Goal: Task Accomplishment & Management: Manage account settings

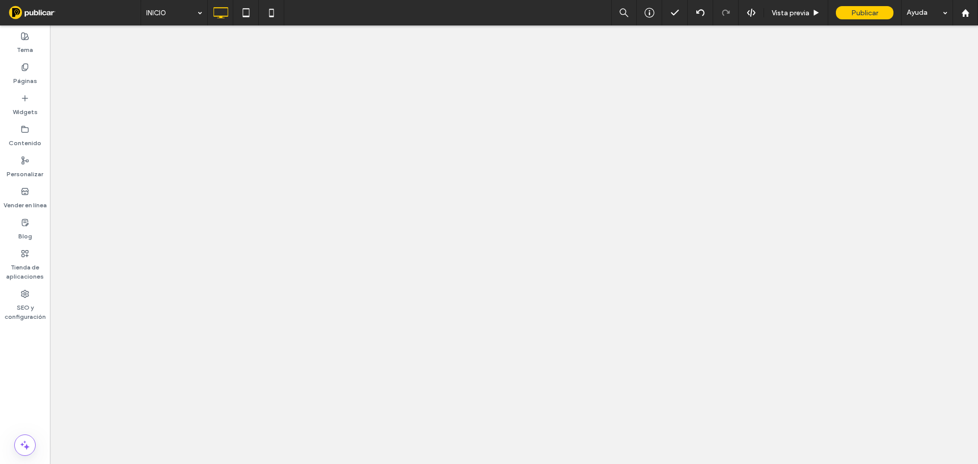
drag, startPoint x: 0, startPoint y: 0, endPoint x: 13, endPoint y: 109, distance: 109.8
click at [12, 112] on div "Widgets" at bounding box center [25, 105] width 50 height 31
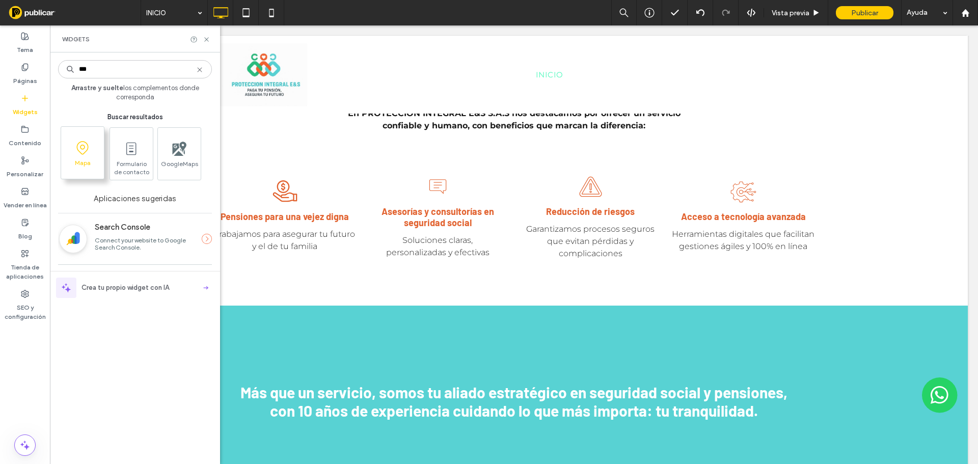
type input "***"
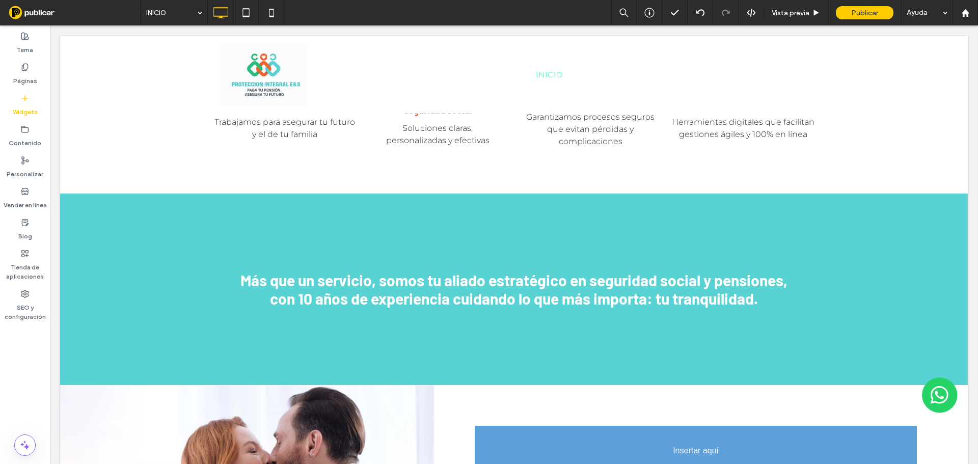
scroll to position [1127, 0]
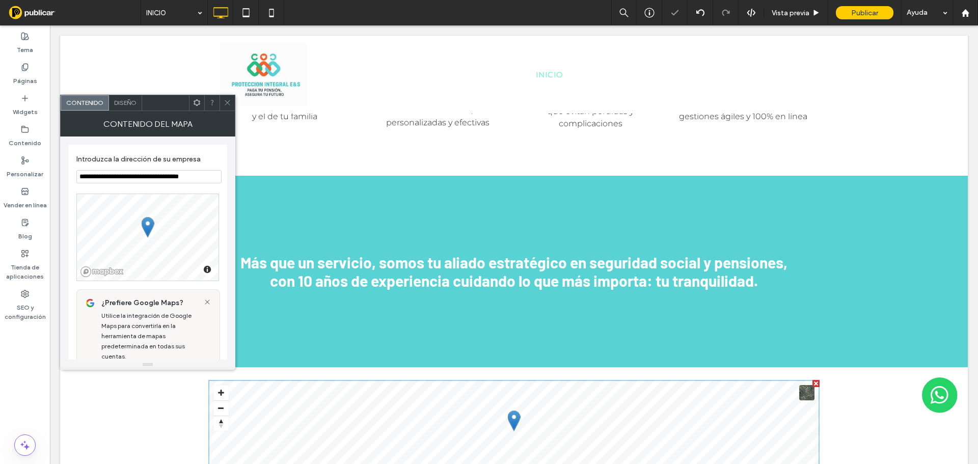
click at [149, 169] on section "**********" at bounding box center [147, 169] width 143 height 39
click at [163, 179] on input "**********" at bounding box center [148, 176] width 145 height 13
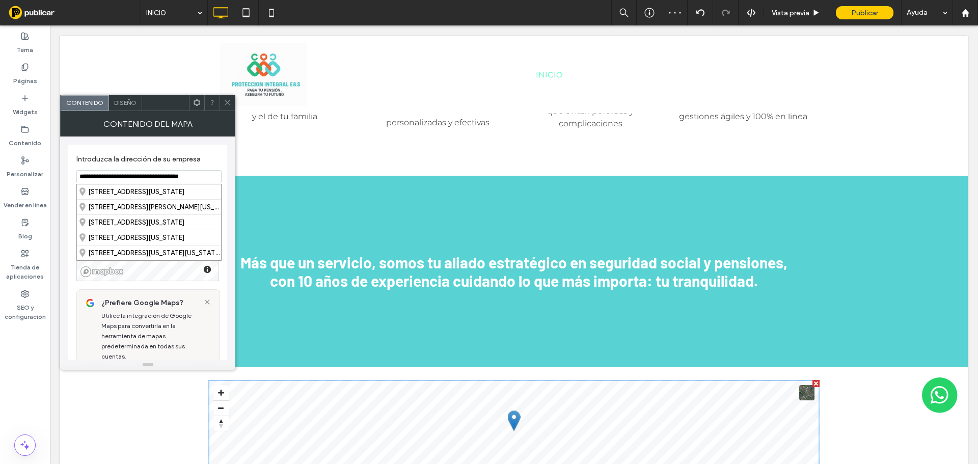
click at [163, 179] on input "**********" at bounding box center [148, 176] width 145 height 13
paste input
click at [171, 192] on div "[STREET_ADDRESS]" at bounding box center [149, 191] width 144 height 15
type input "**********"
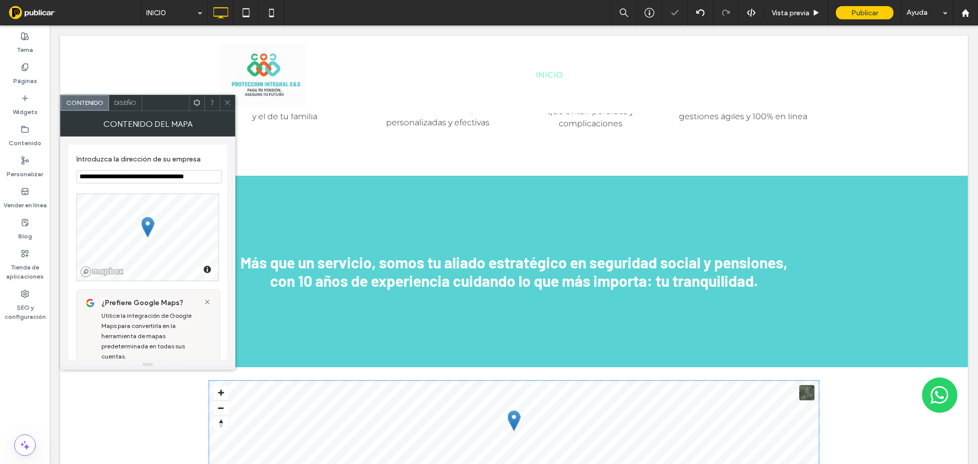
click at [232, 106] on div at bounding box center [227, 102] width 15 height 15
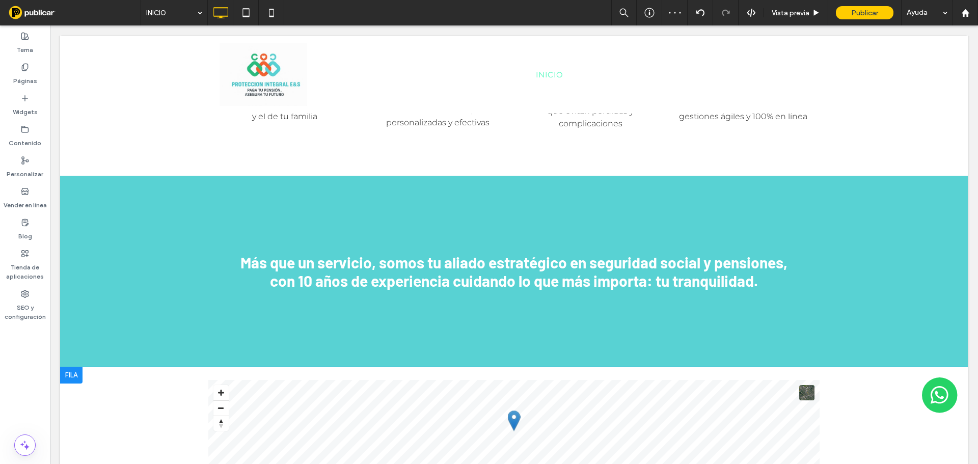
click at [79, 367] on div at bounding box center [71, 375] width 22 height 16
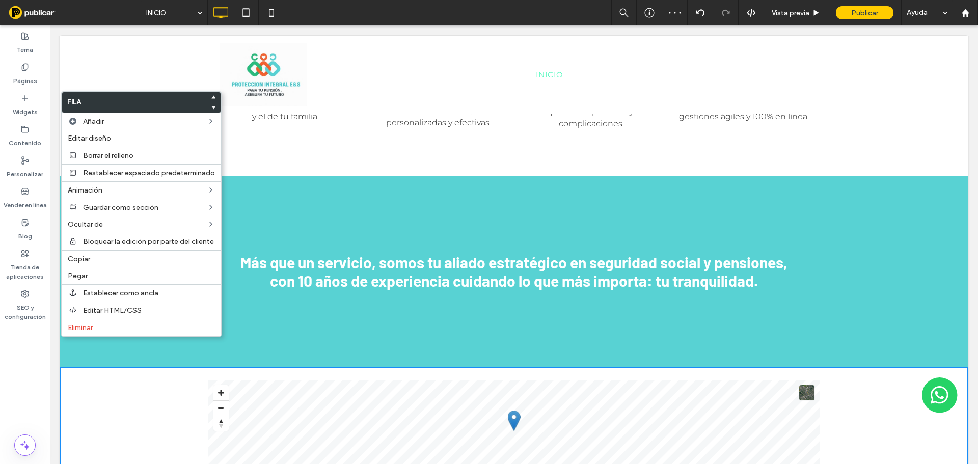
click at [211, 109] on icon at bounding box center [213, 107] width 4 height 4
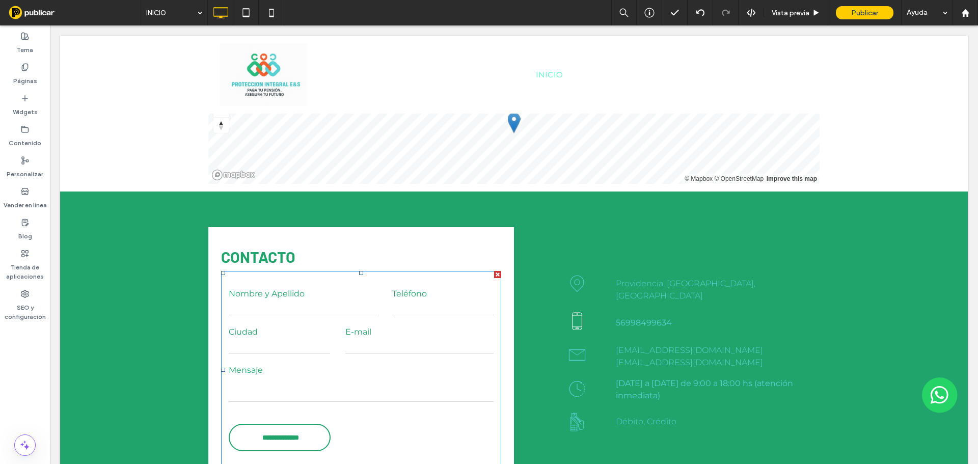
scroll to position [1789, 0]
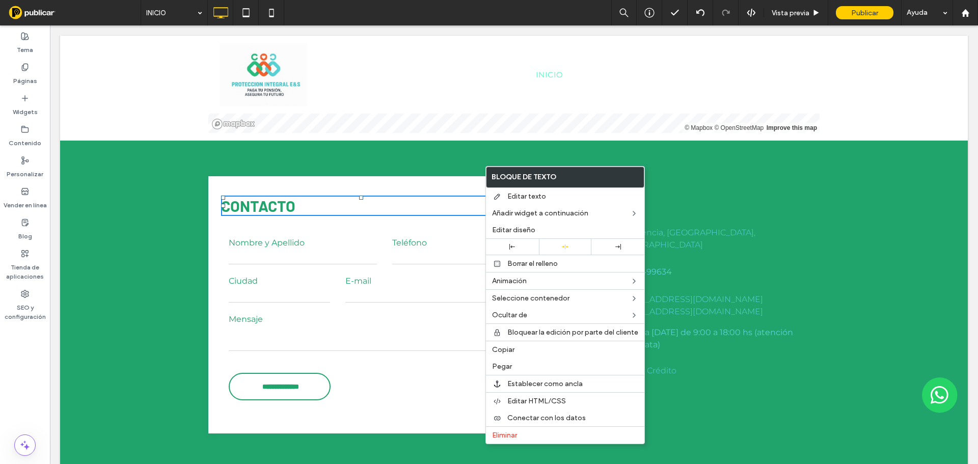
click at [417, 144] on div "**********" at bounding box center [514, 303] width 908 height 324
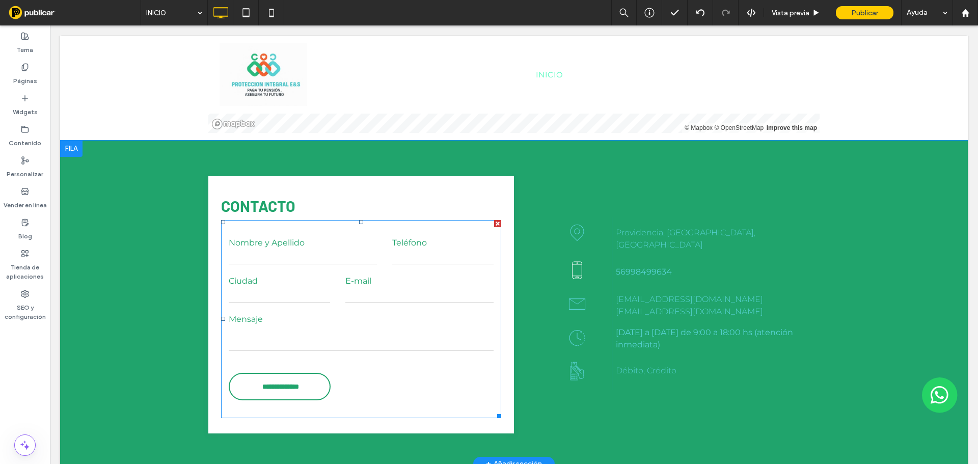
drag, startPoint x: 492, startPoint y: 192, endPoint x: 538, endPoint y: 217, distance: 52.0
click at [494, 220] on div at bounding box center [497, 223] width 7 height 7
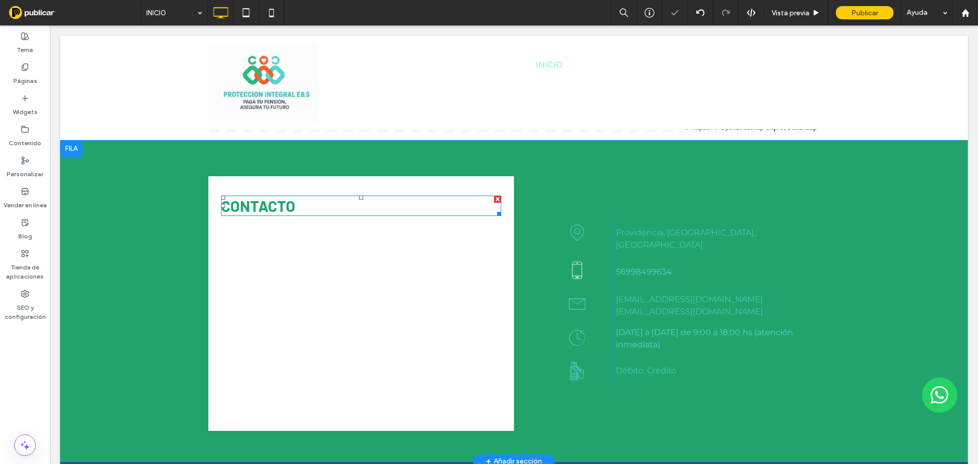
click at [494, 196] on div at bounding box center [497, 199] width 7 height 7
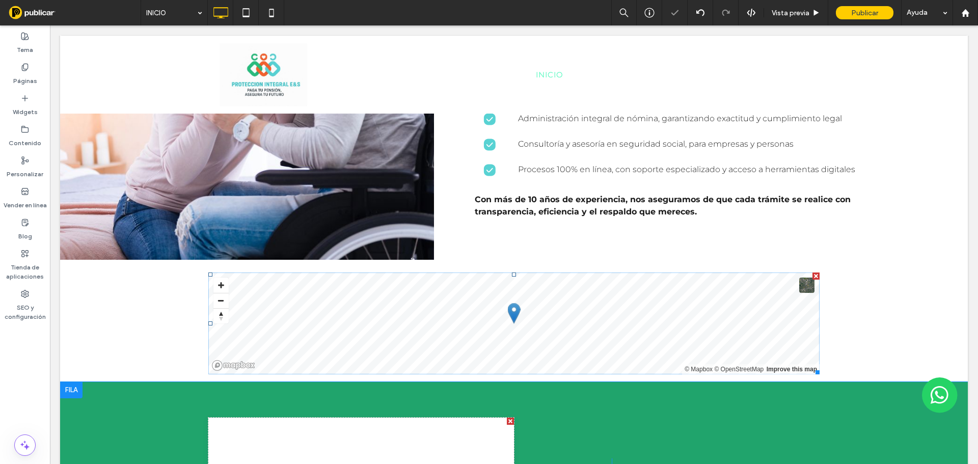
scroll to position [1535, 0]
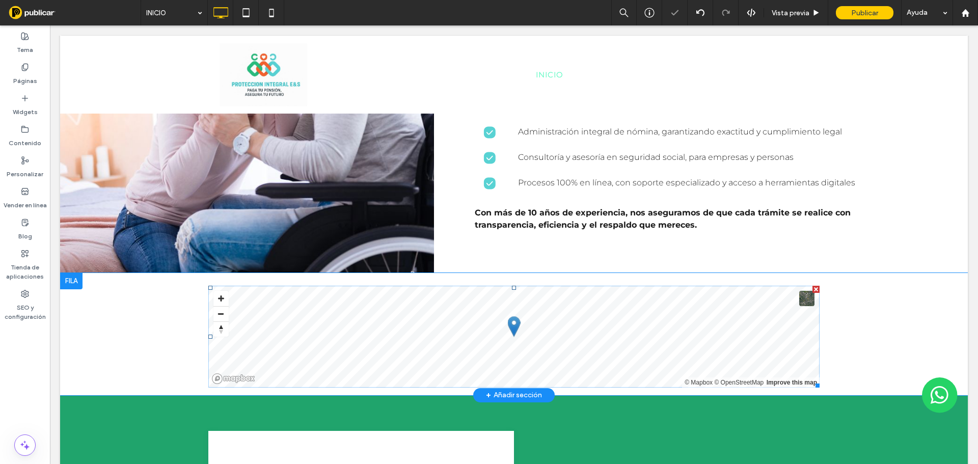
click at [452, 317] on span at bounding box center [513, 337] width 611 height 102
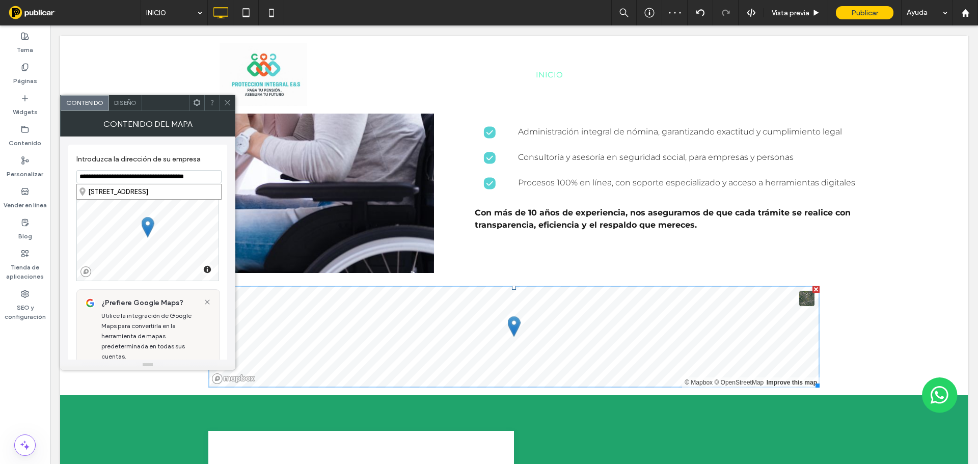
click at [124, 174] on input "**********" at bounding box center [148, 176] width 145 height 13
type input "**********"
click at [208, 155] on label "Introduzca la dirección de su empresa" at bounding box center [145, 160] width 139 height 11
click at [232, 109] on div at bounding box center [227, 102] width 15 height 15
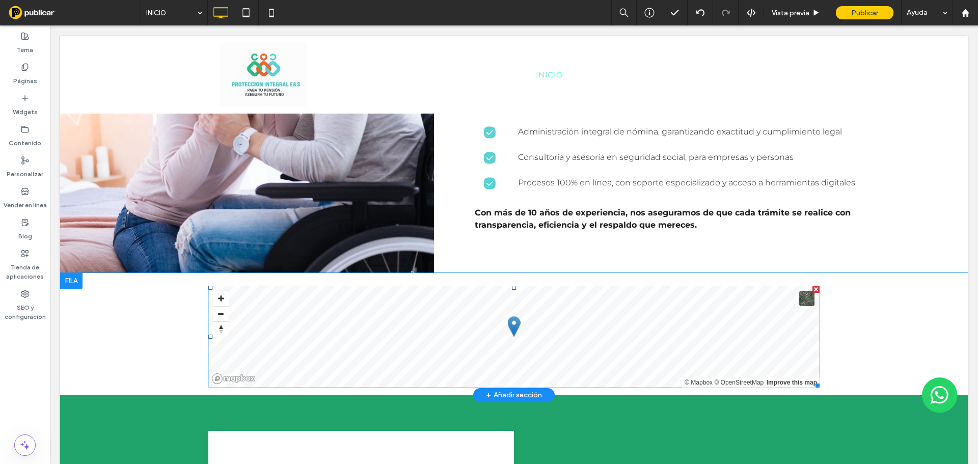
click at [563, 327] on span at bounding box center [513, 337] width 611 height 102
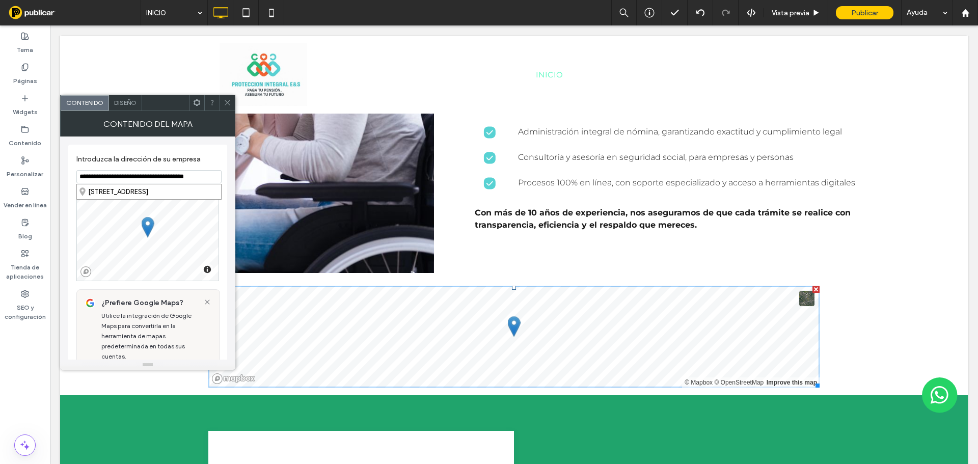
click at [124, 174] on input "**********" at bounding box center [148, 176] width 145 height 13
paste input
click at [138, 256] on div "[STREET_ADDRESS]" at bounding box center [149, 252] width 144 height 15
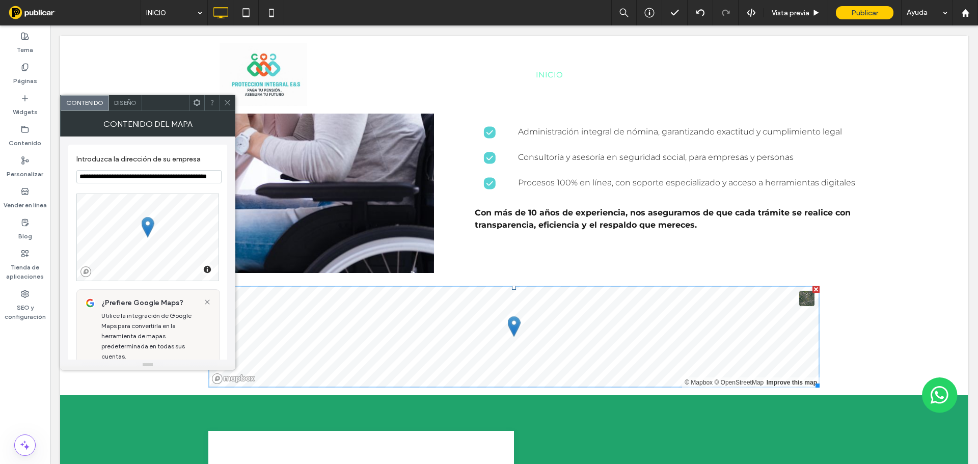
click at [177, 177] on input "**********" at bounding box center [148, 176] width 145 height 13
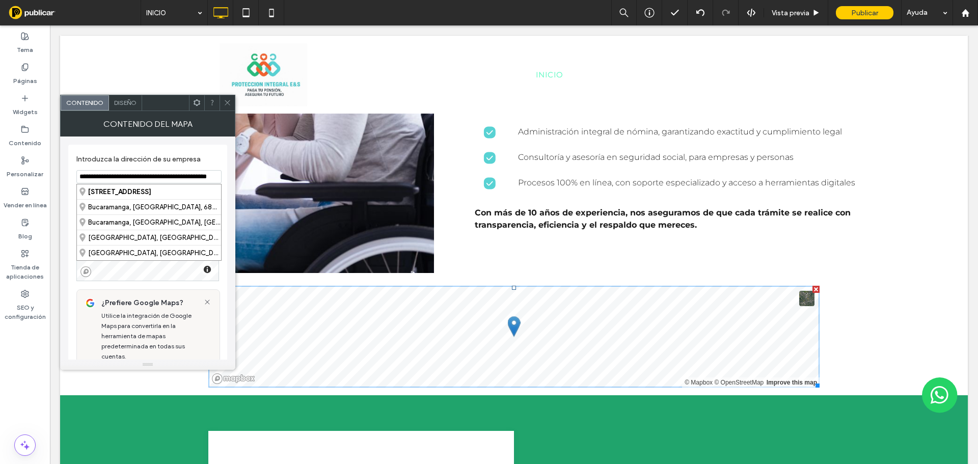
click at [177, 177] on input "**********" at bounding box center [148, 176] width 145 height 13
paste input
type input "**********"
click at [227, 99] on icon at bounding box center [228, 103] width 8 height 8
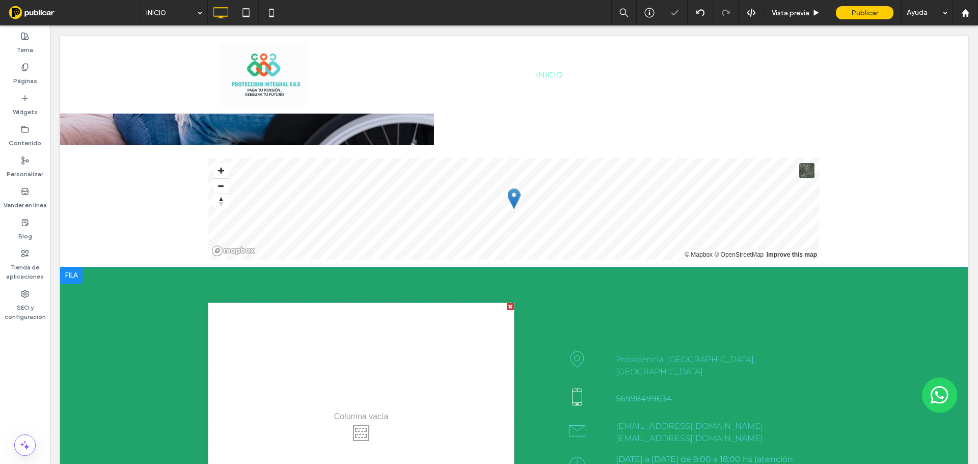
scroll to position [1687, 0]
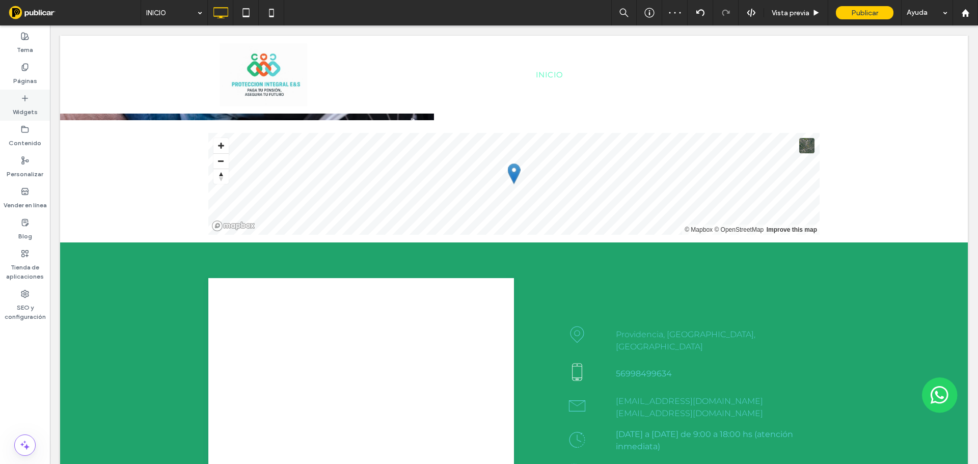
click at [29, 109] on label "Widgets" at bounding box center [25, 109] width 25 height 14
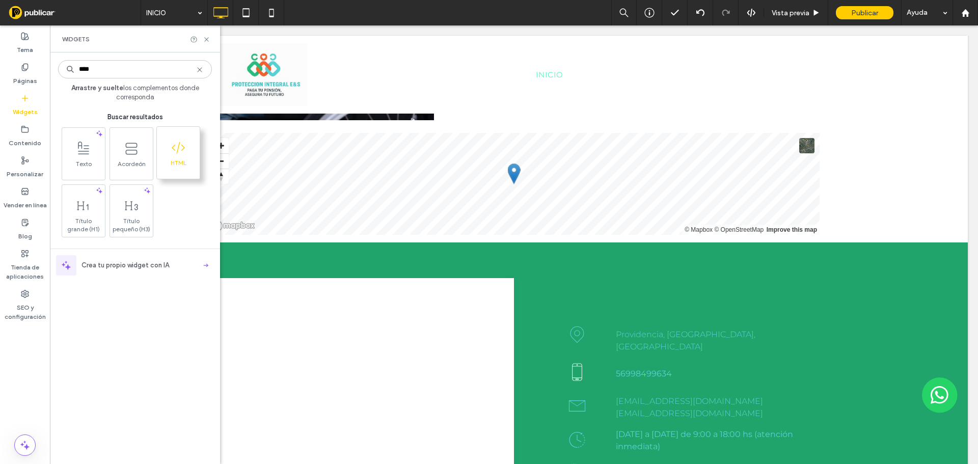
type input "****"
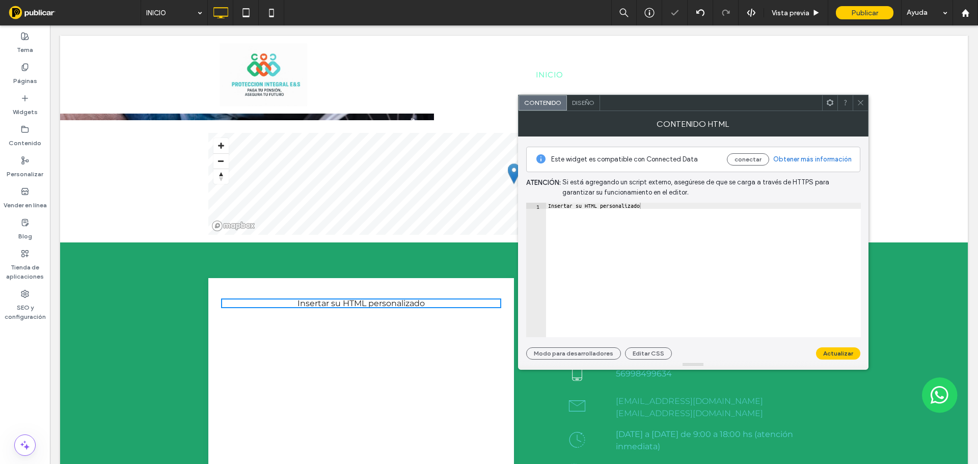
click at [861, 105] on icon at bounding box center [861, 103] width 8 height 8
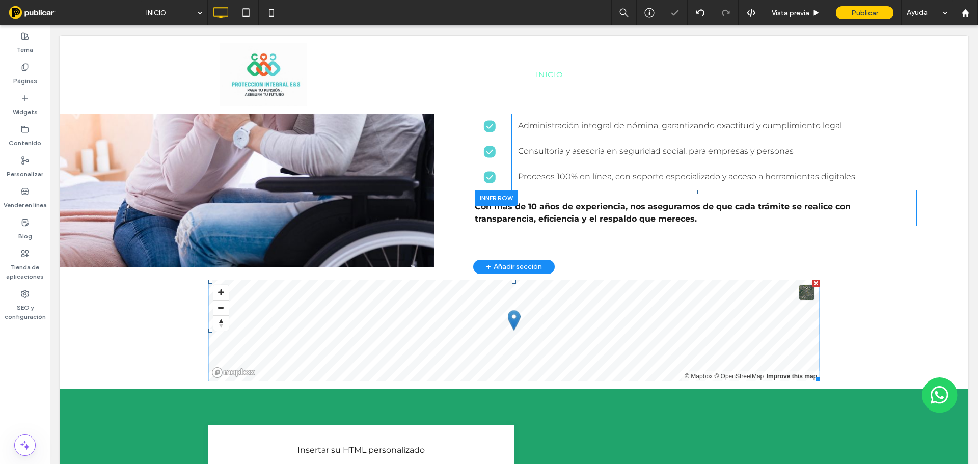
scroll to position [1535, 0]
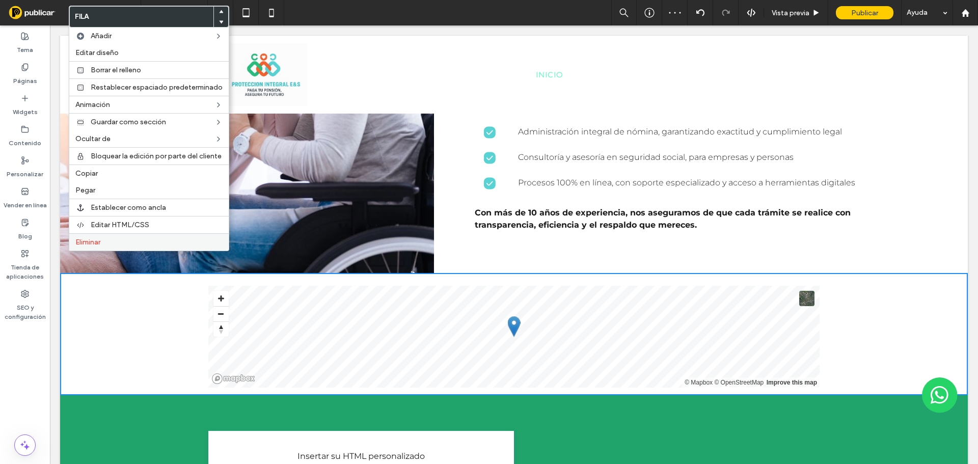
click at [107, 240] on label "Eliminar" at bounding box center [148, 242] width 147 height 9
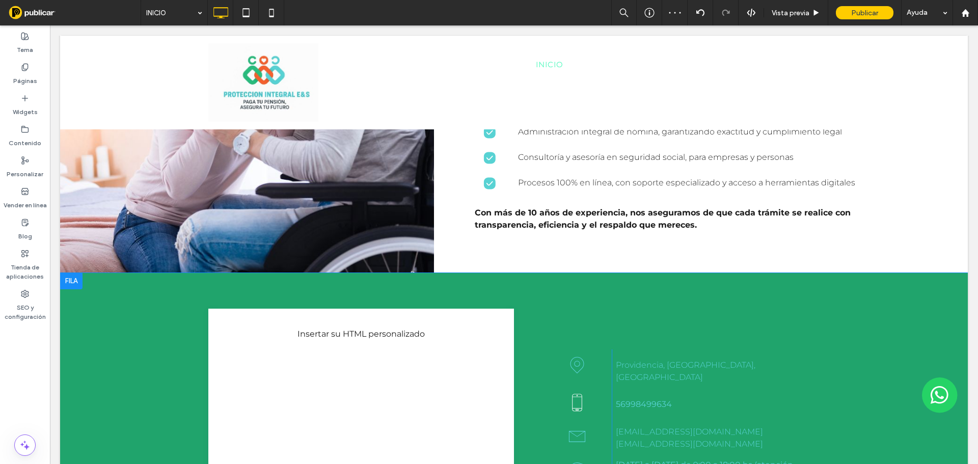
click at [264, 273] on div "Click To Paste Insertar su HTML personalizado Click To Paste Providencia, [GEOG…" at bounding box center [514, 433] width 908 height 321
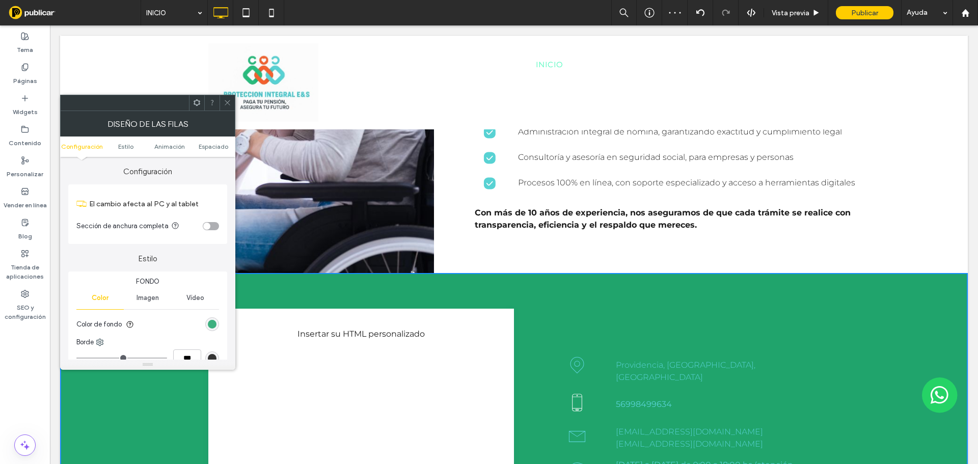
click at [214, 320] on div "rgb(32, 164, 108)" at bounding box center [212, 324] width 9 height 9
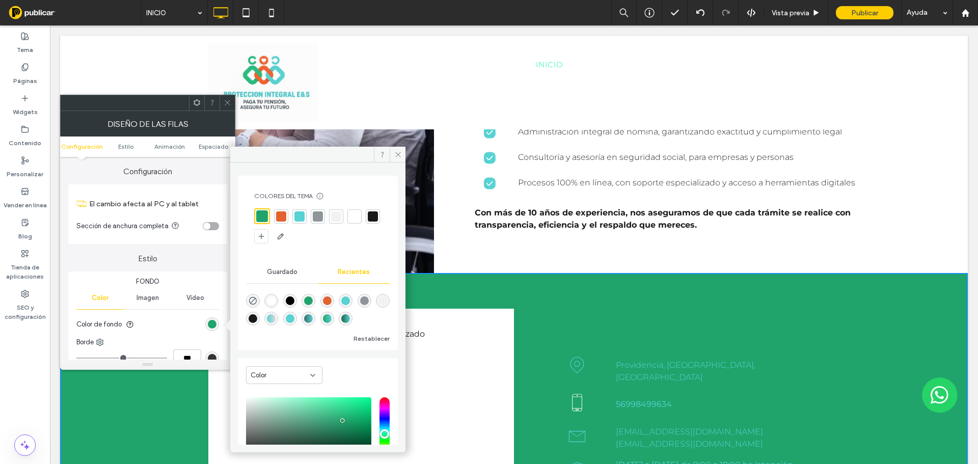
click at [280, 212] on div at bounding box center [281, 216] width 10 height 10
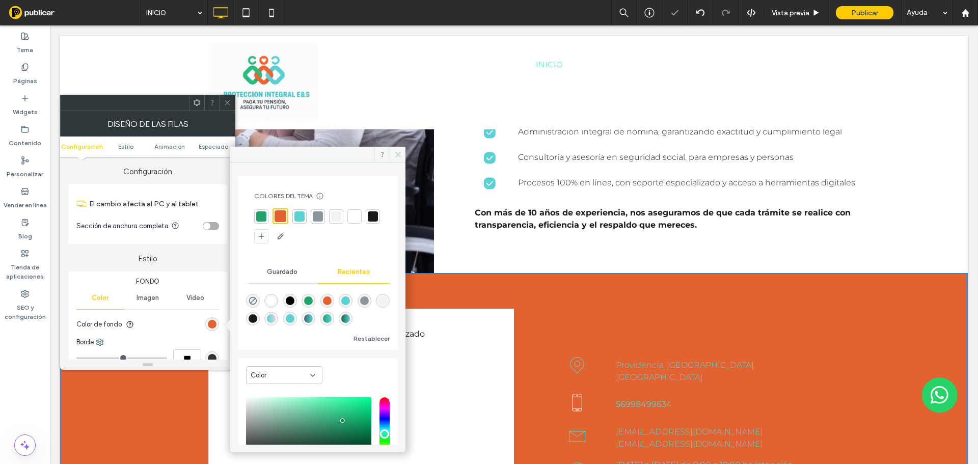
click at [398, 151] on icon at bounding box center [398, 155] width 8 height 8
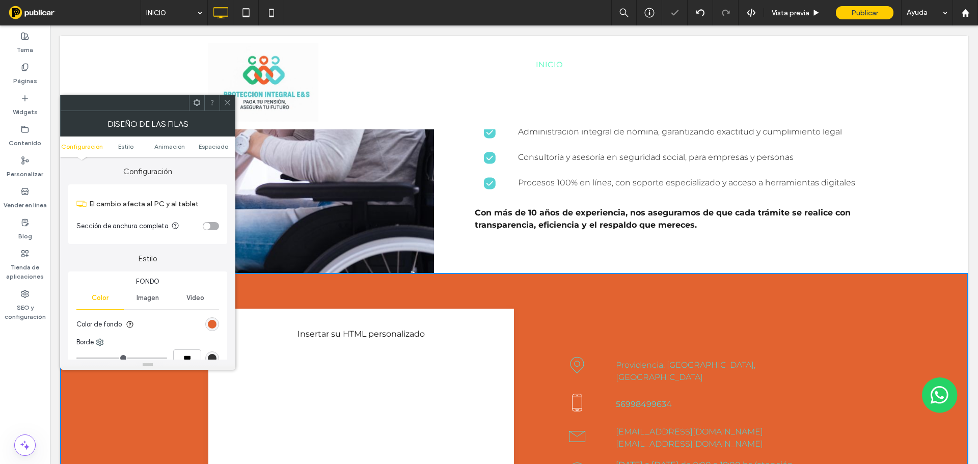
click at [230, 103] on icon at bounding box center [228, 103] width 8 height 8
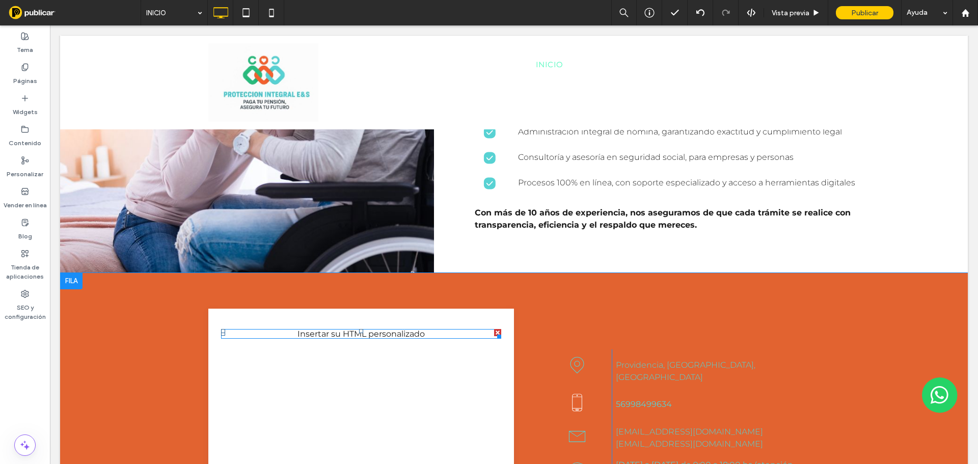
click at [332, 329] on span at bounding box center [361, 334] width 280 height 10
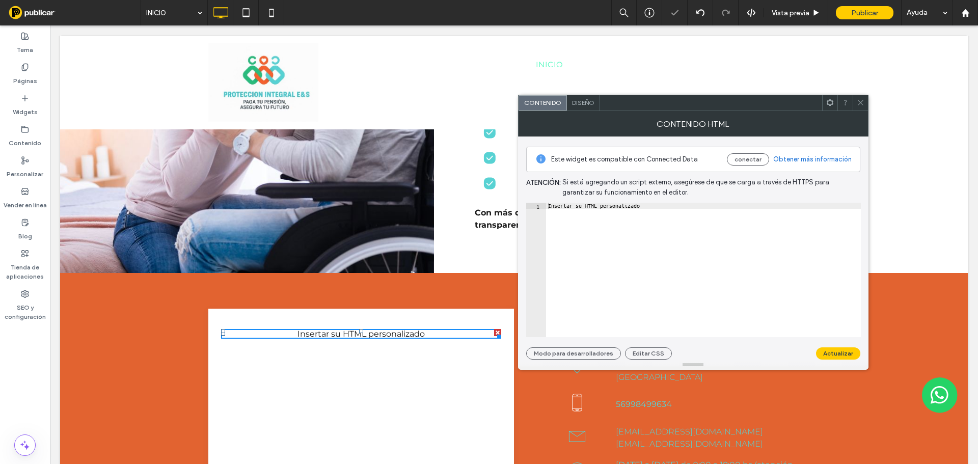
drag, startPoint x: 861, startPoint y: 105, endPoint x: 854, endPoint y: 107, distance: 6.3
click at [860, 105] on icon at bounding box center [861, 103] width 8 height 8
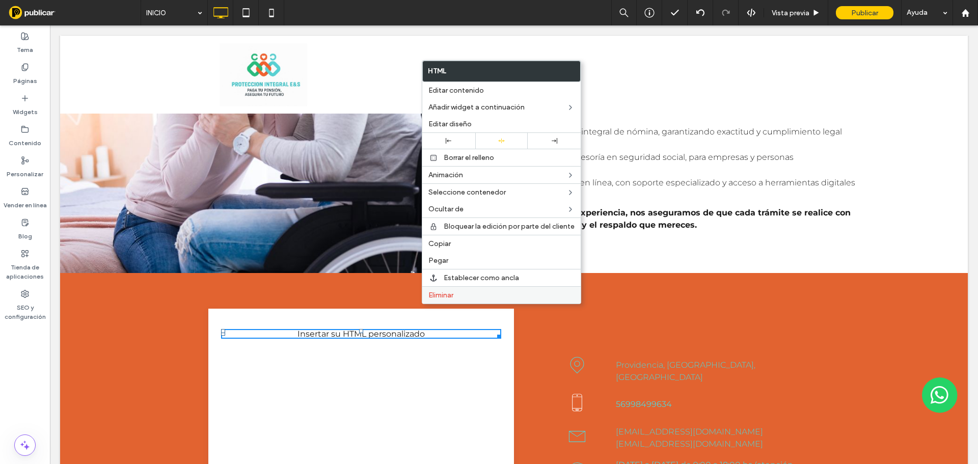
click at [456, 297] on label "Eliminar" at bounding box center [501, 295] width 146 height 9
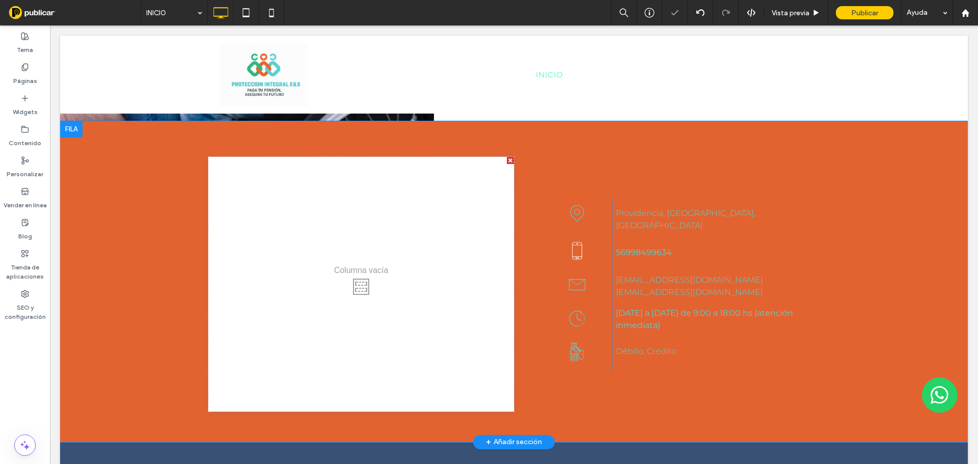
scroll to position [1687, 0]
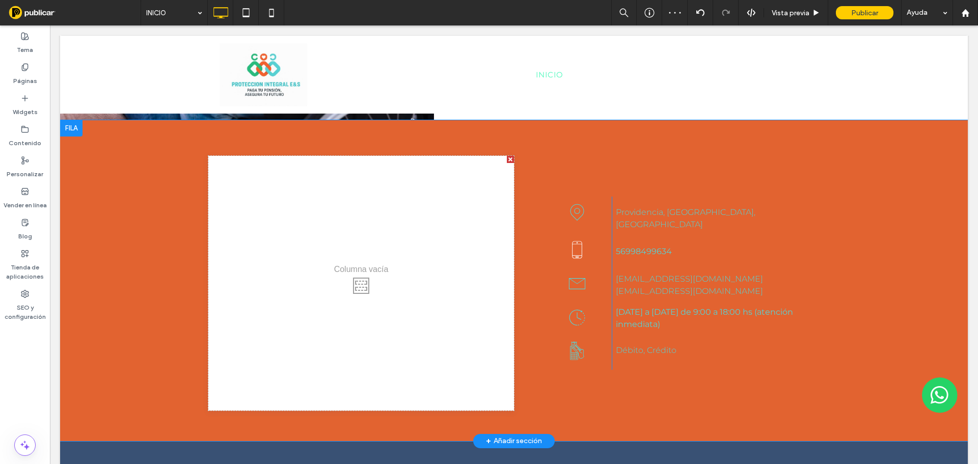
click at [507, 156] on div at bounding box center [510, 159] width 7 height 7
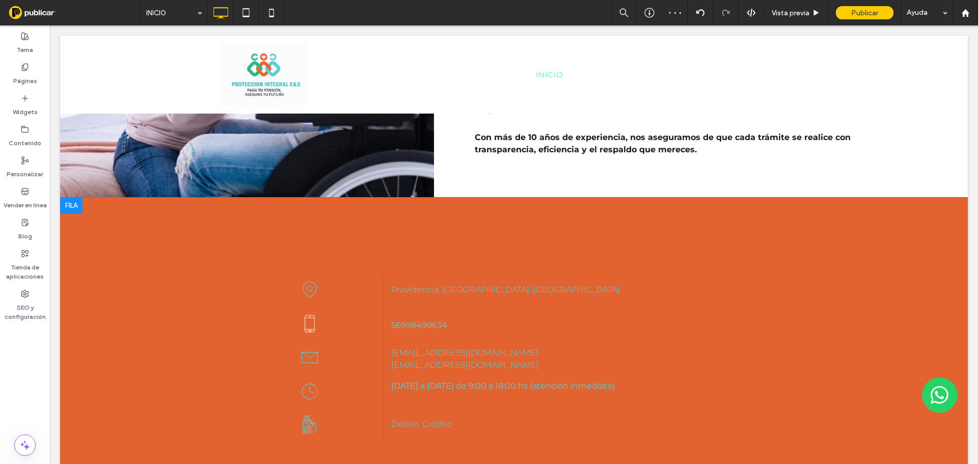
scroll to position [1535, 0]
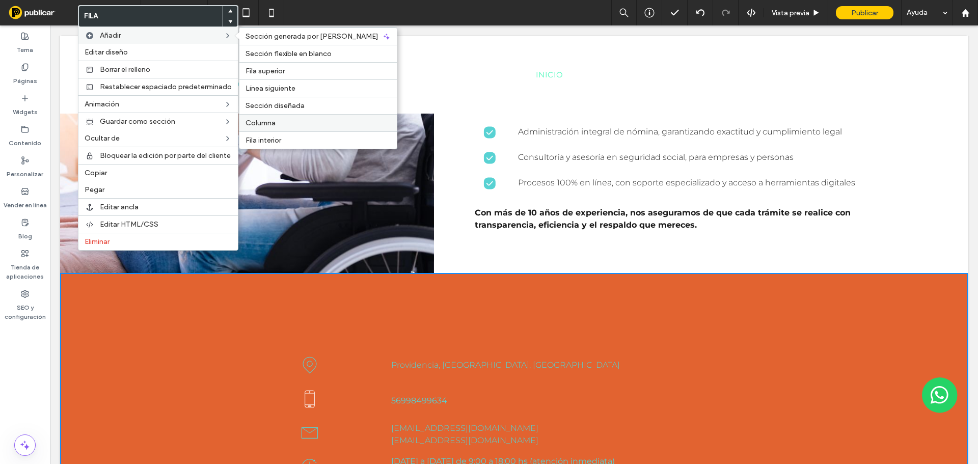
click at [306, 122] on label "Columna" at bounding box center [318, 123] width 145 height 9
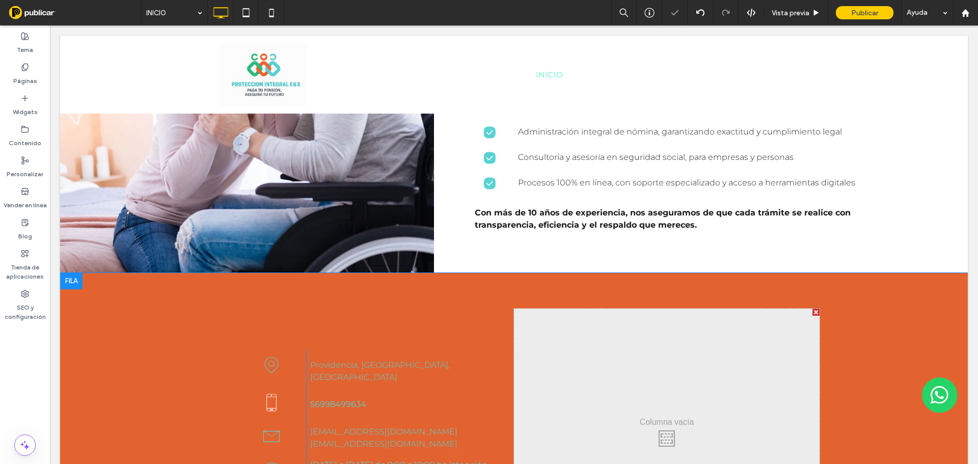
click at [222, 273] on div "Click To Paste Providencia, [GEOGRAPHIC_DATA], [GEOGRAPHIC_DATA] Click To Paste…" at bounding box center [514, 433] width 908 height 321
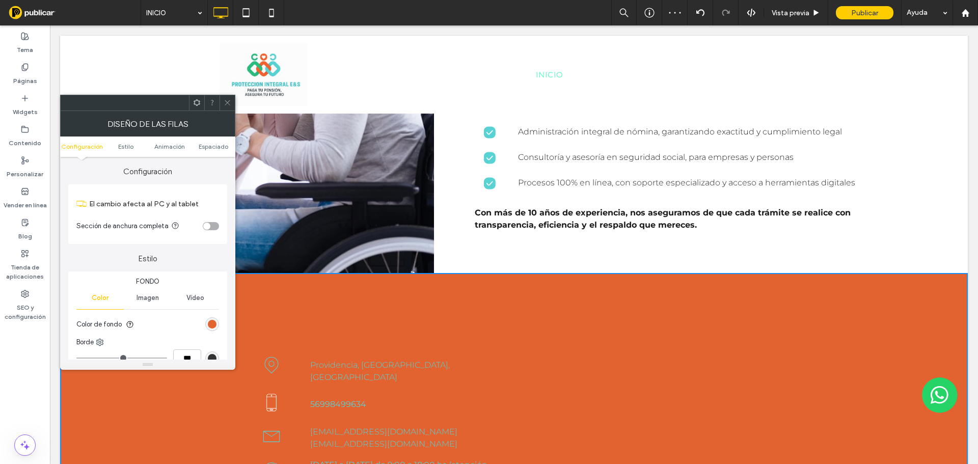
click at [211, 224] on div "toggle" at bounding box center [211, 226] width 16 height 8
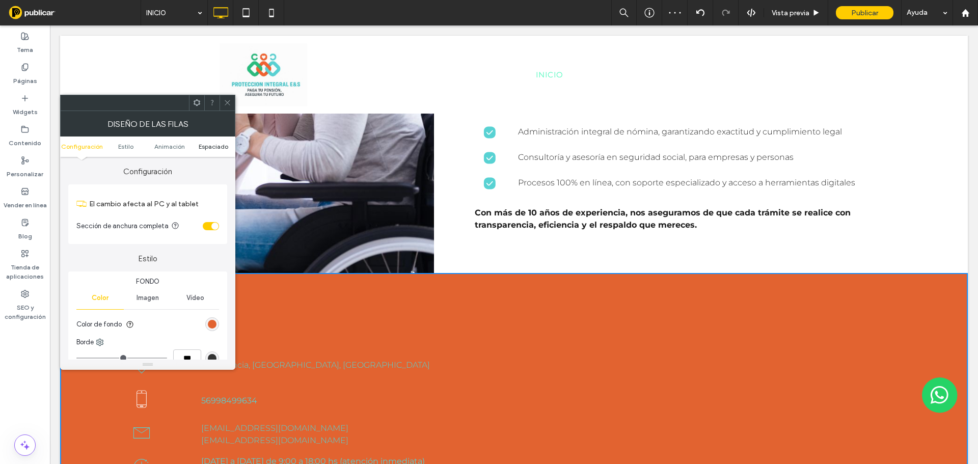
click at [212, 145] on span "Espaciado" at bounding box center [214, 147] width 30 height 8
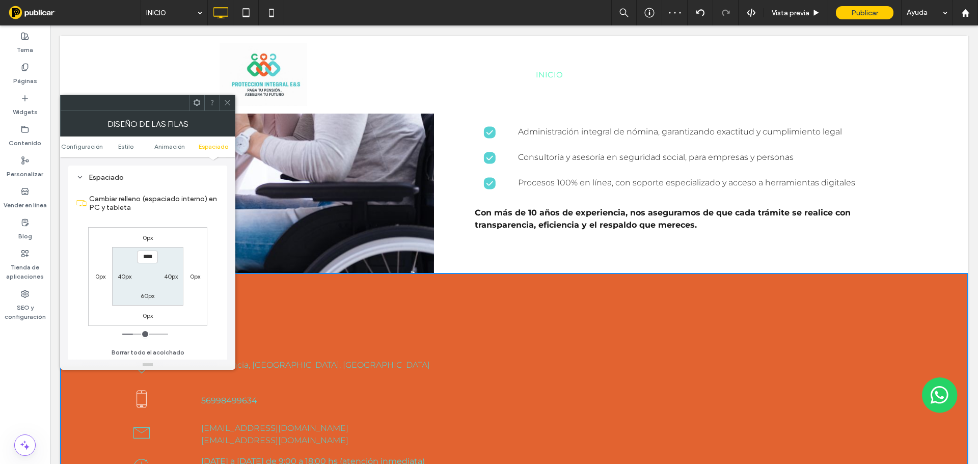
scroll to position [288, 0]
click at [124, 275] on label "40px" at bounding box center [125, 276] width 14 height 8
type input "**"
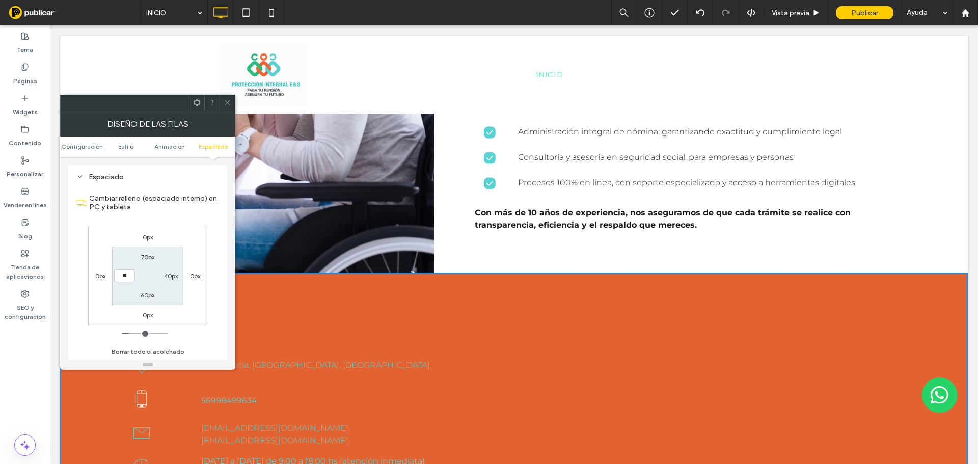
type input "****"
click at [170, 277] on label "40px" at bounding box center [171, 276] width 14 height 8
type input "**"
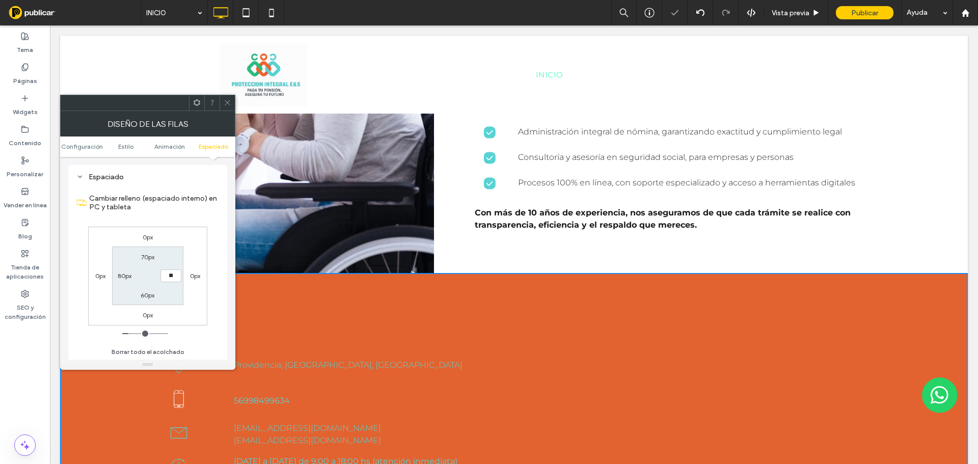
type input "****"
click at [183, 234] on div "0px 0px 0px 0px 70px **** 60px 80px" at bounding box center [147, 276] width 119 height 99
click at [228, 103] on icon at bounding box center [228, 103] width 8 height 8
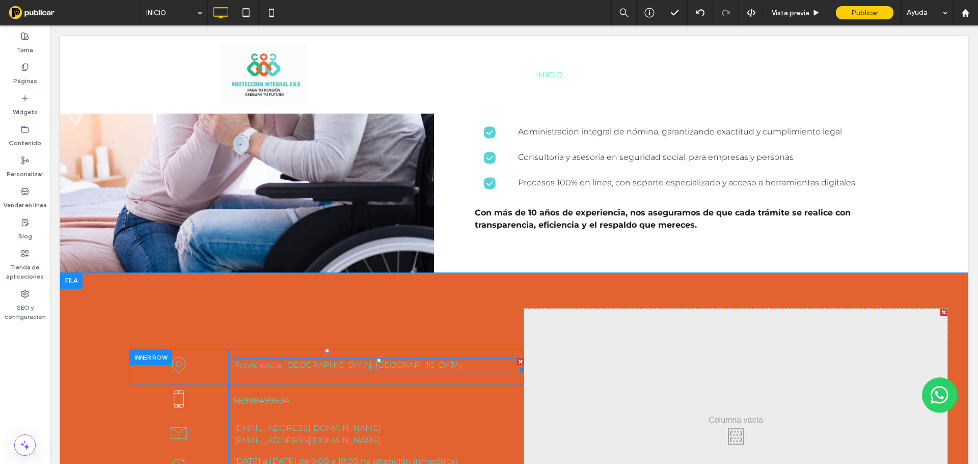
click at [323, 360] on span "Providencia, [GEOGRAPHIC_DATA], [GEOGRAPHIC_DATA]" at bounding box center [348, 365] width 229 height 10
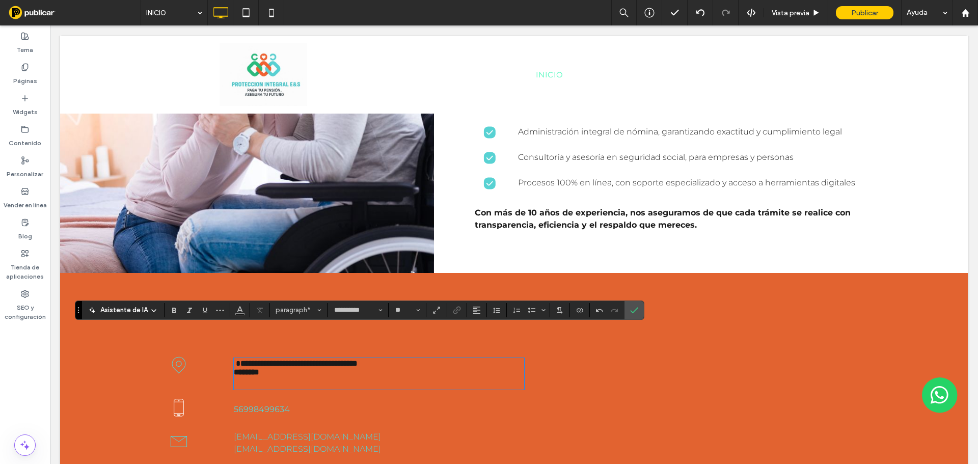
click at [240, 360] on strong "**********" at bounding box center [298, 364] width 117 height 8
click at [276, 377] on p at bounding box center [379, 383] width 290 height 12
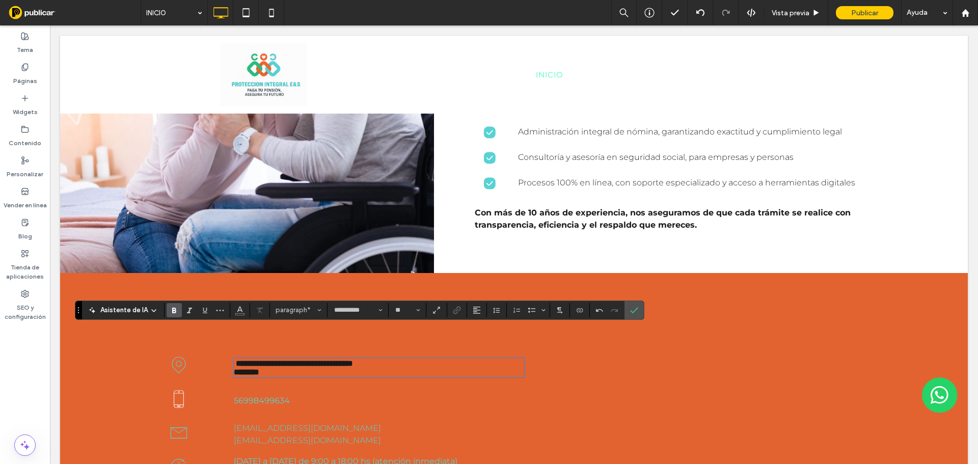
click at [236, 360] on strong "**********" at bounding box center [294, 364] width 117 height 8
drag, startPoint x: 273, startPoint y: 341, endPoint x: 247, endPoint y: 320, distance: 33.7
click at [222, 350] on div "**********" at bounding box center [326, 368] width 395 height 36
click at [317, 304] on span "Estilos" at bounding box center [319, 310] width 4 height 13
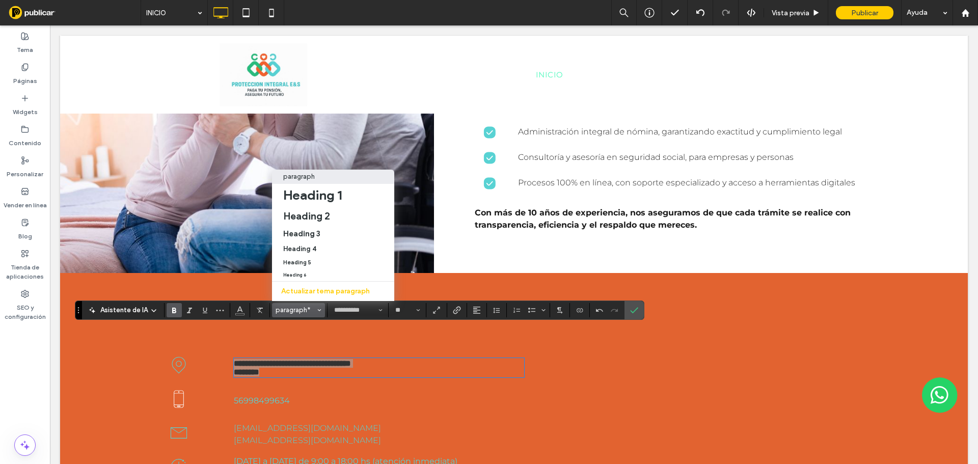
click at [307, 173] on p "paragraph" at bounding box center [299, 177] width 32 height 8
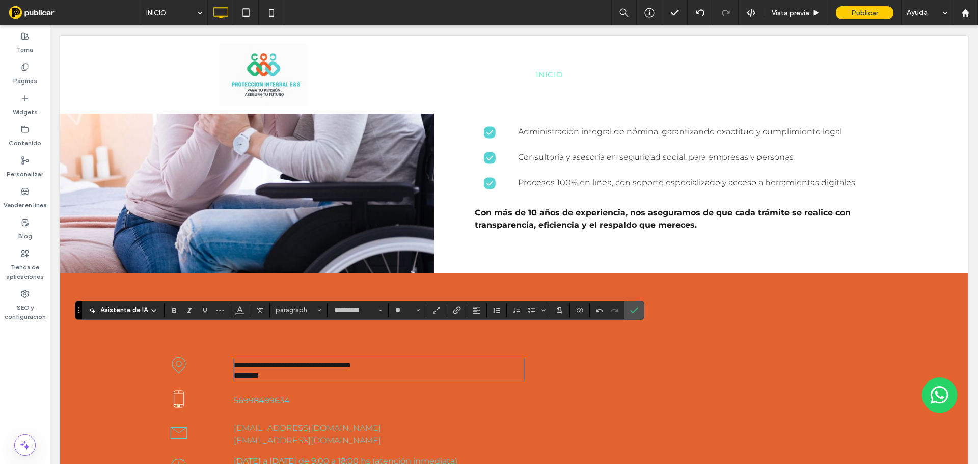
click at [239, 317] on div "**********" at bounding box center [359, 310] width 569 height 19
click at [240, 310] on icon "Color" at bounding box center [240, 309] width 8 height 8
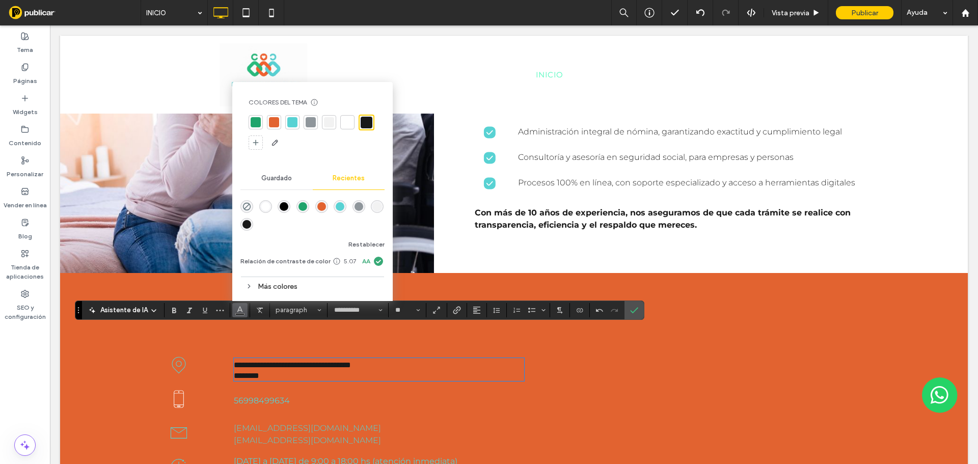
click at [348, 125] on div at bounding box center [347, 122] width 10 height 10
click at [635, 310] on use "Confirmar" at bounding box center [634, 310] width 8 height 6
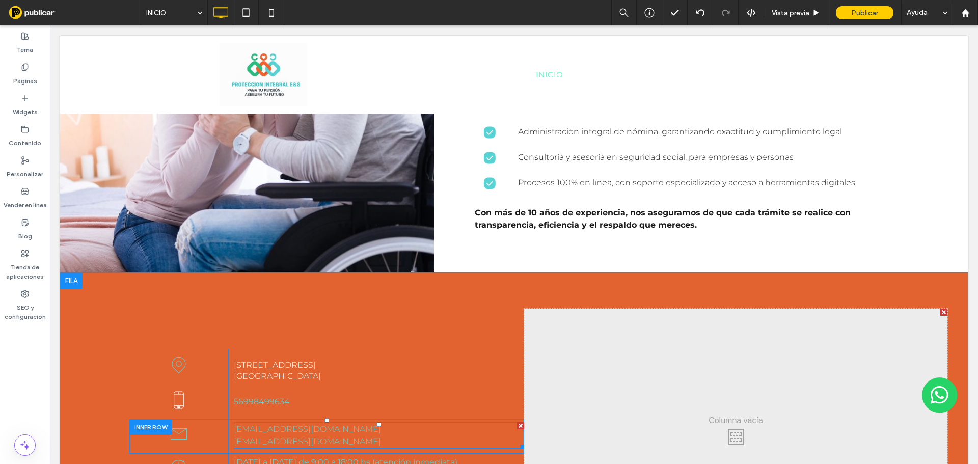
click at [345, 437] on link "[EMAIL_ADDRESS][DOMAIN_NAME]" at bounding box center [307, 442] width 147 height 10
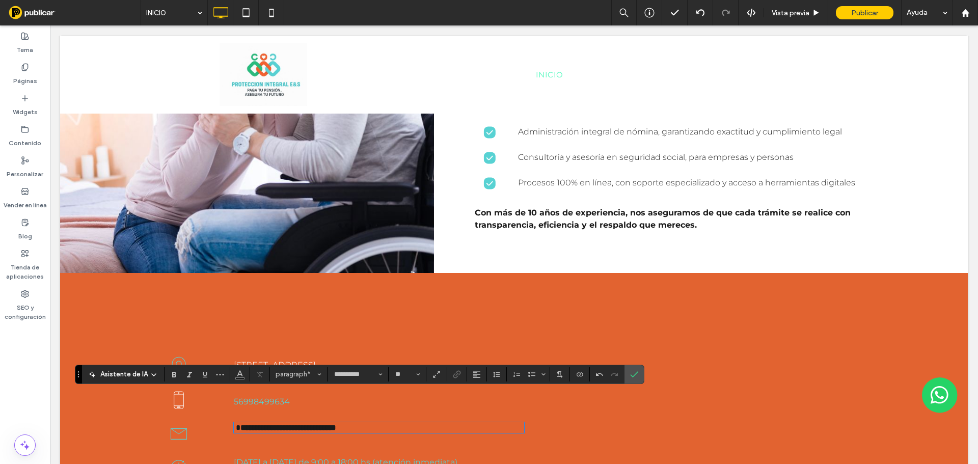
click at [236, 424] on link "**********" at bounding box center [285, 428] width 102 height 8
drag, startPoint x: 386, startPoint y: 398, endPoint x: 562, endPoint y: 391, distance: 176.9
click at [230, 419] on div "**********" at bounding box center [376, 436] width 296 height 35
click at [459, 373] on icon "Enlace" at bounding box center [457, 374] width 8 height 8
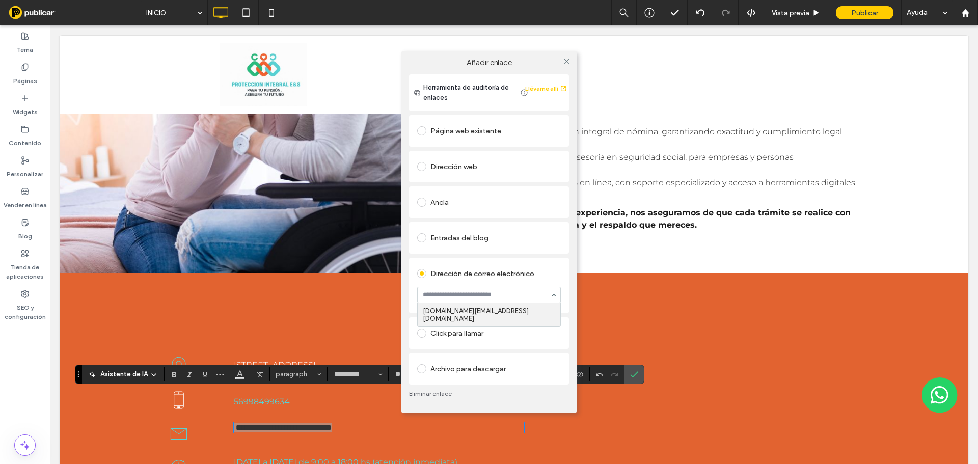
type input "**********"
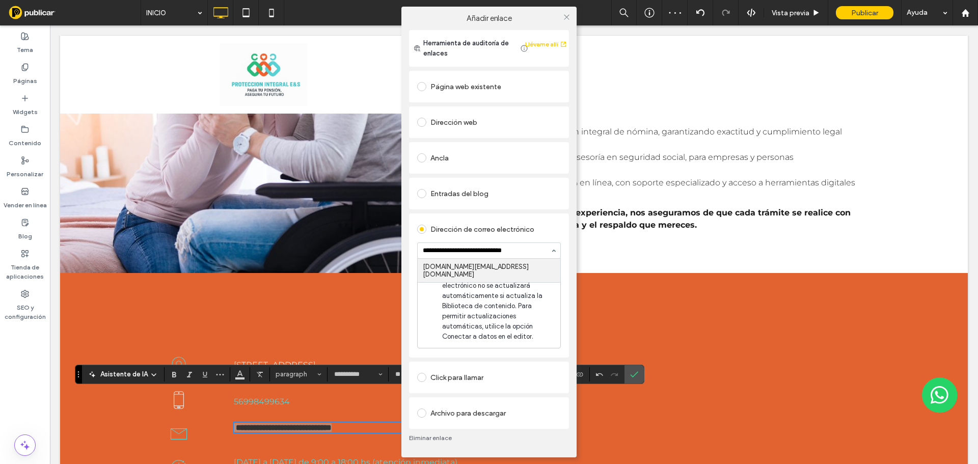
type input "**********"
click at [569, 18] on icon at bounding box center [567, 17] width 8 height 8
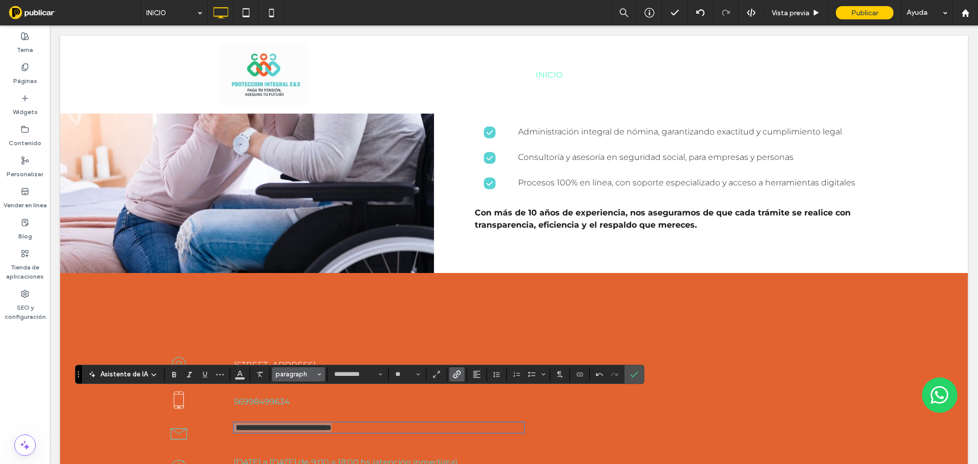
click at [304, 379] on button "paragraph" at bounding box center [298, 374] width 53 height 14
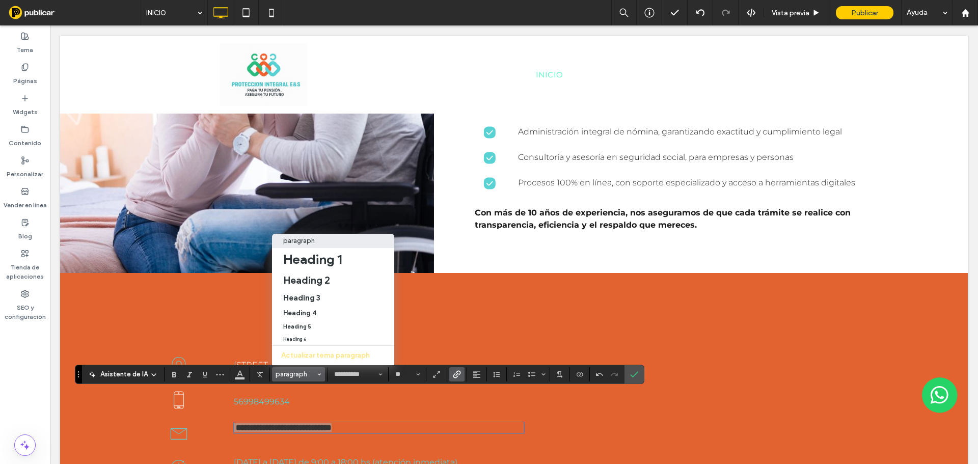
click at [320, 237] on div "paragraph" at bounding box center [333, 241] width 100 height 8
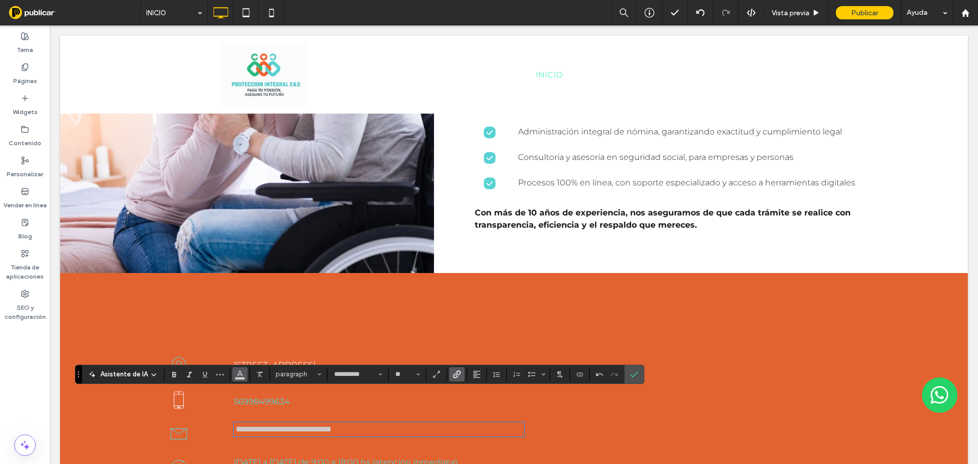
click at [234, 378] on button "Color" at bounding box center [239, 374] width 15 height 14
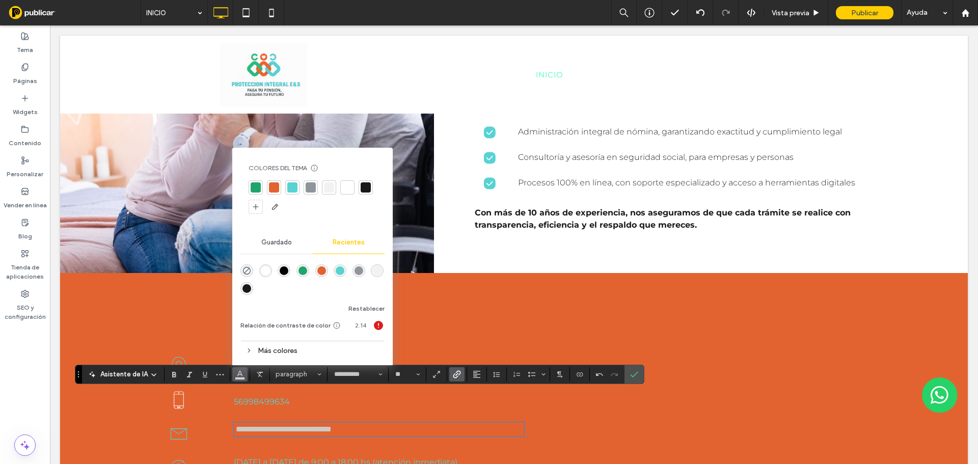
click at [344, 187] on div at bounding box center [347, 187] width 10 height 10
click at [630, 370] on icon "Confirmar" at bounding box center [634, 374] width 8 height 8
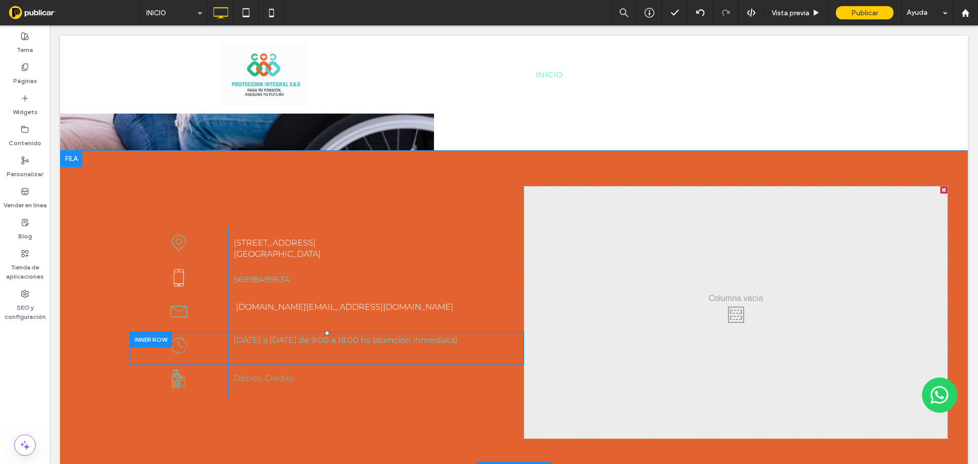
scroll to position [1687, 0]
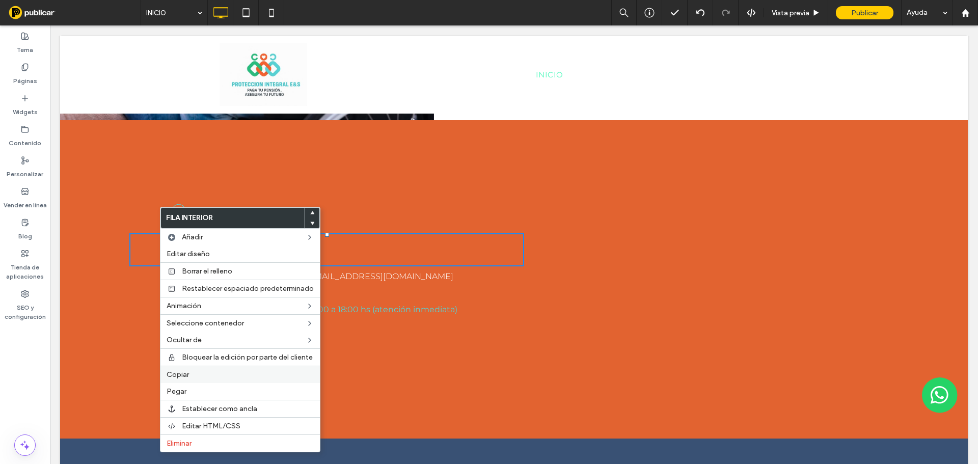
click at [197, 376] on label "Copiar" at bounding box center [240, 374] width 147 height 9
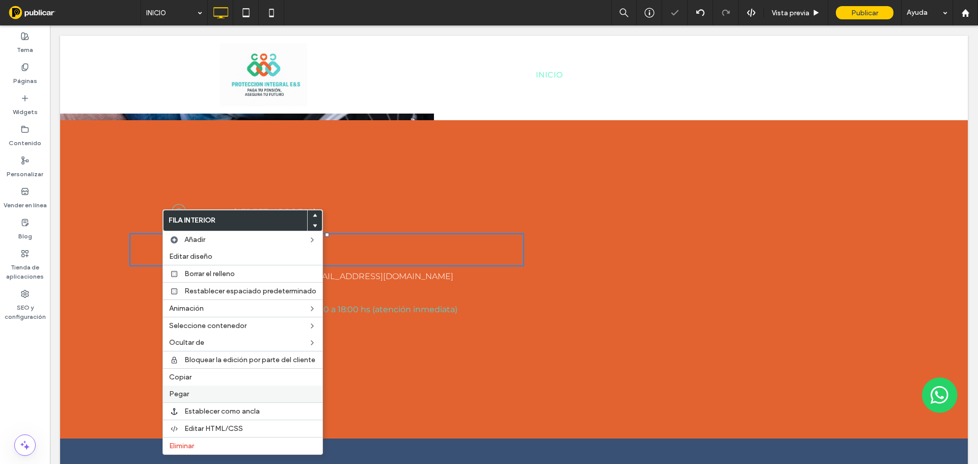
click at [222, 395] on label "Pegar" at bounding box center [242, 394] width 147 height 9
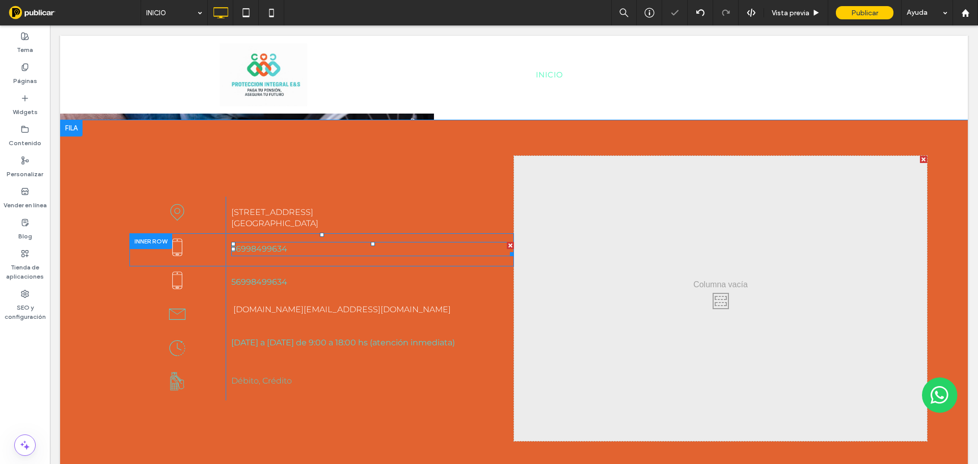
click at [299, 243] on p "56998499634" at bounding box center [372, 249] width 283 height 12
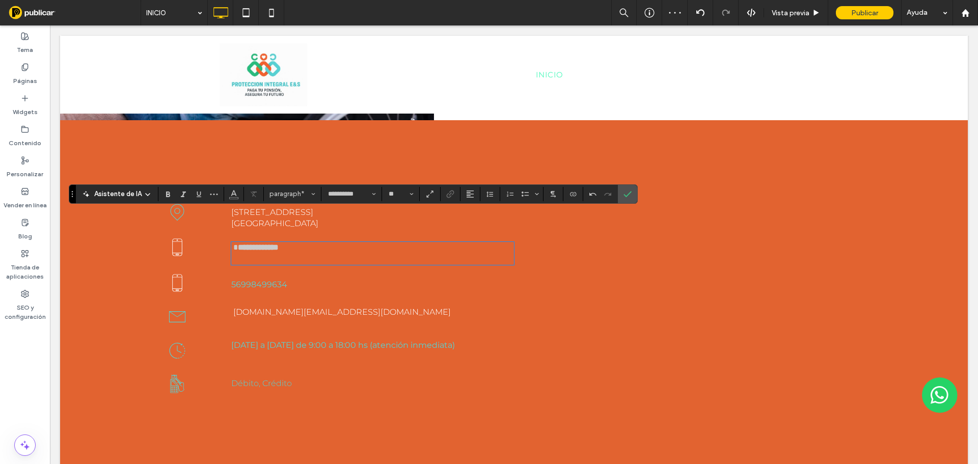
click at [274, 252] on p "﻿" at bounding box center [372, 258] width 283 height 12
click at [246, 244] on strong "**********" at bounding box center [258, 248] width 41 height 8
drag, startPoint x: 307, startPoint y: 218, endPoint x: 403, endPoint y: 178, distance: 104.2
click at [162, 181] on div "**********" at bounding box center [307, 298] width 413 height 285
click at [448, 193] on icon "Enlace" at bounding box center [450, 194] width 8 height 8
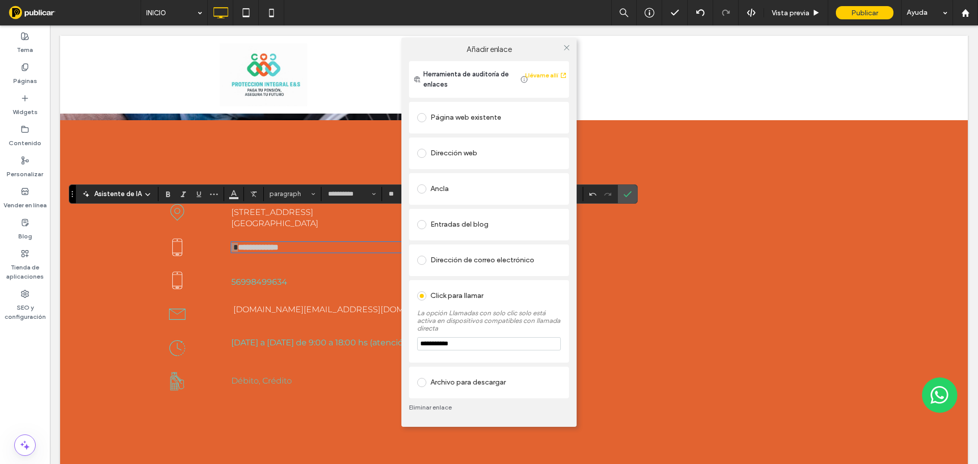
click at [463, 344] on input "**********" at bounding box center [489, 343] width 144 height 13
click at [429, 342] on input "**********" at bounding box center [489, 343] width 144 height 13
type input "**********"
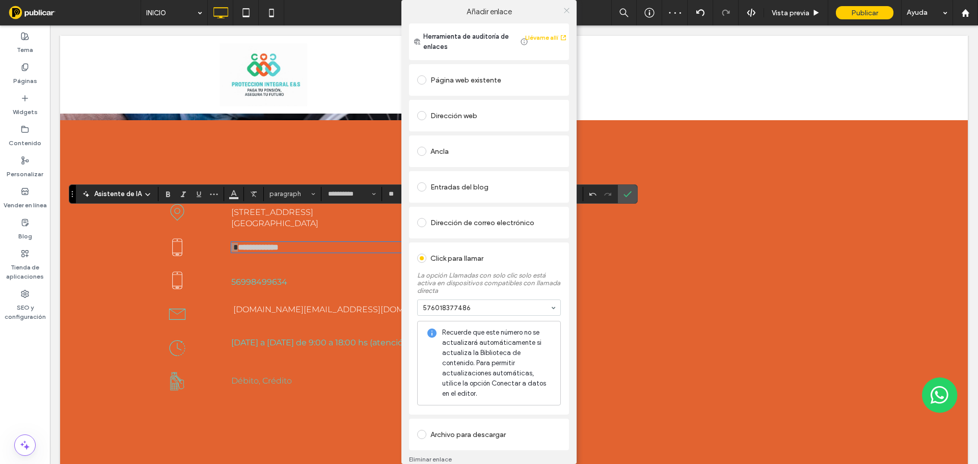
click at [565, 10] on icon at bounding box center [567, 11] width 8 height 8
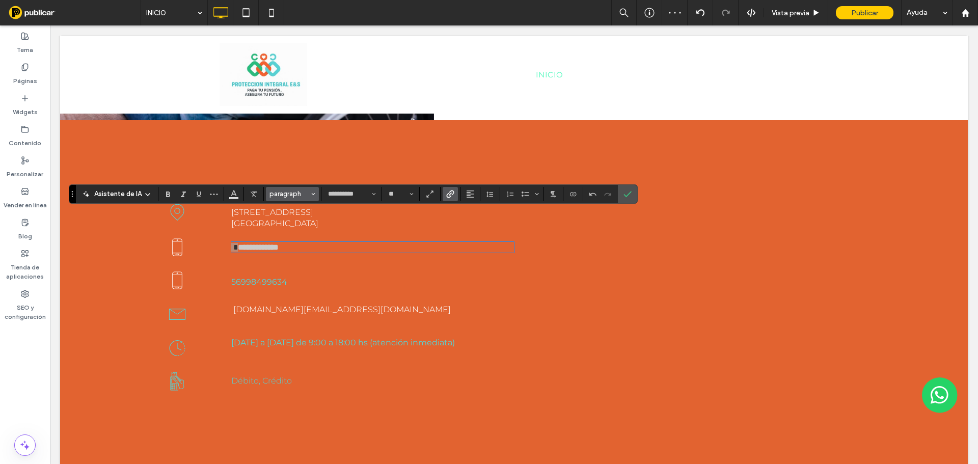
click at [302, 199] on button "paragraph" at bounding box center [292, 194] width 53 height 14
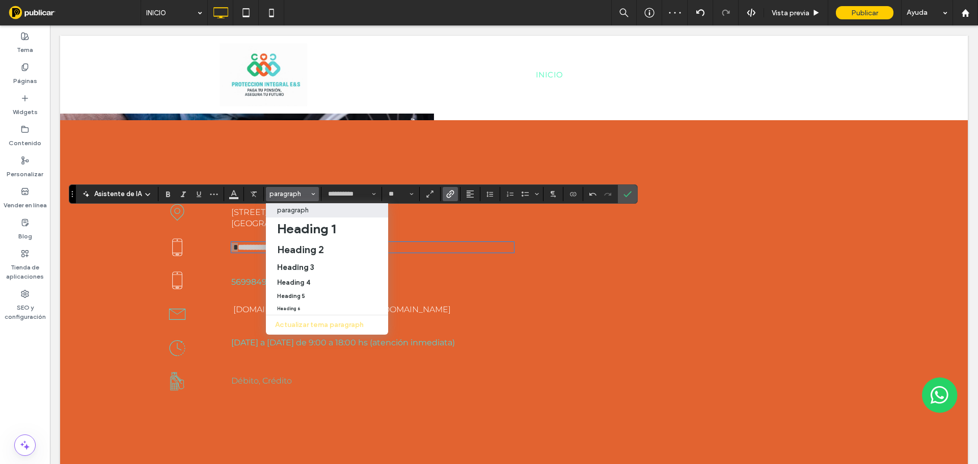
drag, startPoint x: 316, startPoint y: 208, endPoint x: 208, endPoint y: 178, distance: 111.6
click at [316, 208] on div "paragraph" at bounding box center [327, 210] width 100 height 8
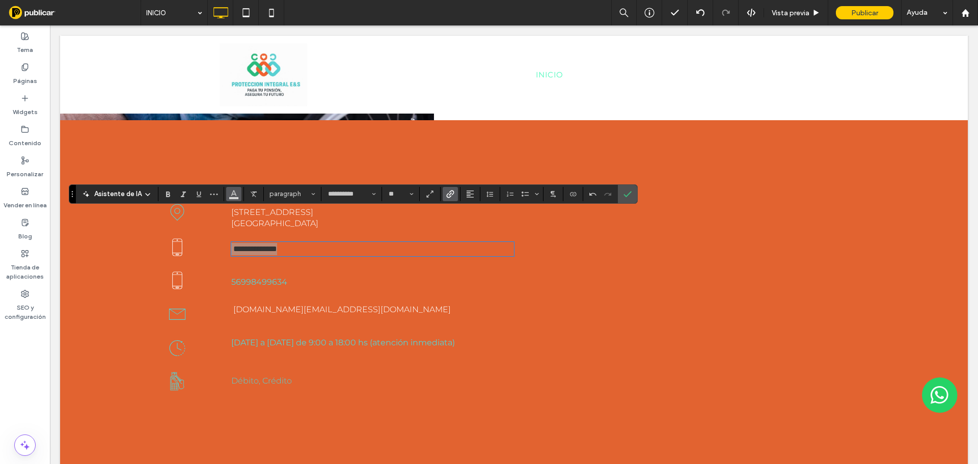
click at [236, 196] on icon "Color" at bounding box center [234, 193] width 8 height 8
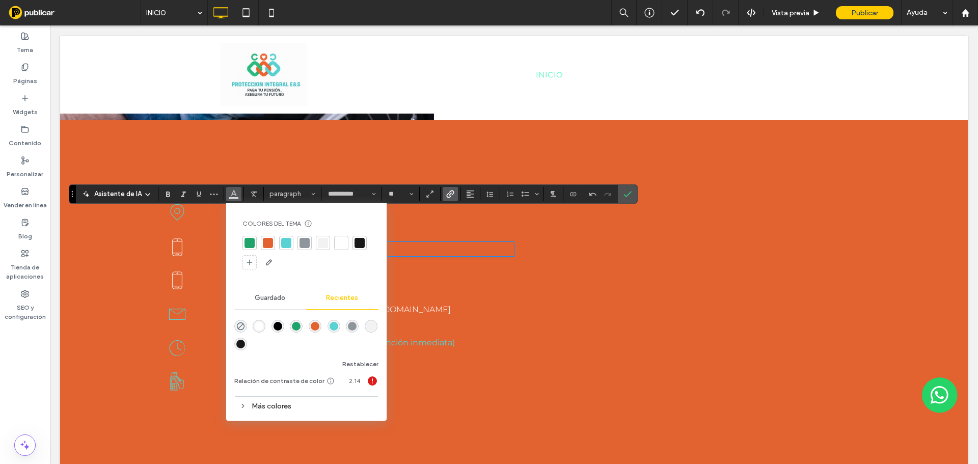
click at [342, 245] on div at bounding box center [341, 243] width 10 height 10
click at [632, 199] on label "Confirmar" at bounding box center [627, 194] width 15 height 18
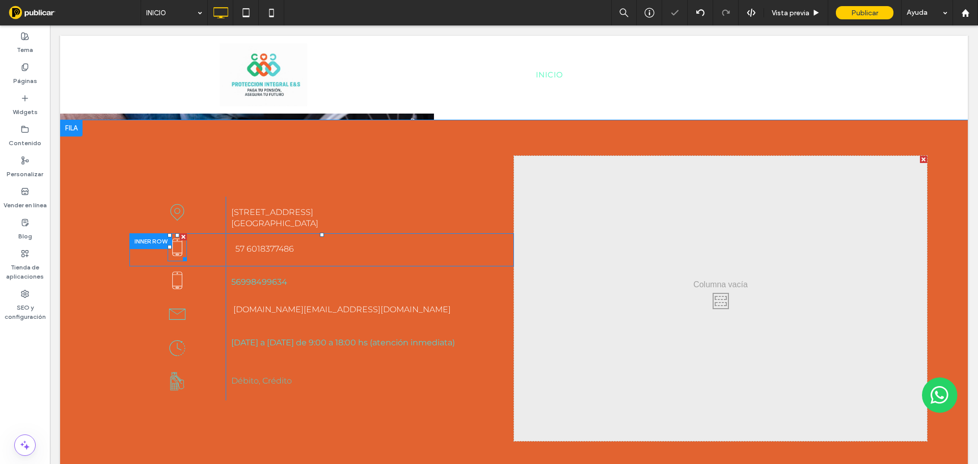
click at [180, 254] on div at bounding box center [183, 258] width 8 height 8
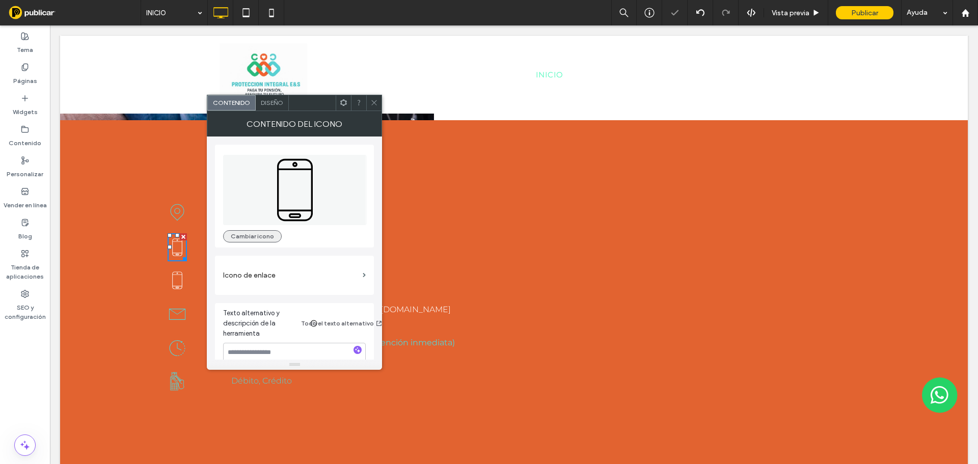
click at [265, 239] on button "Cambiar icono" at bounding box center [252, 236] width 59 height 12
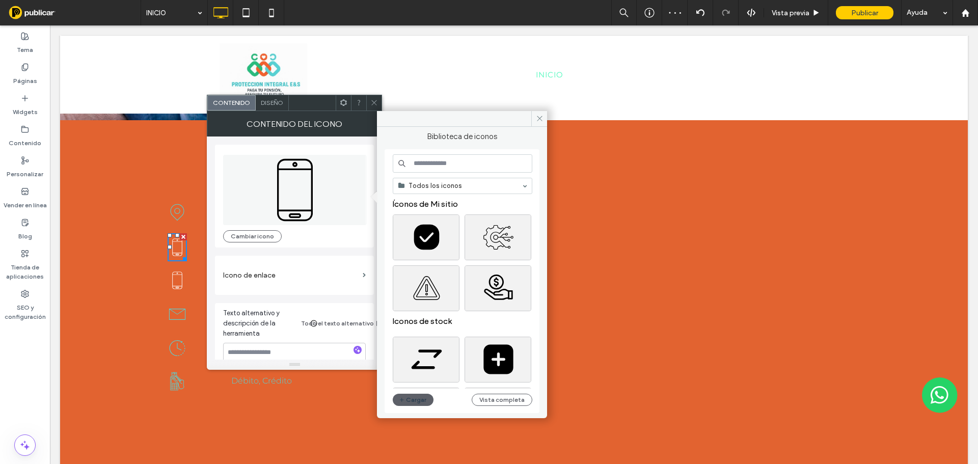
click at [480, 165] on input at bounding box center [463, 163] width 140 height 18
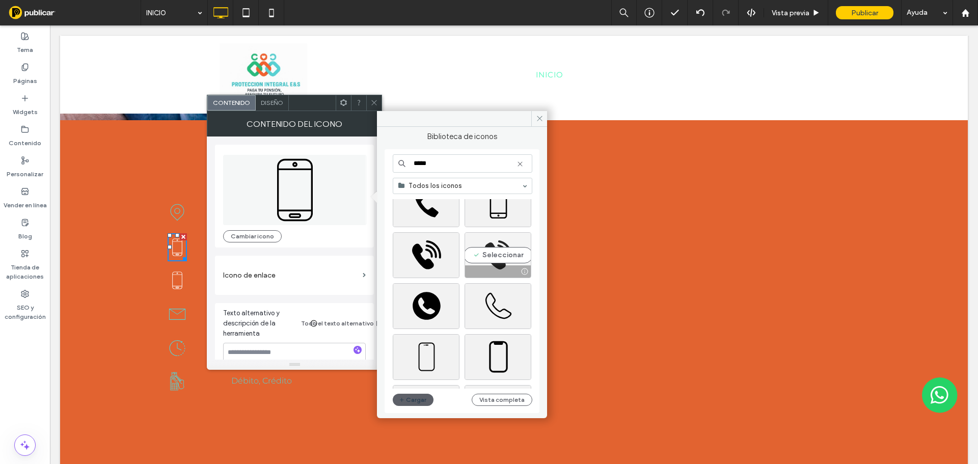
scroll to position [51, 0]
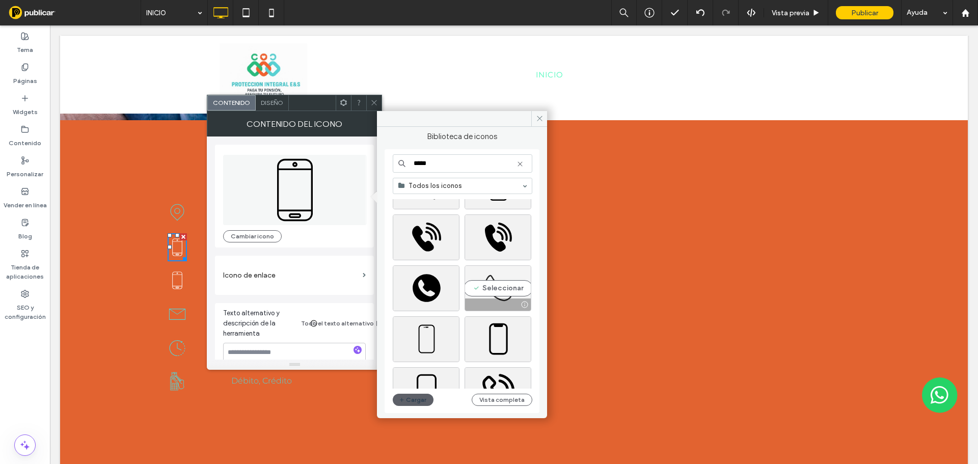
type input "*****"
click at [506, 288] on div "Seleccionar" at bounding box center [498, 288] width 67 height 46
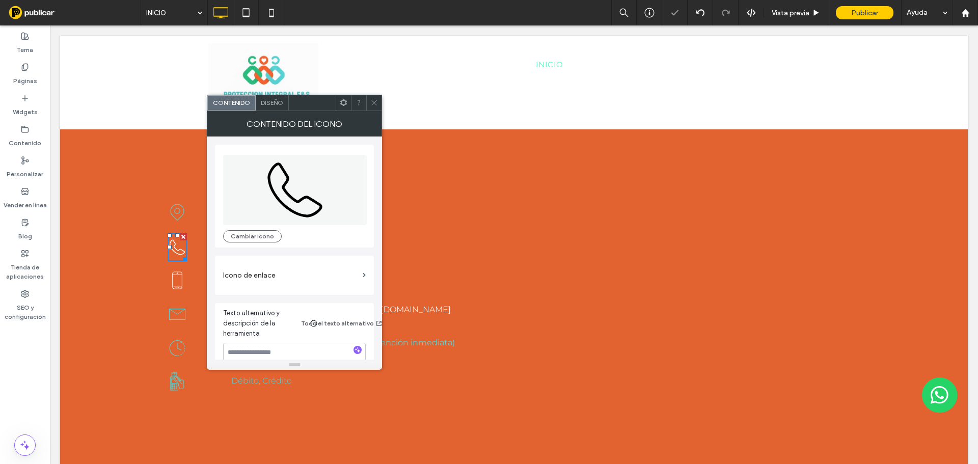
click at [374, 106] on icon at bounding box center [374, 103] width 8 height 8
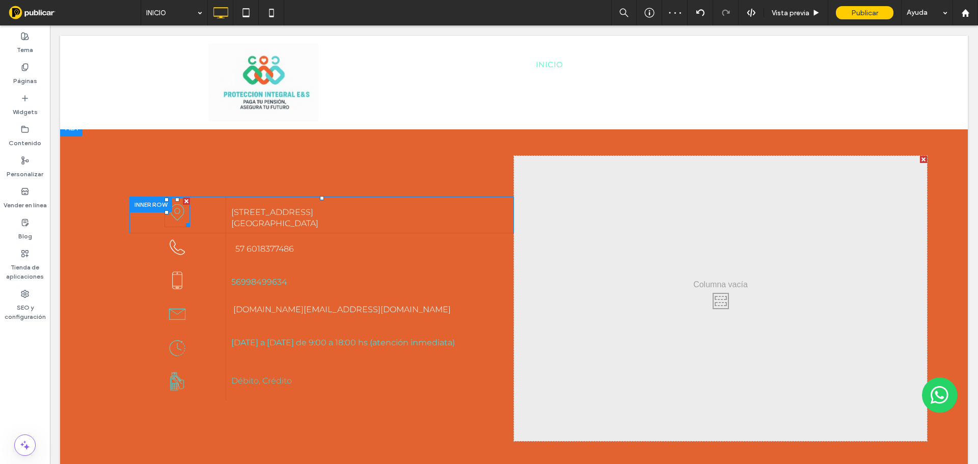
click at [177, 198] on icon at bounding box center [177, 213] width 25 height 30
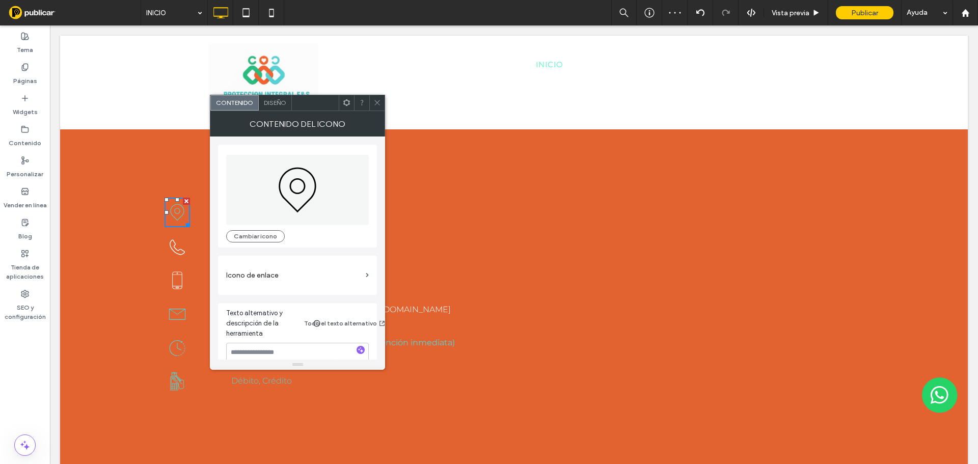
click at [286, 103] on span "Diseño" at bounding box center [275, 103] width 22 height 8
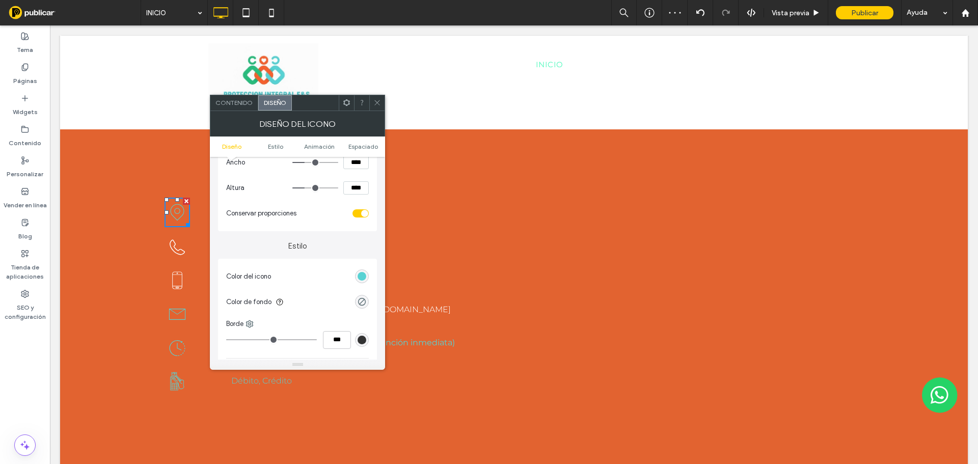
scroll to position [153, 0]
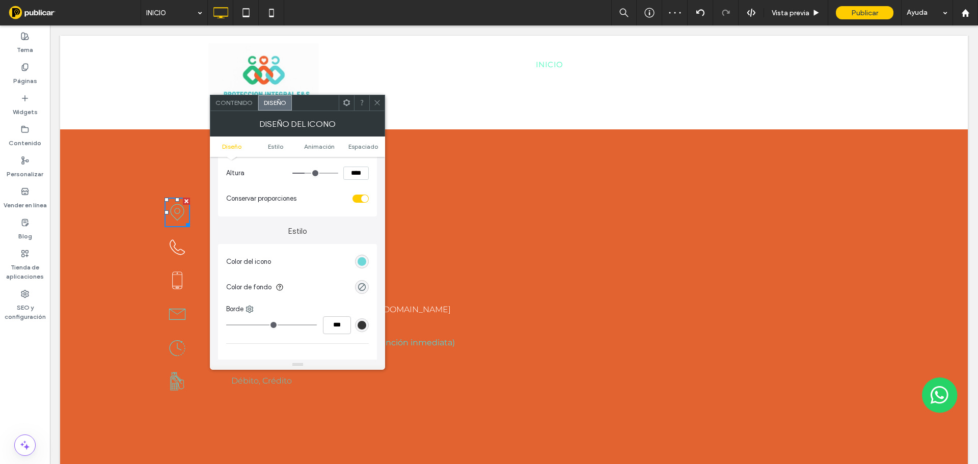
click at [364, 261] on div "rgb(88, 210, 211)" at bounding box center [362, 261] width 9 height 9
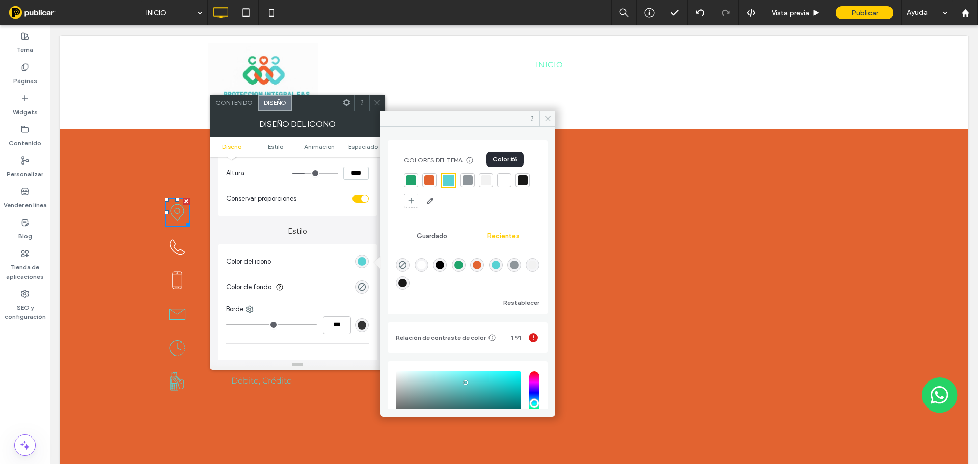
click at [502, 178] on div at bounding box center [504, 180] width 10 height 10
click at [543, 120] on span at bounding box center [548, 118] width 16 height 15
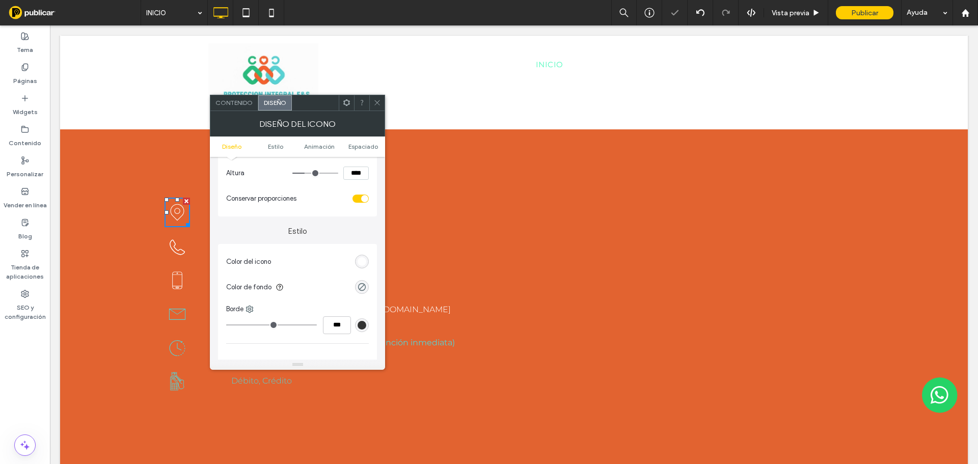
click at [376, 103] on icon at bounding box center [377, 103] width 8 height 8
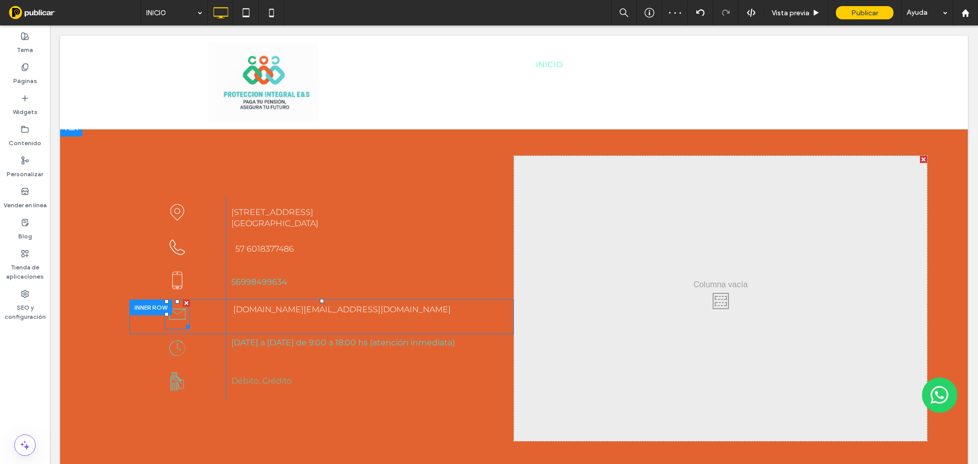
click at [180, 300] on icon at bounding box center [177, 315] width 25 height 30
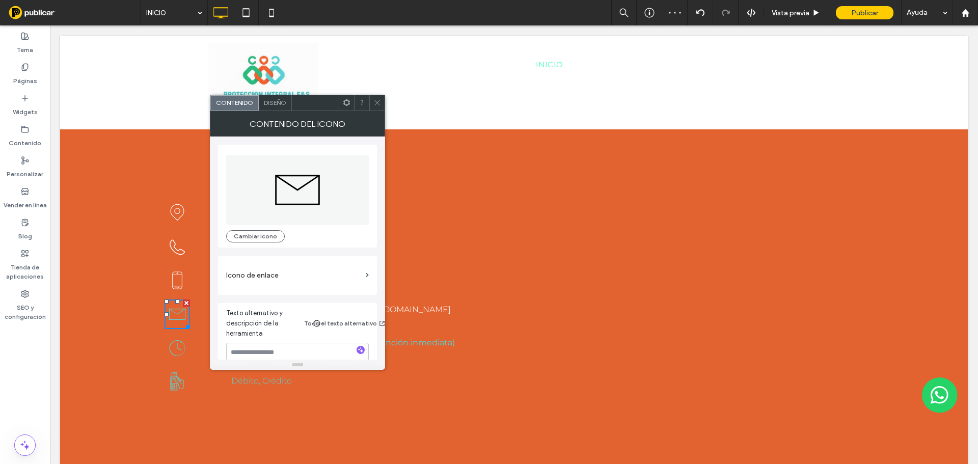
click at [275, 102] on span "Diseño" at bounding box center [275, 103] width 22 height 8
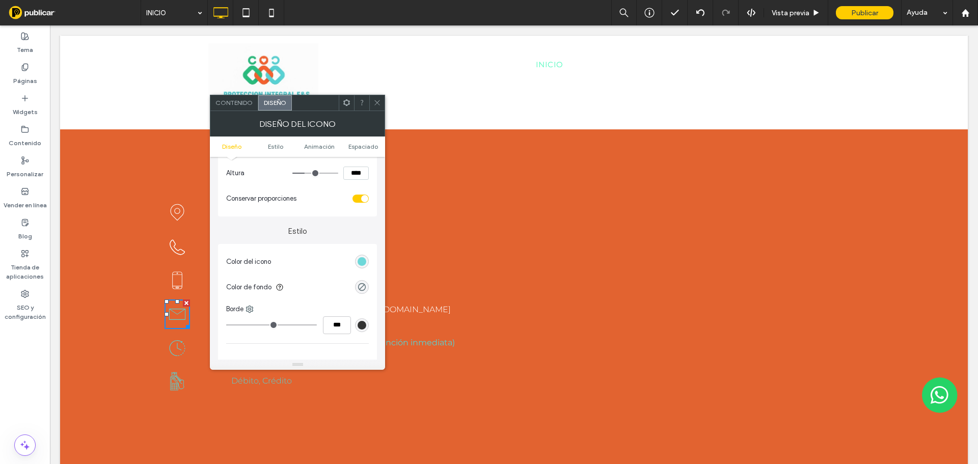
click at [359, 262] on div "rgb(88, 210, 211)" at bounding box center [362, 261] width 9 height 9
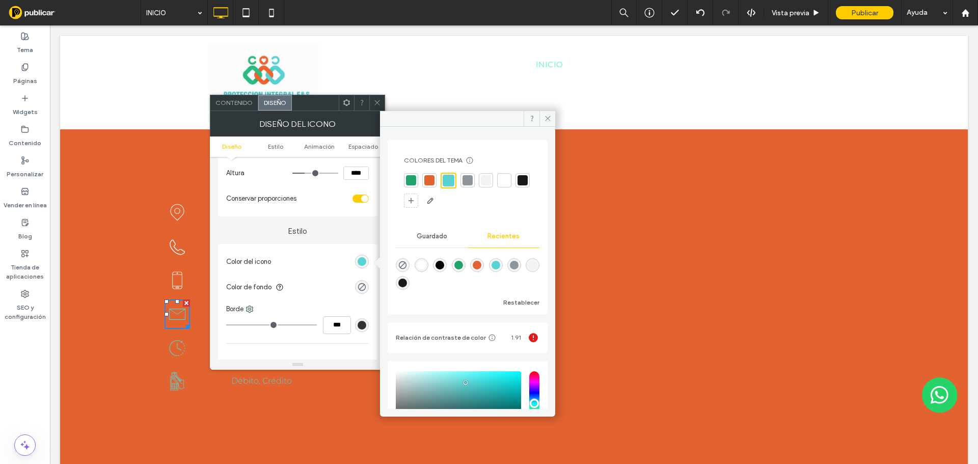
click at [503, 176] on div at bounding box center [504, 180] width 10 height 10
click at [546, 123] on span at bounding box center [548, 118] width 16 height 15
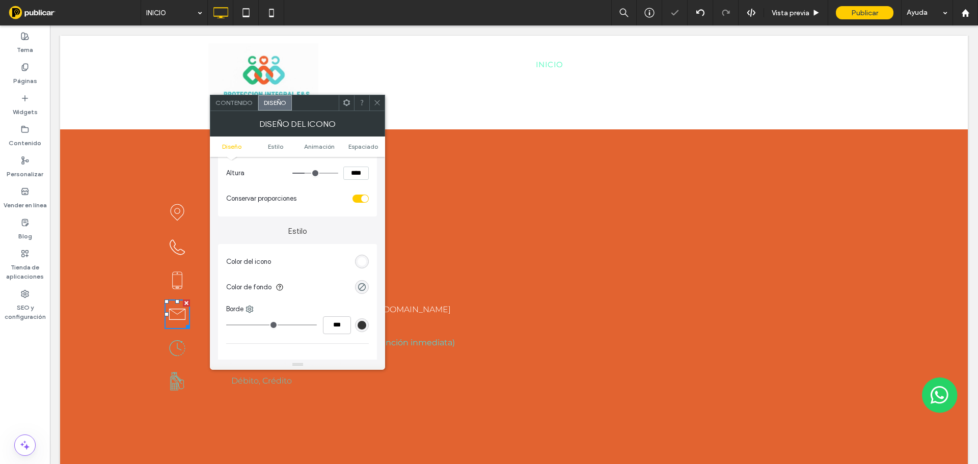
click at [381, 107] on span at bounding box center [377, 102] width 8 height 15
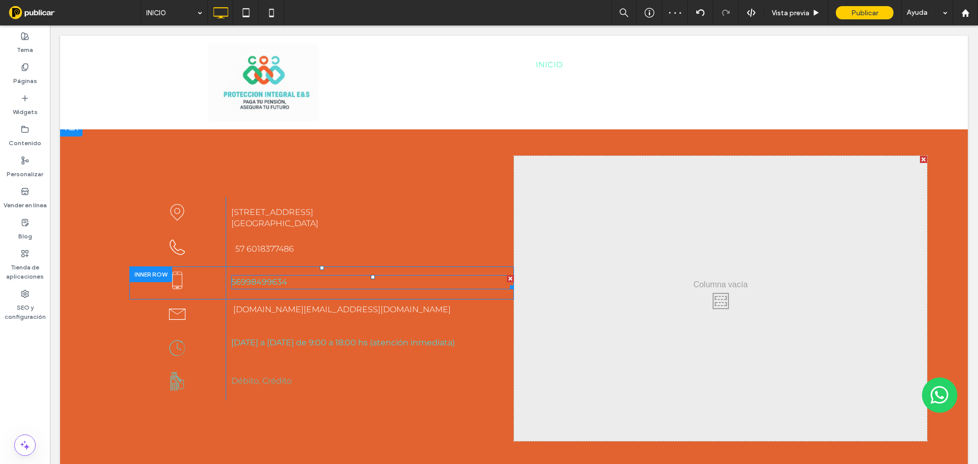
click at [293, 276] on p "56998499634" at bounding box center [372, 282] width 283 height 12
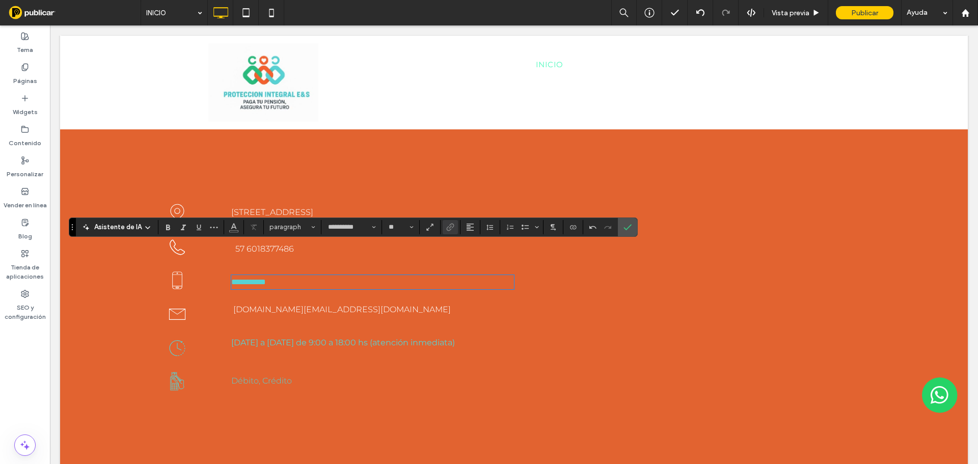
scroll to position [0, 0]
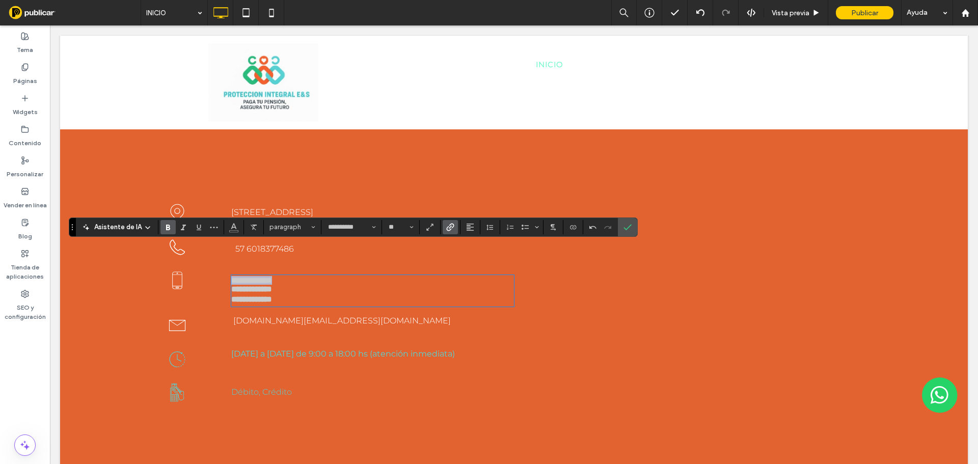
drag, startPoint x: 299, startPoint y: 252, endPoint x: 208, endPoint y: 248, distance: 91.3
click at [208, 266] on div "**********" at bounding box center [321, 288] width 385 height 44
copy strong "**********"
click at [443, 228] on label "Enlace" at bounding box center [450, 227] width 15 height 14
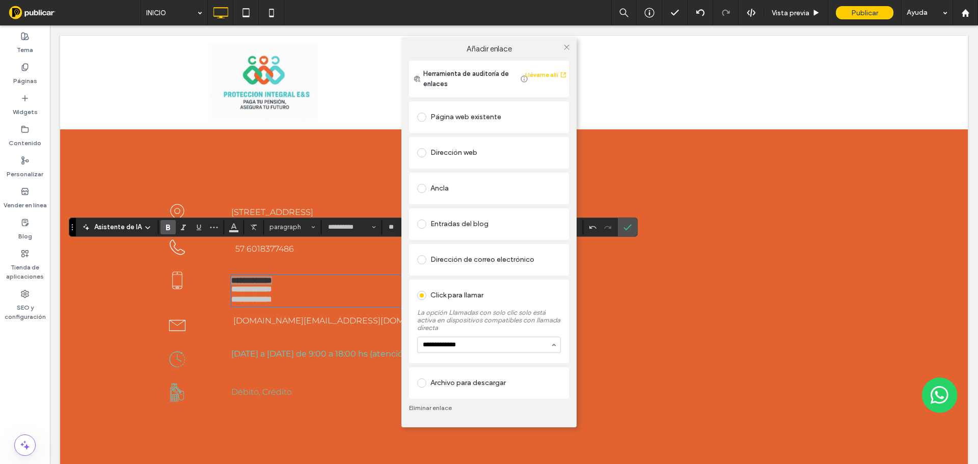
click at [432, 344] on input "**********" at bounding box center [486, 344] width 127 height 7
type input "**********"
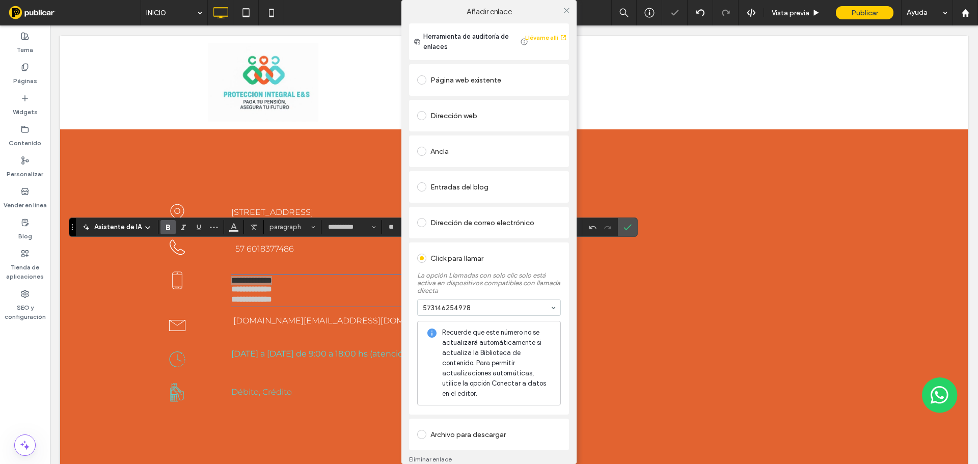
drag, startPoint x: 561, startPoint y: 9, endPoint x: 411, endPoint y: 90, distance: 170.9
click at [563, 10] on icon at bounding box center [567, 11] width 8 height 8
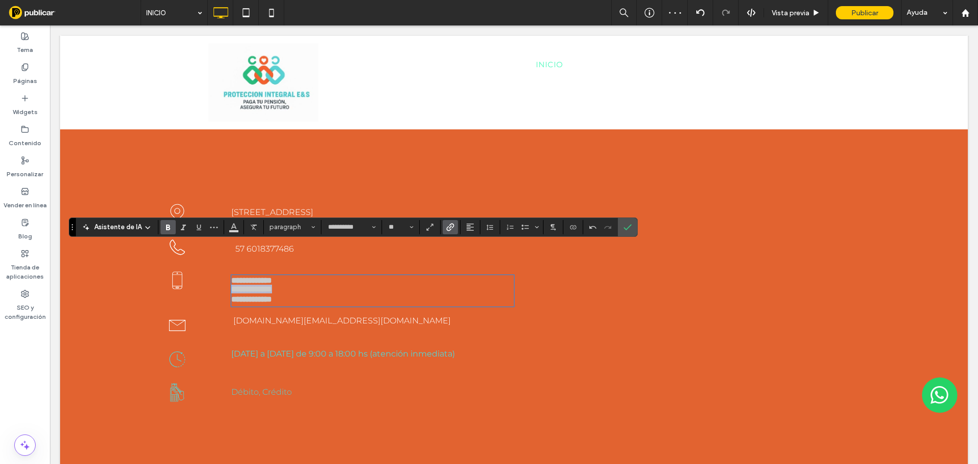
drag, startPoint x: 292, startPoint y: 261, endPoint x: 227, endPoint y: 261, distance: 65.7
click at [227, 266] on div "**********" at bounding box center [370, 288] width 288 height 44
copy strong "**********"
click at [451, 225] on icon "Enlace" at bounding box center [450, 227] width 8 height 8
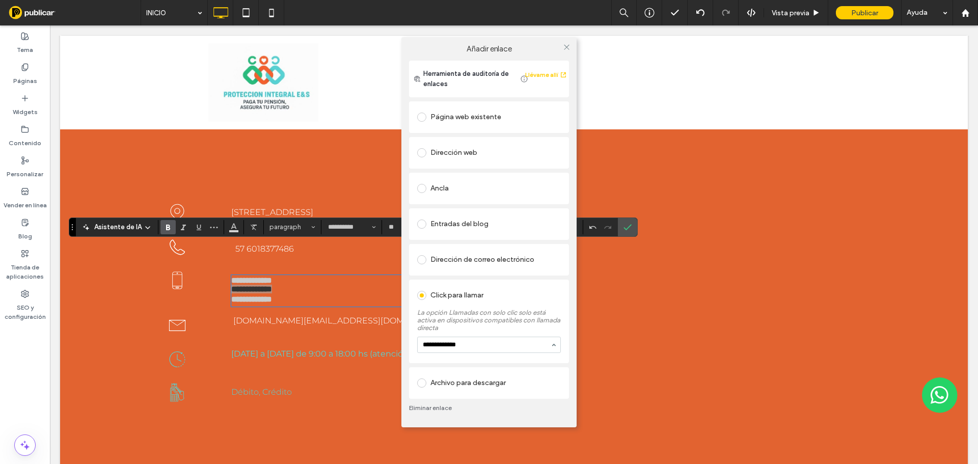
click at [431, 345] on input "**********" at bounding box center [486, 344] width 127 height 7
type input "**********"
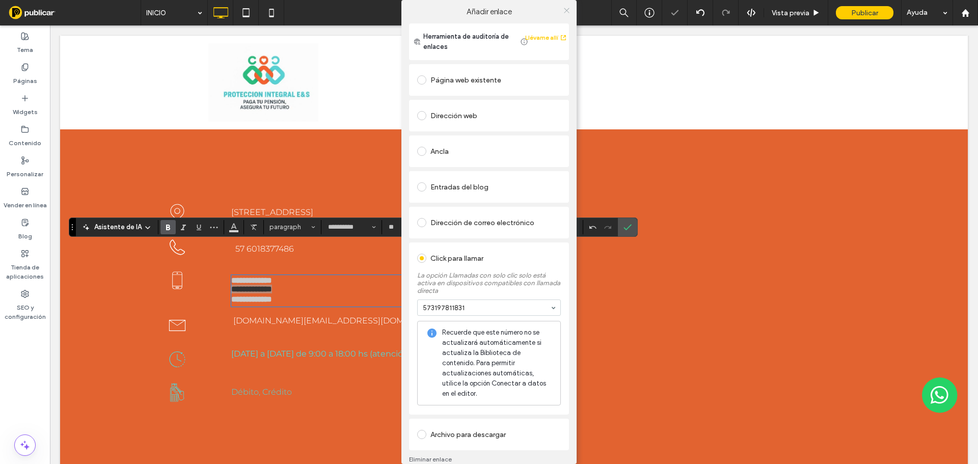
click at [563, 10] on icon at bounding box center [567, 11] width 8 height 8
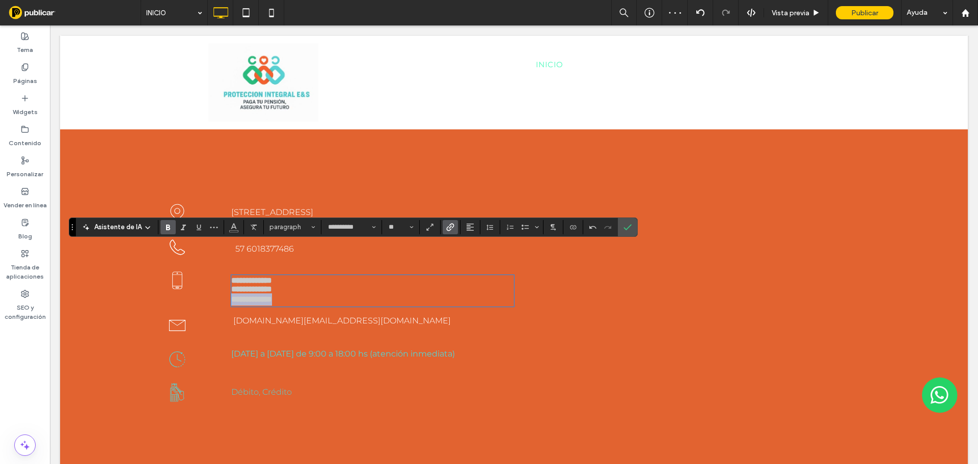
drag, startPoint x: 300, startPoint y: 269, endPoint x: 228, endPoint y: 269, distance: 72.3
click at [228, 269] on div "**********" at bounding box center [370, 288] width 288 height 44
copy strong "**********"
click at [447, 228] on icon "Enlace" at bounding box center [450, 227] width 8 height 8
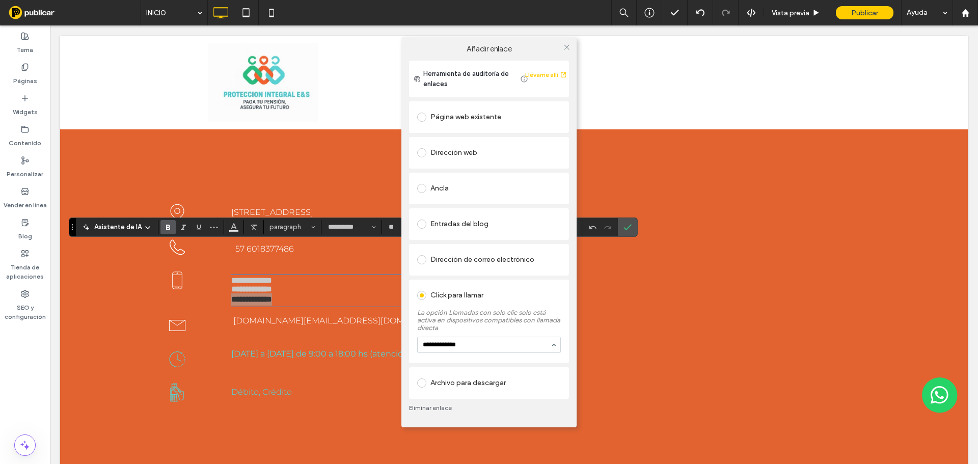
click at [431, 344] on input "**********" at bounding box center [486, 344] width 127 height 7
type input "**********"
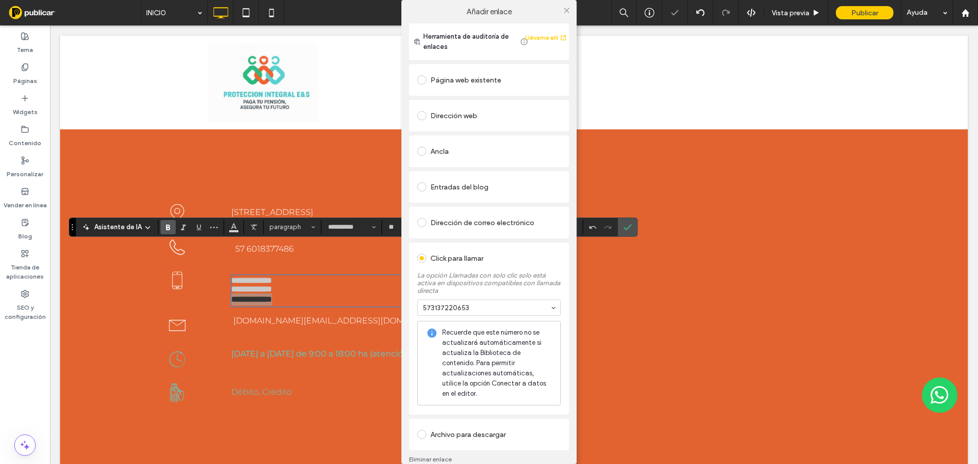
drag, startPoint x: 562, startPoint y: 13, endPoint x: 284, endPoint y: 223, distance: 348.5
click at [563, 13] on icon at bounding box center [567, 11] width 8 height 8
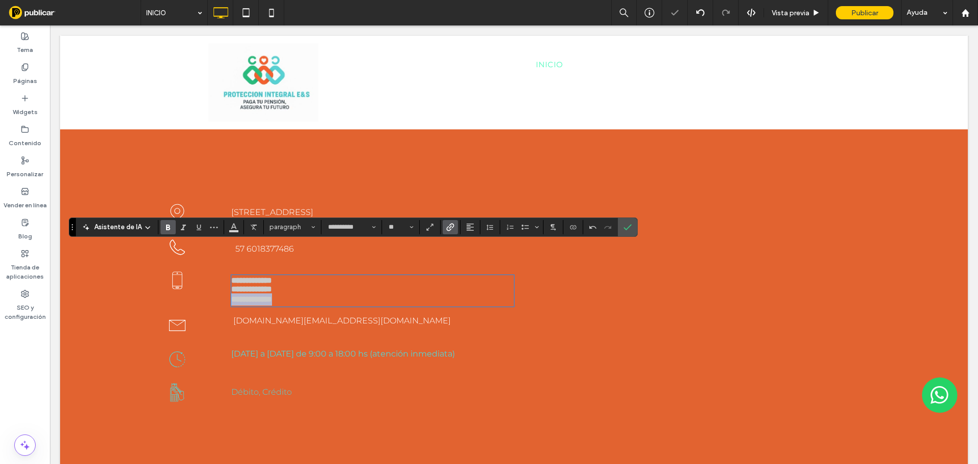
click at [293, 293] on p "**********" at bounding box center [372, 299] width 283 height 12
drag, startPoint x: 295, startPoint y: 270, endPoint x: 224, endPoint y: 247, distance: 74.9
click at [222, 266] on div "**********" at bounding box center [321, 288] width 385 height 44
click at [289, 229] on span "paragraph" at bounding box center [290, 227] width 40 height 8
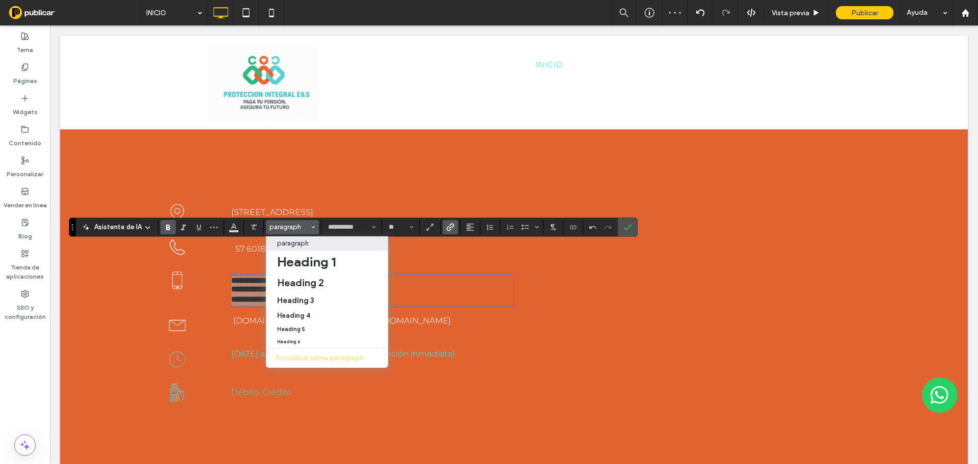
click at [310, 248] on label "paragraph" at bounding box center [327, 243] width 122 height 14
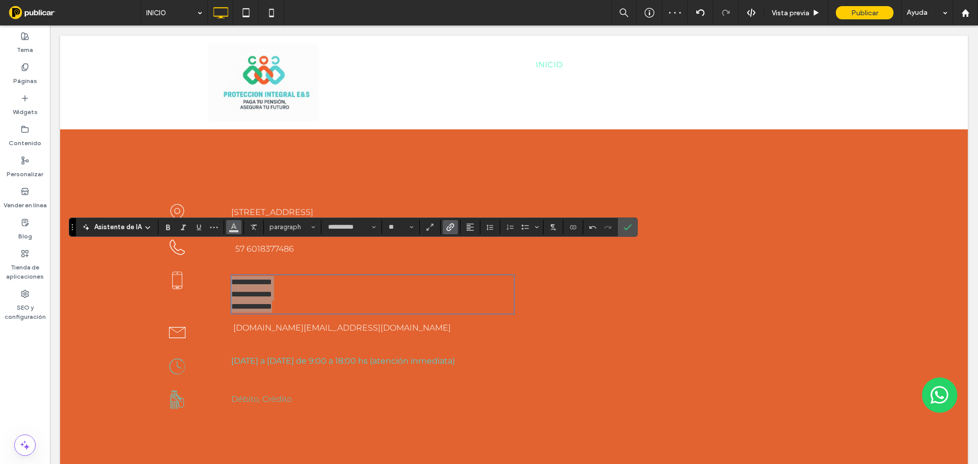
click at [231, 230] on span "Color" at bounding box center [234, 226] width 8 height 13
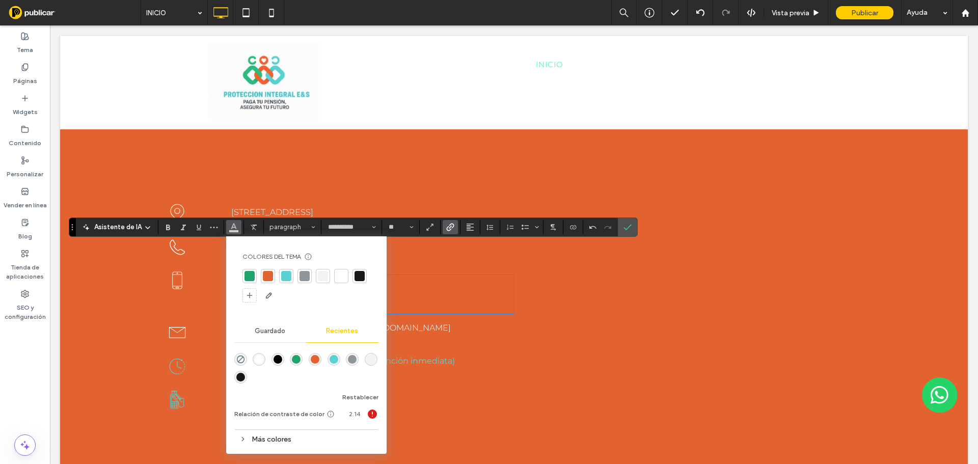
click at [343, 275] on div at bounding box center [341, 276] width 10 height 10
click at [628, 226] on use "Confirmar" at bounding box center [628, 227] width 8 height 6
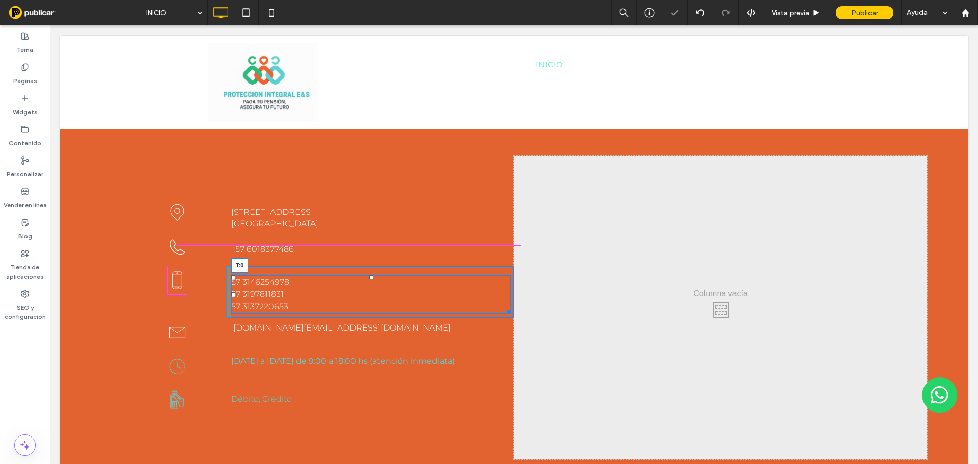
drag, startPoint x: 370, startPoint y: 246, endPoint x: 370, endPoint y: 236, distance: 10.2
click at [370, 275] on div at bounding box center [371, 277] width 4 height 4
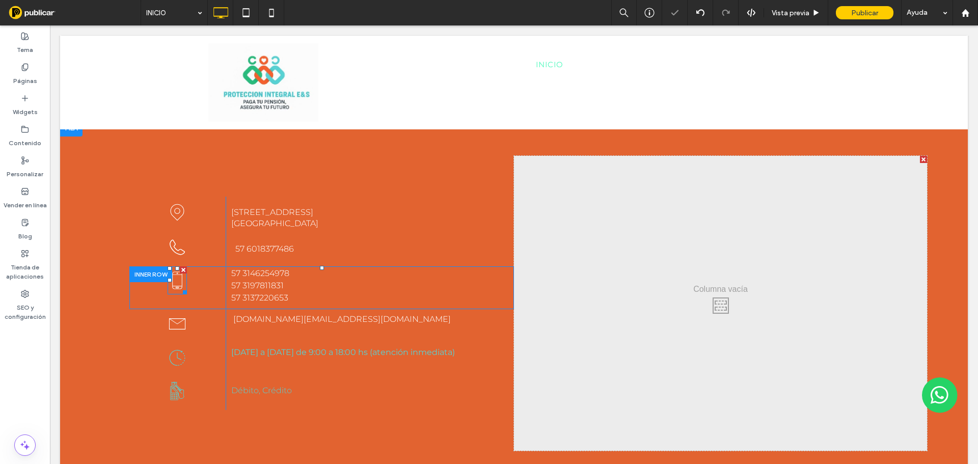
click at [175, 266] on icon at bounding box center [177, 280] width 19 height 28
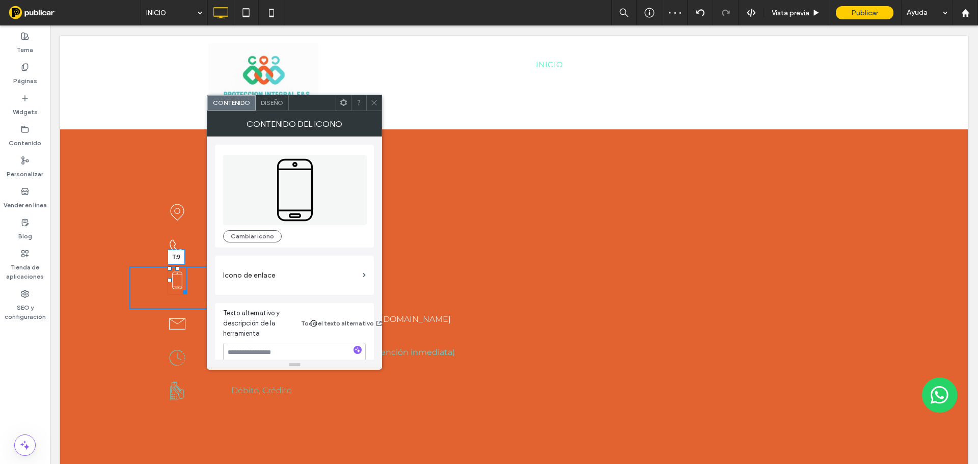
drag, startPoint x: 178, startPoint y: 237, endPoint x: 181, endPoint y: 243, distance: 6.2
click at [181, 266] on div "T:9" at bounding box center [177, 280] width 19 height 28
click at [378, 108] on span at bounding box center [374, 102] width 8 height 15
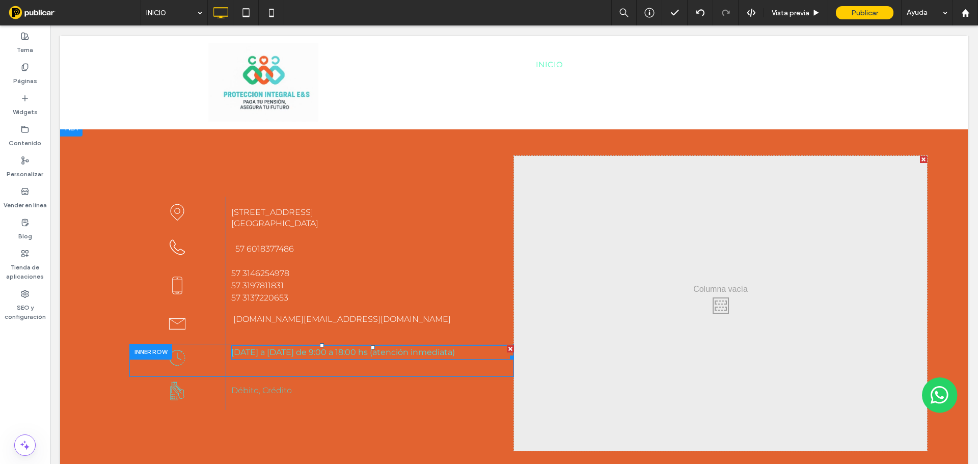
click at [261, 347] on span "[DATE] a [DATE] de 9:00 a 18:00 hs (atención inmediata)" at bounding box center [343, 352] width 224 height 10
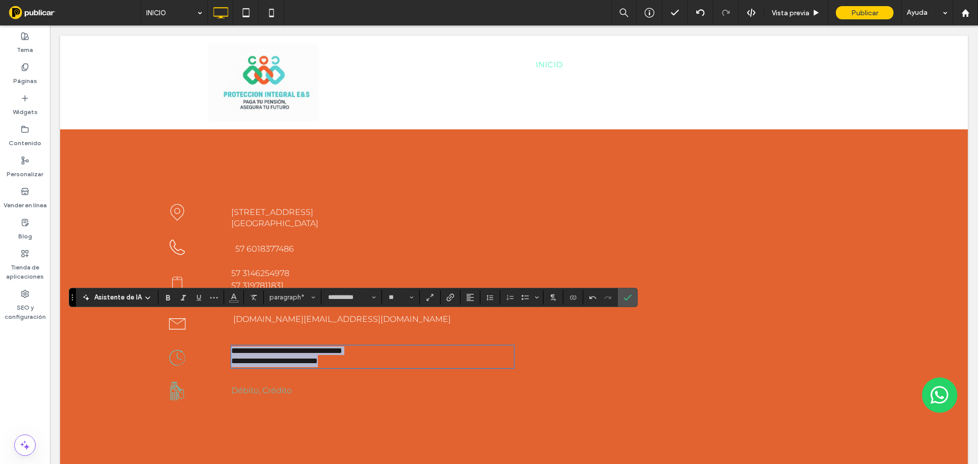
drag, startPoint x: 377, startPoint y: 334, endPoint x: 221, endPoint y: 302, distance: 159.3
click at [221, 302] on div "**********" at bounding box center [307, 303] width 413 height 295
click at [244, 294] on section at bounding box center [254, 297] width 20 height 14
click at [233, 298] on use "Color" at bounding box center [234, 296] width 6 height 6
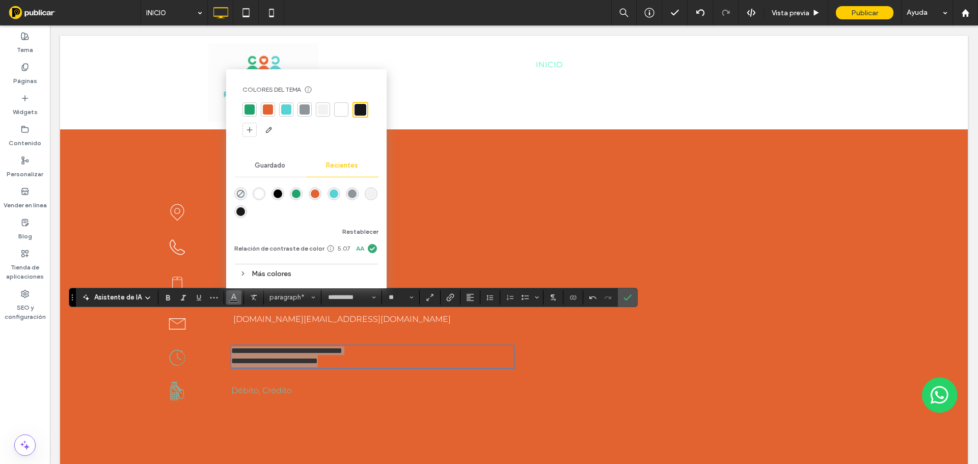
click at [255, 195] on div "rgba(255, 255, 255, 1)" at bounding box center [259, 194] width 9 height 9
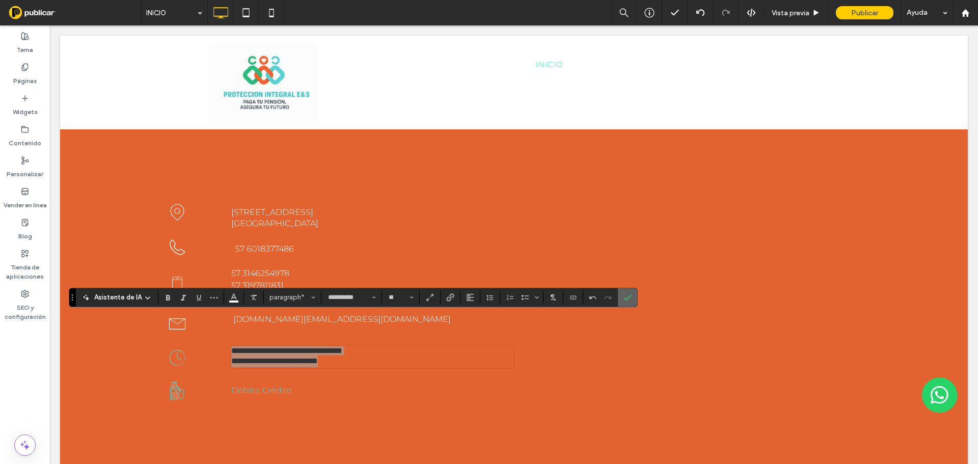
drag, startPoint x: 494, startPoint y: 271, endPoint x: 629, endPoint y: 296, distance: 136.9
click at [629, 296] on label "Confirmar" at bounding box center [627, 297] width 15 height 18
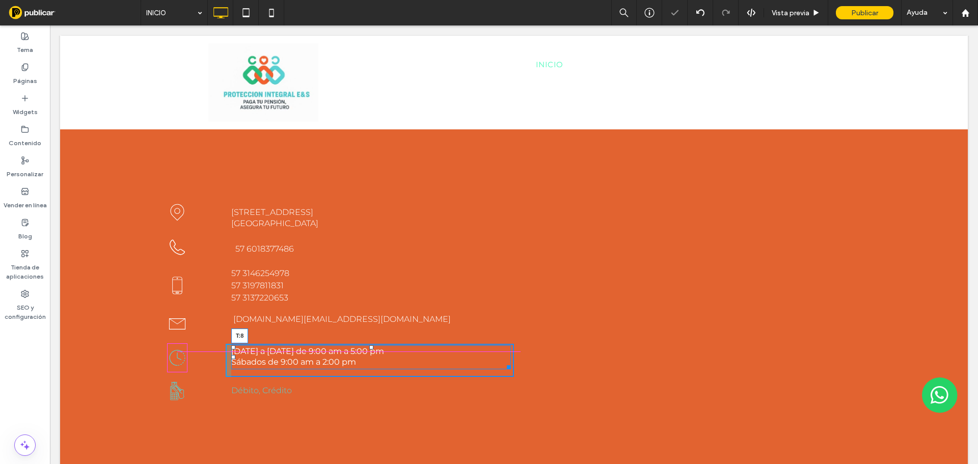
drag, startPoint x: 371, startPoint y: 316, endPoint x: 234, endPoint y: 347, distance: 140.5
click at [375, 345] on div "[DATE] a [DATE] de 9:00 am a 5:00 pm Sábados de 9:00 am a 2:00 pm T:8" at bounding box center [371, 357] width 280 height 24
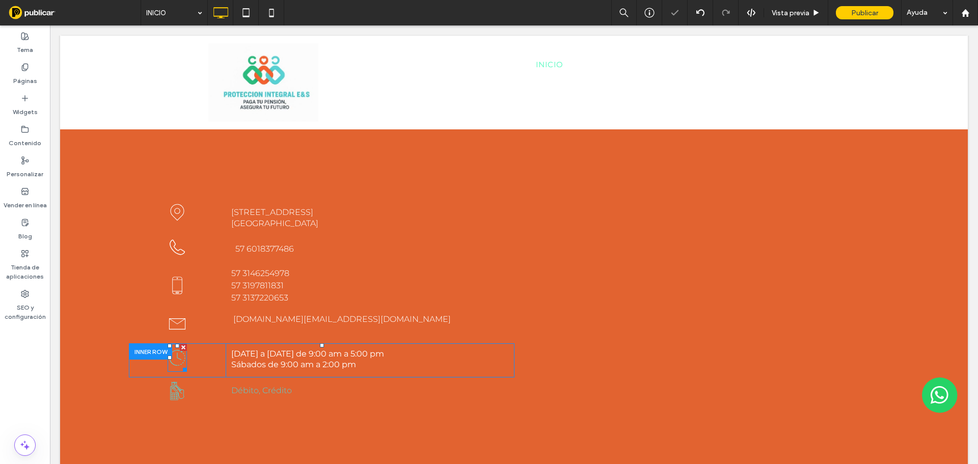
click at [176, 344] on icon at bounding box center [177, 358] width 19 height 28
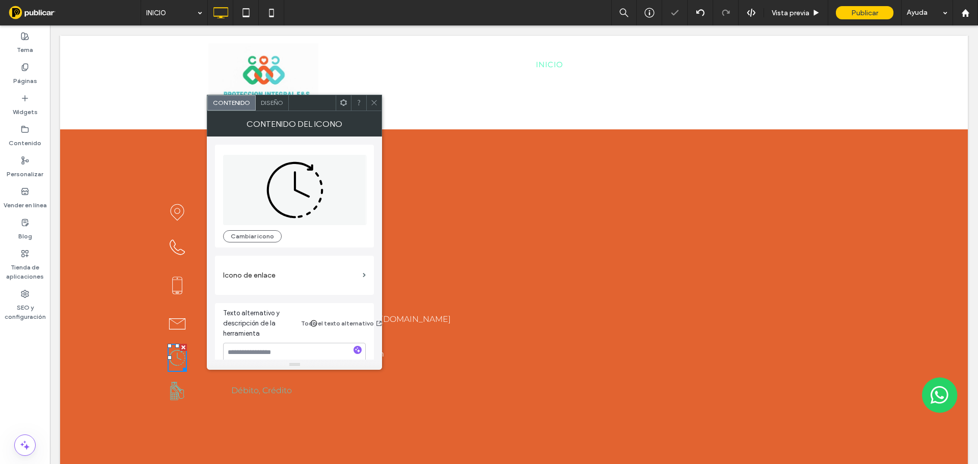
click at [276, 105] on span "Diseño" at bounding box center [272, 103] width 22 height 8
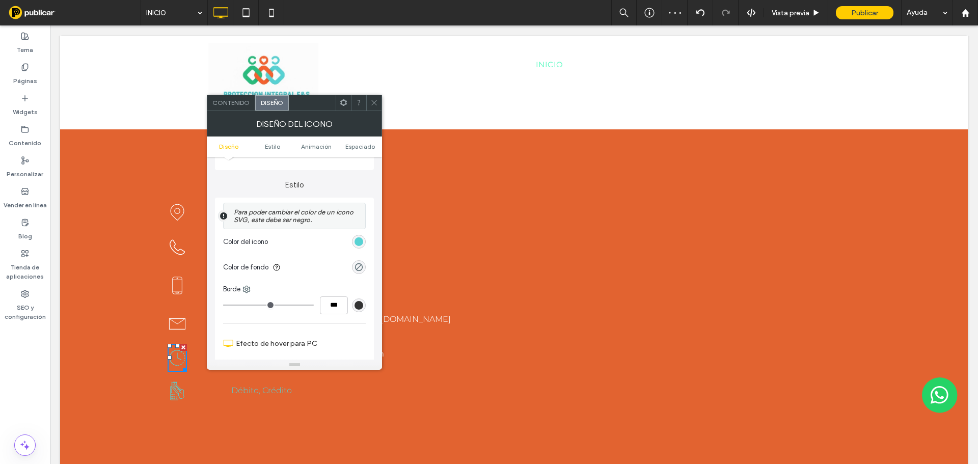
scroll to position [204, 0]
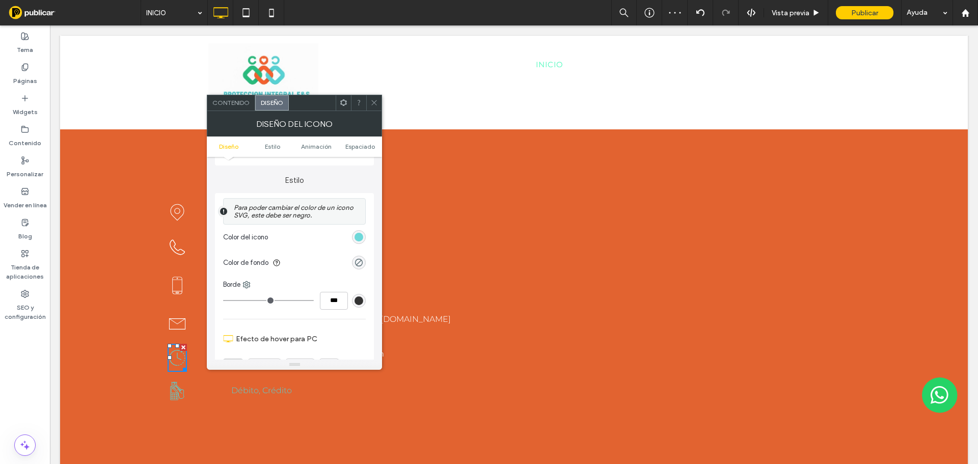
click at [355, 239] on div "rgb(88, 210, 211)" at bounding box center [359, 237] width 9 height 9
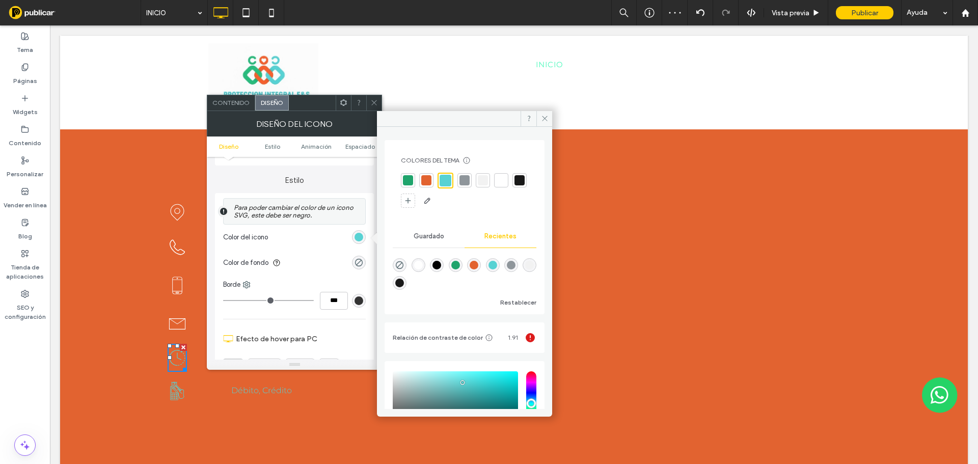
drag, startPoint x: 500, startPoint y: 179, endPoint x: 517, endPoint y: 165, distance: 22.0
click at [501, 180] on div at bounding box center [501, 180] width 10 height 10
click at [544, 118] on icon at bounding box center [545, 119] width 8 height 8
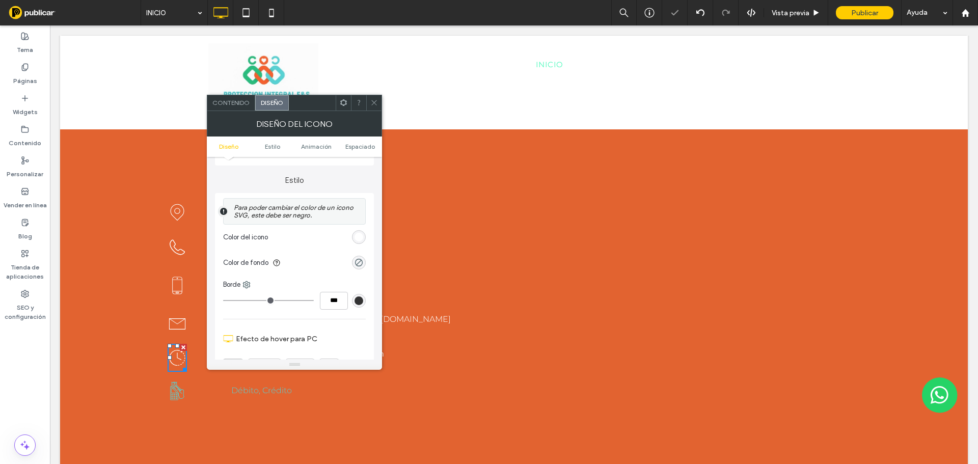
click at [377, 99] on icon at bounding box center [374, 103] width 8 height 8
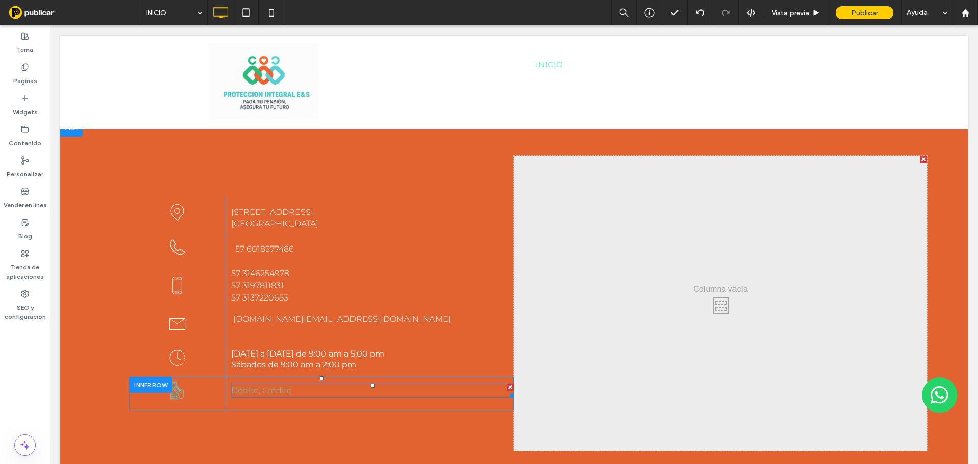
click at [255, 386] on span "Débito, Crédito" at bounding box center [261, 391] width 61 height 10
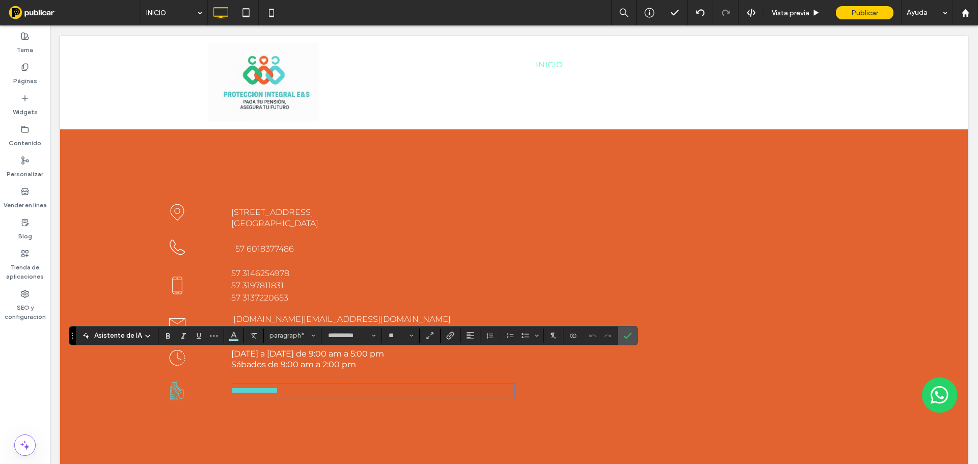
paste div
click at [238, 385] on strong "********" at bounding box center [250, 389] width 25 height 8
click at [250, 402] on p at bounding box center [372, 408] width 283 height 12
click at [233, 385] on strong "********" at bounding box center [245, 389] width 25 height 8
drag, startPoint x: 295, startPoint y: 369, endPoint x: 259, endPoint y: 346, distance: 42.4
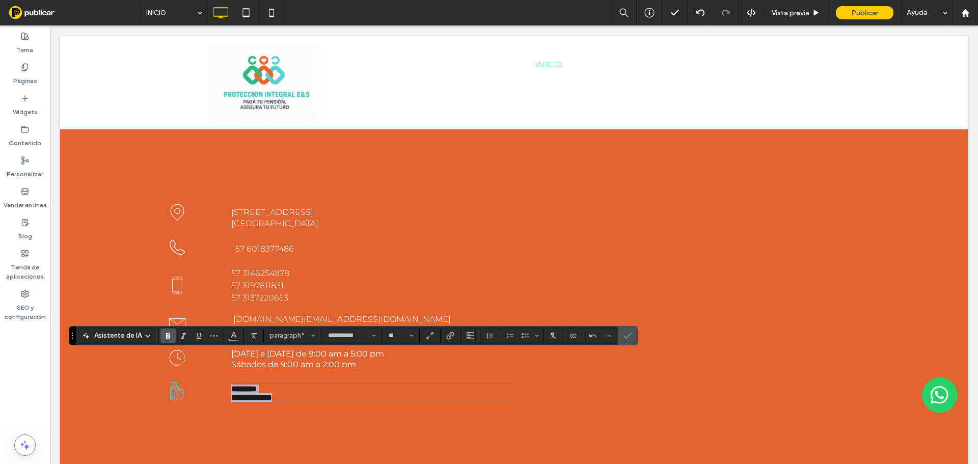
click at [239, 377] on div "**********" at bounding box center [370, 393] width 288 height 33
click at [292, 338] on span "paragraph*" at bounding box center [290, 336] width 40 height 8
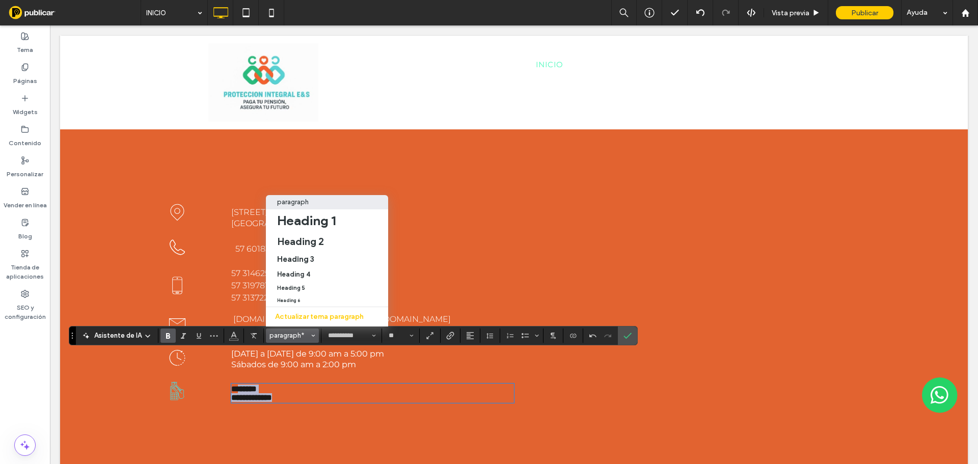
drag, startPoint x: 275, startPoint y: 368, endPoint x: 287, endPoint y: 371, distance: 12.6
click at [272, 394] on strong "**********" at bounding box center [251, 398] width 41 height 8
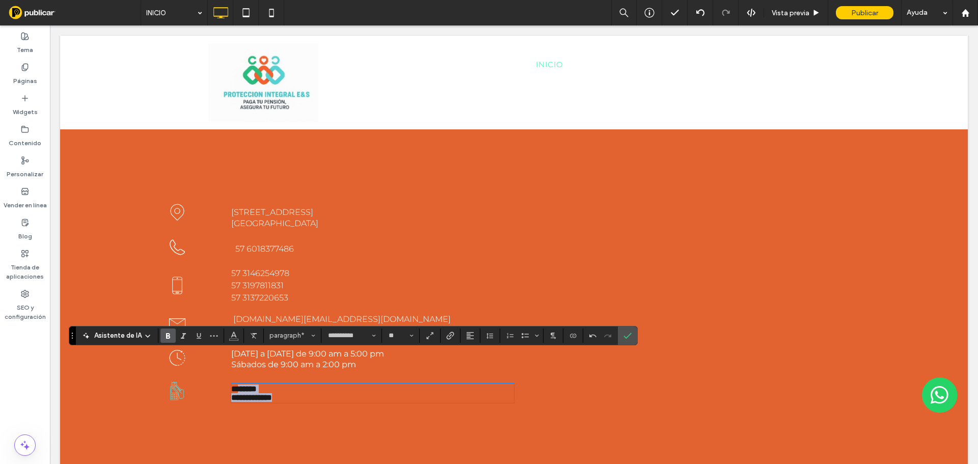
click at [272, 394] on strong "**********" at bounding box center [251, 398] width 41 height 8
drag, startPoint x: 290, startPoint y: 370, endPoint x: 229, endPoint y: 360, distance: 62.6
click at [229, 377] on div "**********" at bounding box center [370, 393] width 288 height 33
click at [283, 339] on span "paragraph*" at bounding box center [290, 336] width 40 height 8
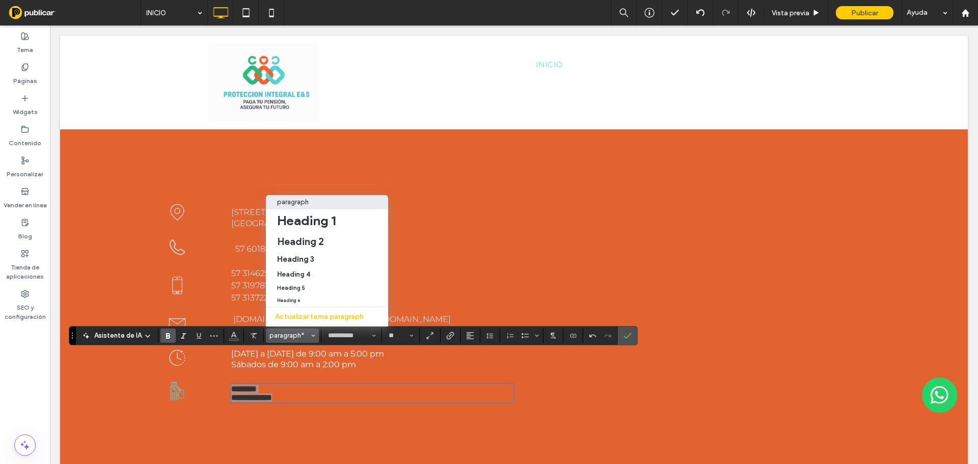
click at [298, 198] on p "paragraph" at bounding box center [293, 202] width 32 height 8
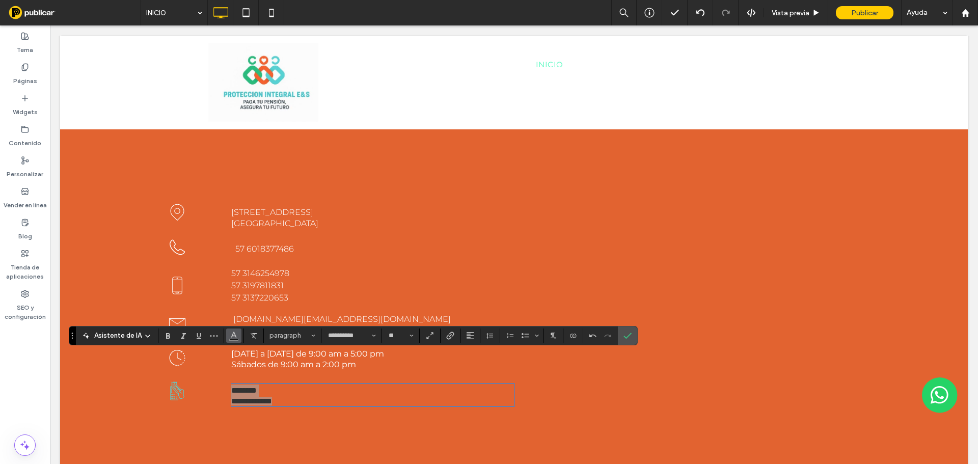
click at [234, 336] on icon "Color" at bounding box center [234, 335] width 8 height 8
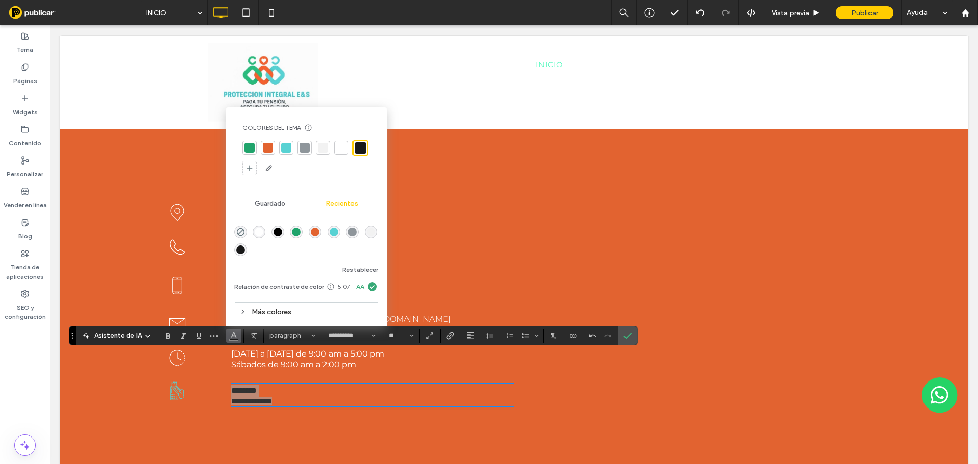
click at [342, 148] on div at bounding box center [341, 148] width 10 height 10
click at [626, 336] on icon "Confirmar" at bounding box center [628, 336] width 8 height 8
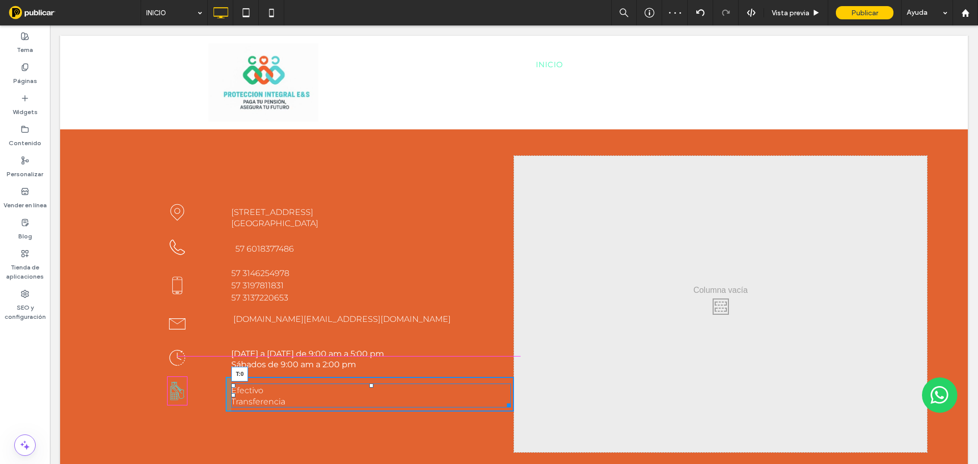
drag, startPoint x: 370, startPoint y: 354, endPoint x: 276, endPoint y: 395, distance: 102.7
click at [370, 384] on div at bounding box center [371, 386] width 4 height 4
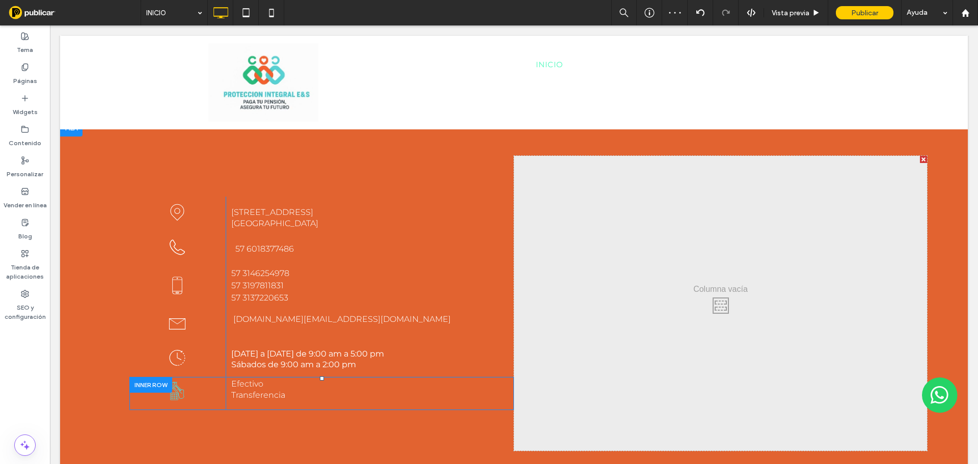
click at [187, 377] on div "Click To Paste" at bounding box center [177, 393] width 96 height 33
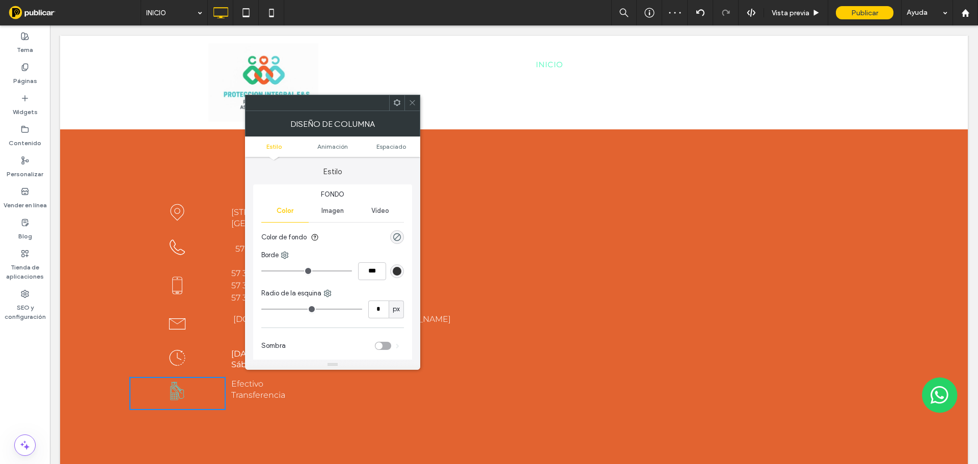
click at [407, 103] on div at bounding box center [412, 102] width 15 height 15
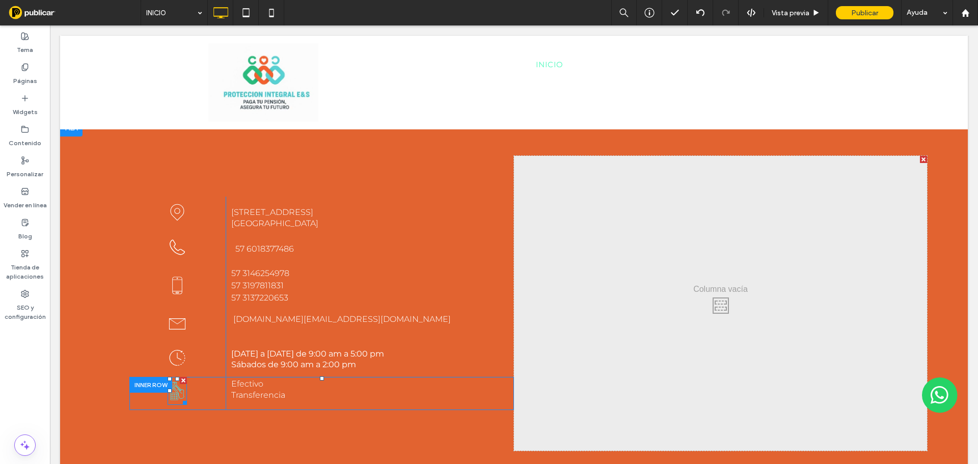
click at [171, 382] on icon at bounding box center [178, 391] width 14 height 18
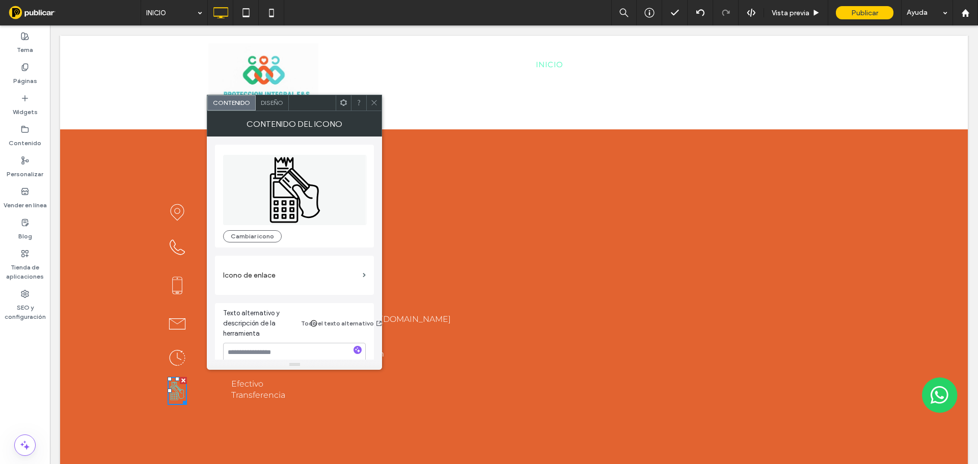
click at [278, 109] on div "Diseño" at bounding box center [272, 102] width 33 height 15
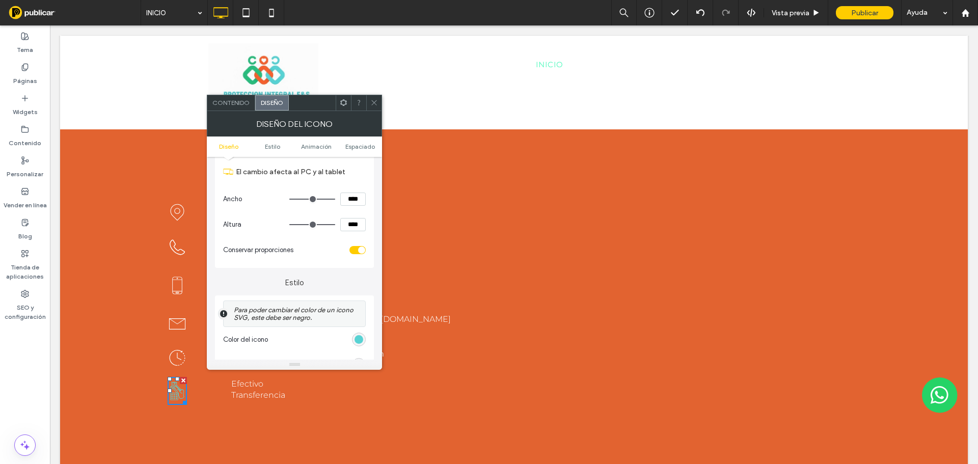
scroll to position [102, 0]
click at [354, 340] on div "rgb(88, 210, 211)" at bounding box center [359, 339] width 14 height 14
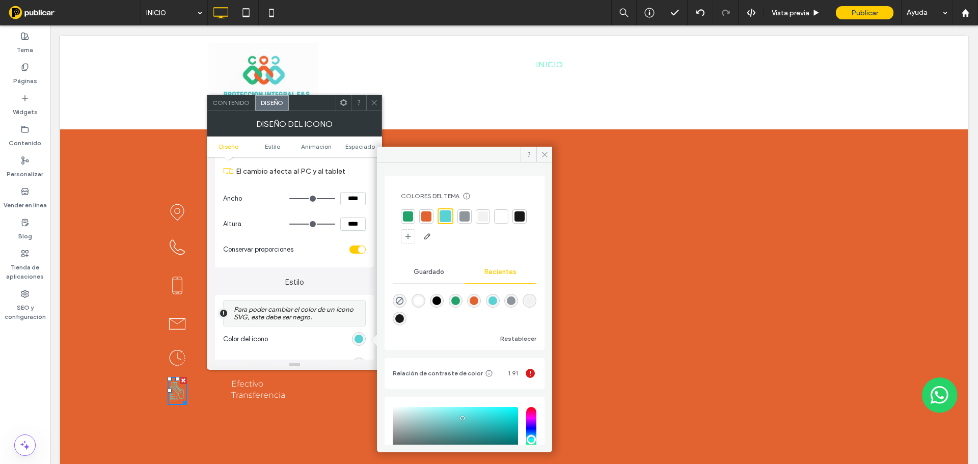
click at [507, 217] on div at bounding box center [501, 216] width 14 height 14
click at [549, 160] on span at bounding box center [544, 154] width 16 height 15
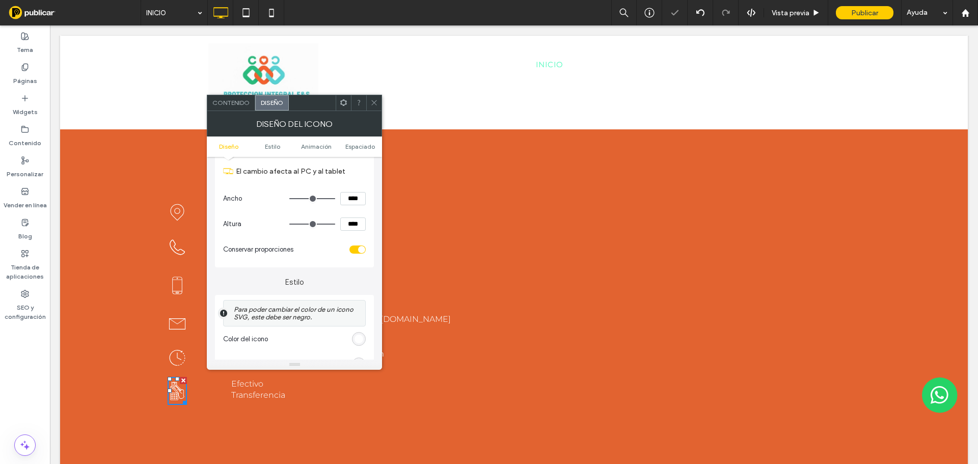
click at [369, 105] on div at bounding box center [373, 102] width 15 height 15
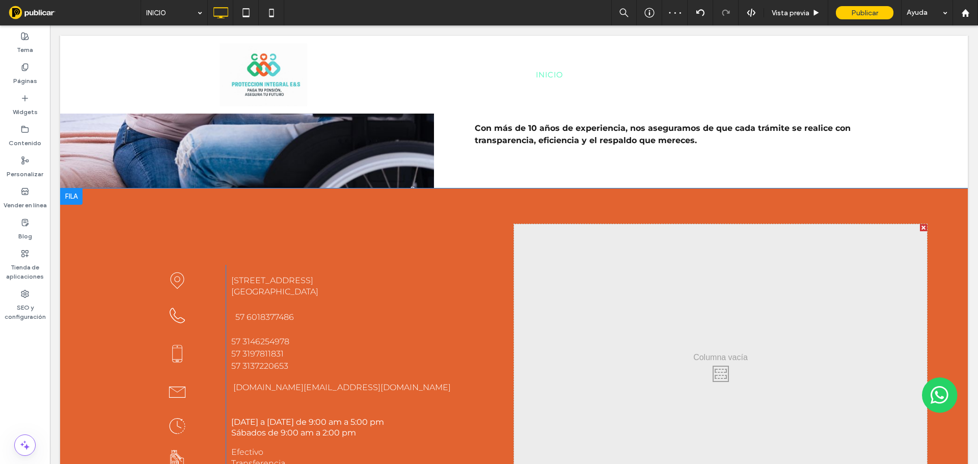
scroll to position [1636, 0]
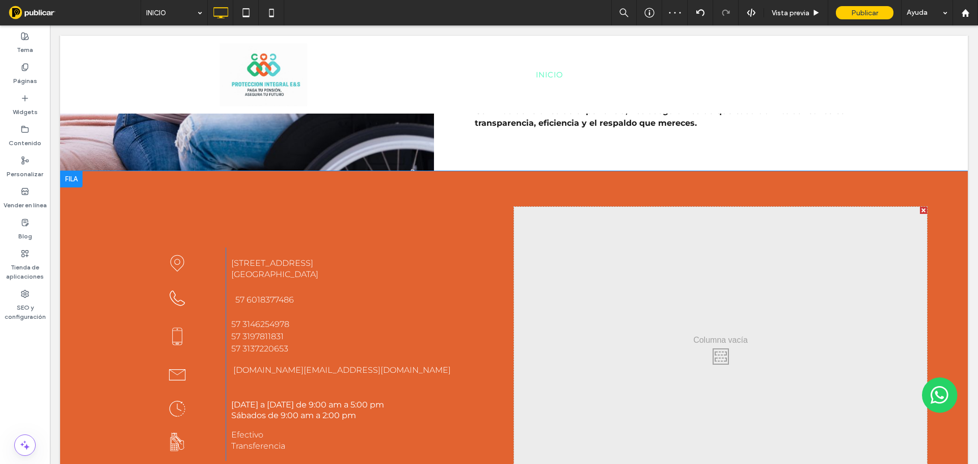
click at [648, 341] on div "Click To Paste Click To Paste" at bounding box center [720, 354] width 413 height 295
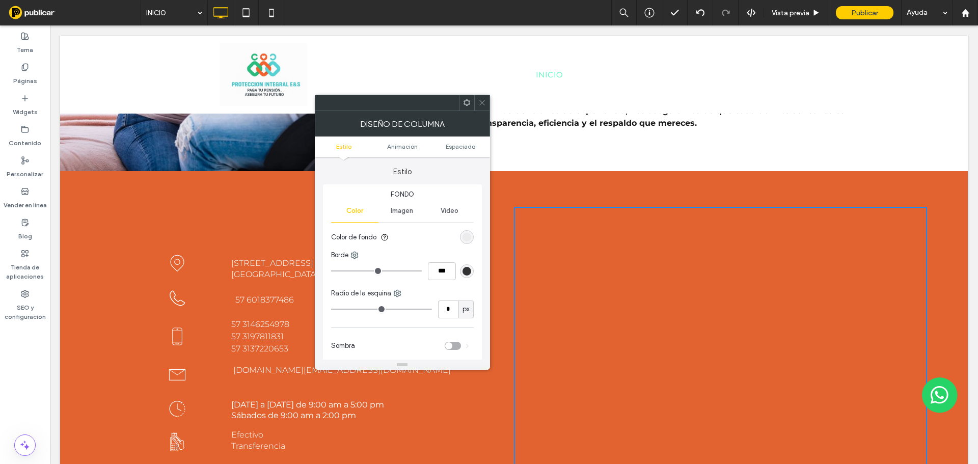
click at [397, 212] on span "Imagen" at bounding box center [402, 211] width 22 height 8
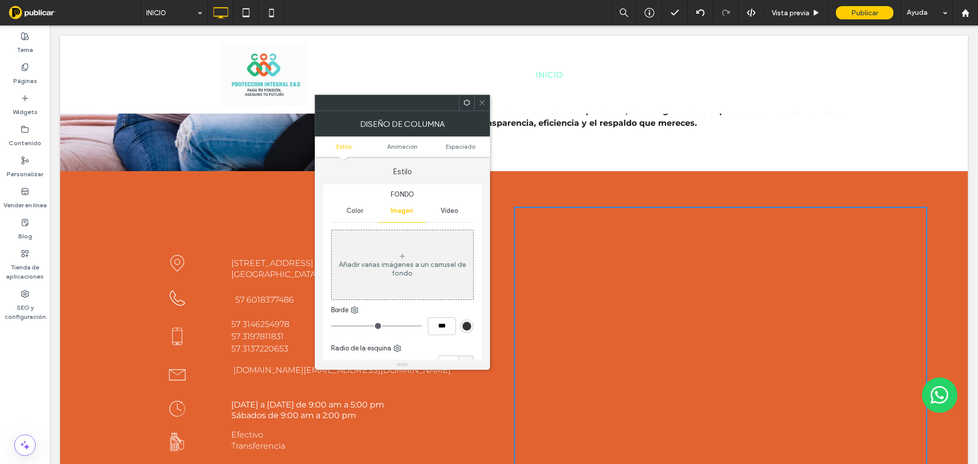
click at [403, 244] on div "Añadir varias imágenes a un carrusel de fondo" at bounding box center [403, 264] width 142 height 67
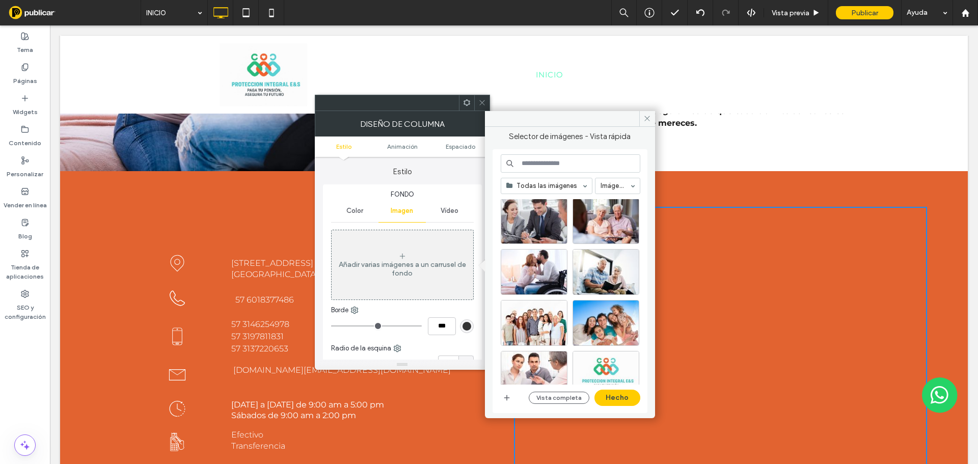
scroll to position [102, 0]
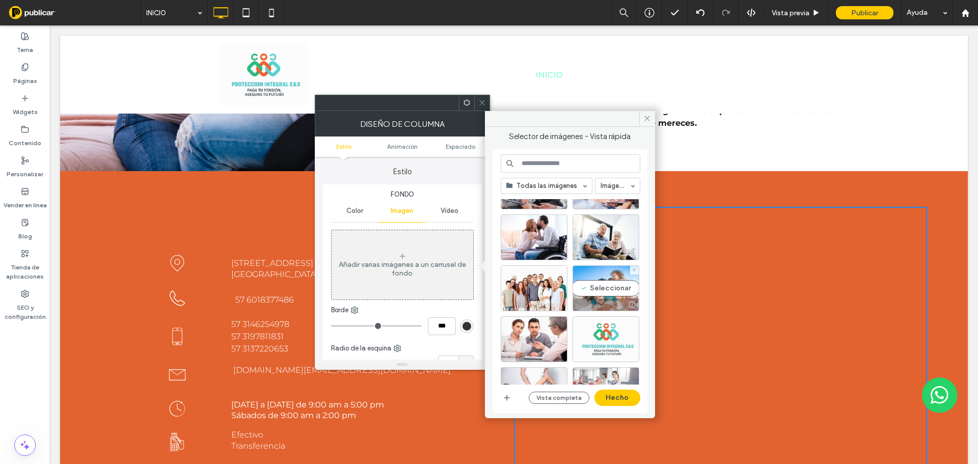
click at [611, 282] on div "Seleccionar" at bounding box center [606, 288] width 67 height 46
click at [620, 390] on button "Hecho" at bounding box center [618, 398] width 46 height 16
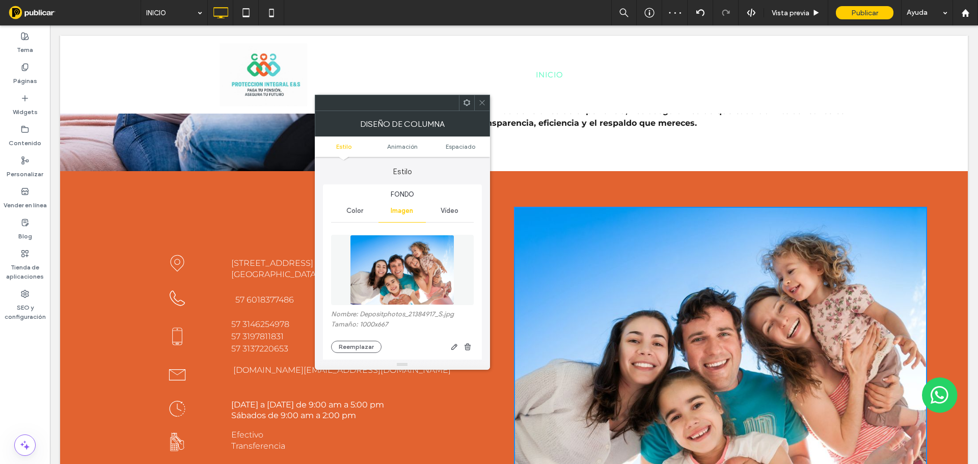
click at [480, 102] on icon at bounding box center [482, 103] width 8 height 8
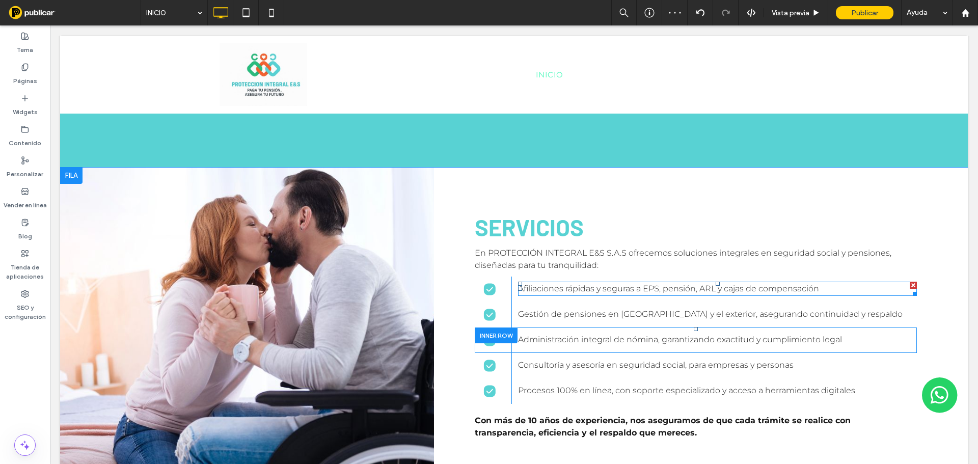
scroll to position [1382, 0]
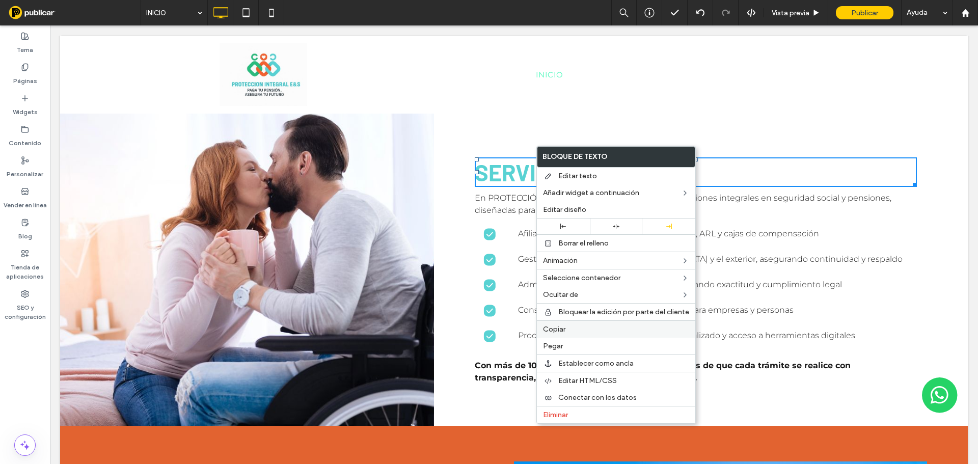
click at [592, 334] on div "Copiar" at bounding box center [616, 328] width 158 height 17
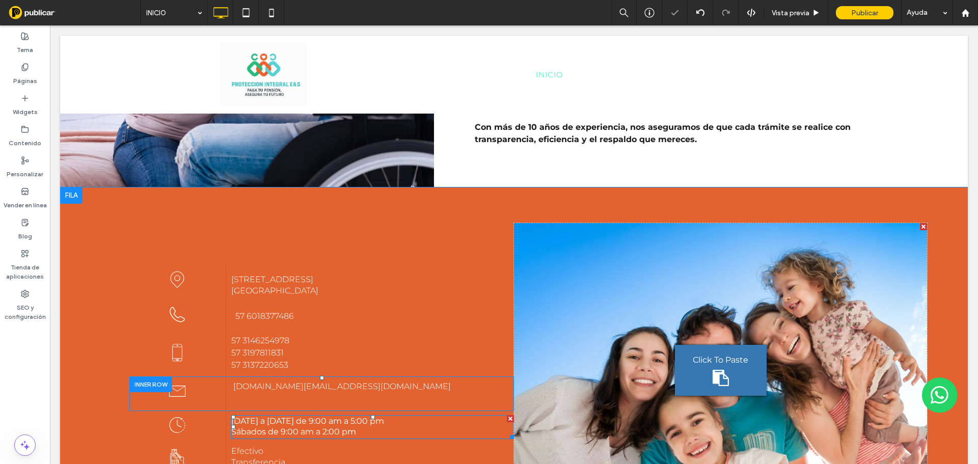
scroll to position [1687, 0]
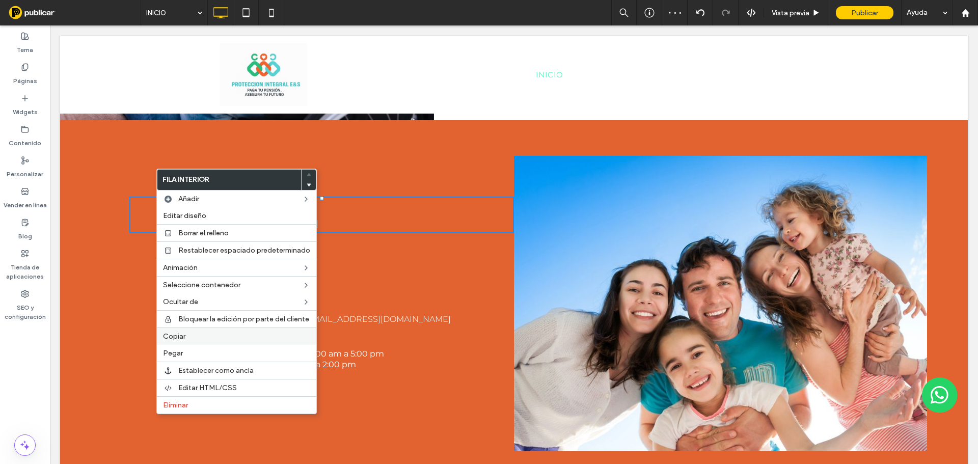
click at [191, 334] on label "Copiar" at bounding box center [236, 336] width 147 height 9
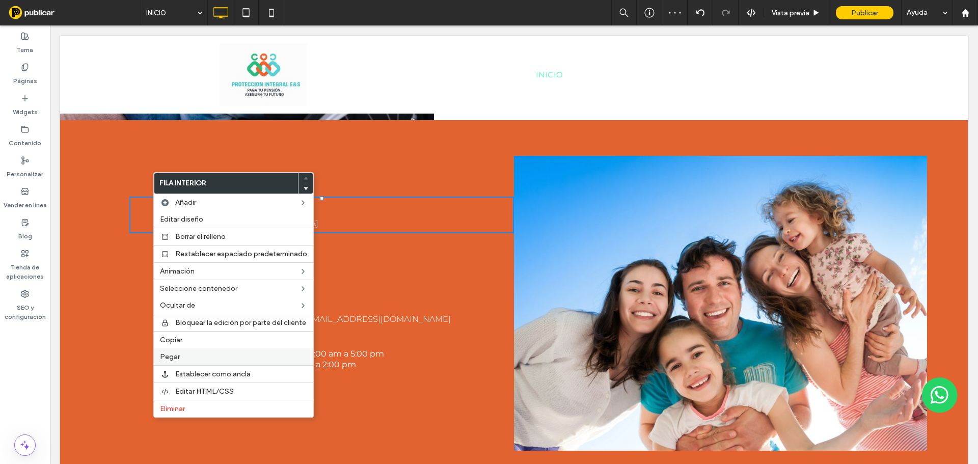
click at [198, 352] on div "Pegar" at bounding box center [233, 356] width 159 height 17
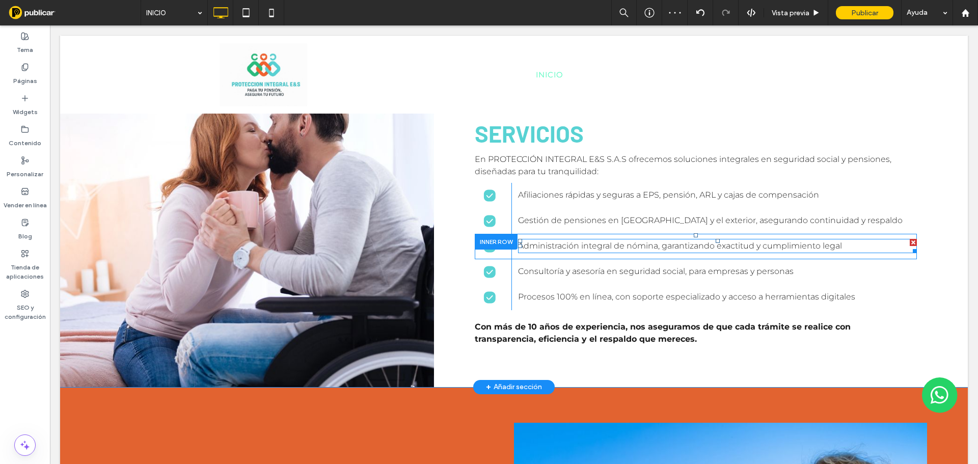
scroll to position [1280, 0]
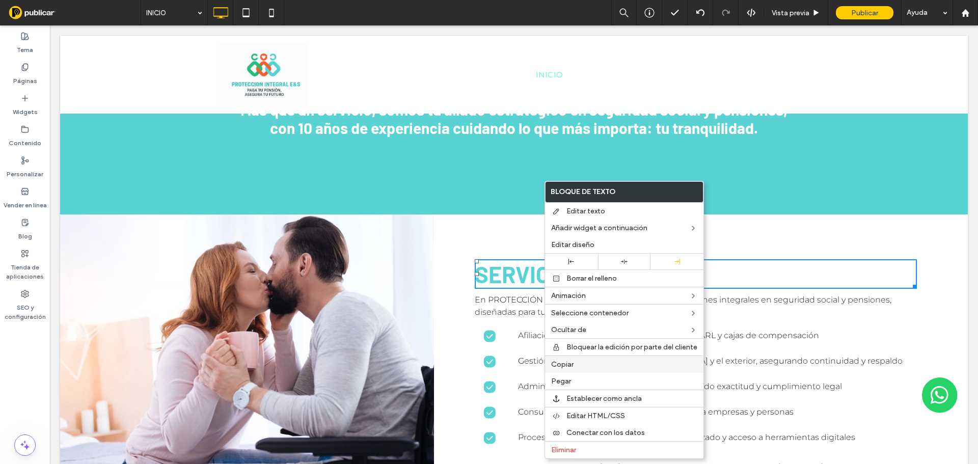
click at [597, 363] on label "Copiar" at bounding box center [624, 364] width 146 height 9
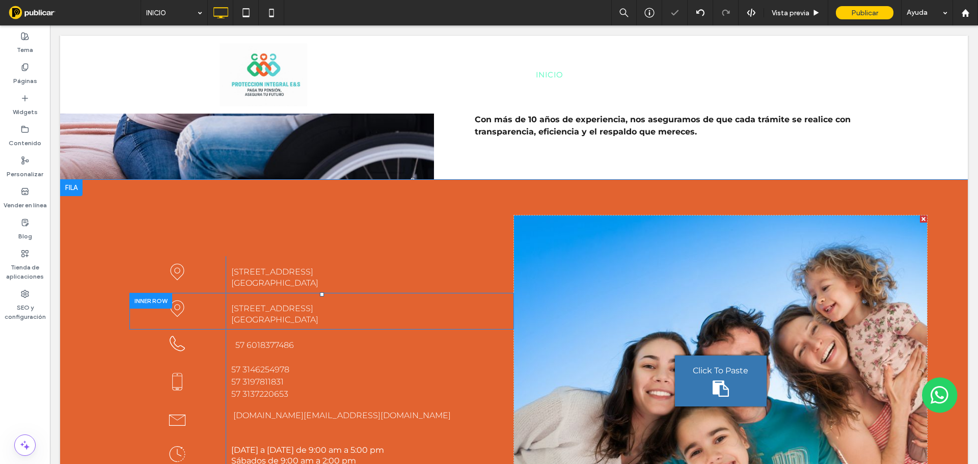
scroll to position [1636, 0]
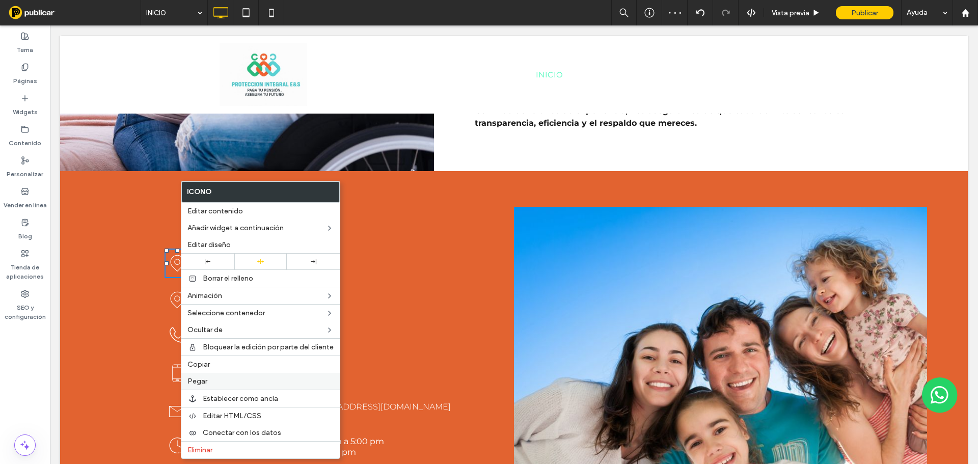
click at [227, 381] on label "Pegar" at bounding box center [260, 381] width 146 height 9
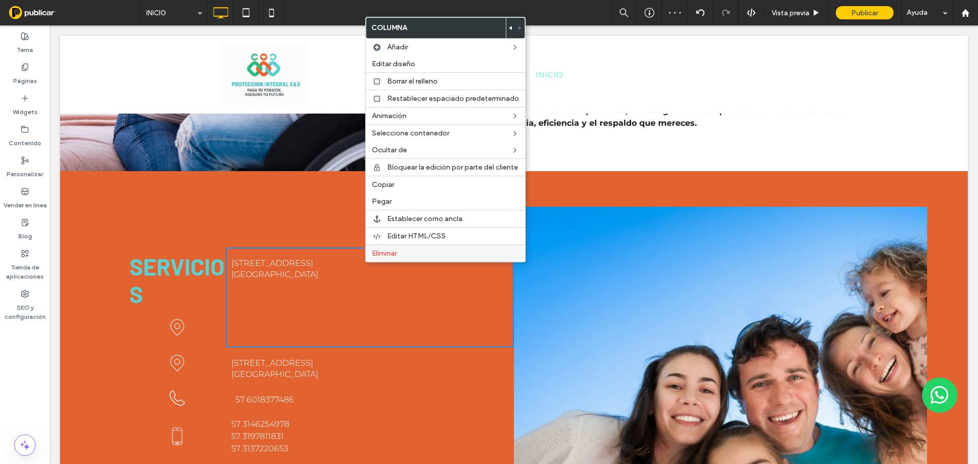
click at [401, 252] on label "Eliminar" at bounding box center [445, 253] width 147 height 9
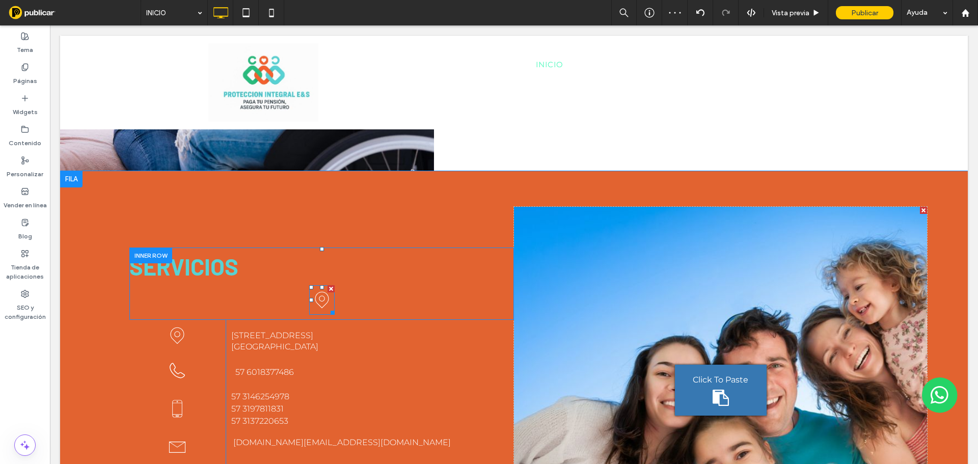
click at [330, 285] on div at bounding box center [331, 288] width 7 height 7
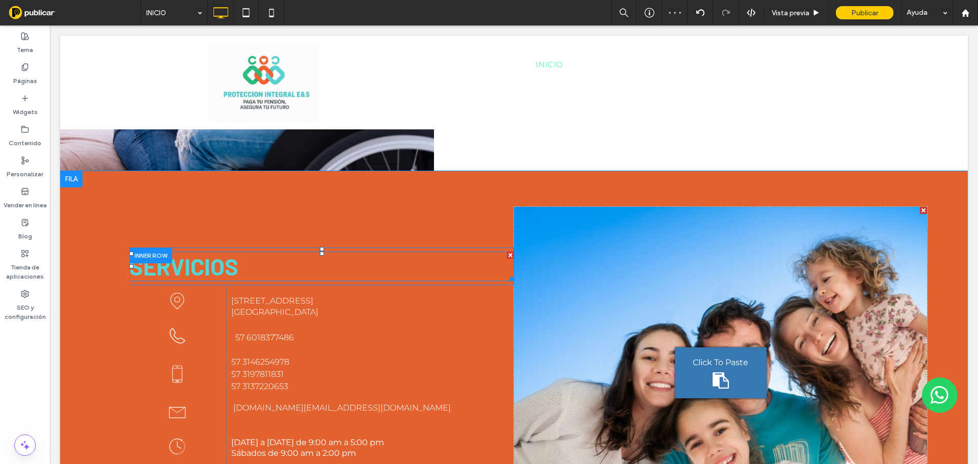
click at [230, 253] on strong "SERVICIOS" at bounding box center [183, 267] width 109 height 28
type input "******"
type input "**"
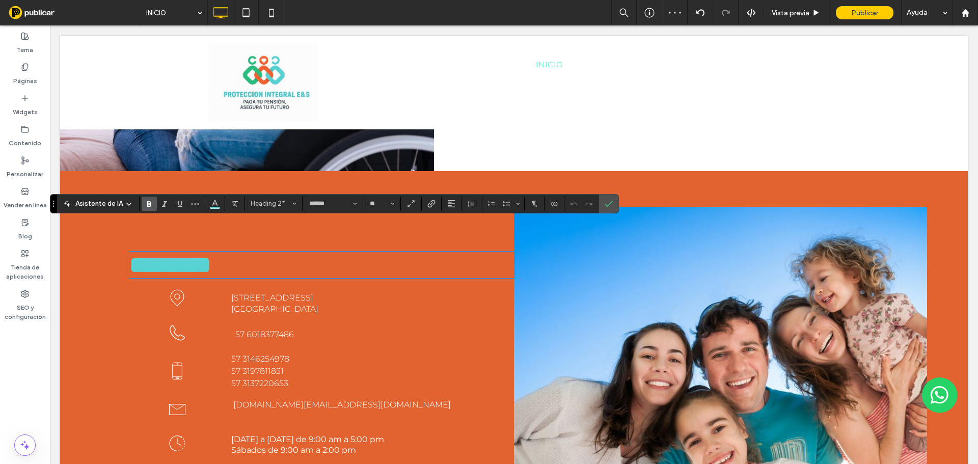
click at [211, 254] on strong "*********" at bounding box center [170, 265] width 82 height 22
drag, startPoint x: 241, startPoint y: 232, endPoint x: 16, endPoint y: 212, distance: 226.6
click at [606, 205] on use "Confirmar" at bounding box center [609, 204] width 8 height 6
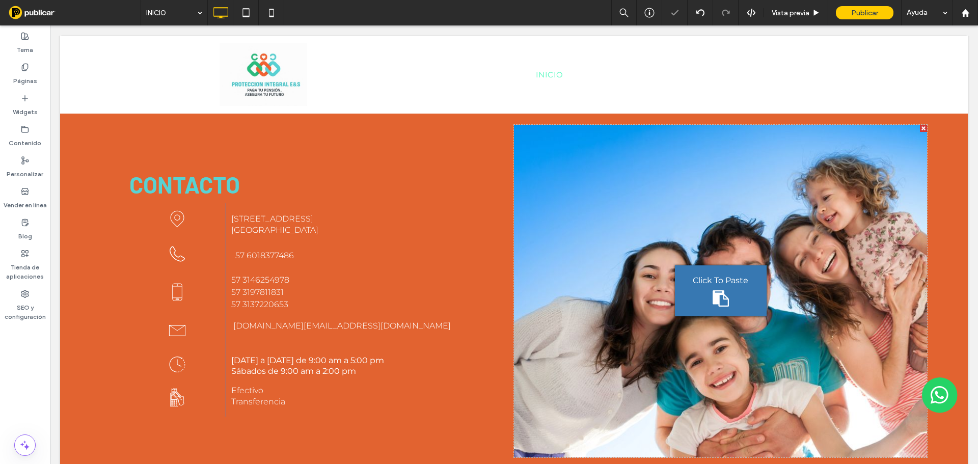
scroll to position [1738, 0]
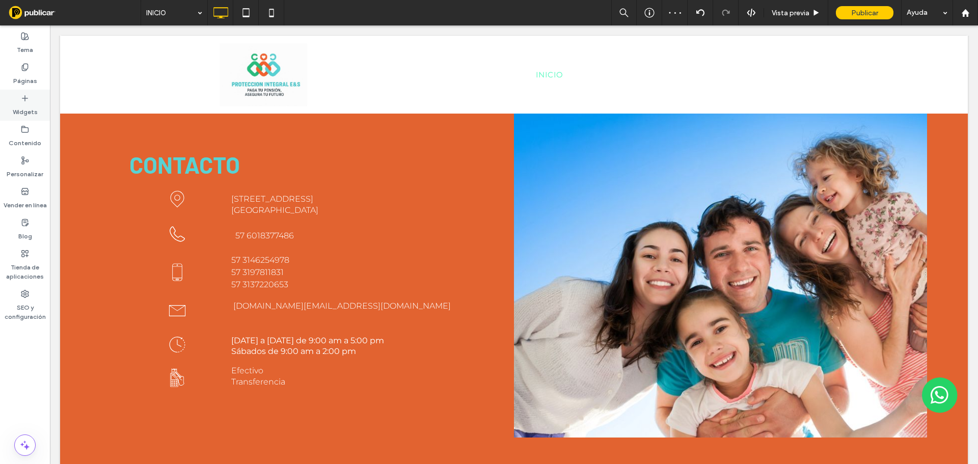
click at [17, 104] on label "Widgets" at bounding box center [25, 109] width 25 height 14
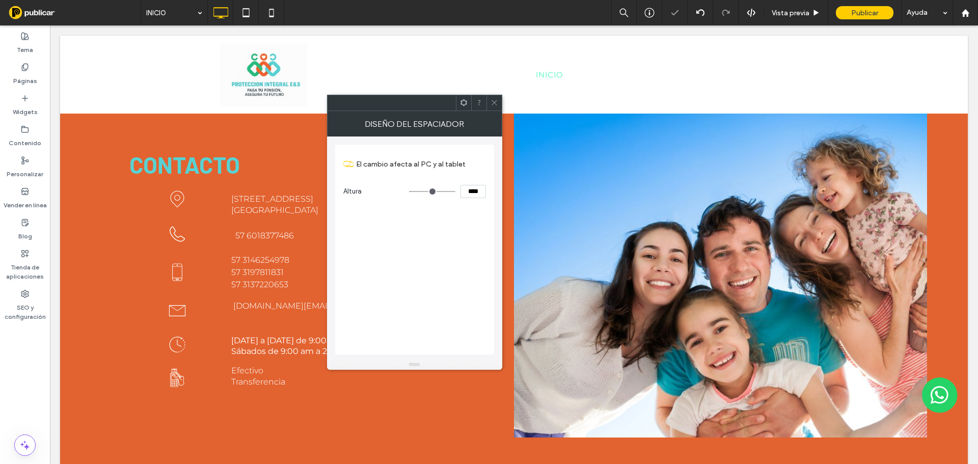
click at [495, 102] on icon at bounding box center [495, 103] width 8 height 8
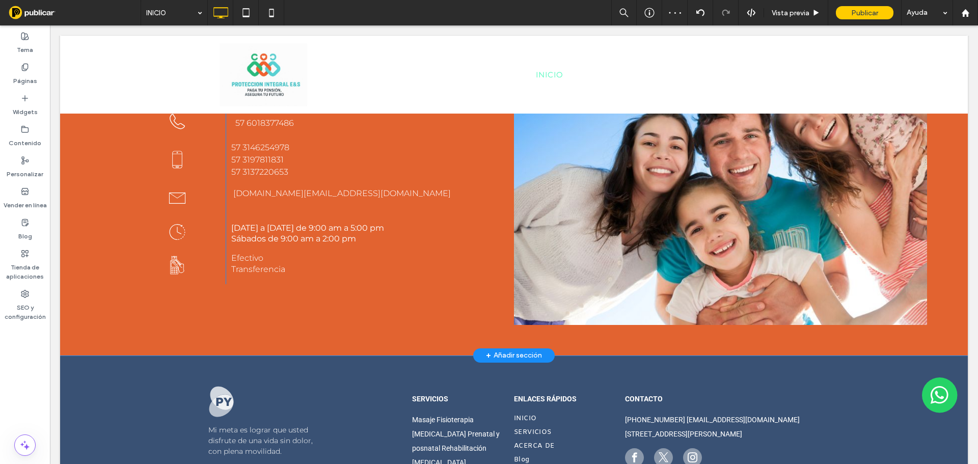
scroll to position [1942, 0]
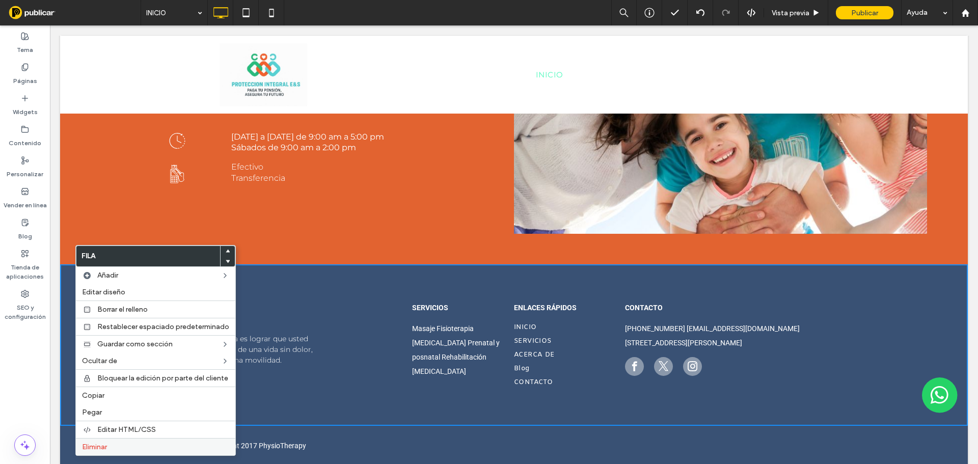
click at [129, 449] on label "Eliminar" at bounding box center [155, 447] width 147 height 9
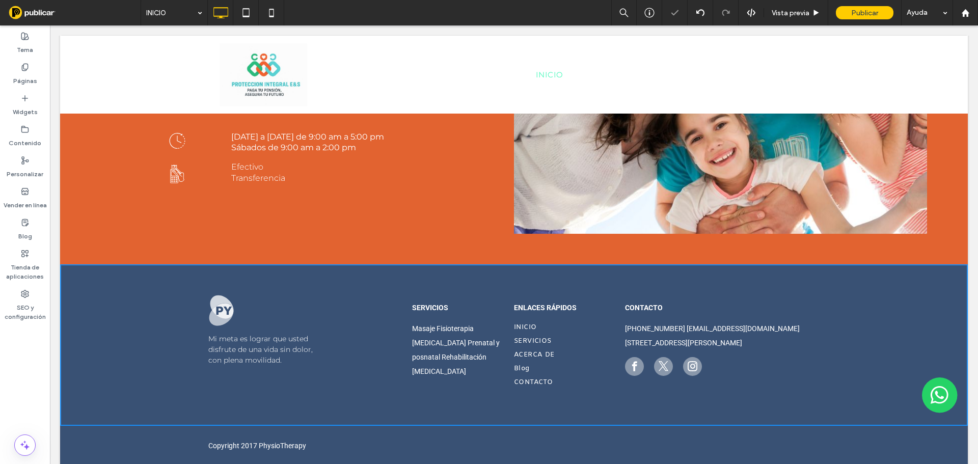
scroll to position [1815, 0]
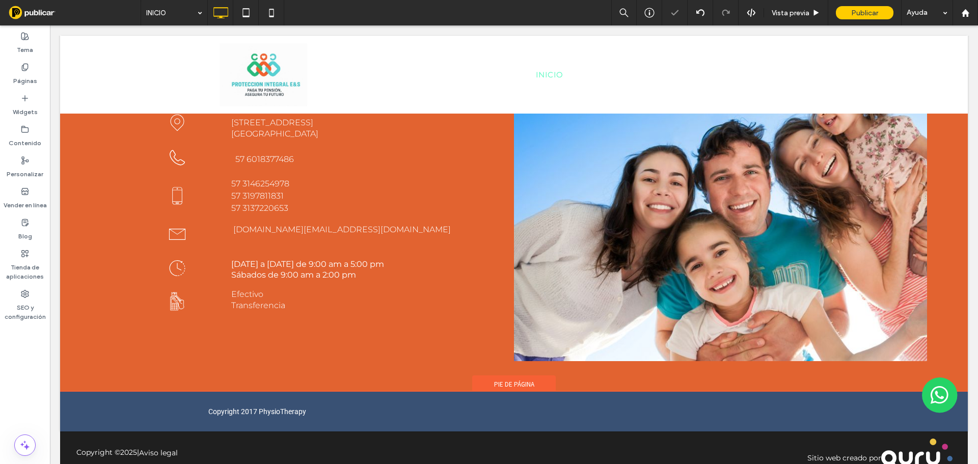
click at [504, 380] on span "Pie de página" at bounding box center [514, 384] width 40 height 9
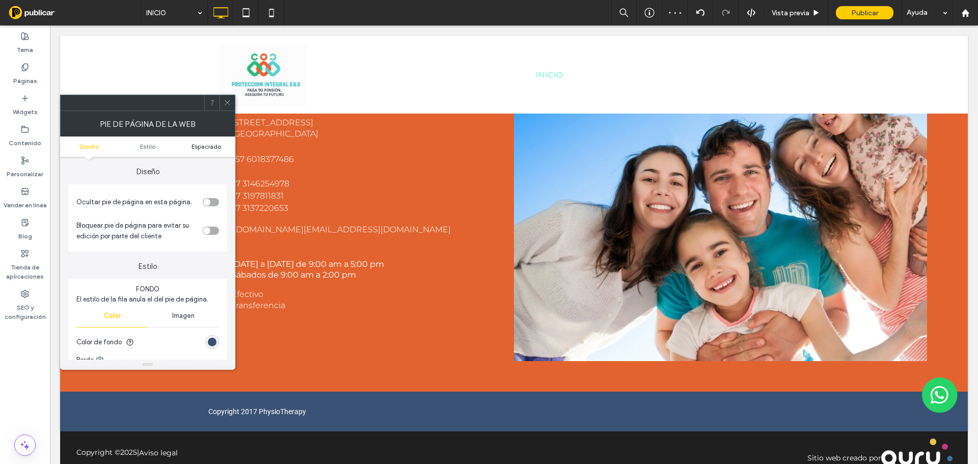
click at [207, 149] on span "Espaciado" at bounding box center [207, 147] width 30 height 8
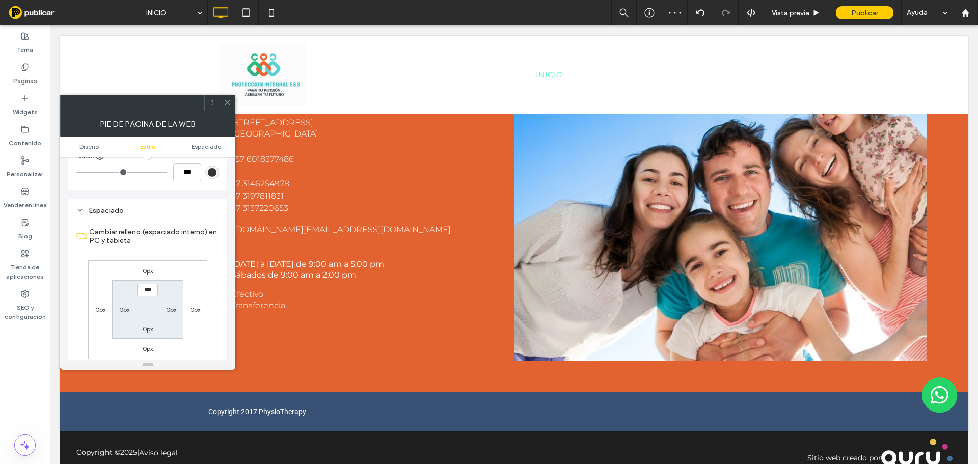
scroll to position [237, 0]
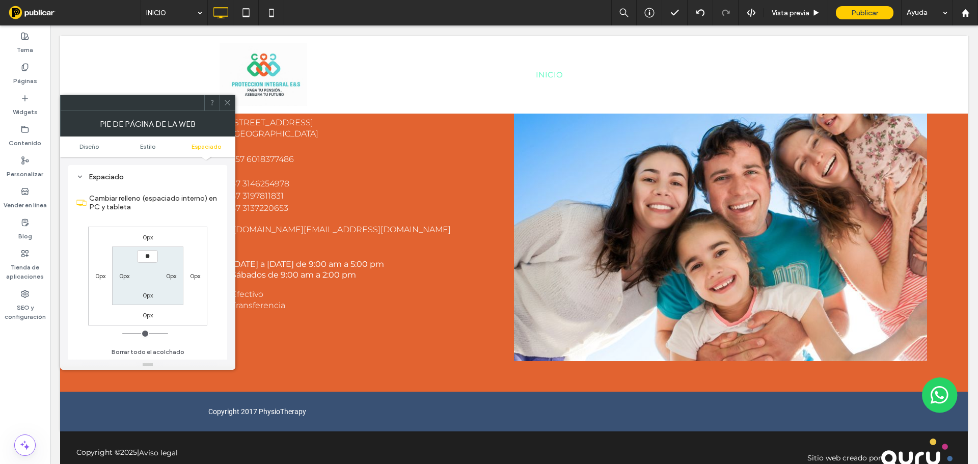
type input "****"
click at [149, 292] on label "0px" at bounding box center [148, 295] width 10 height 8
type input "*"
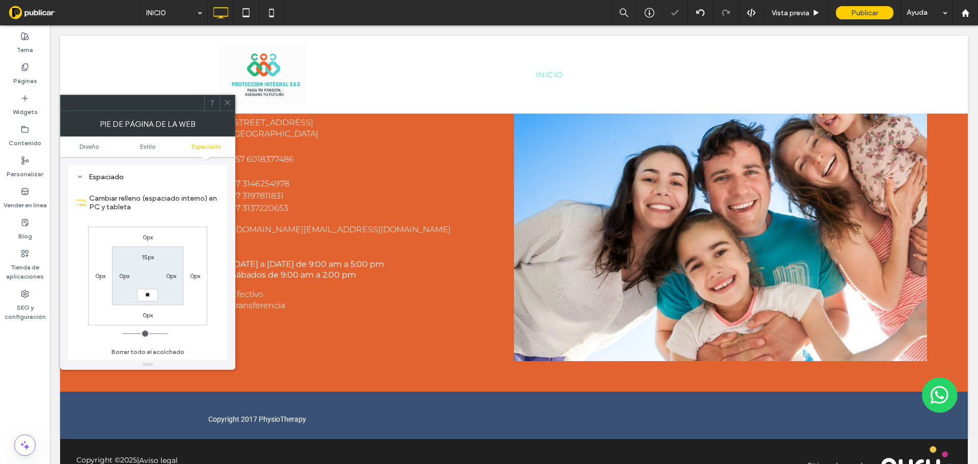
type input "**"
type input "****"
click at [185, 319] on div "0px 0px 0px 0px 15px 0px **** 0px" at bounding box center [147, 276] width 119 height 99
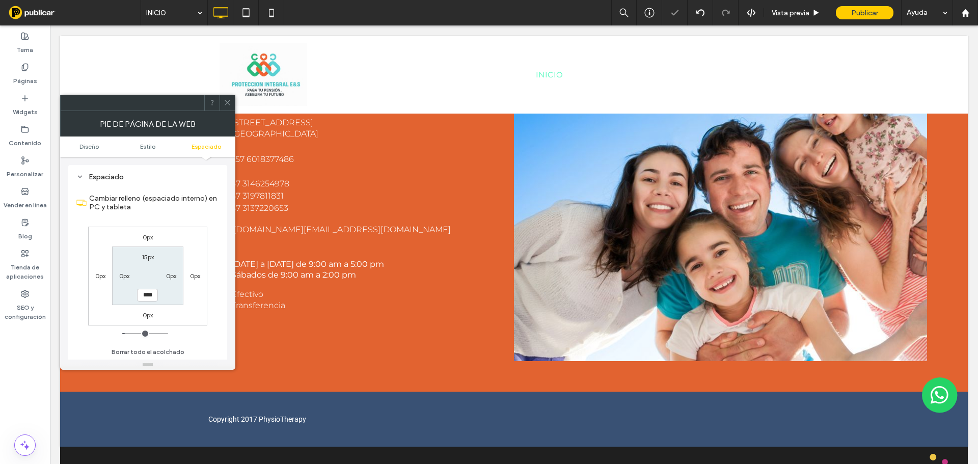
click at [227, 103] on use at bounding box center [227, 102] width 5 height 5
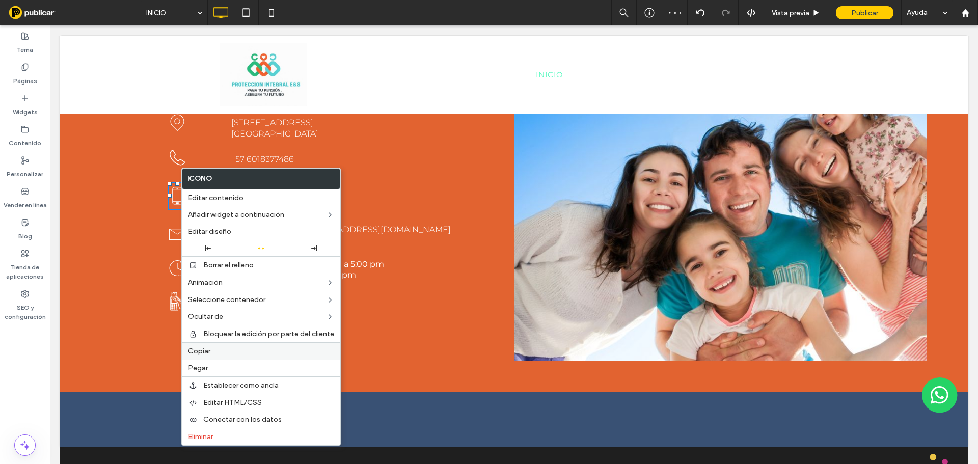
drag, startPoint x: 243, startPoint y: 352, endPoint x: 459, endPoint y: 416, distance: 225.8
click at [243, 352] on label "Copiar" at bounding box center [261, 351] width 146 height 9
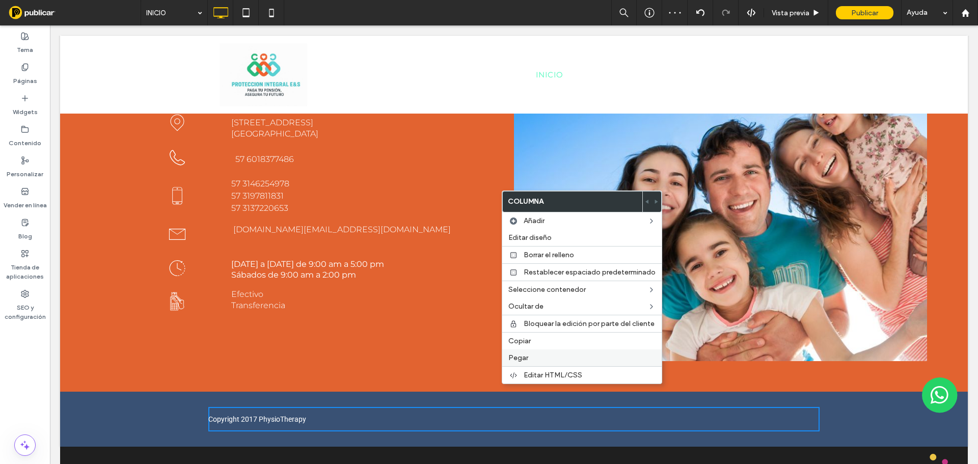
click at [525, 357] on span "Pegar" at bounding box center [518, 358] width 20 height 9
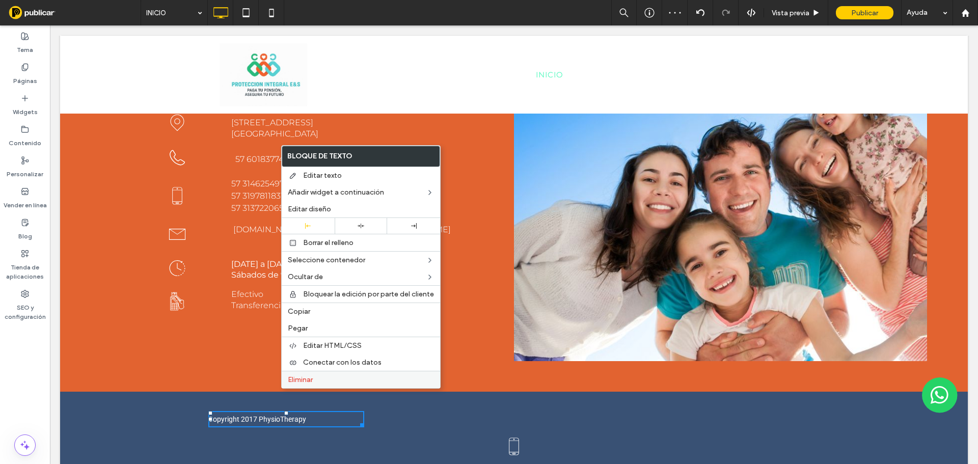
click at [307, 379] on span "Eliminar" at bounding box center [300, 379] width 25 height 9
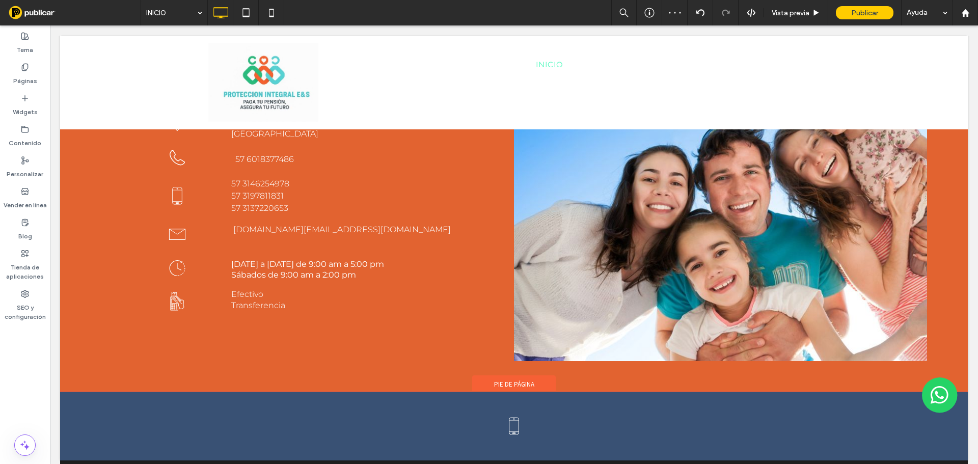
click at [520, 380] on span "Pie de página" at bounding box center [514, 384] width 40 height 9
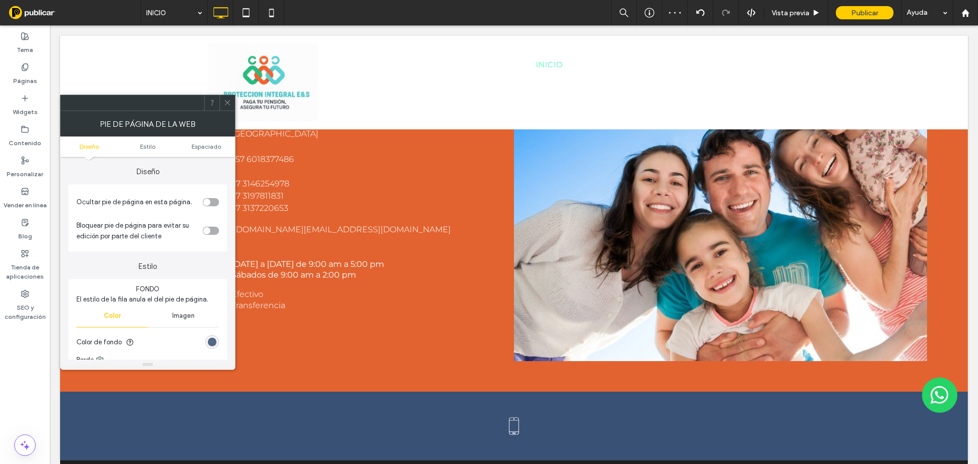
click at [214, 342] on div "rgb(57, 81, 116)" at bounding box center [212, 342] width 9 height 9
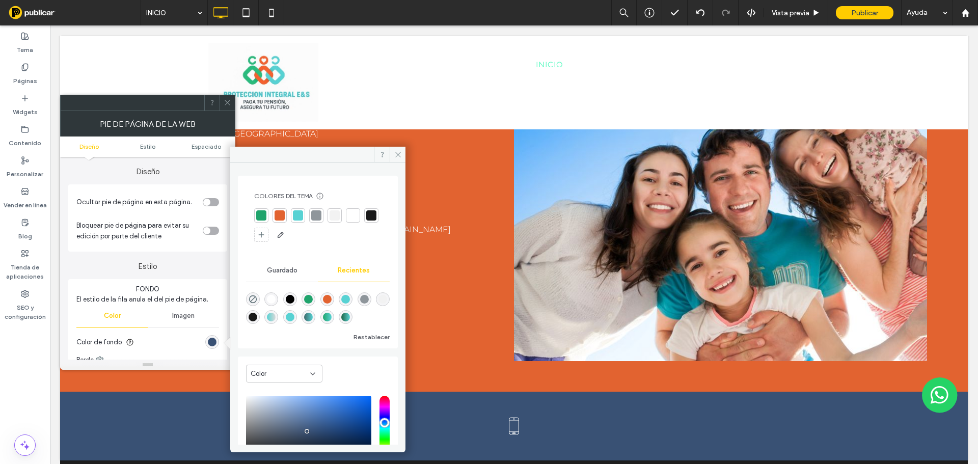
click at [263, 217] on div at bounding box center [261, 215] width 10 height 10
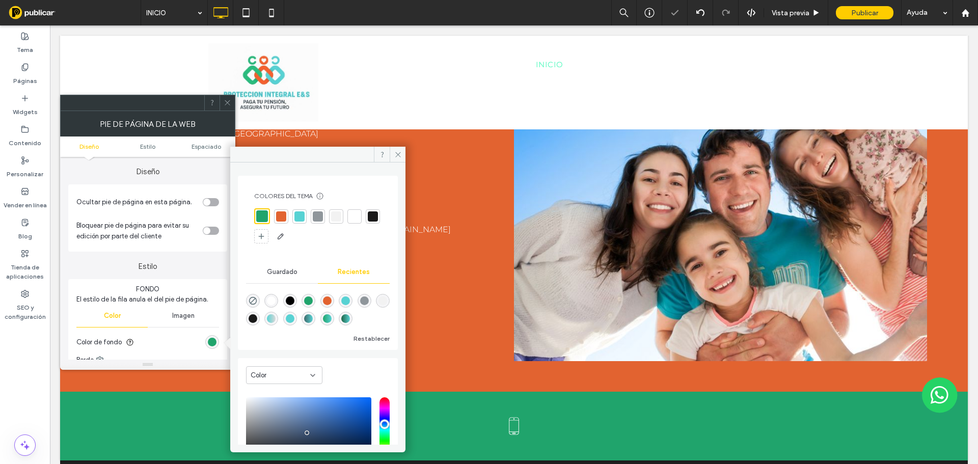
click at [300, 215] on div at bounding box center [299, 216] width 10 height 10
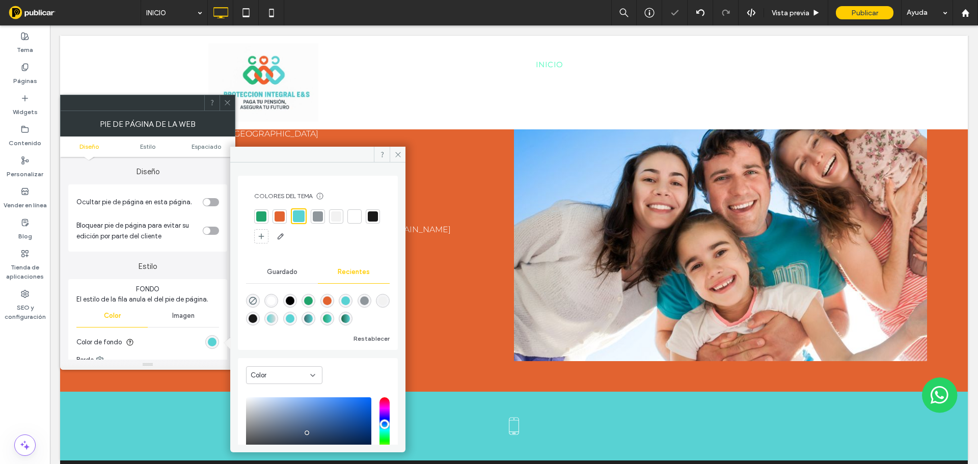
click at [354, 219] on div at bounding box center [355, 216] width 10 height 10
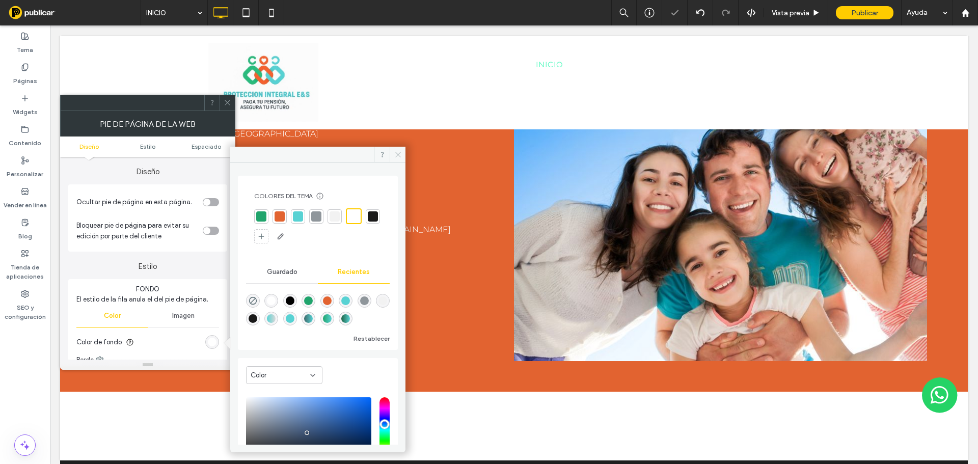
click at [402, 159] on span at bounding box center [398, 154] width 16 height 15
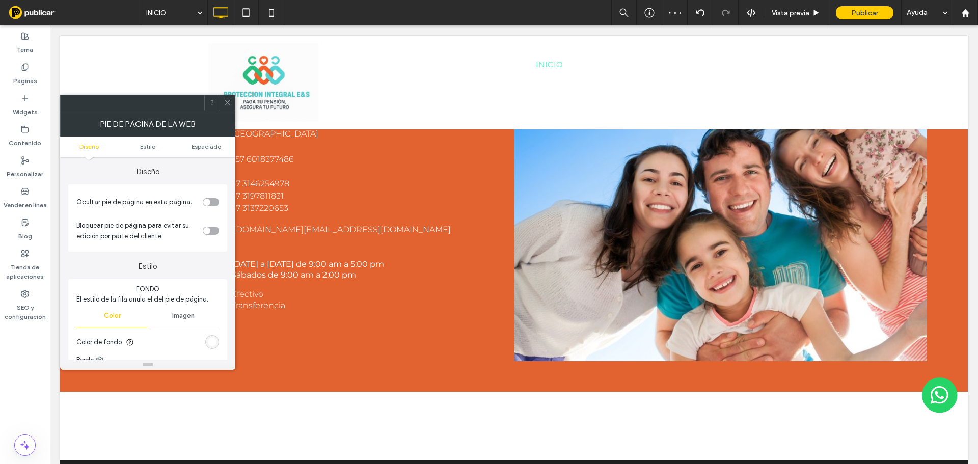
click at [231, 103] on div at bounding box center [227, 102] width 15 height 15
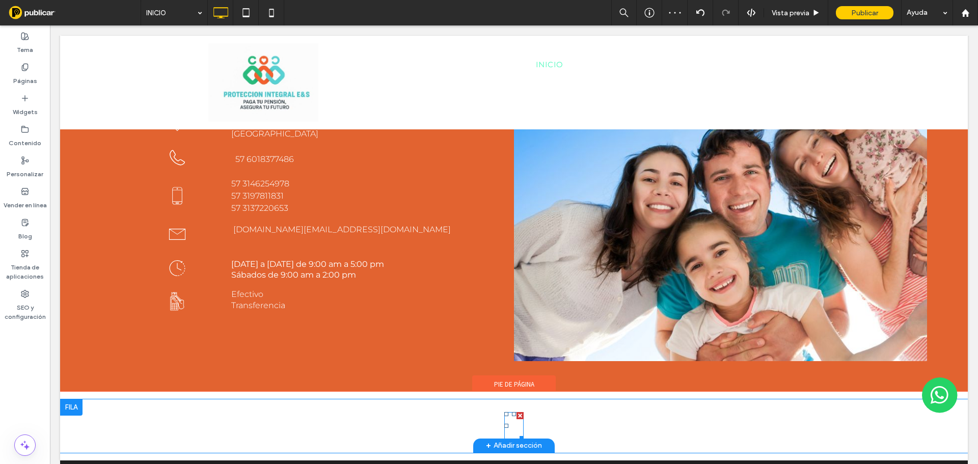
click at [515, 412] on icon at bounding box center [513, 426] width 19 height 28
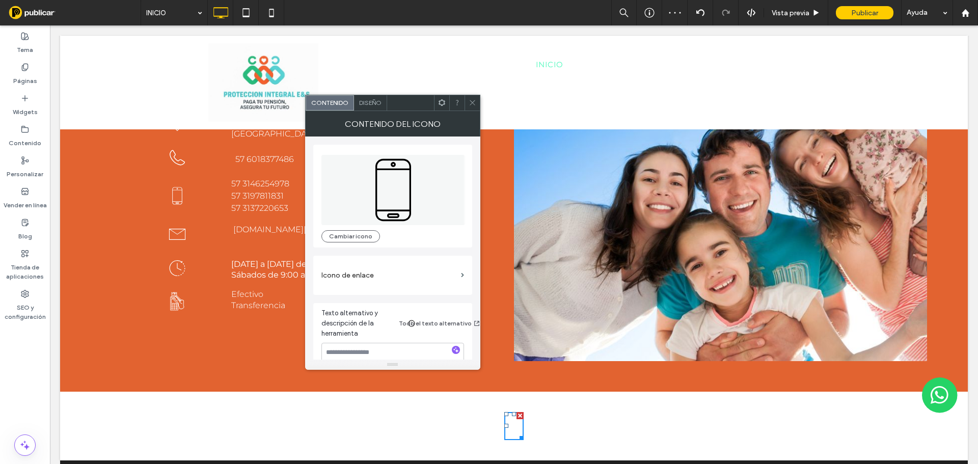
click at [383, 102] on div "Diseño" at bounding box center [370, 102] width 33 height 15
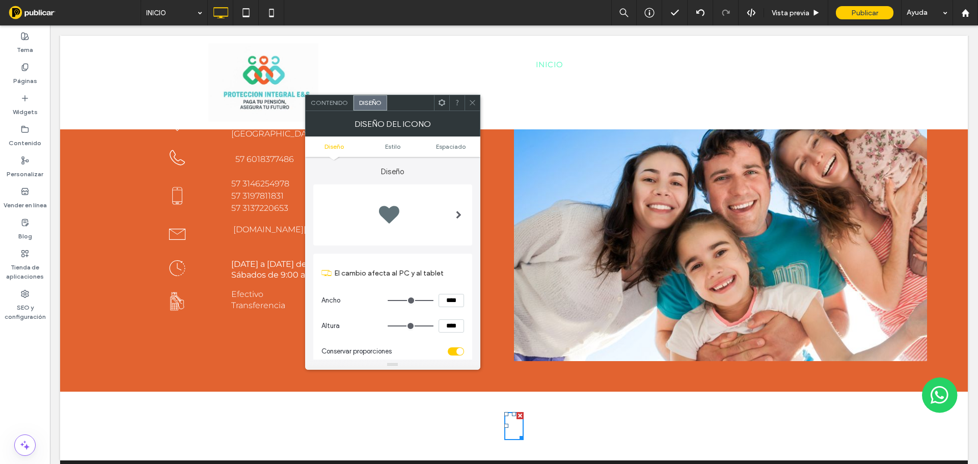
click at [407, 206] on div at bounding box center [388, 215] width 41 height 41
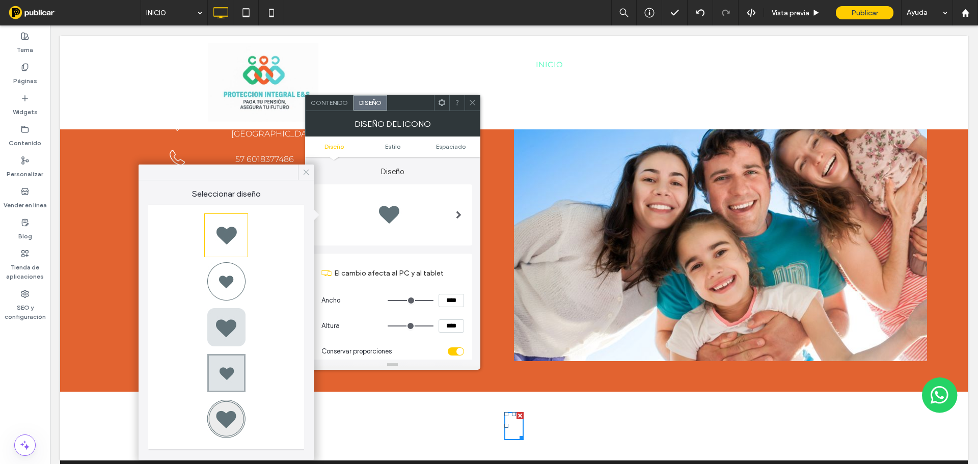
click at [301, 171] on div at bounding box center [306, 172] width 16 height 15
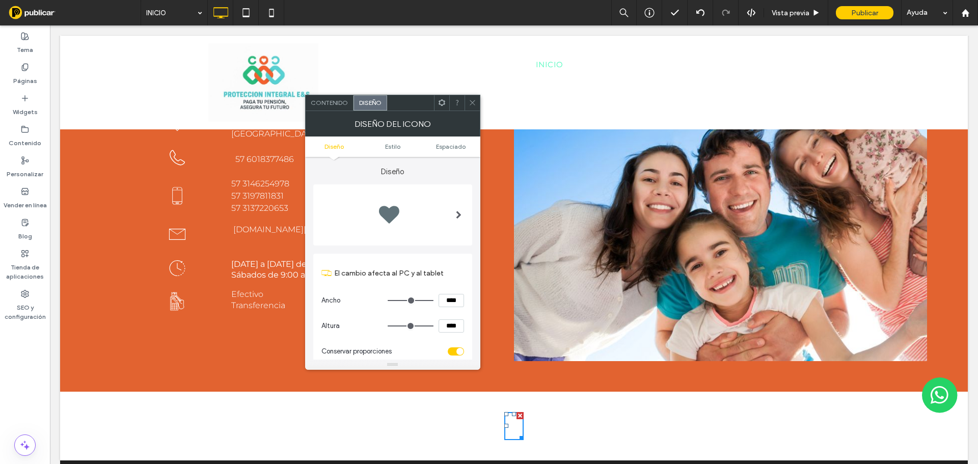
click at [325, 109] on div "Contenido" at bounding box center [330, 102] width 48 height 15
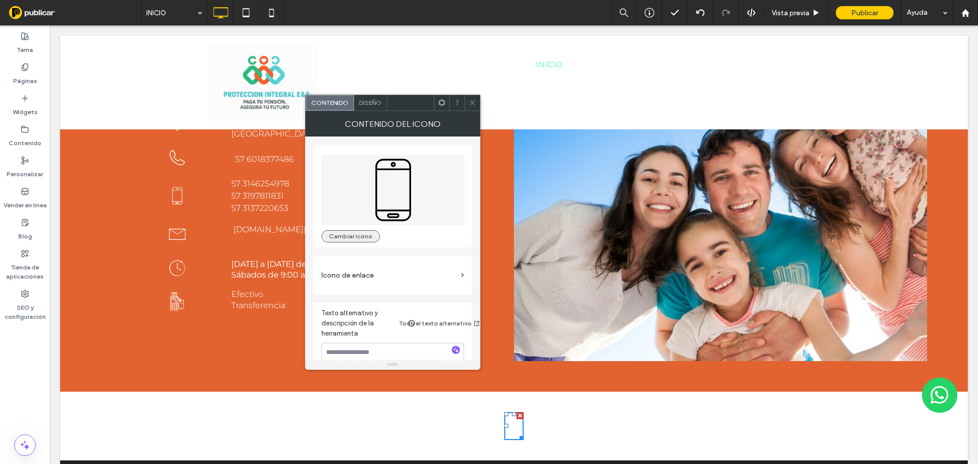
click at [335, 231] on button "Cambiar icono" at bounding box center [350, 236] width 59 height 12
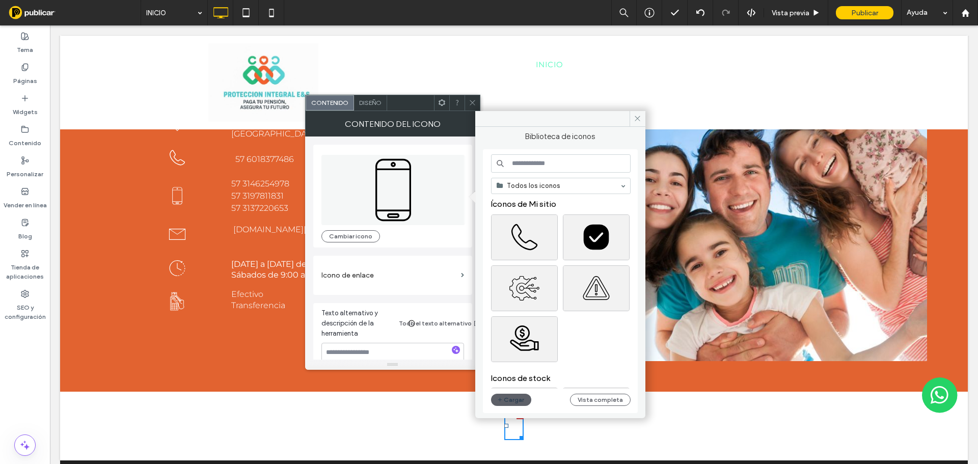
click at [559, 165] on input at bounding box center [561, 163] width 140 height 18
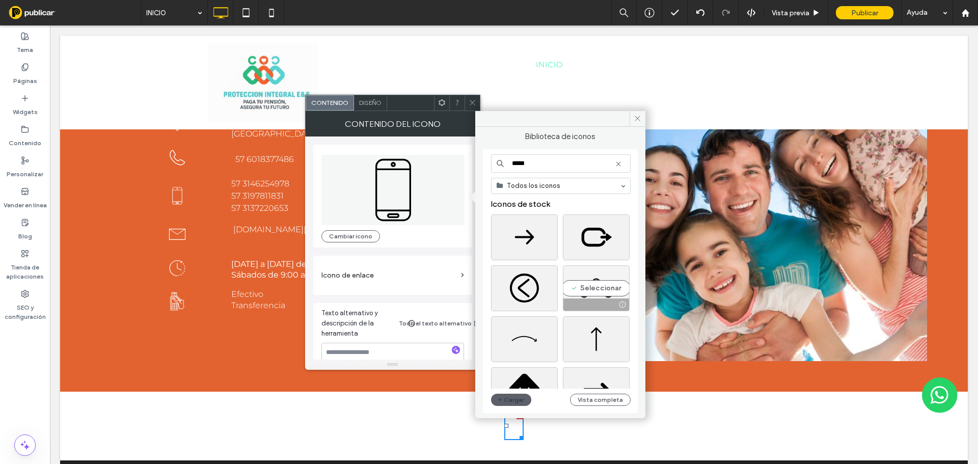
type input "*****"
click at [607, 288] on div "Seleccionar" at bounding box center [596, 288] width 67 height 46
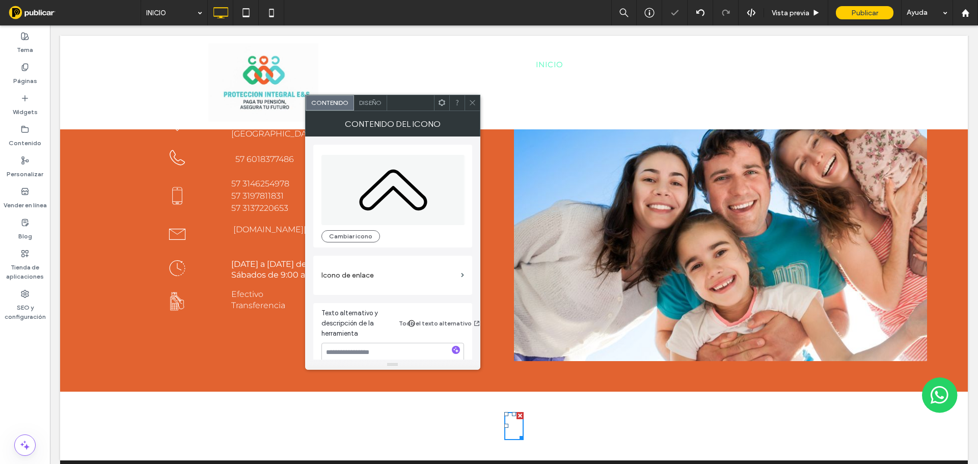
click at [381, 104] on span "Diseño" at bounding box center [370, 103] width 22 height 8
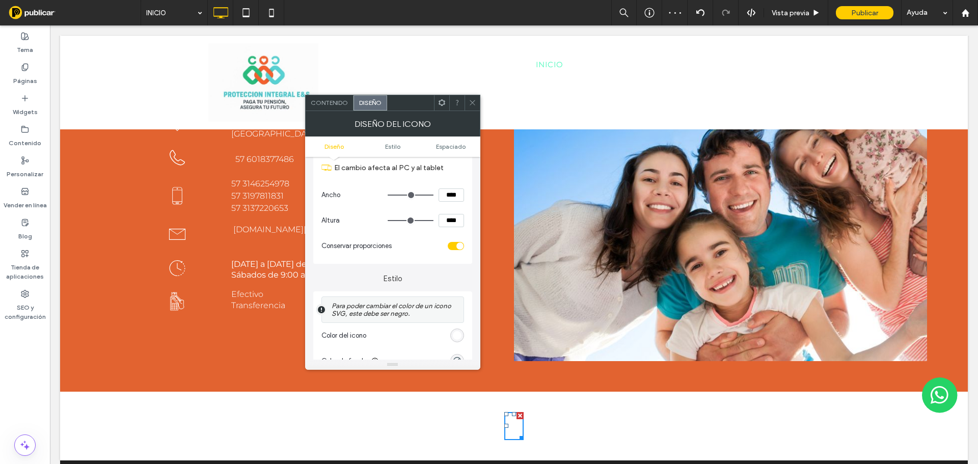
scroll to position [153, 0]
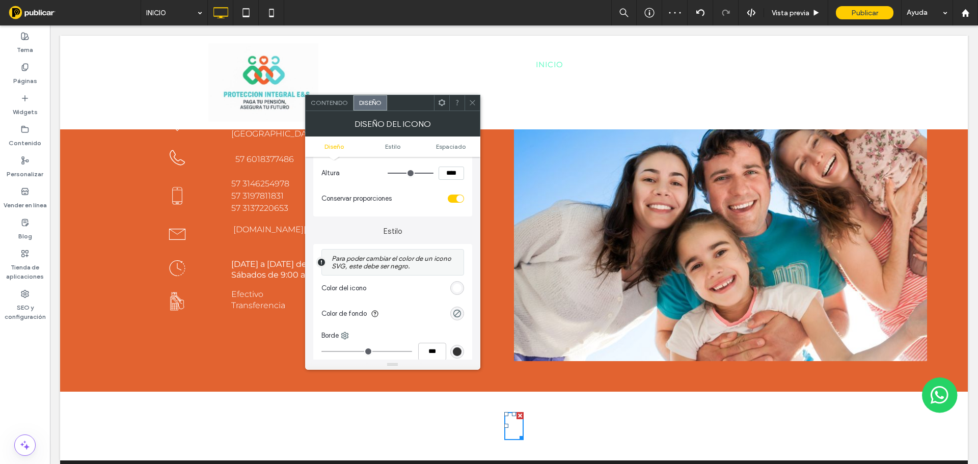
click at [457, 282] on div "rgb(255, 255, 255)" at bounding box center [457, 288] width 14 height 14
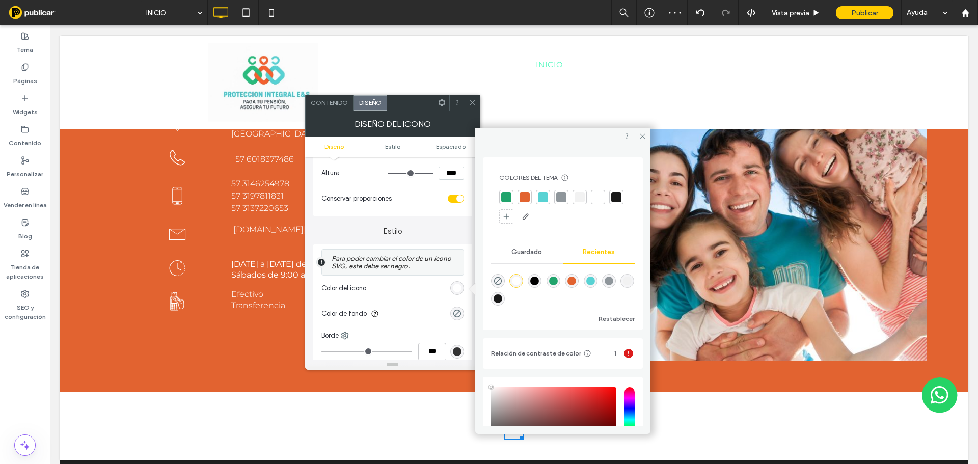
click at [552, 198] on div at bounding box center [562, 207] width 127 height 35
click at [545, 196] on div at bounding box center [543, 197] width 10 height 10
click at [638, 132] on span at bounding box center [643, 135] width 16 height 15
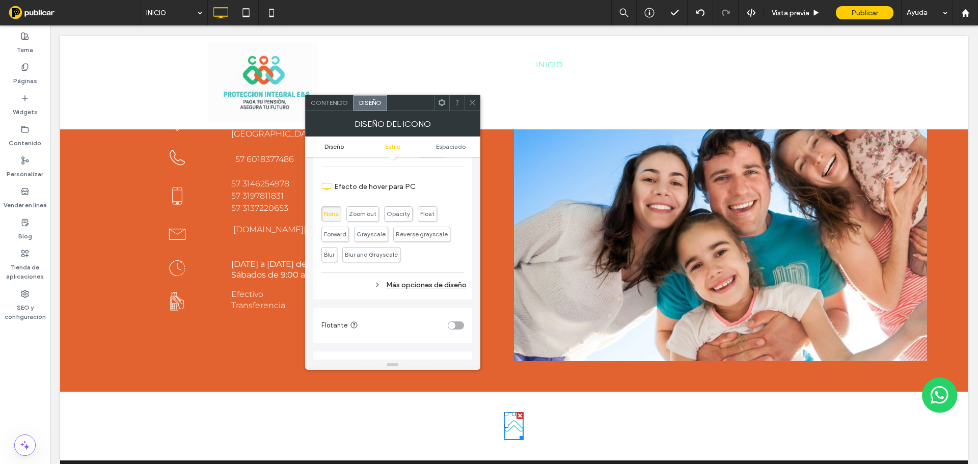
scroll to position [357, 0]
click at [338, 104] on span "Contenido" at bounding box center [329, 103] width 37 height 8
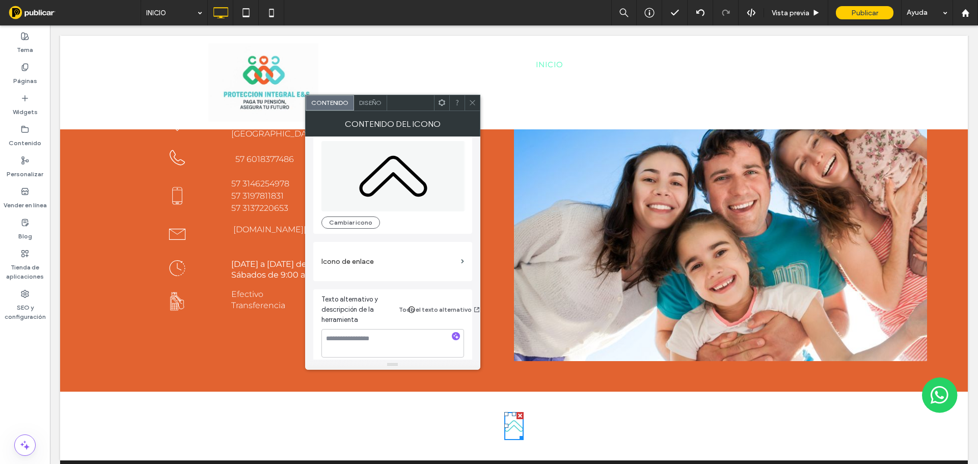
scroll to position [21, 0]
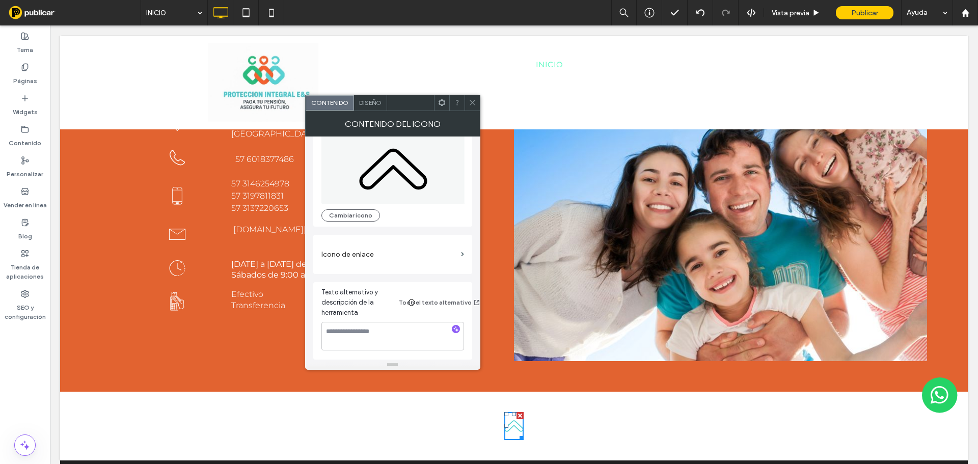
click at [379, 249] on label "Icono de enlace" at bounding box center [389, 254] width 136 height 19
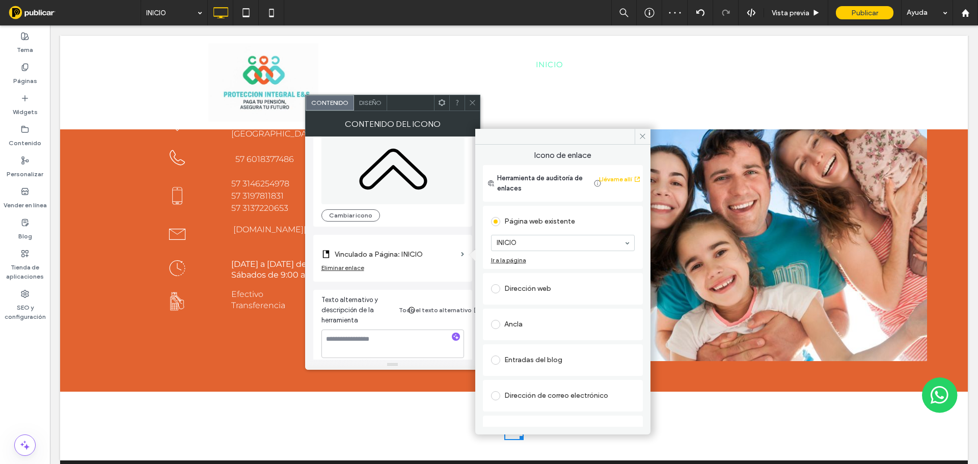
click at [520, 322] on div "Ancla" at bounding box center [563, 324] width 144 height 16
click at [644, 142] on span at bounding box center [643, 136] width 16 height 15
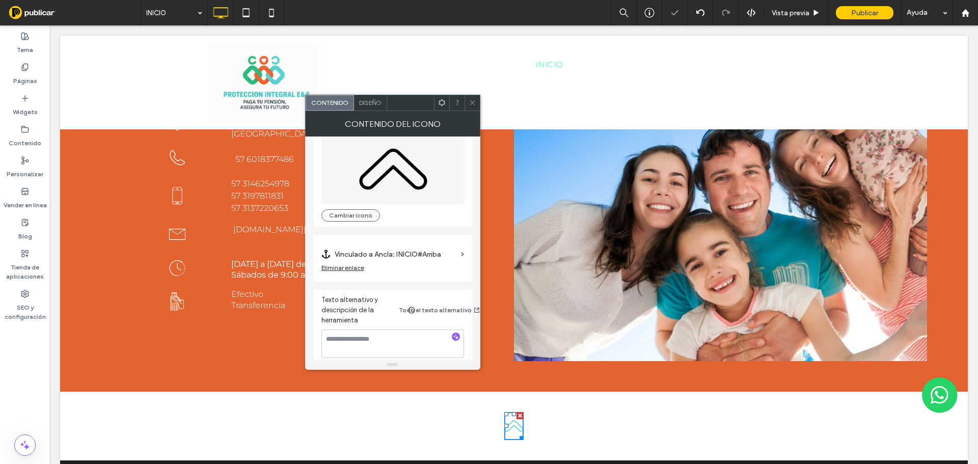
click at [479, 106] on div at bounding box center [472, 102] width 15 height 15
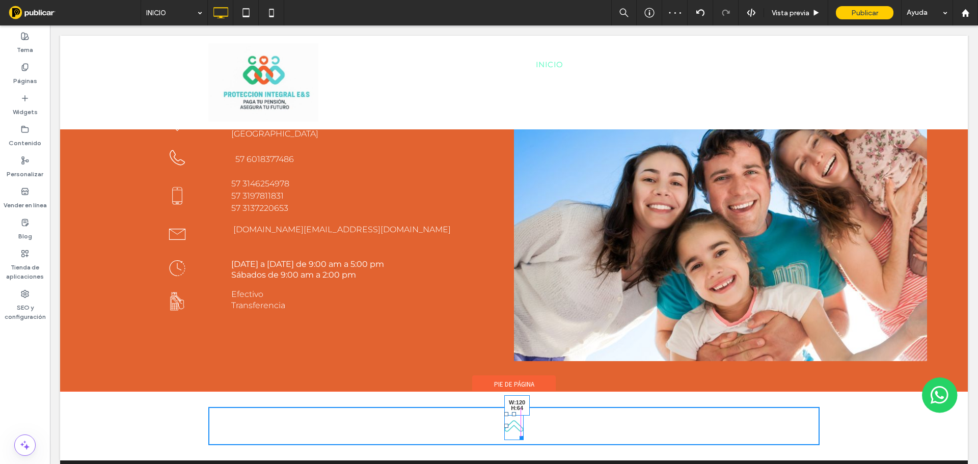
drag, startPoint x: 517, startPoint y: 404, endPoint x: 908, endPoint y: 465, distance: 395.5
click at [524, 433] on div at bounding box center [520, 437] width 8 height 8
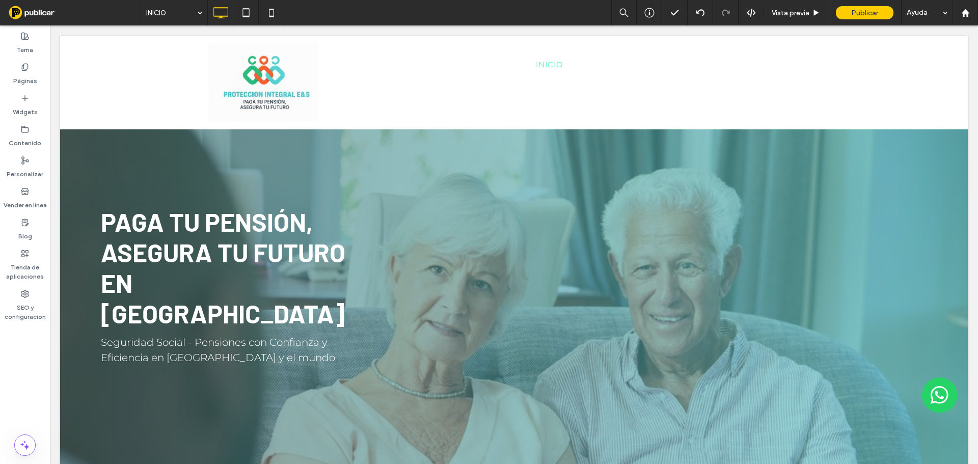
scroll to position [0, 0]
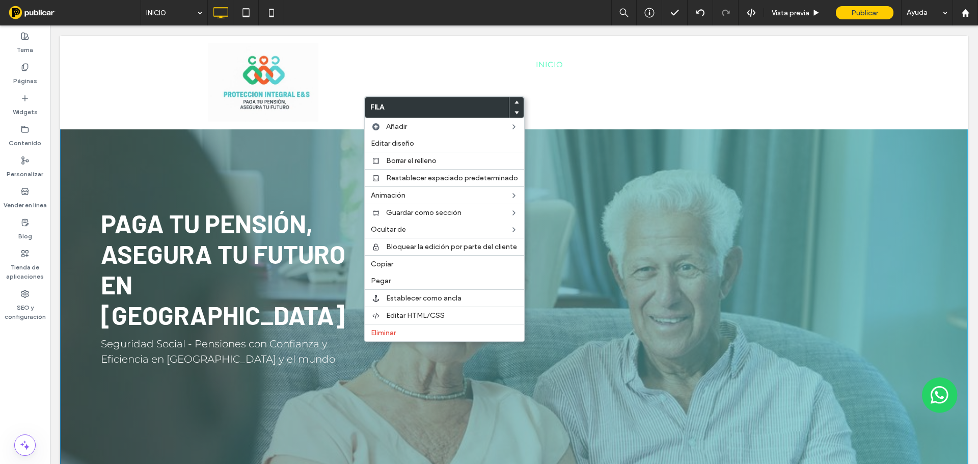
drag, startPoint x: 345, startPoint y: 367, endPoint x: 340, endPoint y: 359, distance: 10.3
click at [344, 366] on div "Paga tu pensión, asegura tu futuro en [GEOGRAPHIC_DATA] Seguridad Social - Pens…" at bounding box center [514, 287] width 908 height 373
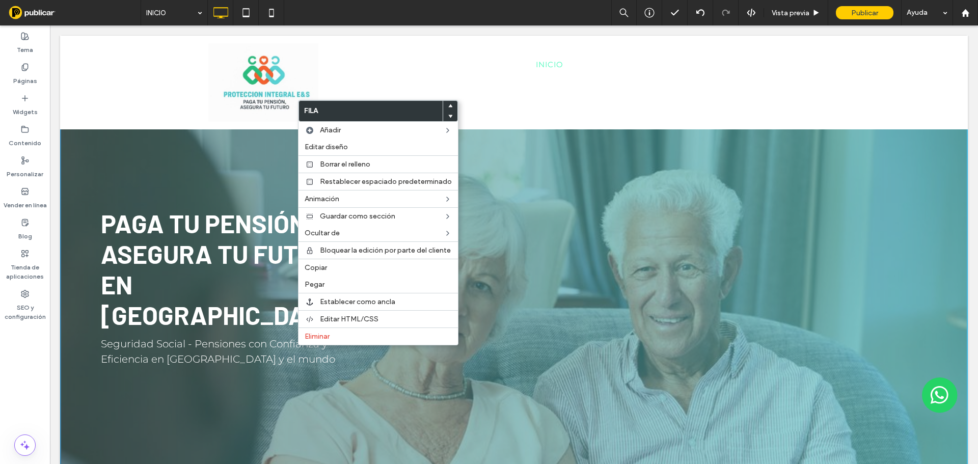
drag, startPoint x: 268, startPoint y: 344, endPoint x: 245, endPoint y: 342, distance: 23.6
click at [266, 344] on div "Paga tu pensión, asegura tu futuro en [GEOGRAPHIC_DATA] Seguridad Social - Pens…" at bounding box center [514, 287] width 908 height 373
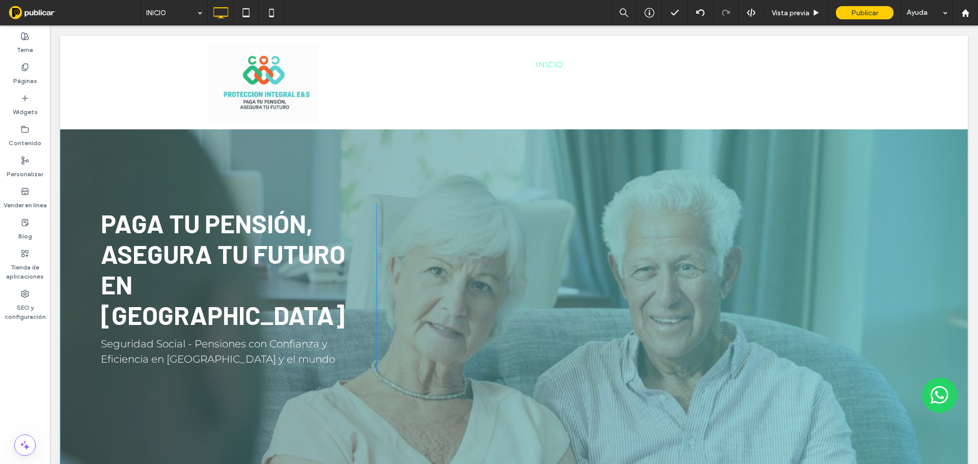
click at [241, 341] on div "Paga tu pensión, asegura tu futuro en [GEOGRAPHIC_DATA] Seguridad Social - Pens…" at bounding box center [514, 287] width 908 height 373
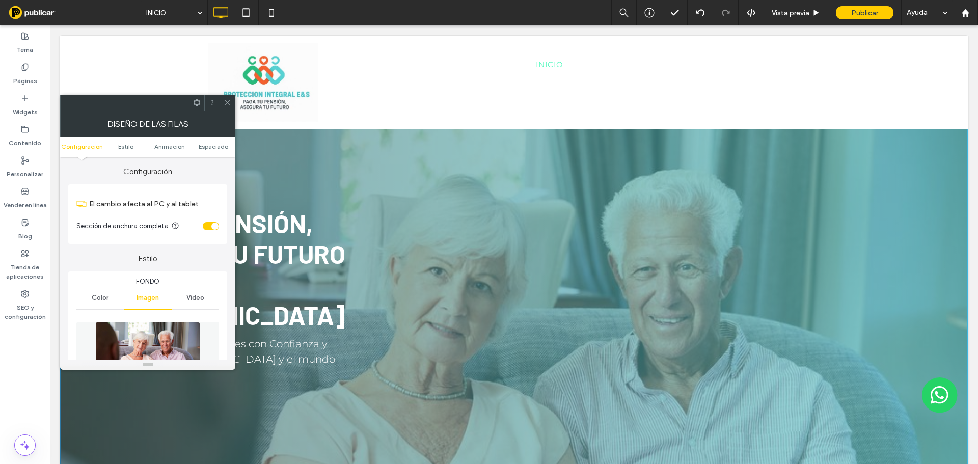
drag, startPoint x: 224, startPoint y: 102, endPoint x: 231, endPoint y: 110, distance: 11.2
click at [228, 105] on icon at bounding box center [228, 103] width 8 height 8
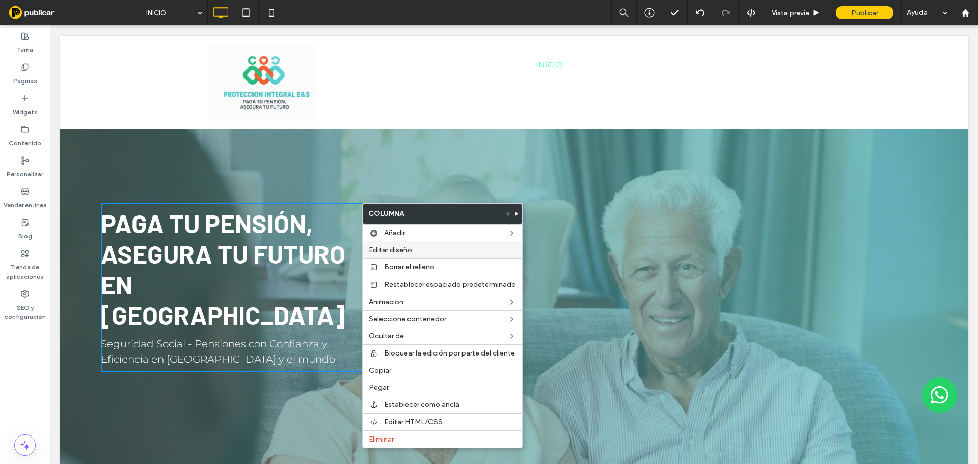
click at [416, 247] on label "Editar diseño" at bounding box center [442, 250] width 147 height 9
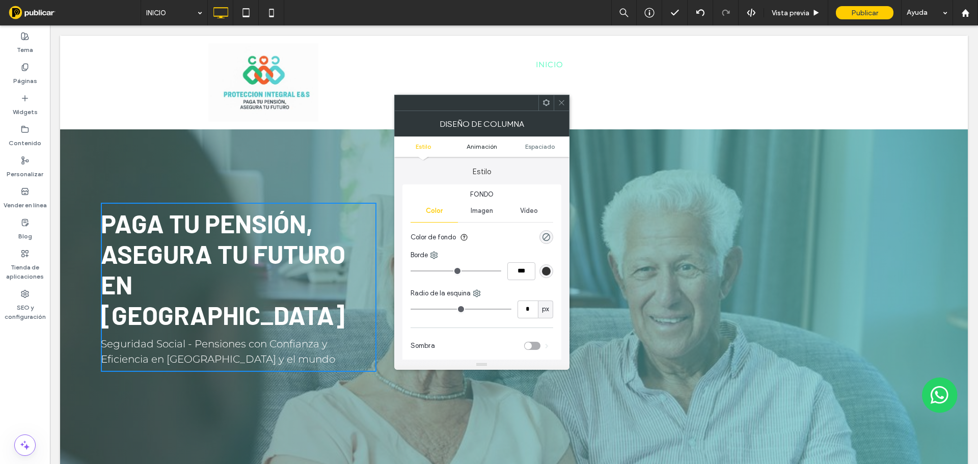
click at [486, 150] on span "Animación" at bounding box center [482, 147] width 31 height 8
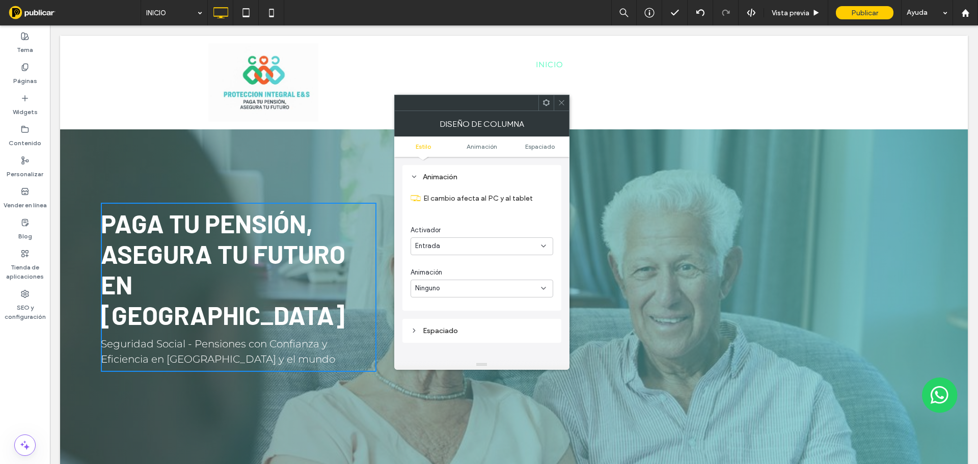
scroll to position [207, 0]
click at [446, 295] on div "Ninguno" at bounding box center [482, 289] width 143 height 18
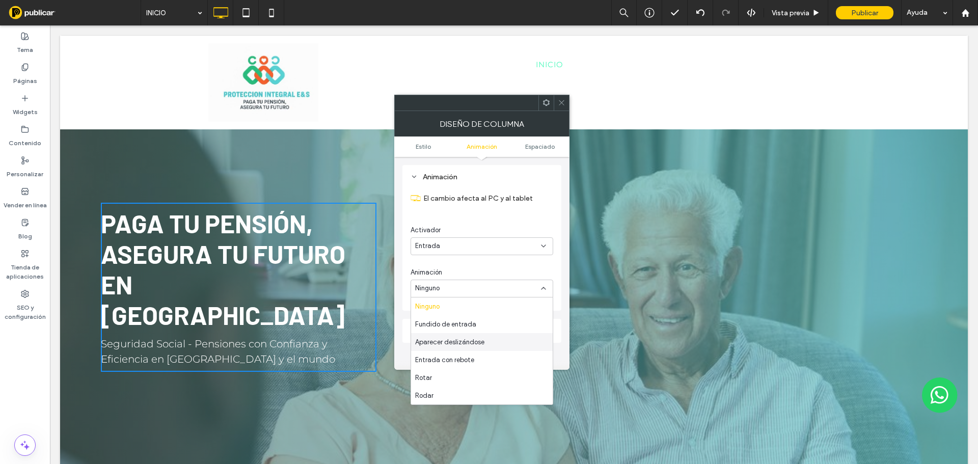
click at [482, 341] on span "Aparecer deslizándose" at bounding box center [449, 342] width 69 height 10
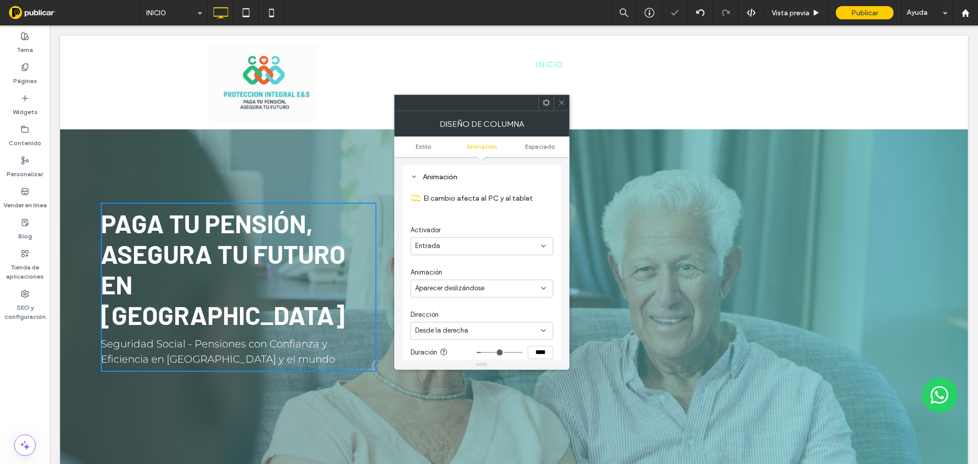
click at [467, 331] on span "Desde la derecha" at bounding box center [441, 331] width 53 height 10
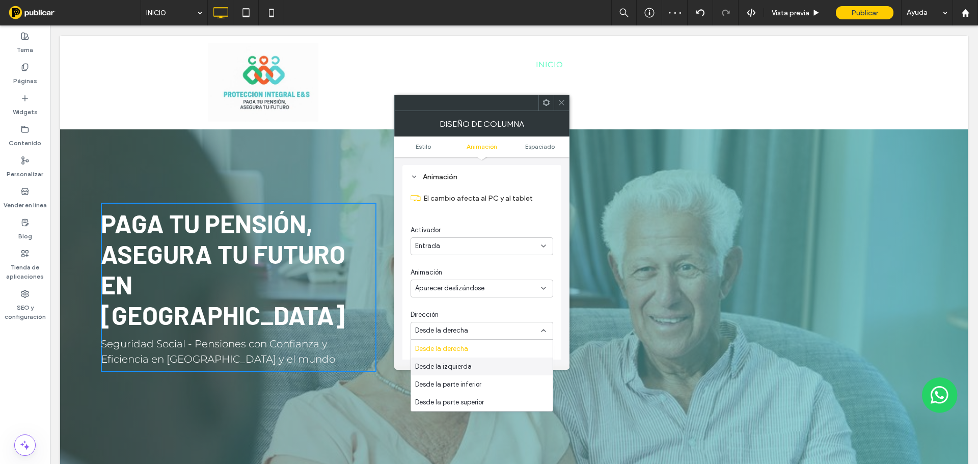
click at [478, 371] on div "Desde la izquierda" at bounding box center [482, 367] width 142 height 18
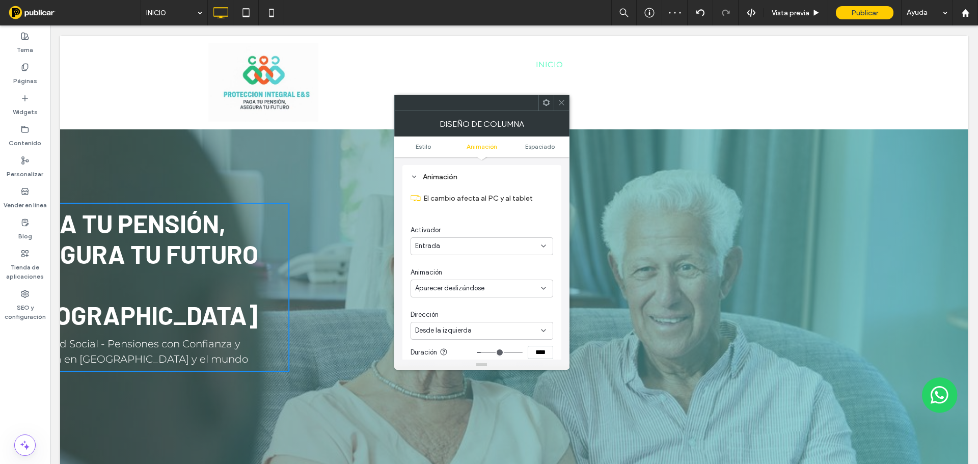
click at [559, 101] on use at bounding box center [561, 102] width 5 height 5
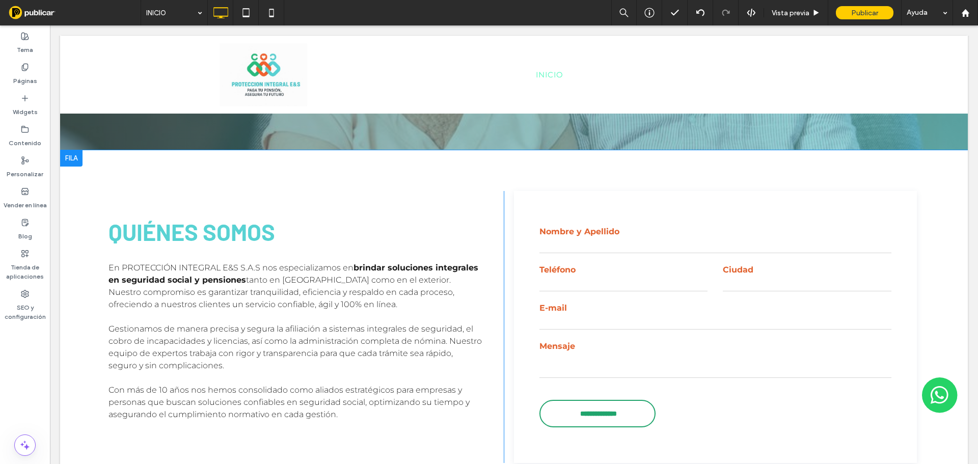
scroll to position [306, 0]
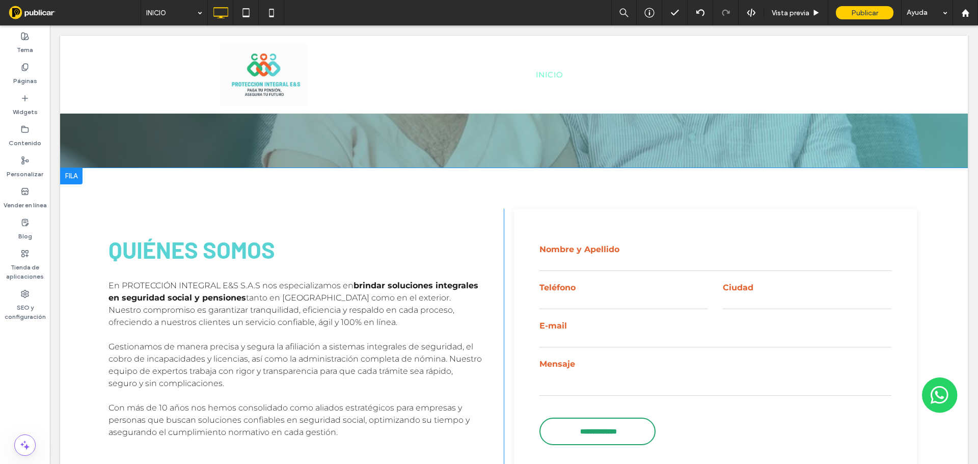
click at [823, 209] on div "**********" at bounding box center [715, 345] width 403 height 272
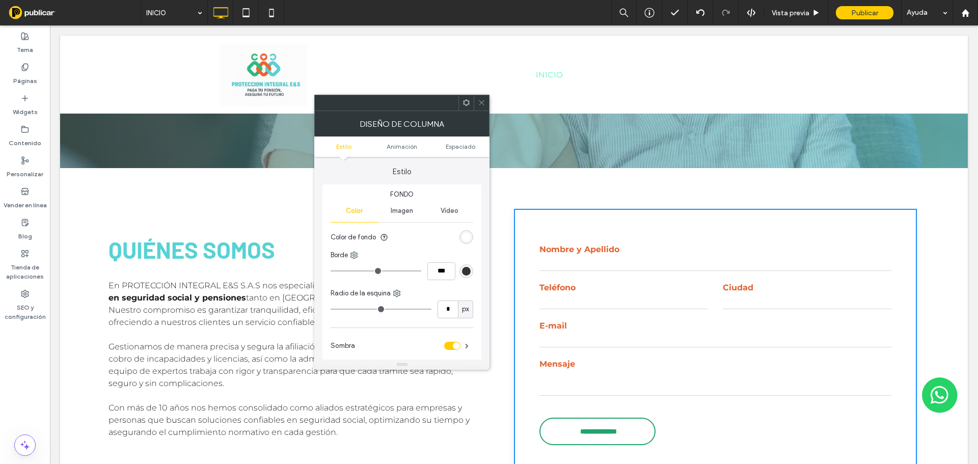
click at [469, 235] on div "rgb(255, 255, 255)" at bounding box center [466, 237] width 9 height 9
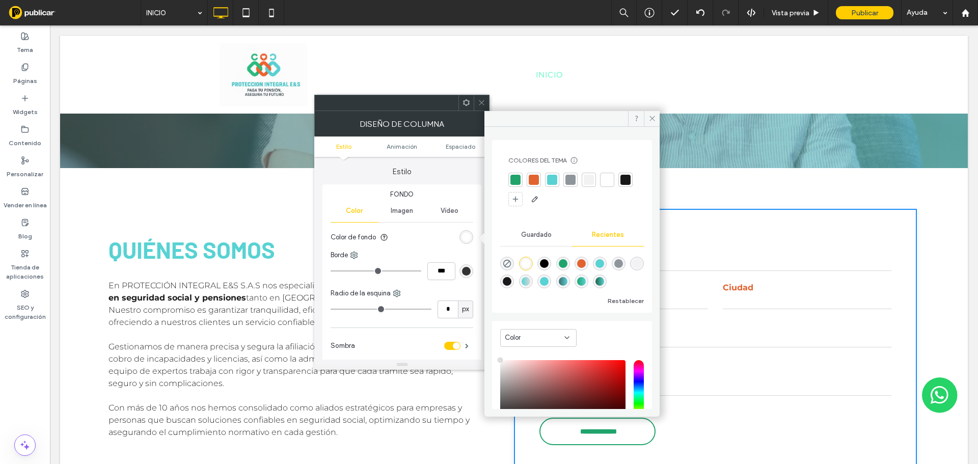
click at [592, 183] on div at bounding box center [589, 180] width 10 height 10
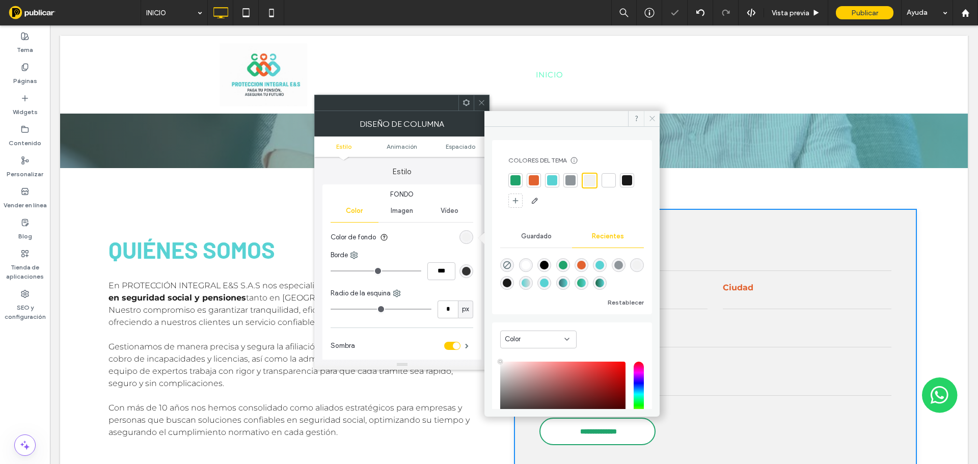
click at [644, 119] on span at bounding box center [652, 118] width 16 height 15
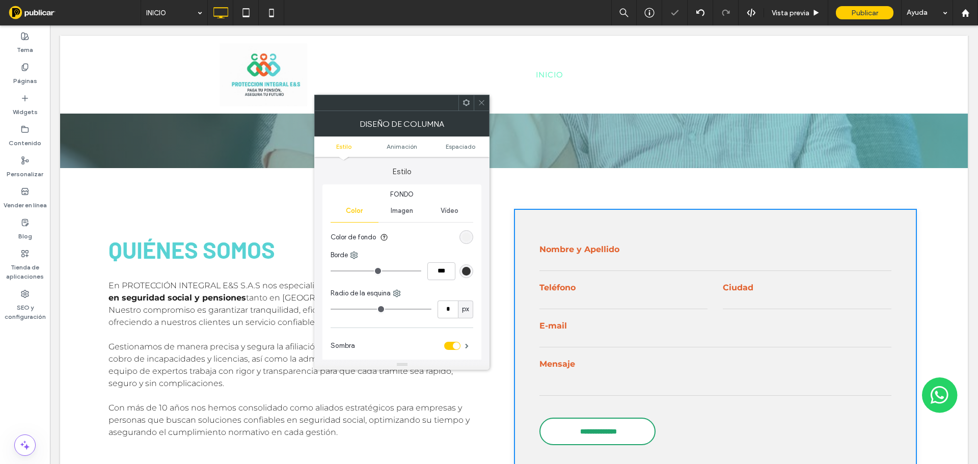
click at [476, 101] on div at bounding box center [481, 102] width 15 height 15
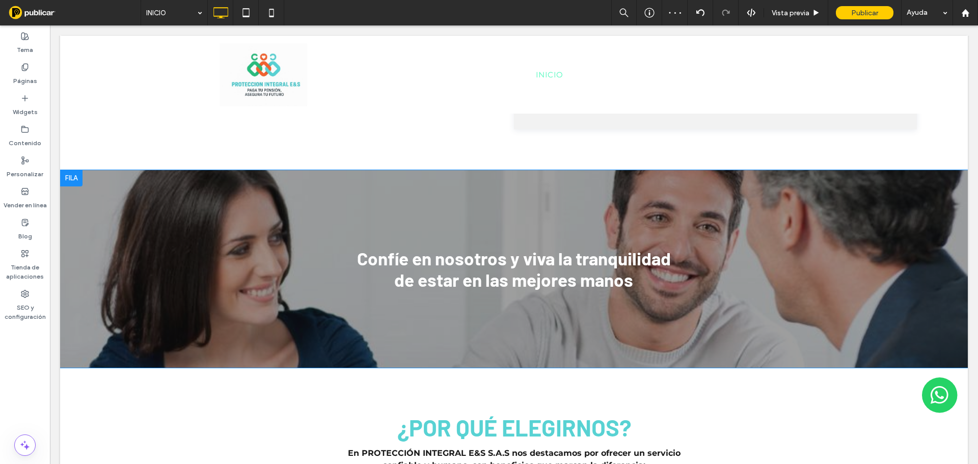
scroll to position [662, 0]
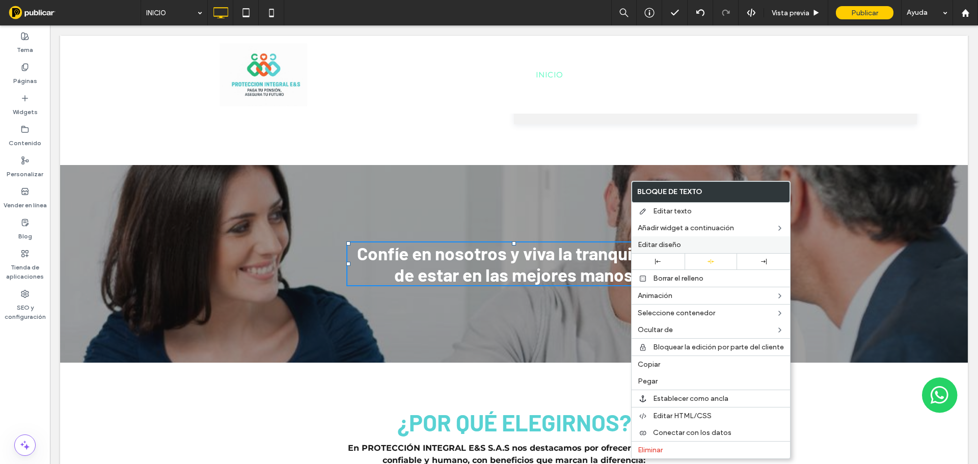
click at [670, 245] on span "Editar diseño" at bounding box center [659, 244] width 43 height 9
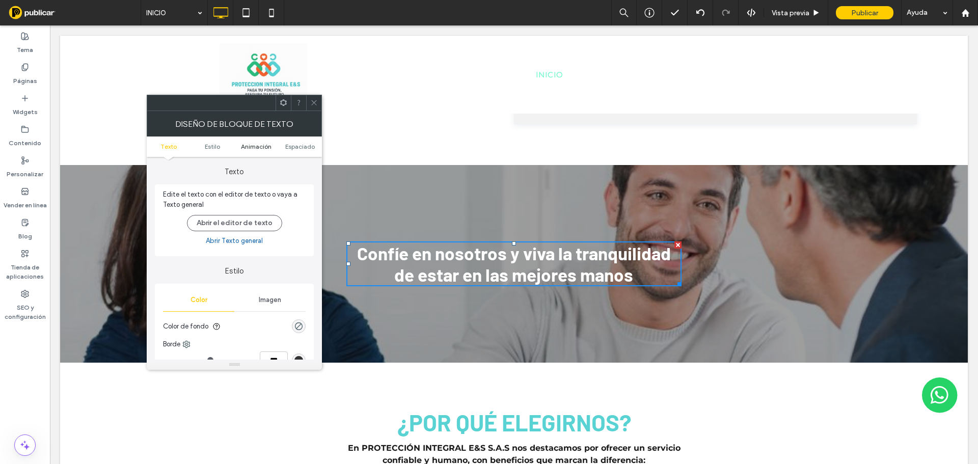
click at [257, 147] on span "Animación" at bounding box center [256, 147] width 31 height 8
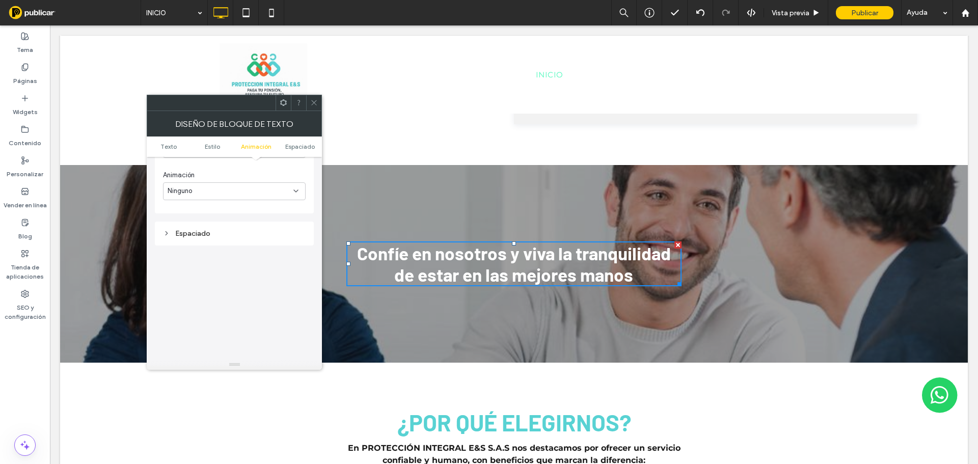
scroll to position [292, 0]
click at [221, 259] on div "Ninguno" at bounding box center [231, 256] width 126 height 10
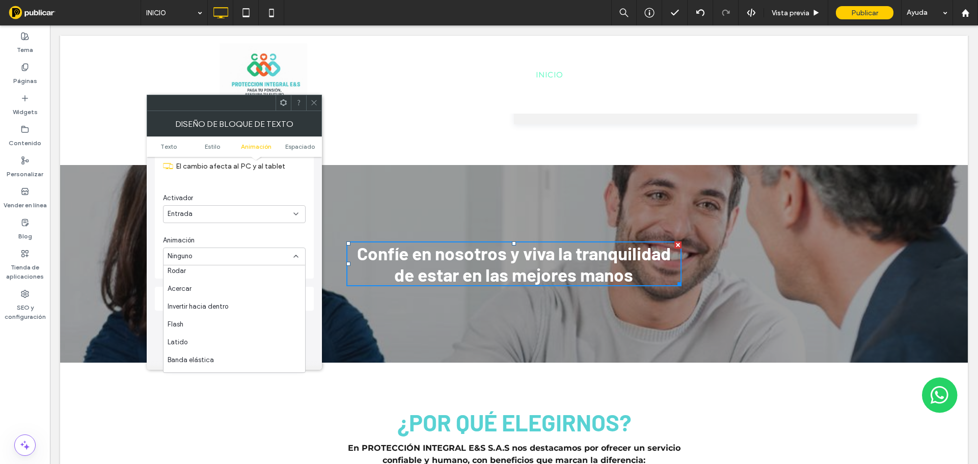
scroll to position [102, 0]
click at [231, 301] on div "Invertir hacia dentro" at bounding box center [235, 297] width 142 height 18
click at [314, 102] on icon at bounding box center [314, 103] width 8 height 8
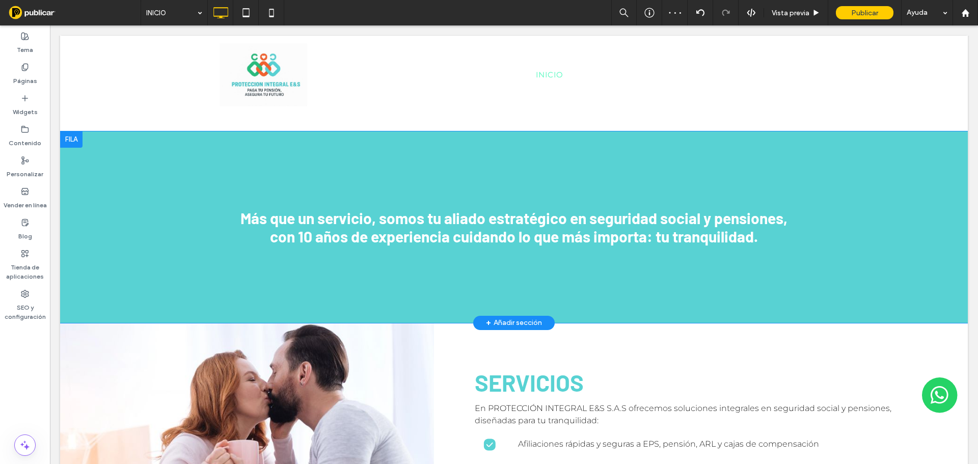
scroll to position [1172, 0]
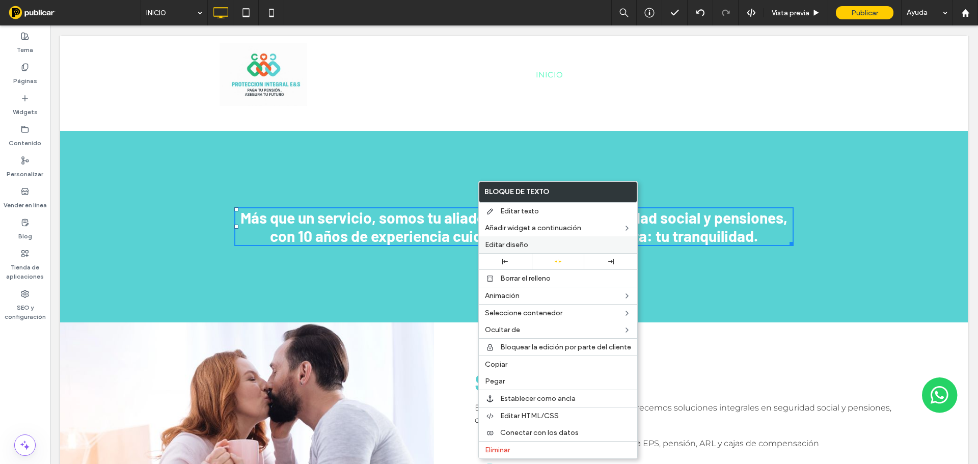
click at [513, 244] on span "Editar diseño" at bounding box center [506, 244] width 43 height 9
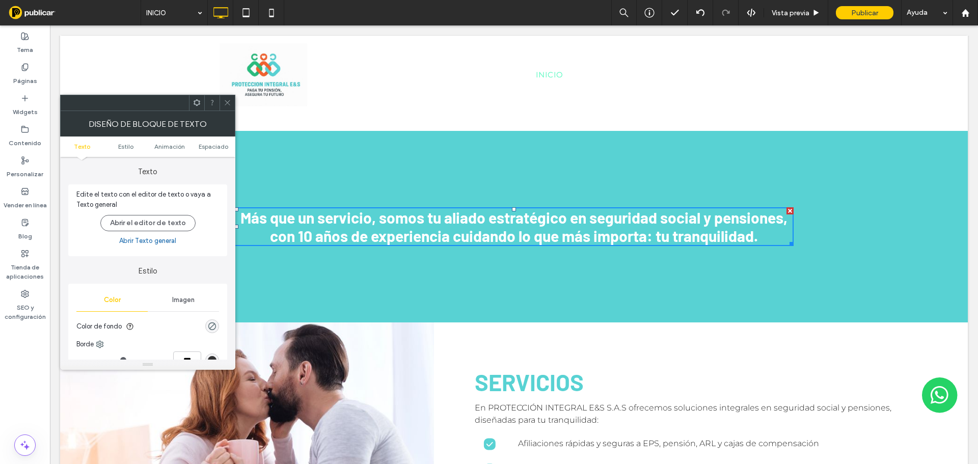
click at [167, 149] on span "Animación" at bounding box center [169, 147] width 31 height 8
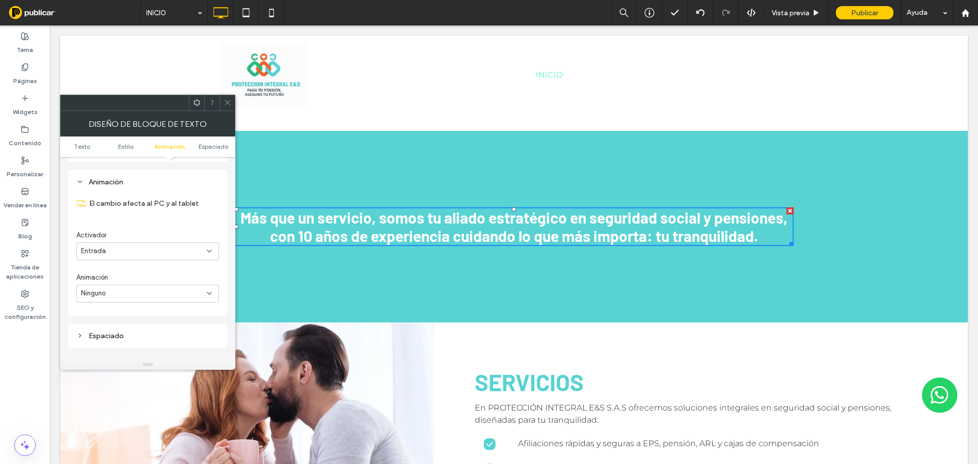
scroll to position [260, 0]
click at [123, 293] on div "Ninguno" at bounding box center [144, 288] width 126 height 10
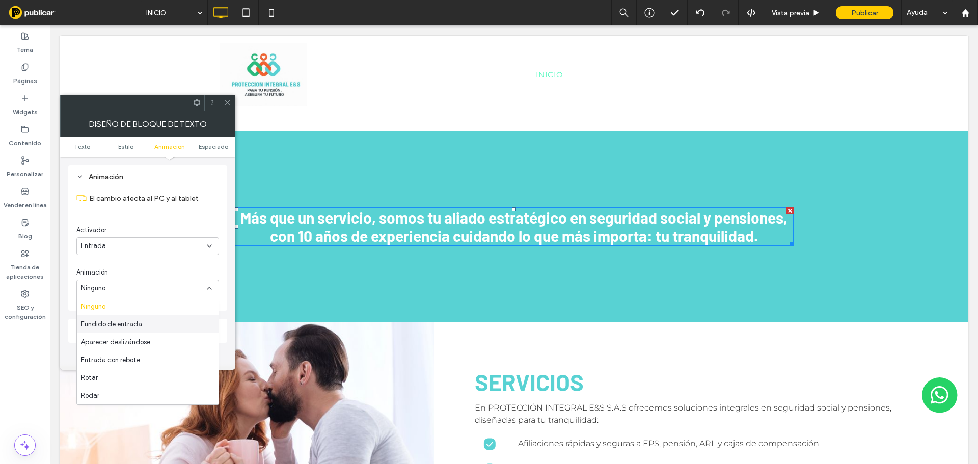
click at [135, 320] on span "Fundido de entrada" at bounding box center [111, 324] width 61 height 10
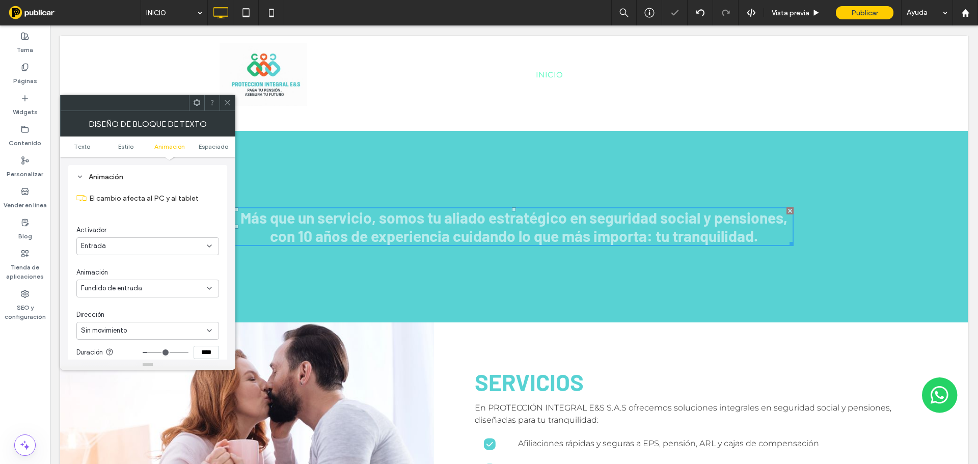
click at [226, 105] on icon at bounding box center [228, 103] width 8 height 8
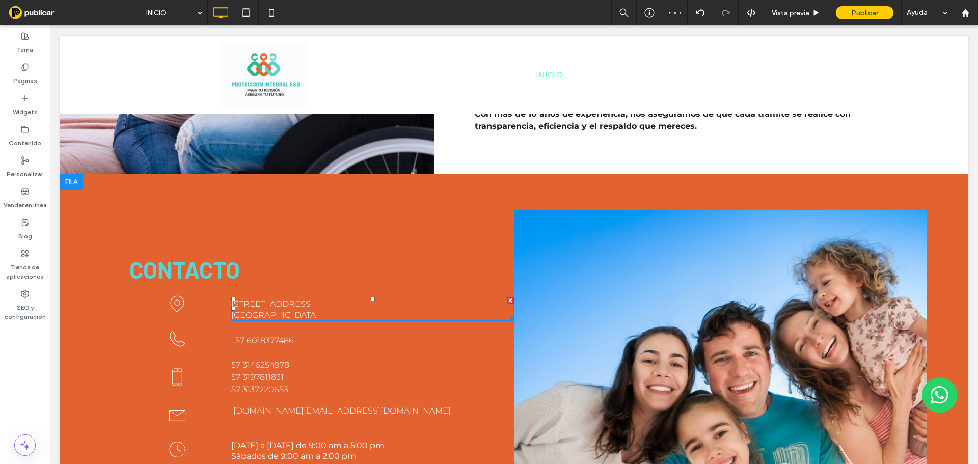
scroll to position [1630, 0]
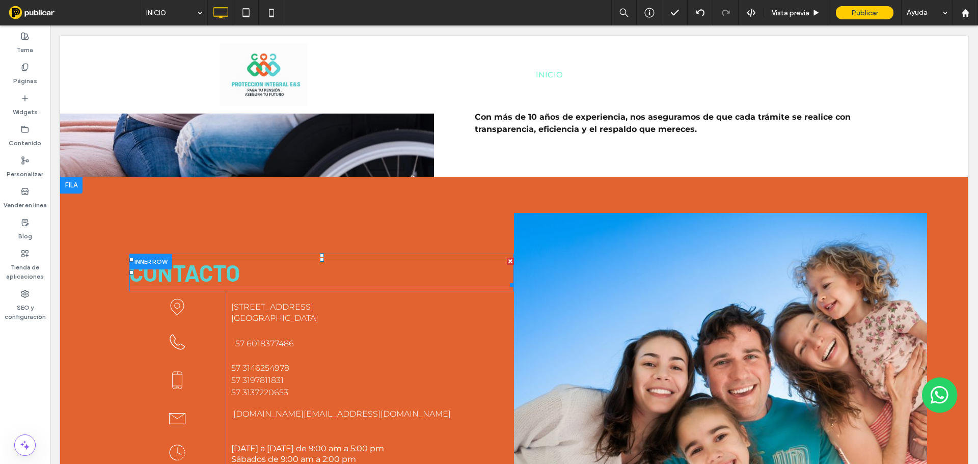
click at [200, 259] on strong "CONTACTO" at bounding box center [184, 273] width 111 height 28
type input "******"
type input "**"
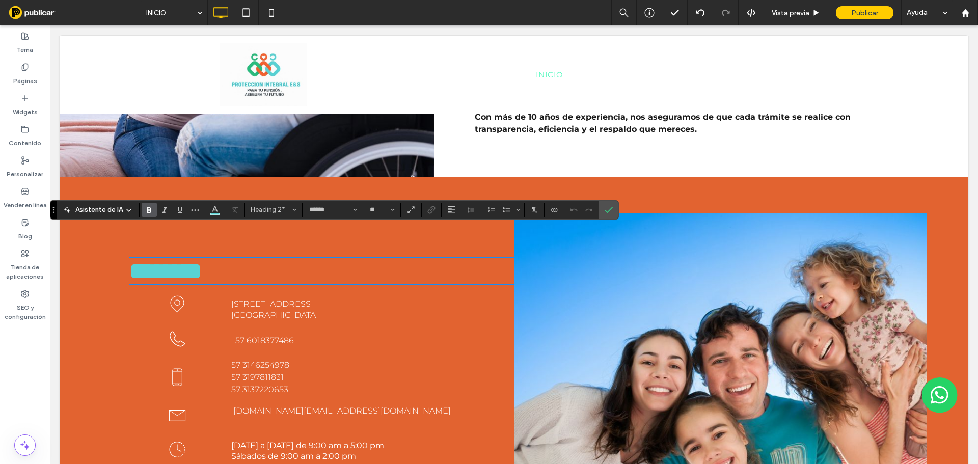
click at [202, 260] on strong "********" at bounding box center [165, 271] width 72 height 22
click at [215, 211] on icon "Color" at bounding box center [215, 209] width 8 height 8
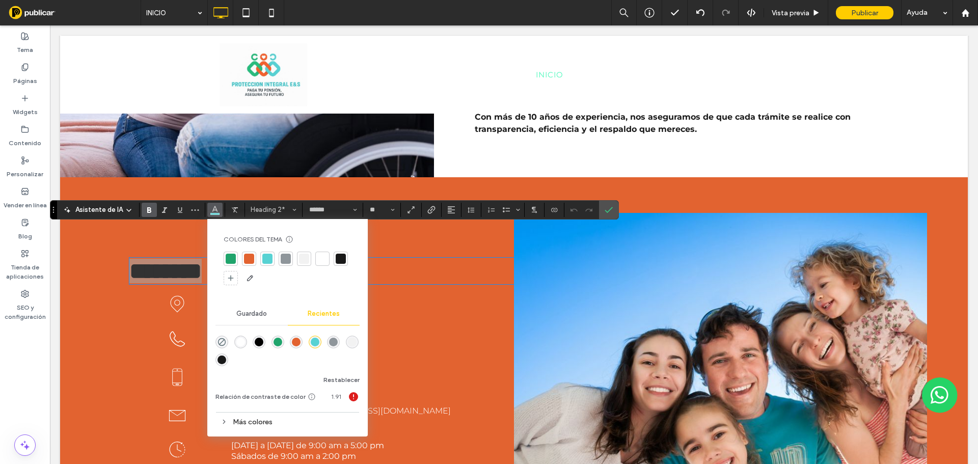
click at [319, 262] on div at bounding box center [322, 259] width 10 height 10
click at [612, 206] on label "Confirmar" at bounding box center [608, 210] width 15 height 18
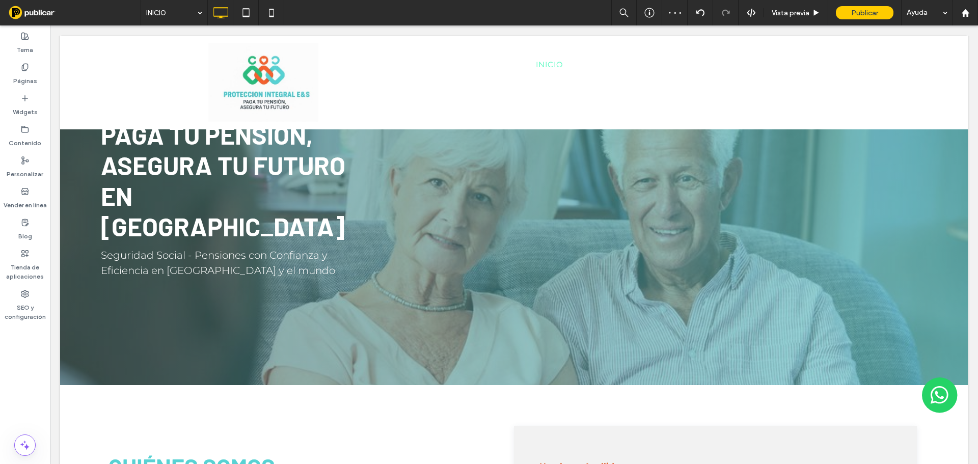
scroll to position [0, 0]
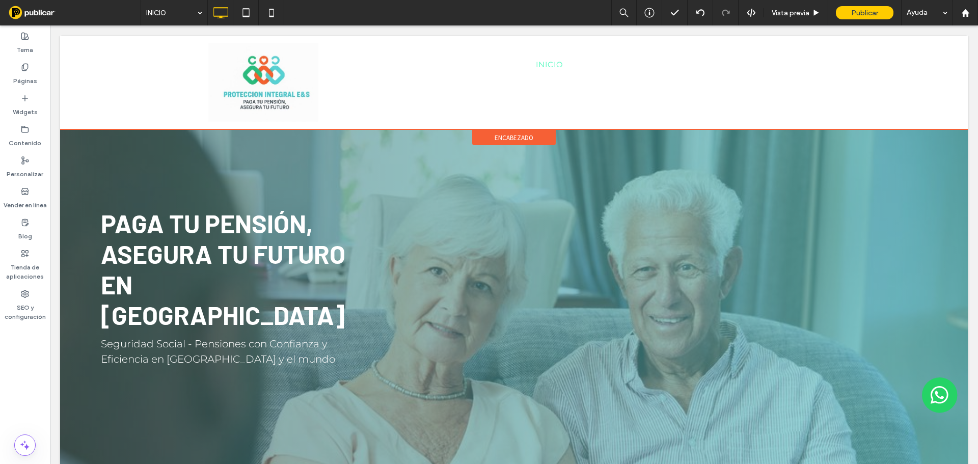
click at [520, 132] on div "encabezado" at bounding box center [514, 137] width 84 height 15
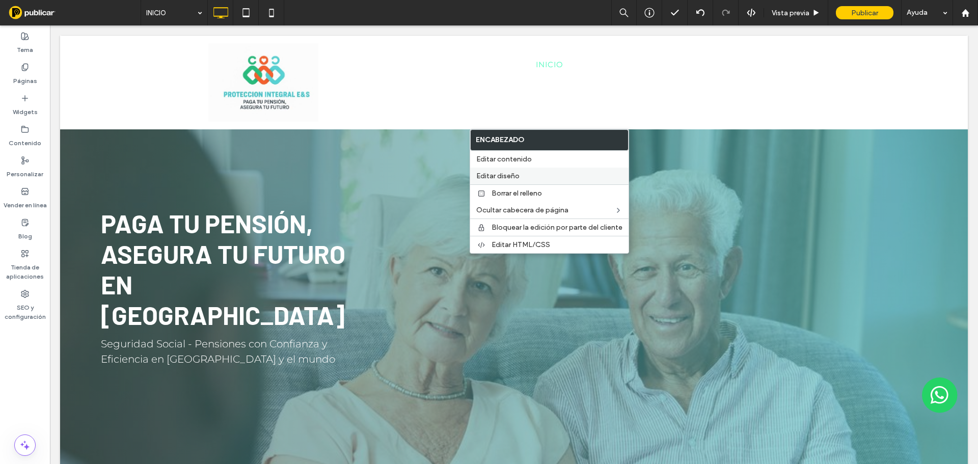
click at [509, 175] on span "Editar diseño" at bounding box center [497, 176] width 43 height 9
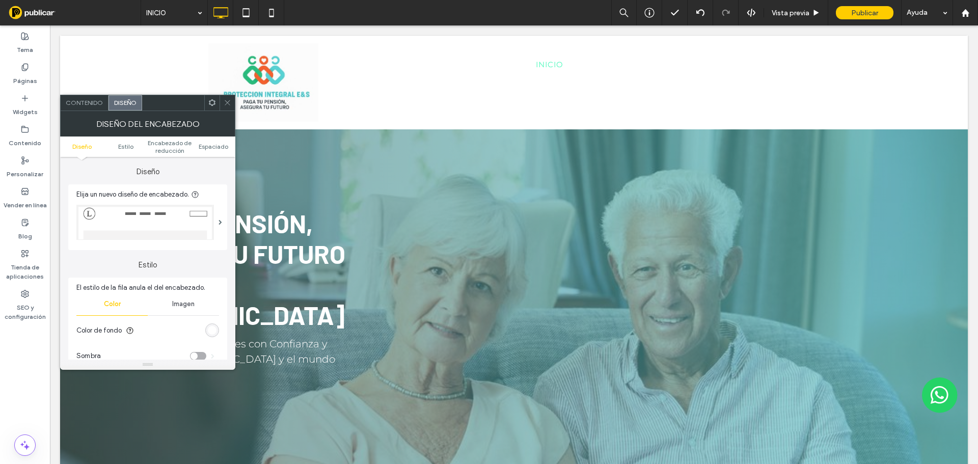
click at [120, 229] on img at bounding box center [145, 222] width 138 height 35
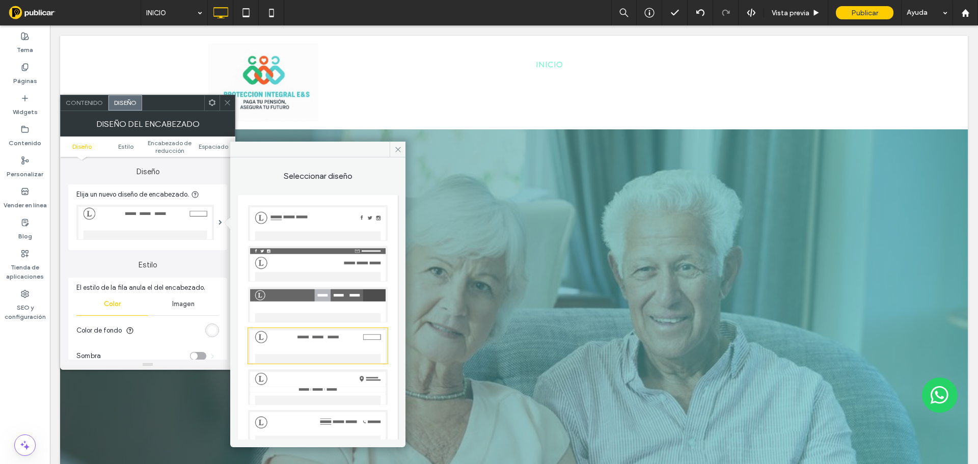
click at [339, 231] on img at bounding box center [318, 223] width 140 height 36
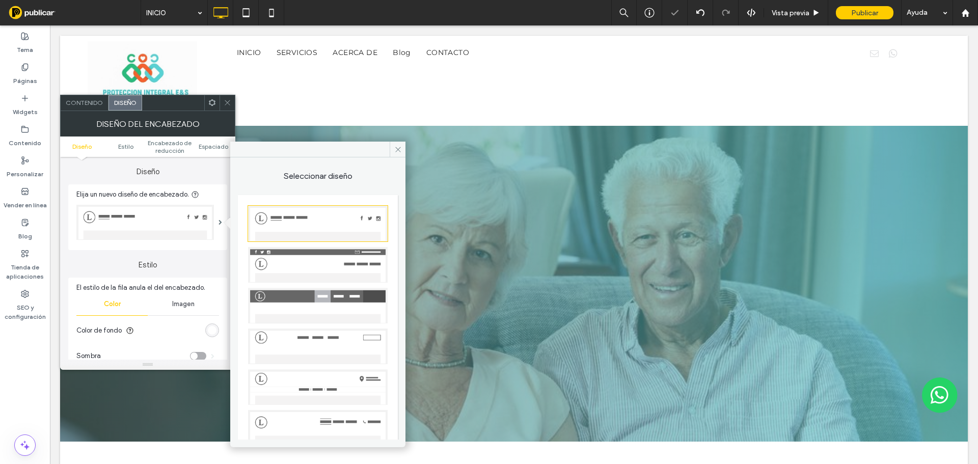
scroll to position [33, 0]
drag, startPoint x: 396, startPoint y: 150, endPoint x: 190, endPoint y: 73, distance: 220.9
click at [396, 150] on icon at bounding box center [398, 150] width 8 height 8
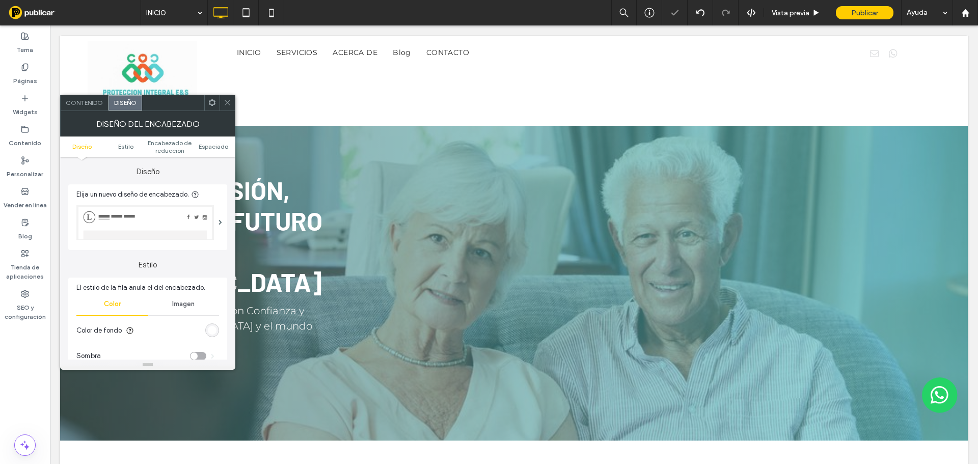
click at [229, 102] on icon at bounding box center [228, 103] width 8 height 8
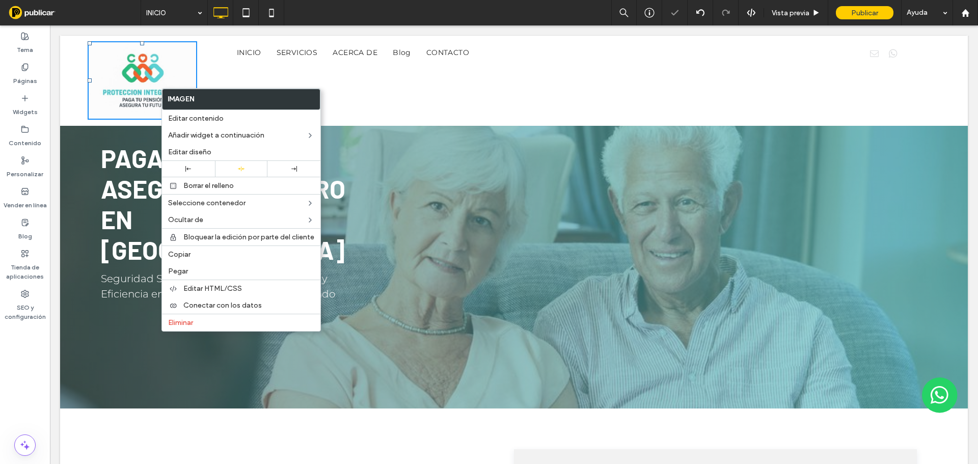
click at [196, 160] on div at bounding box center [241, 168] width 158 height 16
click at [198, 166] on div at bounding box center [188, 169] width 43 height 6
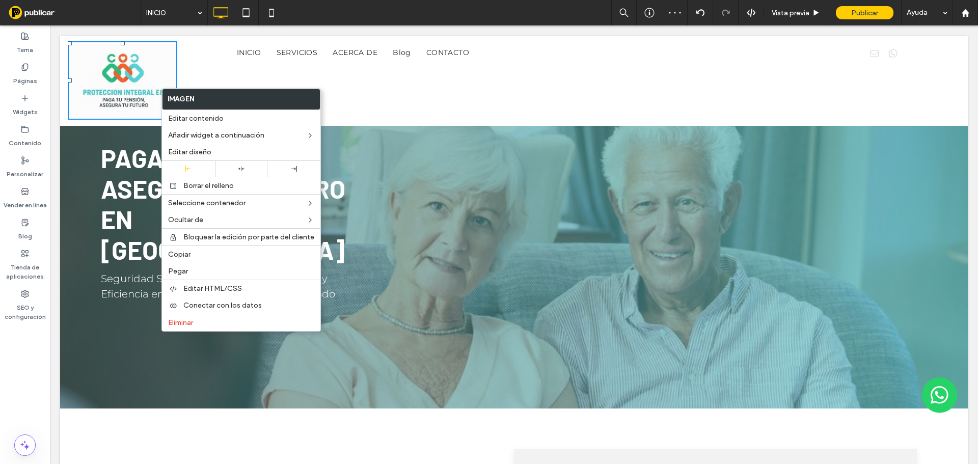
drag, startPoint x: 545, startPoint y: 102, endPoint x: 496, endPoint y: 82, distance: 53.0
click at [495, 76] on div "INICIO SERVICIOS ACERCA DE Blog CONTACTO Click To Paste Click To Paste" at bounding box center [514, 81] width 595 height 78
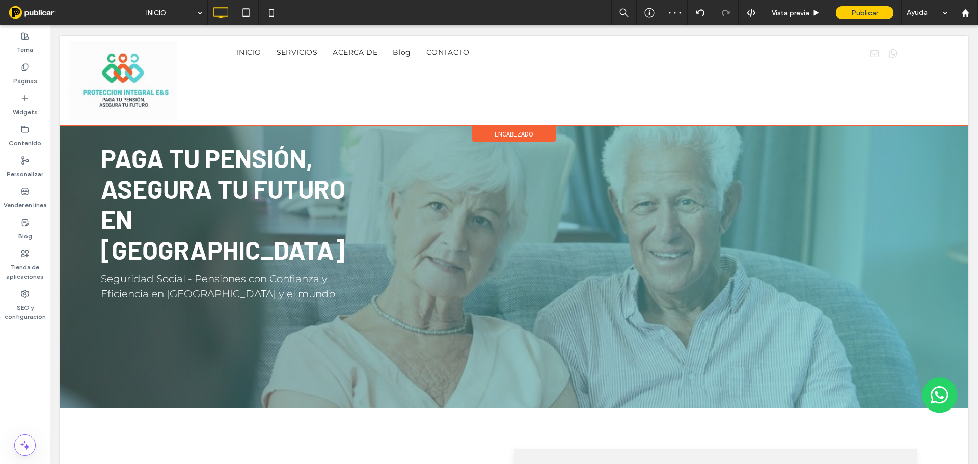
click at [501, 128] on div "encabezado" at bounding box center [514, 133] width 84 height 15
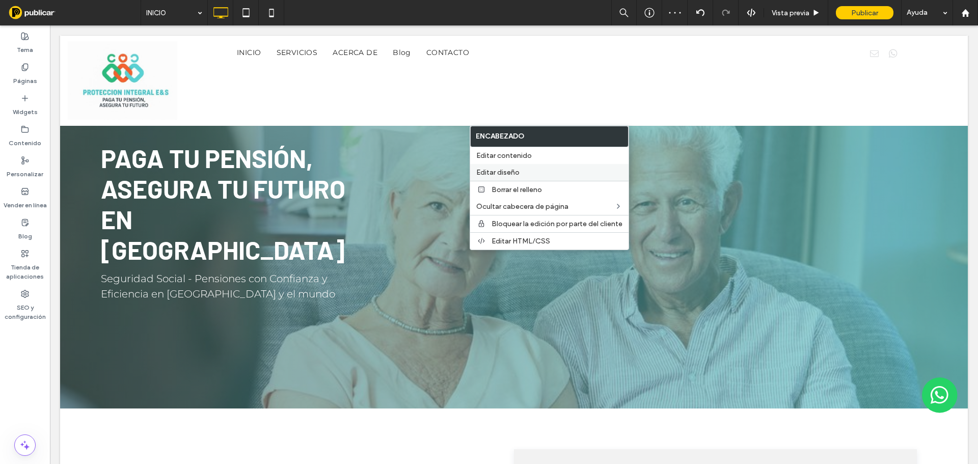
click at [511, 175] on span "Editar diseño" at bounding box center [497, 172] width 43 height 9
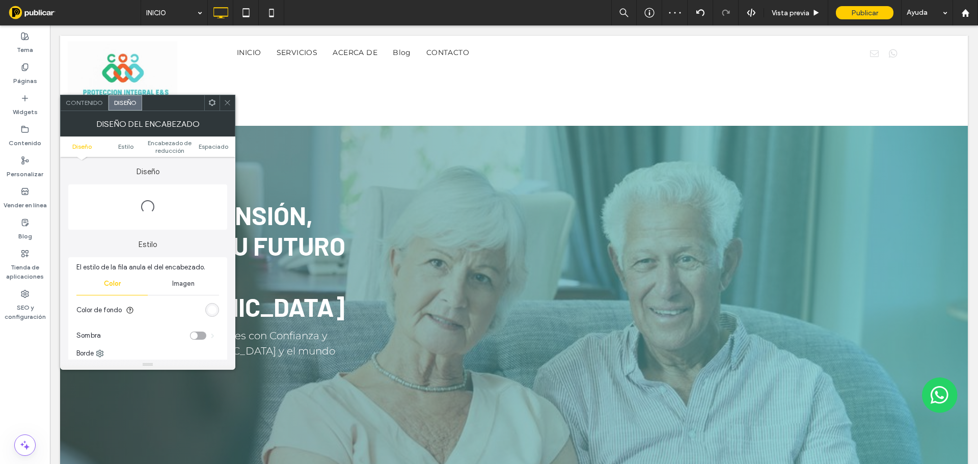
scroll to position [0, 0]
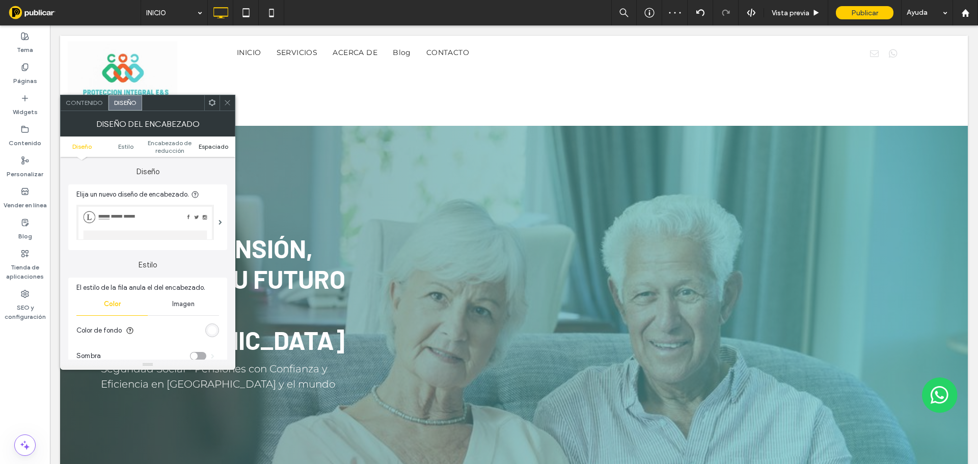
click at [217, 147] on span "Espaciado" at bounding box center [214, 147] width 30 height 8
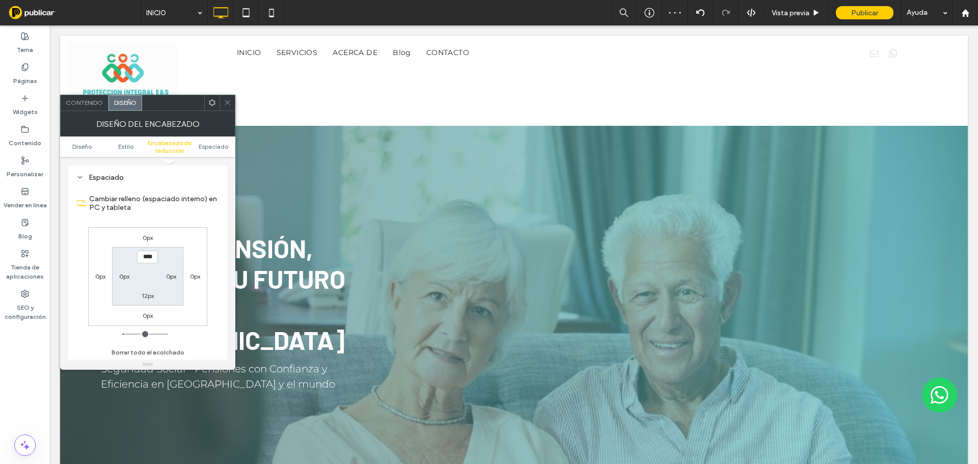
scroll to position [355, 0]
click at [124, 274] on label "0px" at bounding box center [124, 276] width 10 height 8
type input "*"
type input "**"
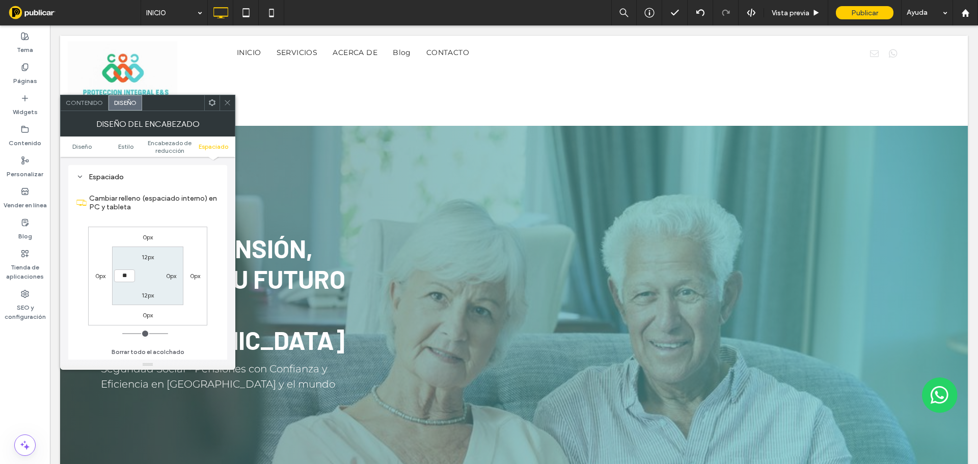
type input "****"
click at [167, 275] on label "0px" at bounding box center [171, 276] width 10 height 8
type input "*"
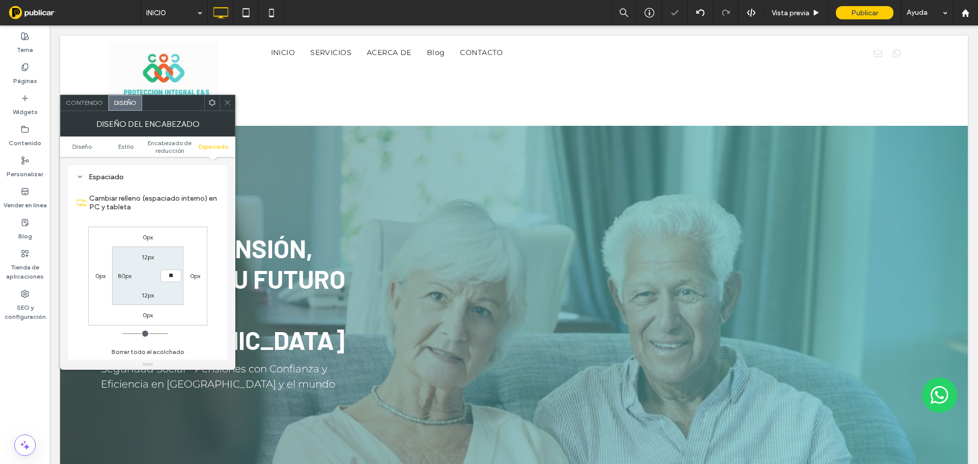
type input "**"
type input "****"
click at [179, 233] on div "0px 0px 0px 0px 12px **** 12px 80px" at bounding box center [147, 276] width 119 height 99
click at [228, 103] on icon at bounding box center [228, 103] width 8 height 8
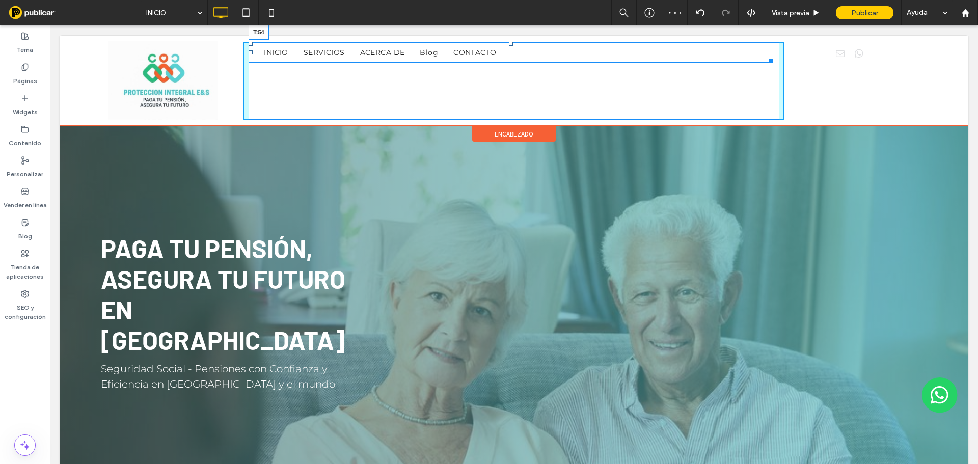
drag, startPoint x: 509, startPoint y: 43, endPoint x: 568, endPoint y: 96, distance: 78.6
click at [518, 63] on nav "INICIO SERVICIOS ACERCA DE Blog CONTACTO T:54" at bounding box center [511, 52] width 525 height 21
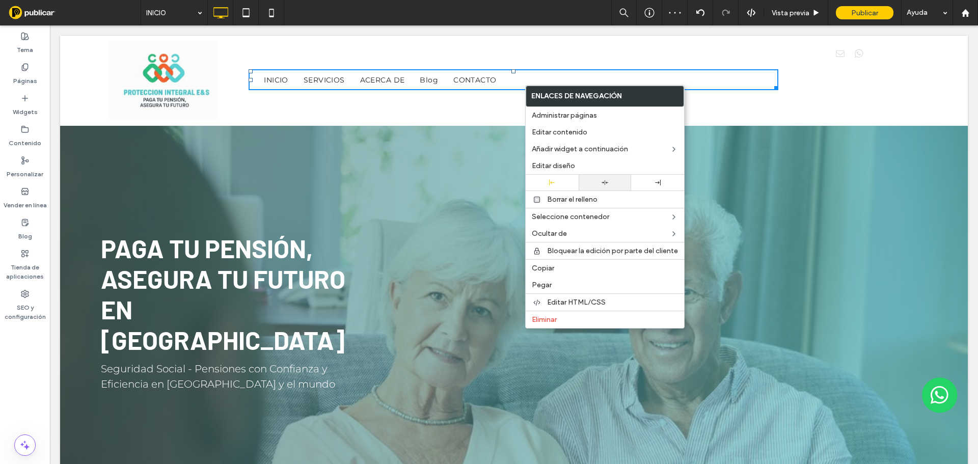
click at [606, 185] on icon at bounding box center [605, 182] width 7 height 7
click at [871, 65] on div "Click To Paste Click To Paste" at bounding box center [852, 81] width 135 height 78
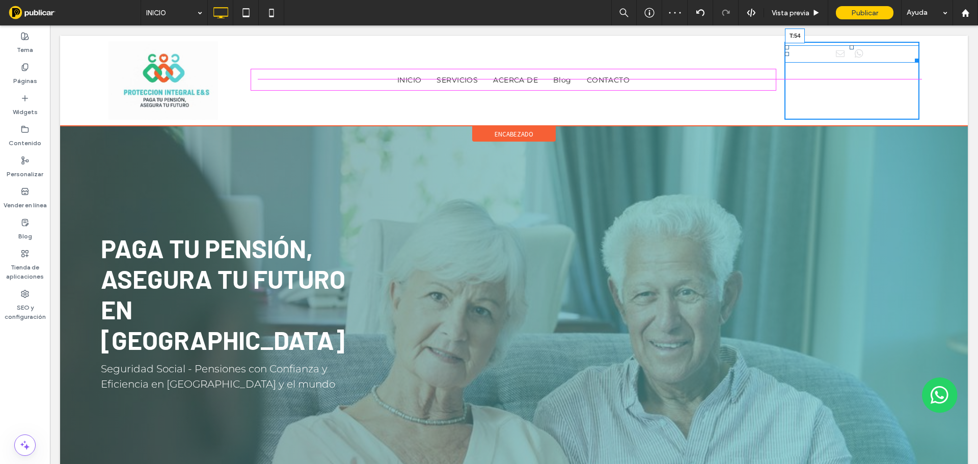
drag, startPoint x: 845, startPoint y: 47, endPoint x: 902, endPoint y: 100, distance: 77.5
click at [852, 63] on div "T:54" at bounding box center [852, 53] width 134 height 17
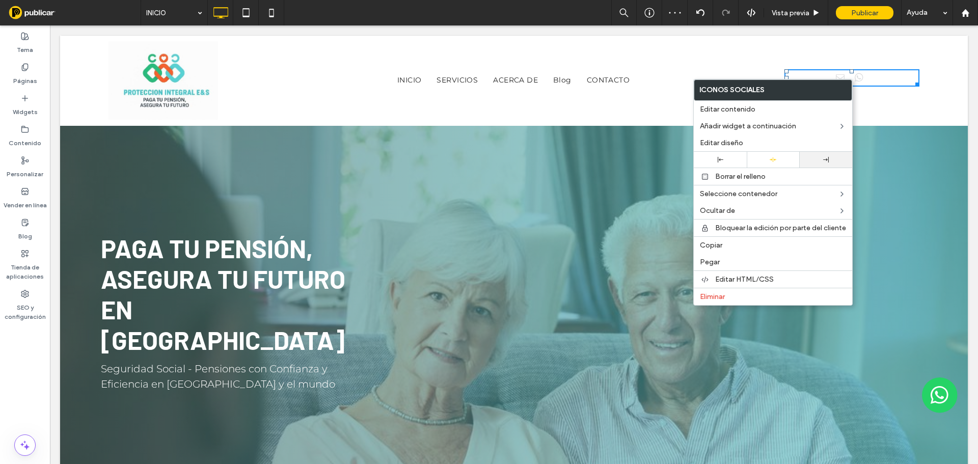
click at [820, 156] on div at bounding box center [826, 160] width 53 height 16
click at [744, 146] on label "Editar diseño" at bounding box center [773, 143] width 146 height 9
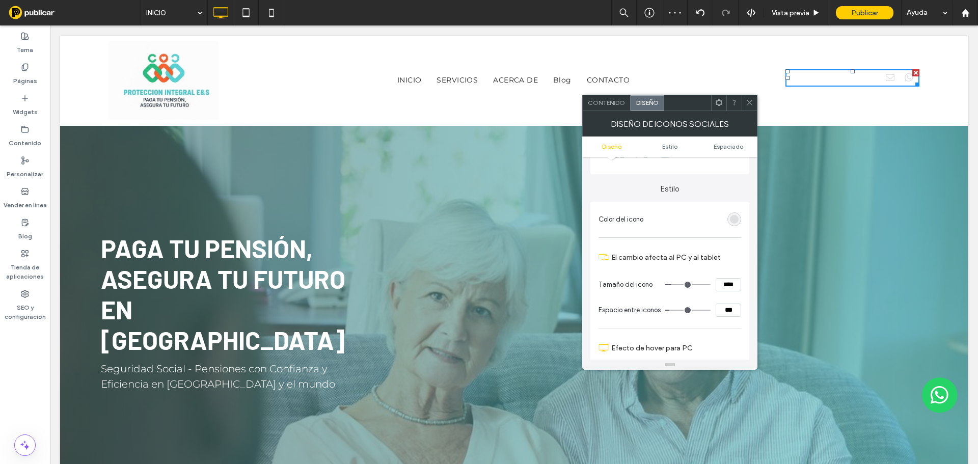
scroll to position [0, 0]
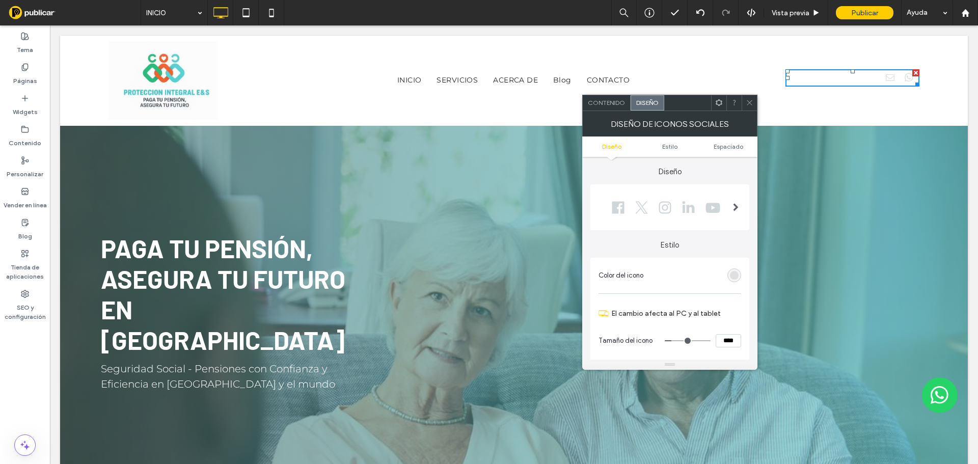
click at [729, 277] on div "rgb(222, 223, 225)" at bounding box center [735, 275] width 14 height 14
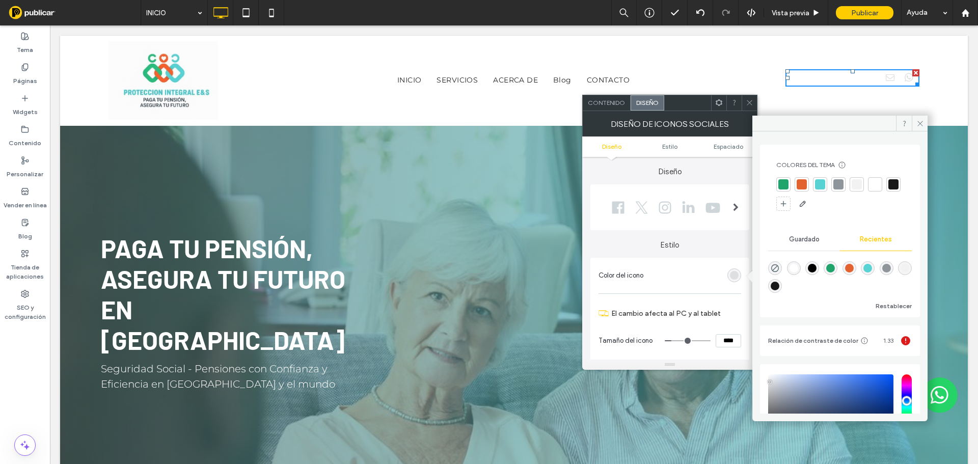
click at [815, 183] on div at bounding box center [820, 184] width 14 height 14
click at [920, 125] on icon at bounding box center [921, 124] width 8 height 8
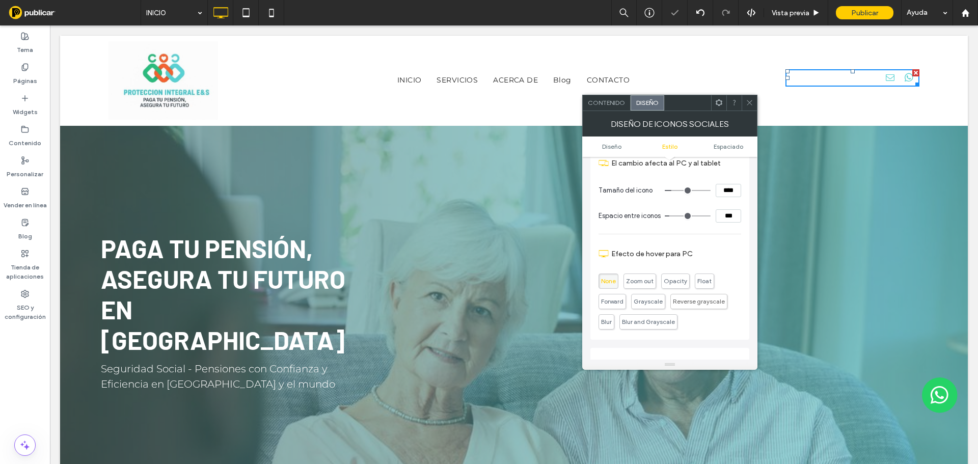
scroll to position [153, 0]
type input "**"
type input "****"
type input "**"
type input "****"
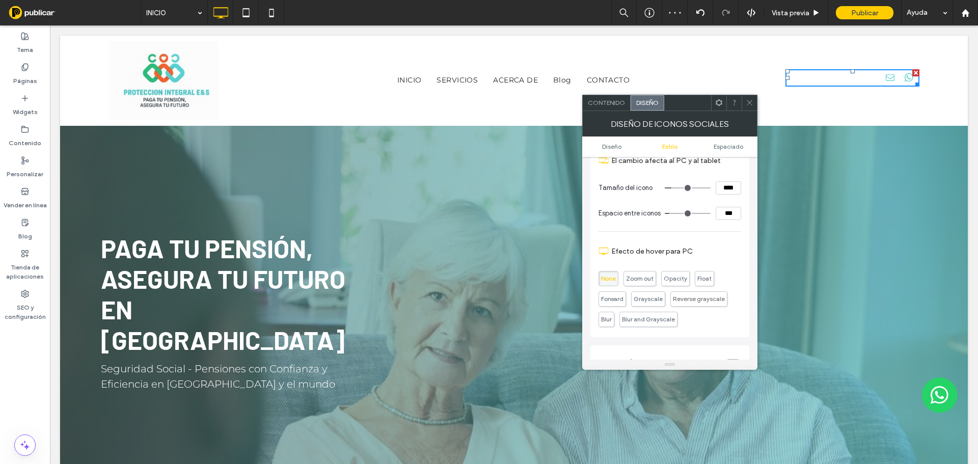
type input "**"
type input "****"
type input "**"
type input "****"
type input "**"
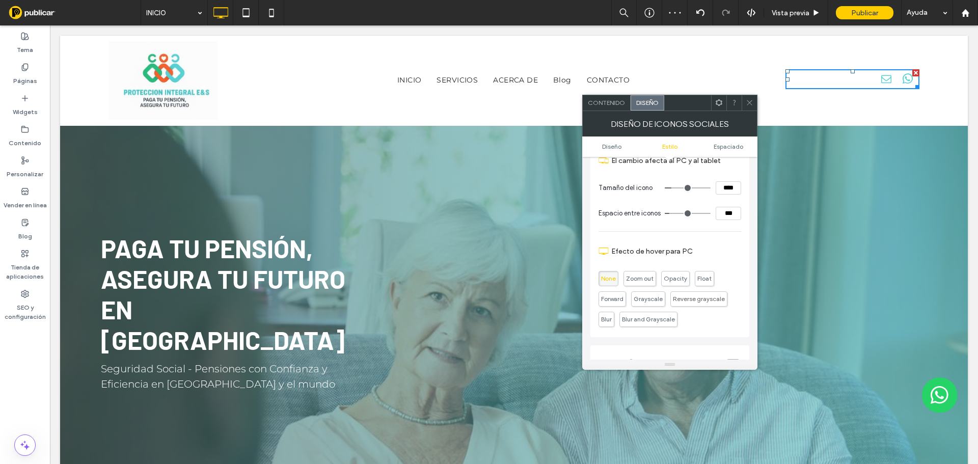
type input "****"
type input "**"
type input "****"
type input "**"
type input "****"
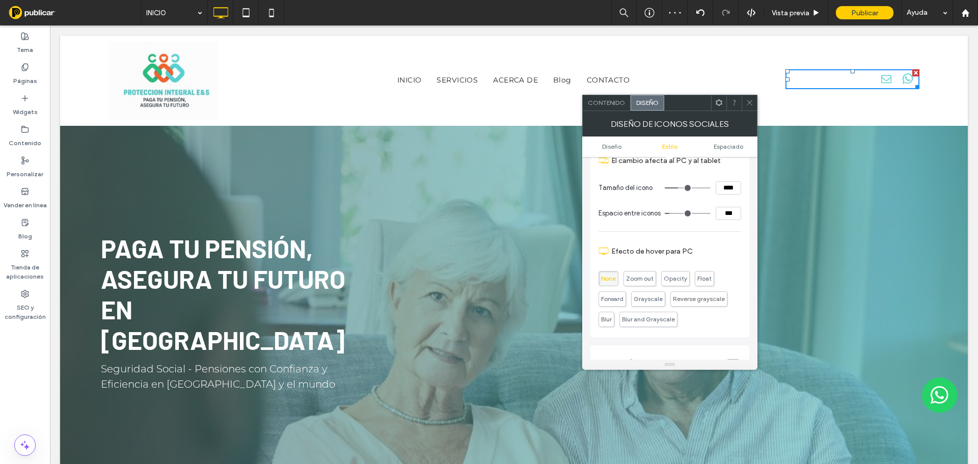
type input "**"
type input "****"
type input "**"
type input "****"
type input "**"
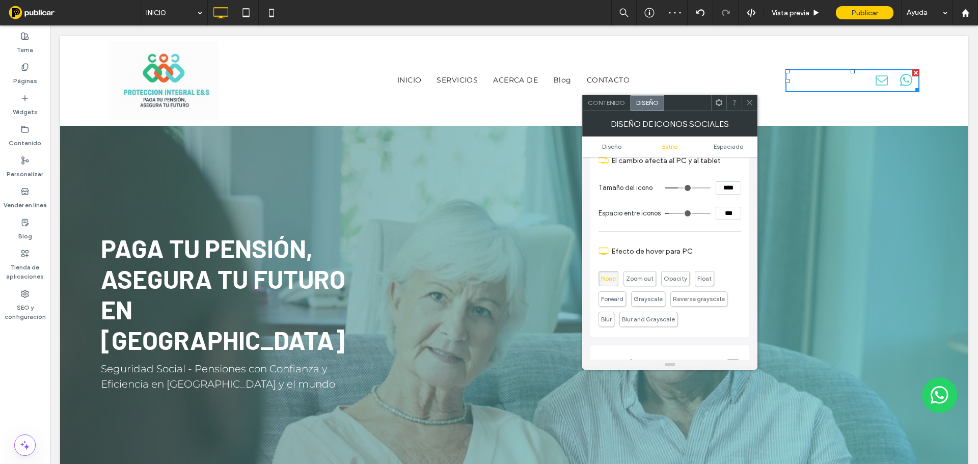
type input "****"
drag, startPoint x: 673, startPoint y: 186, endPoint x: 683, endPoint y: 188, distance: 9.8
type input "**"
click at [683, 188] on input "range" at bounding box center [688, 187] width 46 height 1
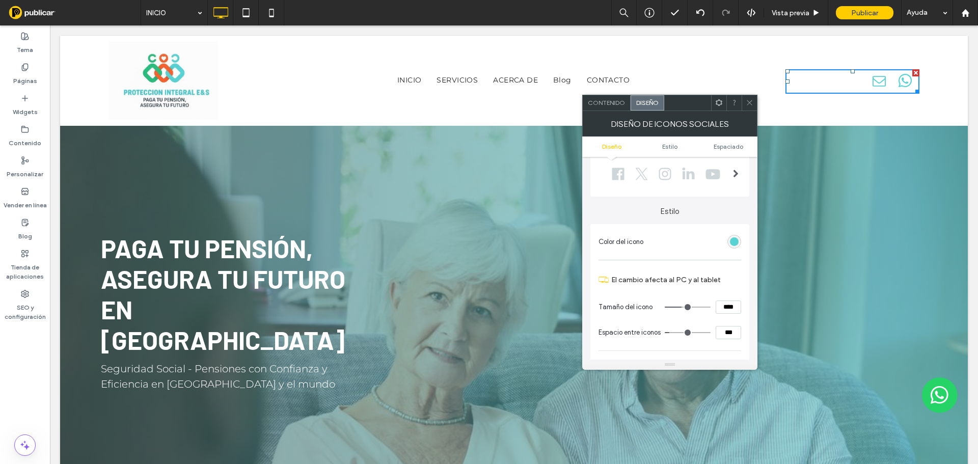
scroll to position [0, 0]
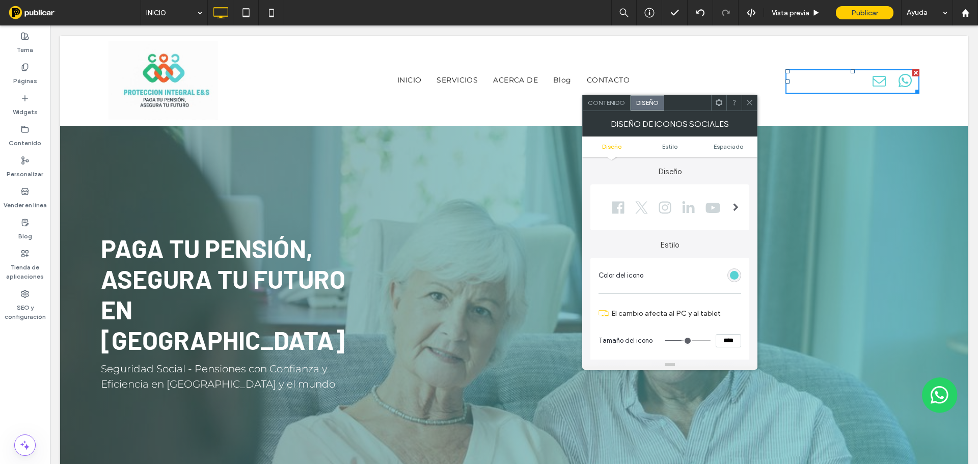
click at [622, 111] on div "Diseño de iconos sociales" at bounding box center [669, 123] width 175 height 25
click at [616, 104] on span "Contenido" at bounding box center [606, 103] width 37 height 8
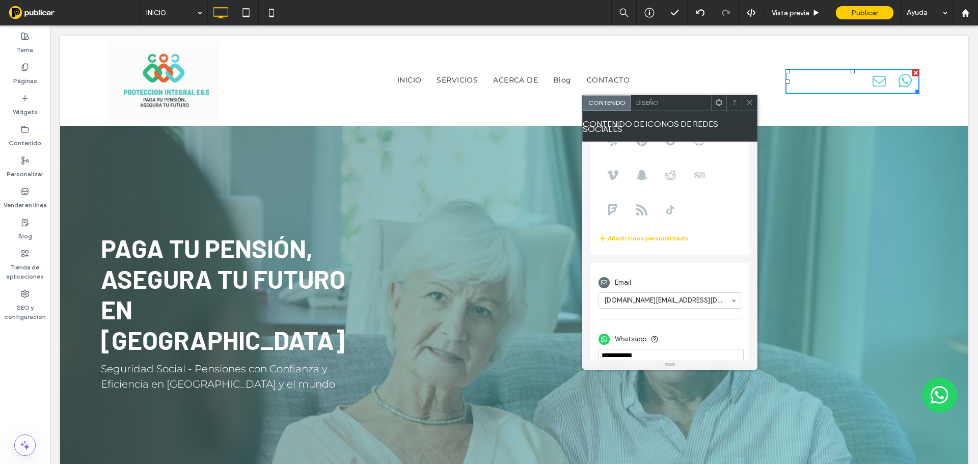
scroll to position [126, 0]
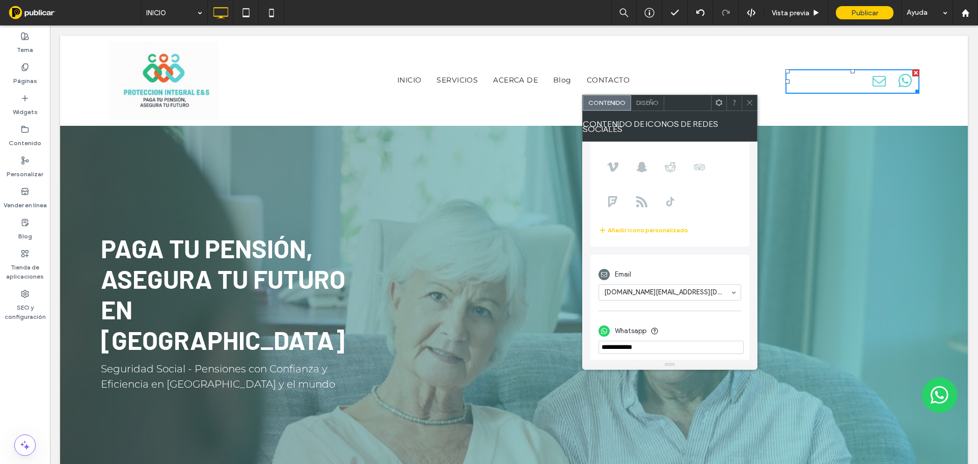
click at [936, 384] on img at bounding box center [940, 396] width 36 height 36
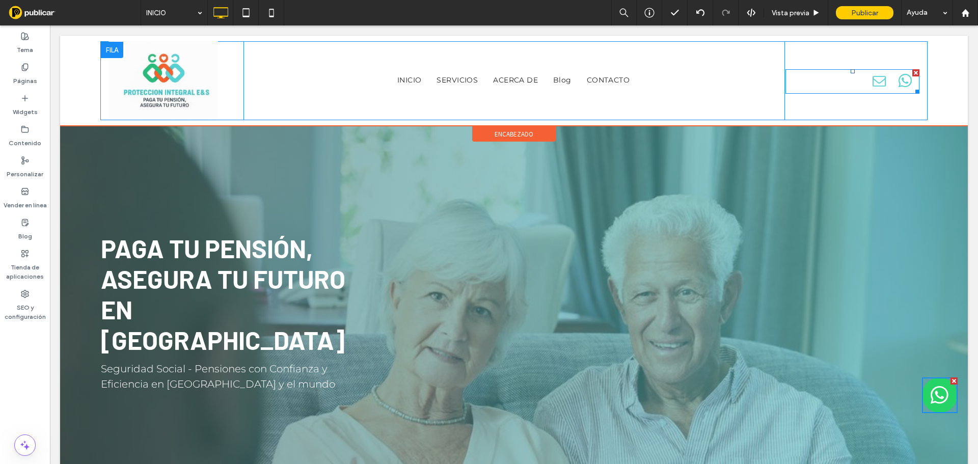
click at [896, 80] on span "whatsapp" at bounding box center [906, 81] width 20 height 20
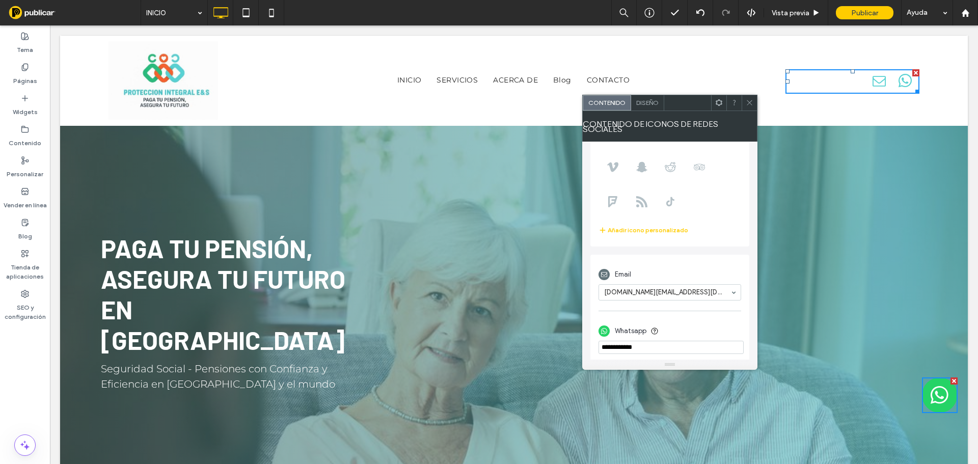
click at [691, 350] on div "Whatsapp" at bounding box center [670, 337] width 143 height 43
click at [683, 341] on input "phone" at bounding box center [671, 347] width 145 height 13
drag, startPoint x: 683, startPoint y: 340, endPoint x: 635, endPoint y: 357, distance: 50.6
click at [682, 341] on input "phone" at bounding box center [671, 347] width 145 height 13
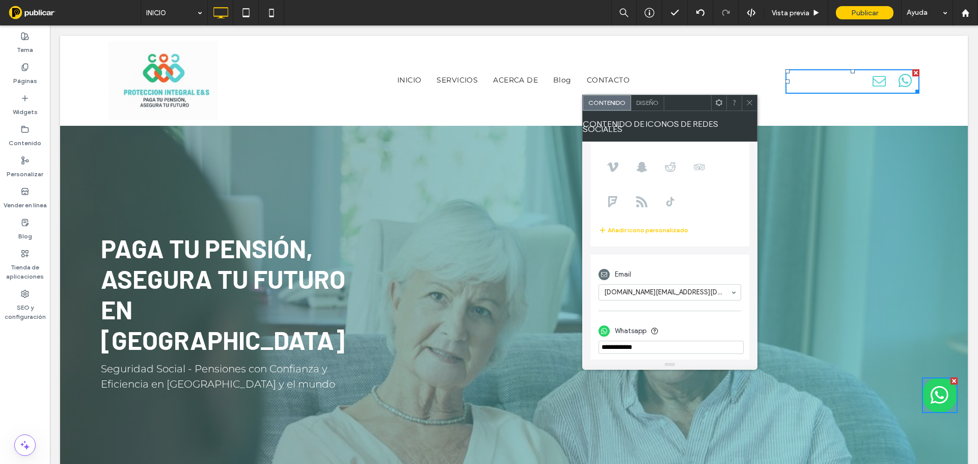
paste input "**********"
click at [609, 344] on input "phone" at bounding box center [671, 347] width 145 height 13
type input "**********"
click at [691, 323] on div "Whatsapp" at bounding box center [670, 330] width 143 height 19
click at [751, 109] on span at bounding box center [750, 102] width 8 height 15
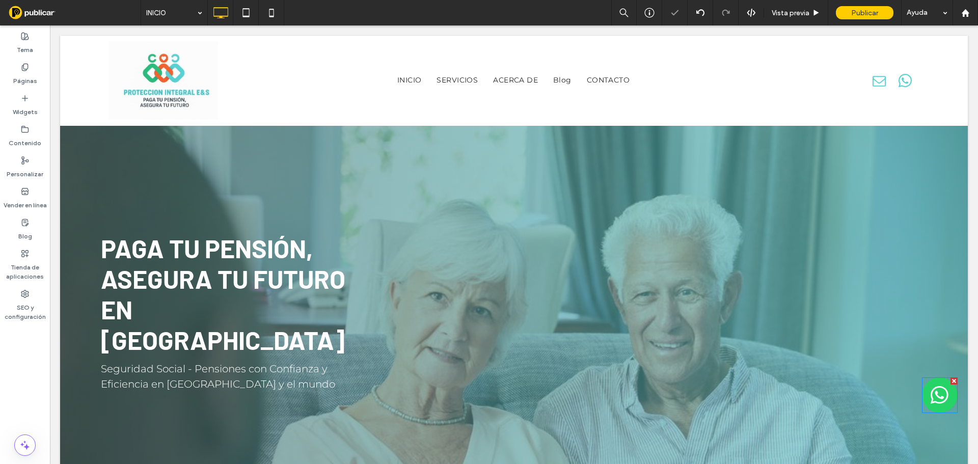
click at [929, 401] on img at bounding box center [940, 396] width 36 height 36
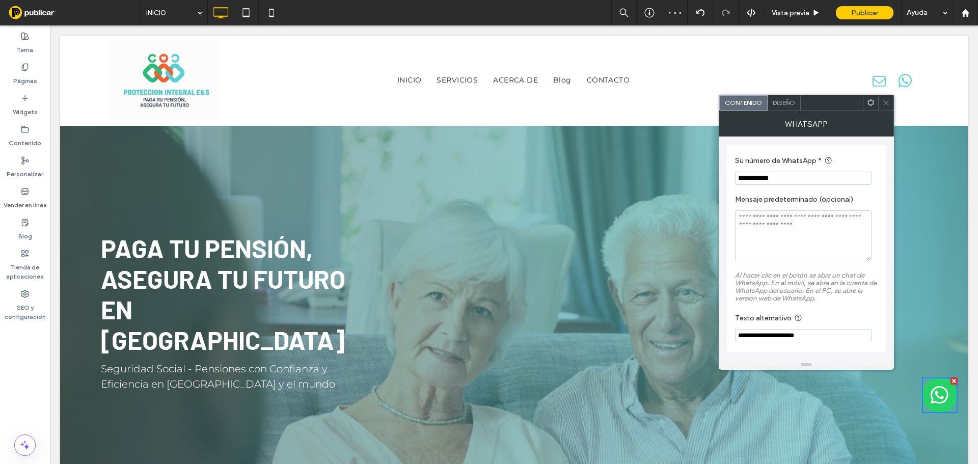
click at [887, 98] on span at bounding box center [886, 102] width 8 height 15
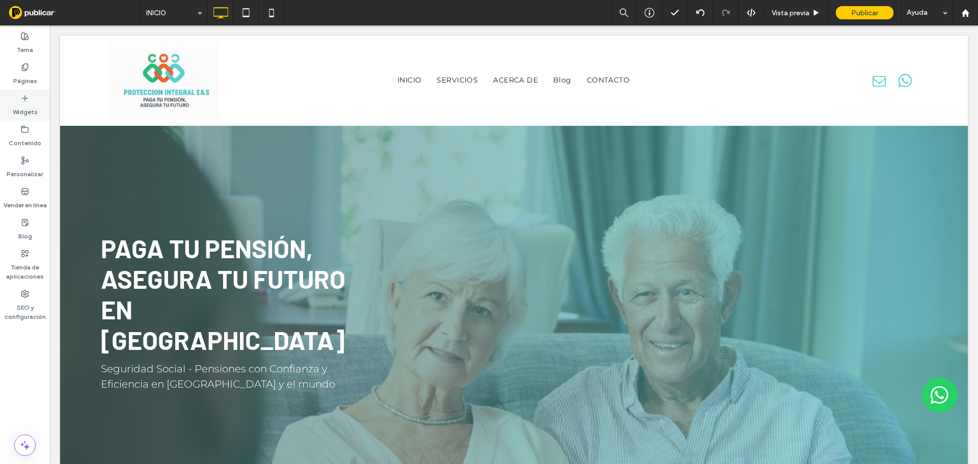
click at [26, 115] on label "Widgets" at bounding box center [25, 109] width 25 height 14
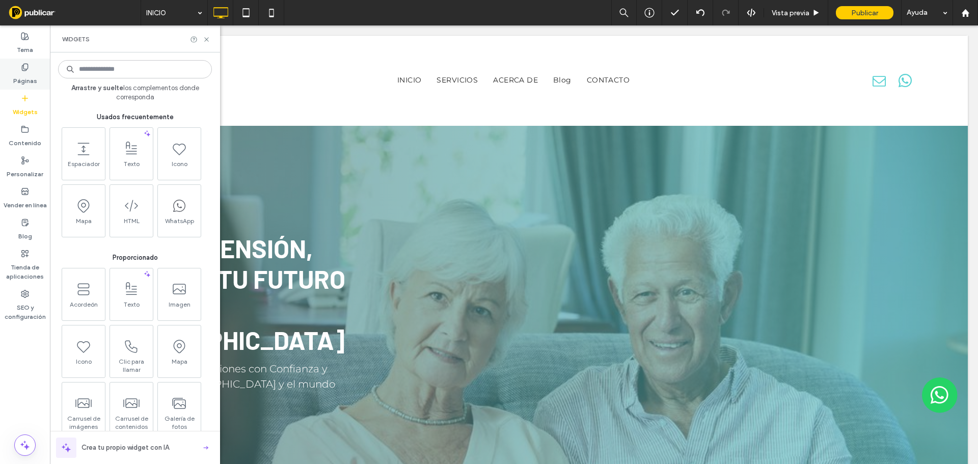
click at [31, 69] on div "Páginas" at bounding box center [25, 74] width 50 height 31
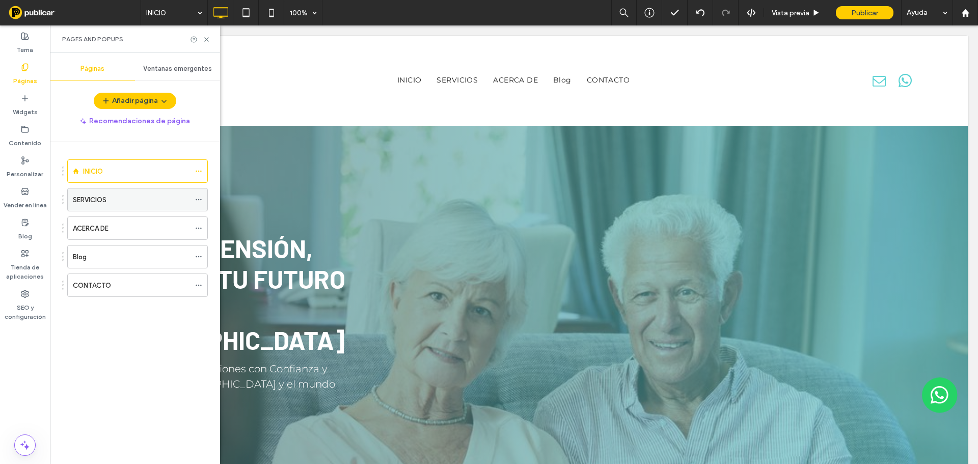
click at [201, 200] on use at bounding box center [199, 200] width 6 height 2
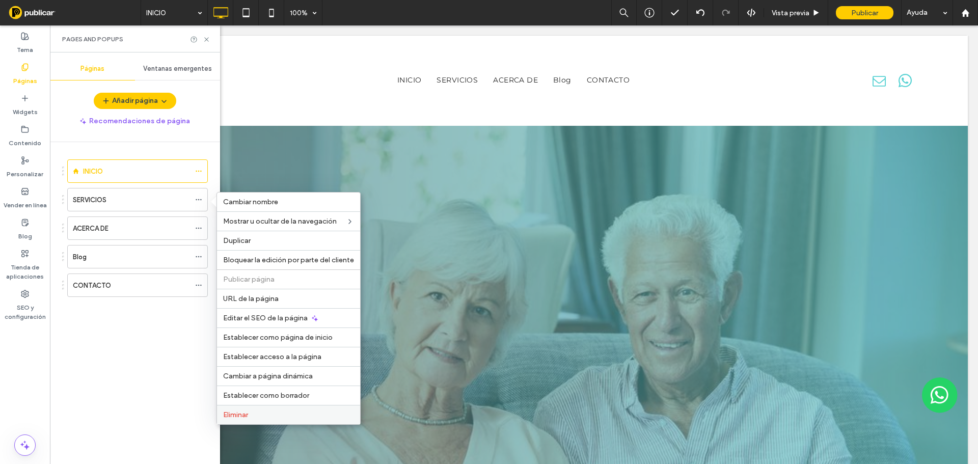
click at [273, 413] on label "Eliminar" at bounding box center [288, 415] width 131 height 9
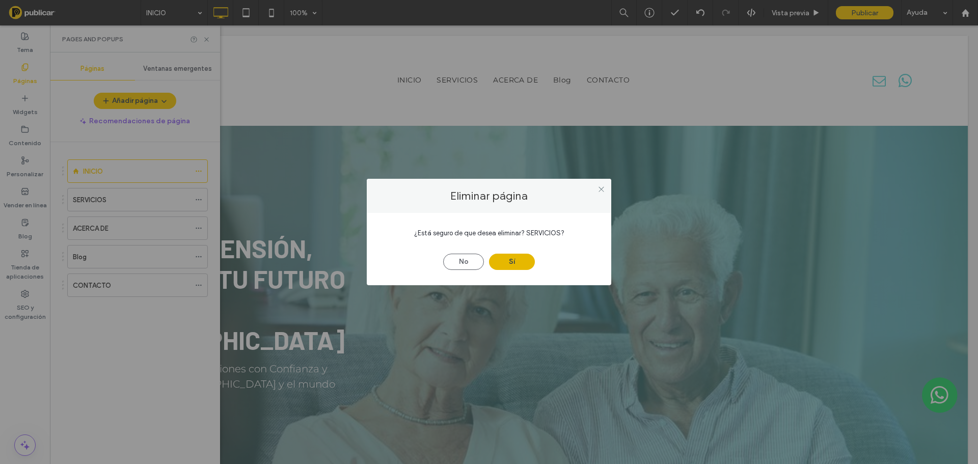
click at [500, 260] on button "Sí" at bounding box center [512, 262] width 46 height 16
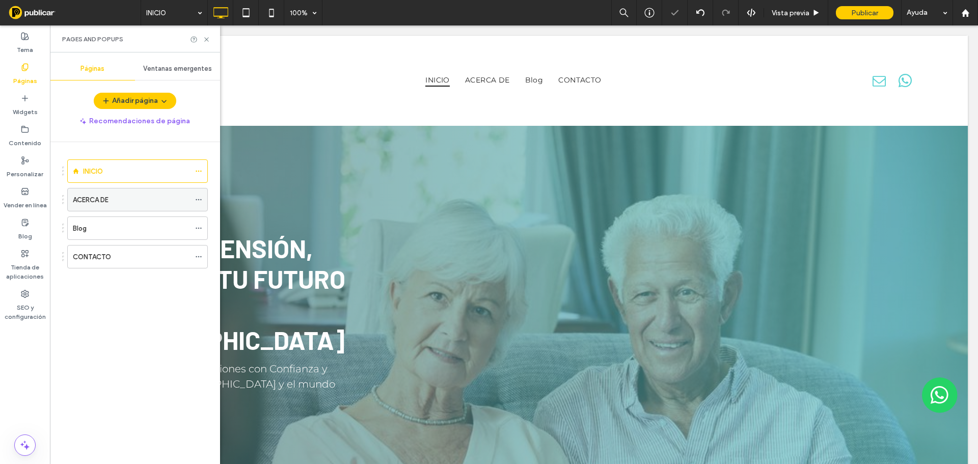
click at [200, 199] on icon at bounding box center [198, 199] width 7 height 7
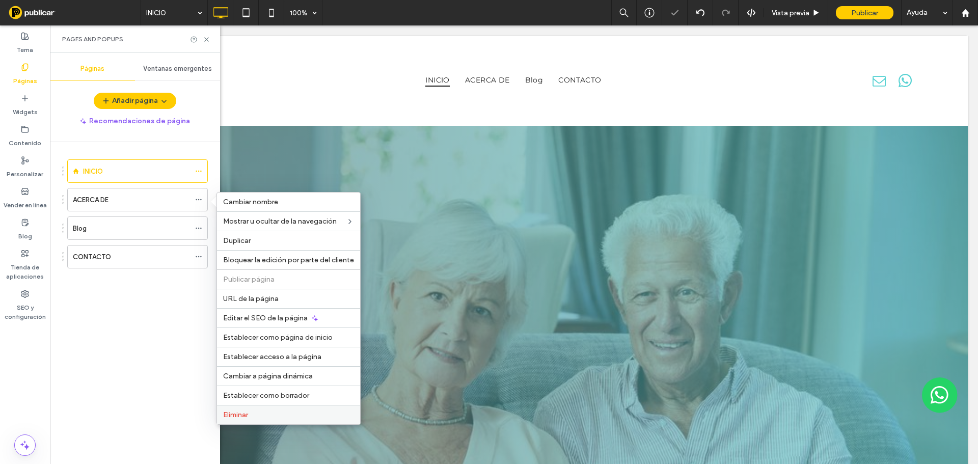
click at [264, 413] on label "Eliminar" at bounding box center [288, 415] width 131 height 9
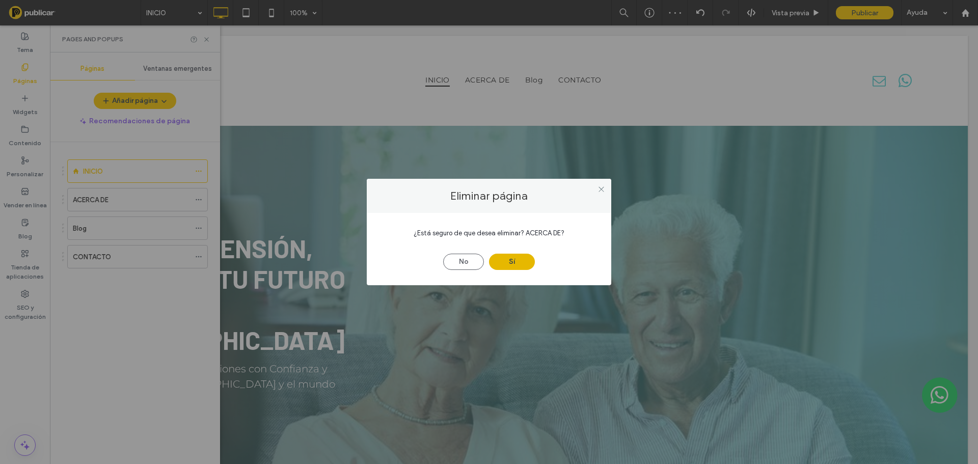
drag, startPoint x: 510, startPoint y: 260, endPoint x: 212, endPoint y: 252, distance: 298.7
click at [509, 260] on button "Sí" at bounding box center [512, 262] width 46 height 16
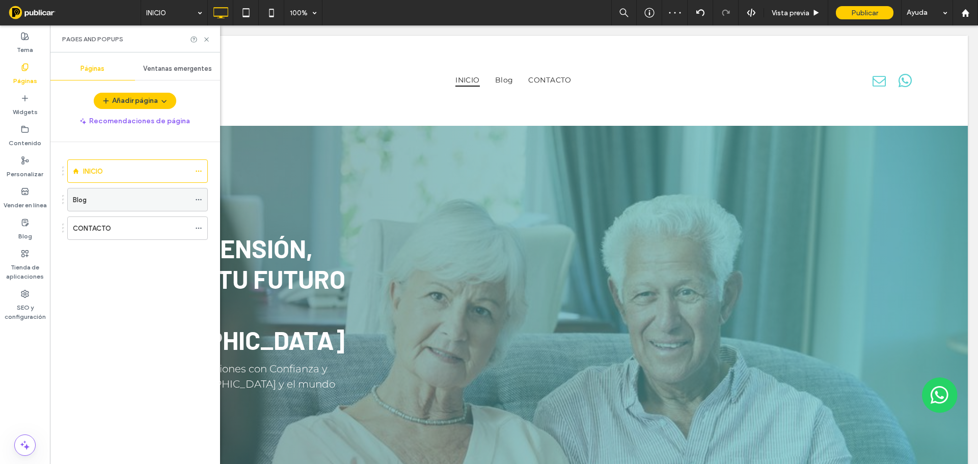
click at [197, 200] on icon at bounding box center [198, 199] width 7 height 7
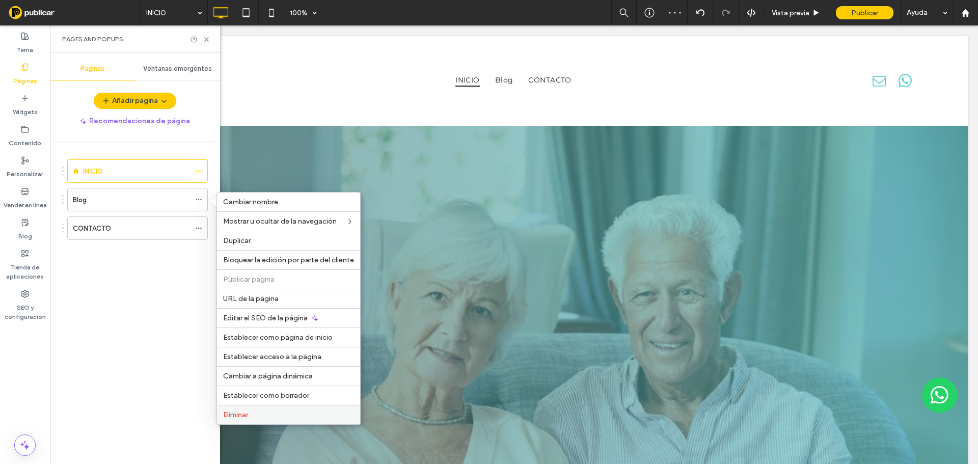
click at [252, 420] on div "Eliminar" at bounding box center [288, 414] width 143 height 19
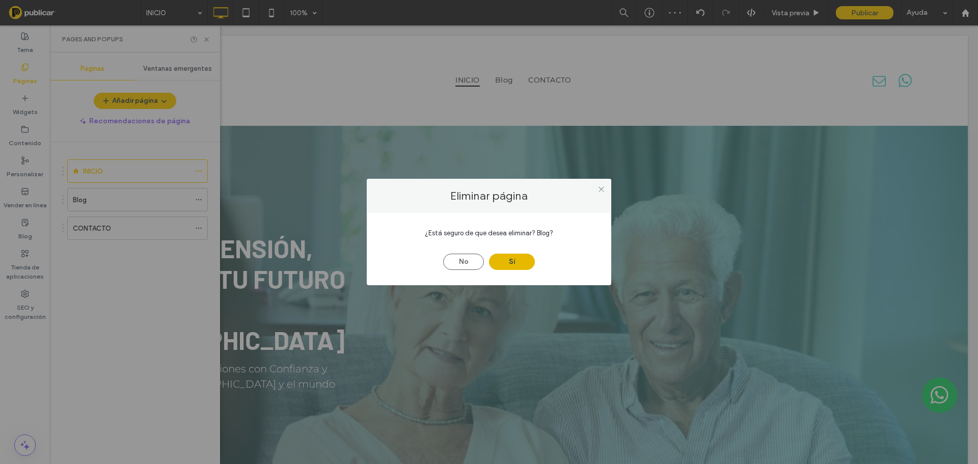
click at [502, 266] on button "Sí" at bounding box center [512, 262] width 46 height 16
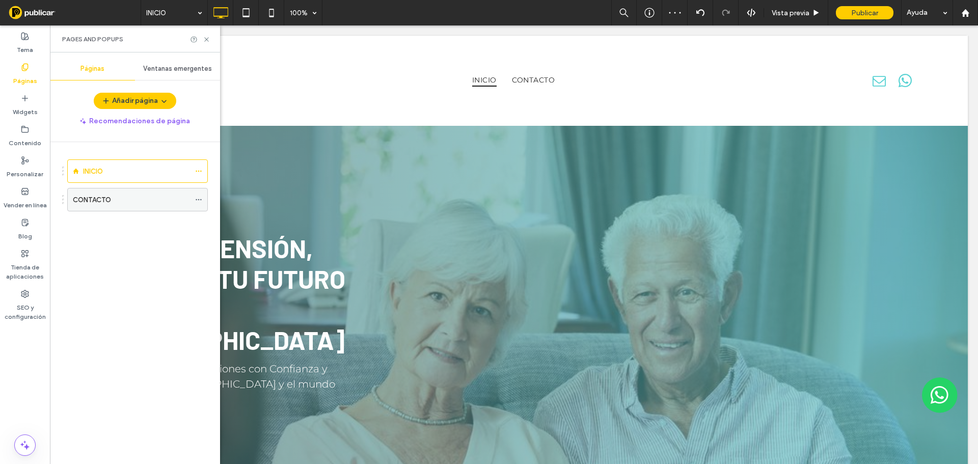
click at [199, 198] on icon at bounding box center [198, 199] width 7 height 7
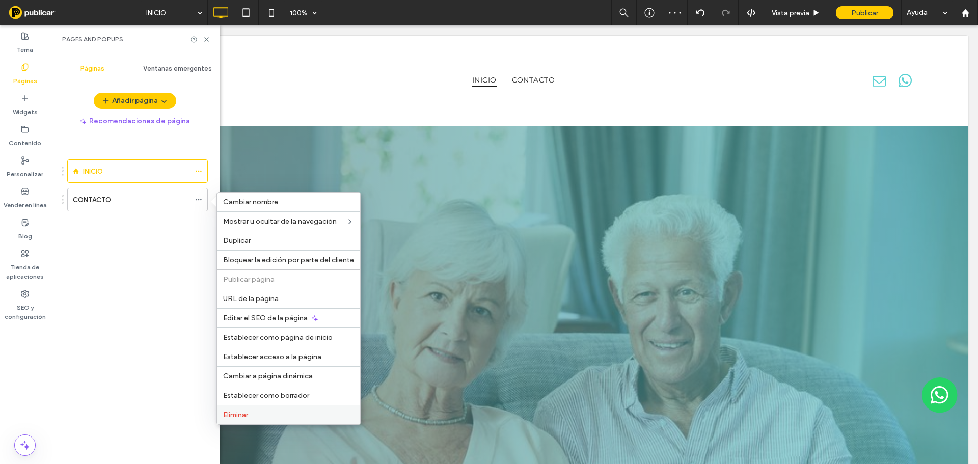
click at [302, 411] on label "Eliminar" at bounding box center [288, 415] width 131 height 9
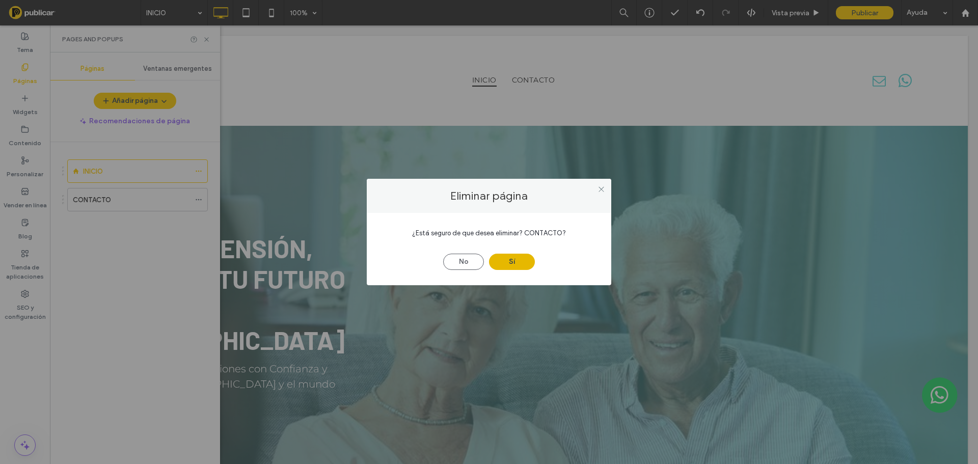
click at [508, 260] on button "Sí" at bounding box center [512, 262] width 46 height 16
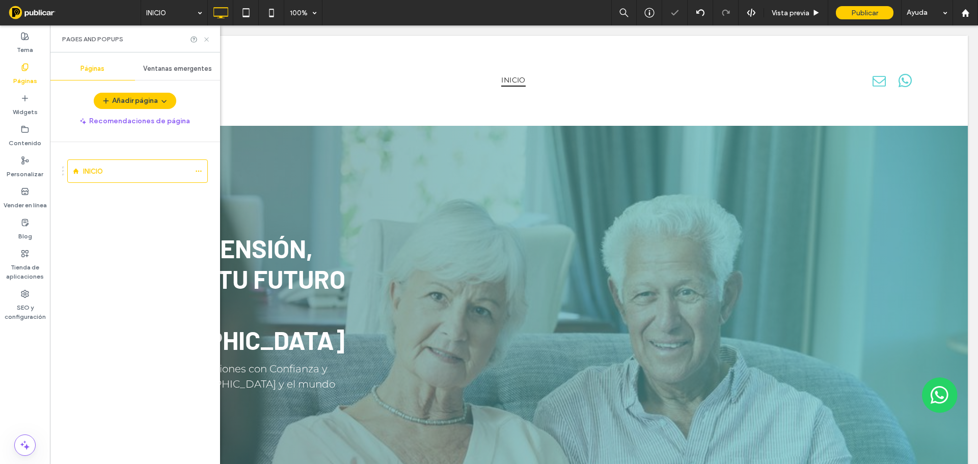
click at [207, 41] on icon at bounding box center [207, 40] width 8 height 8
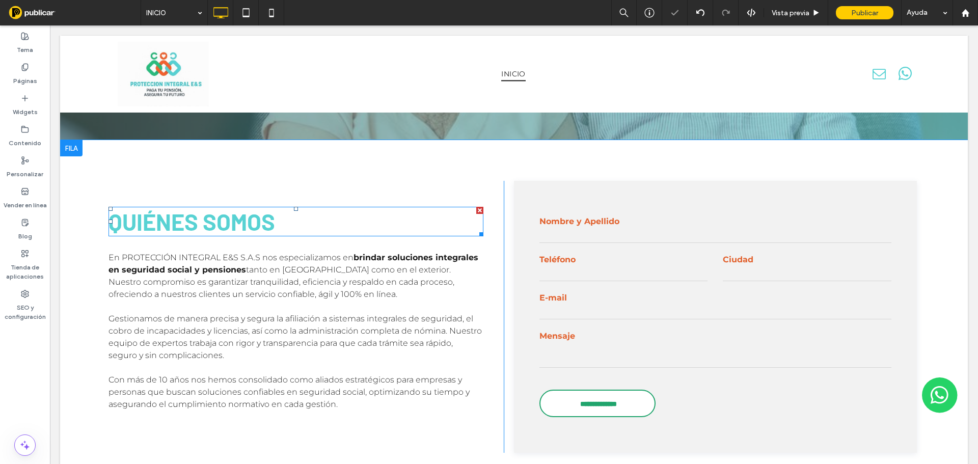
scroll to position [343, 0]
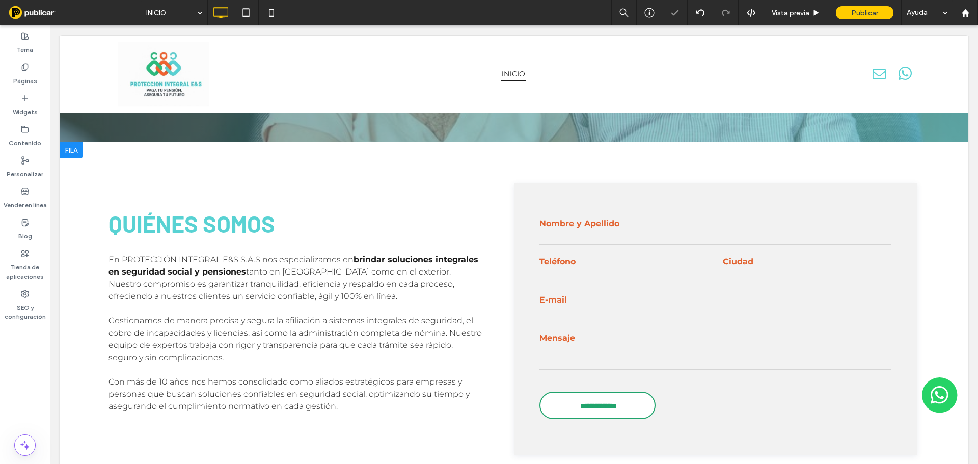
click at [75, 142] on div at bounding box center [71, 150] width 22 height 16
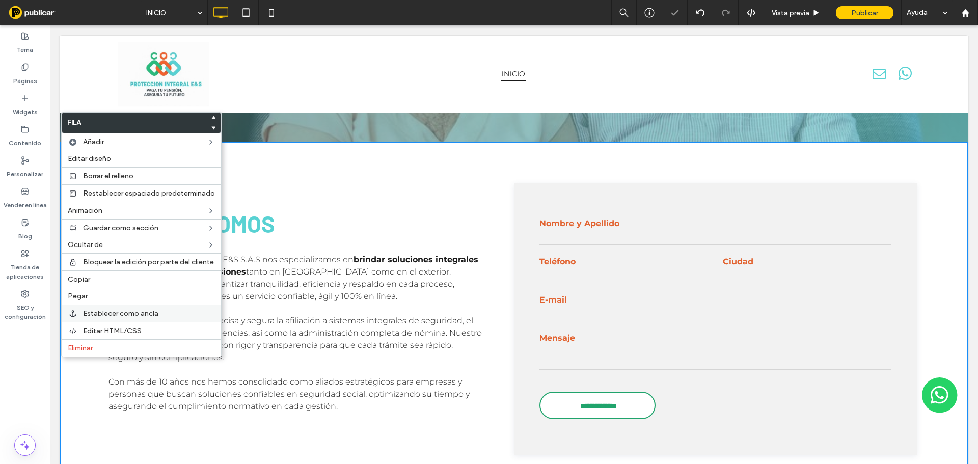
click at [164, 312] on label "Establecer como ancla" at bounding box center [149, 313] width 132 height 9
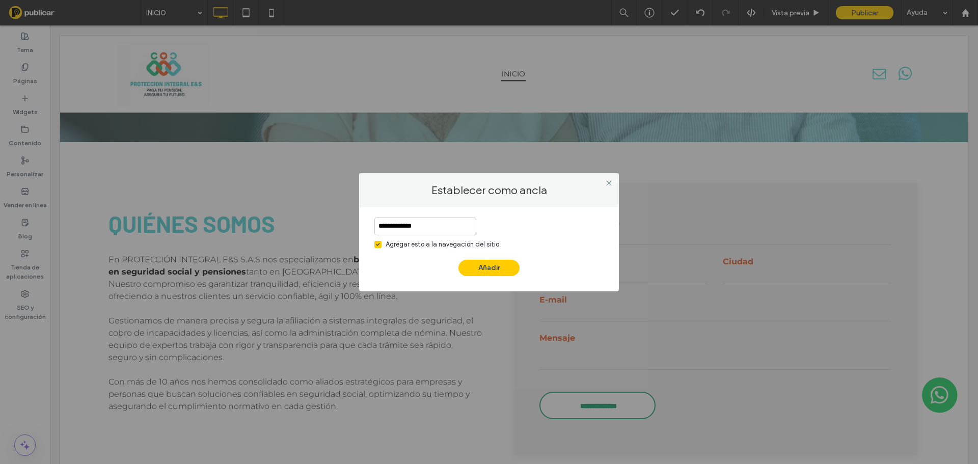
type input "**********"
click at [493, 274] on button "Añadir" at bounding box center [489, 268] width 61 height 16
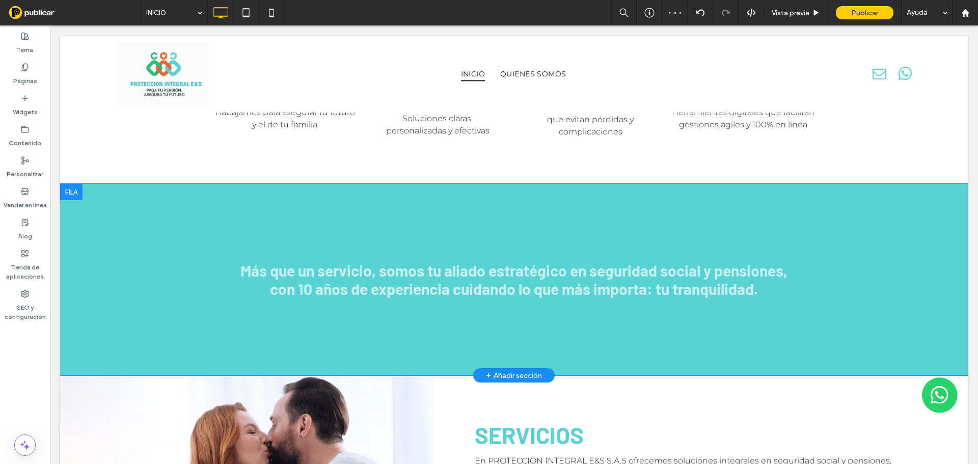
scroll to position [1311, 0]
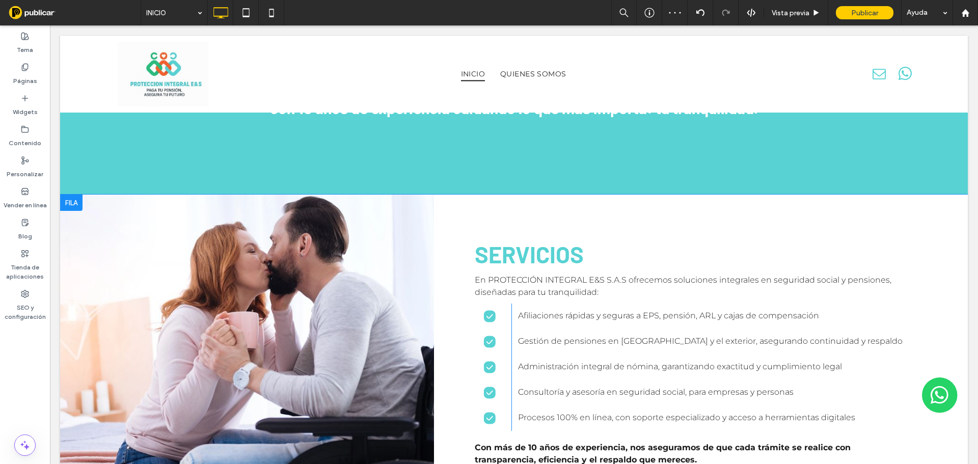
click at [74, 195] on div at bounding box center [71, 203] width 22 height 16
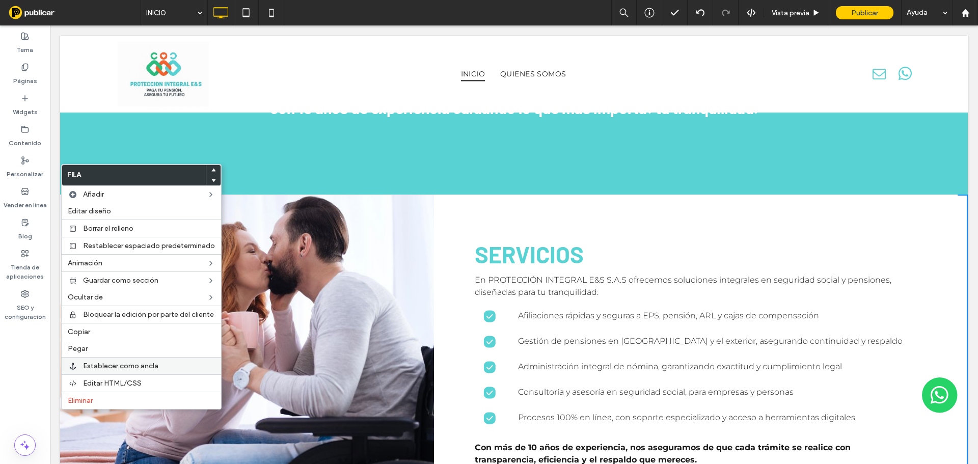
click at [133, 367] on span "Establecer como ancla" at bounding box center [120, 366] width 75 height 9
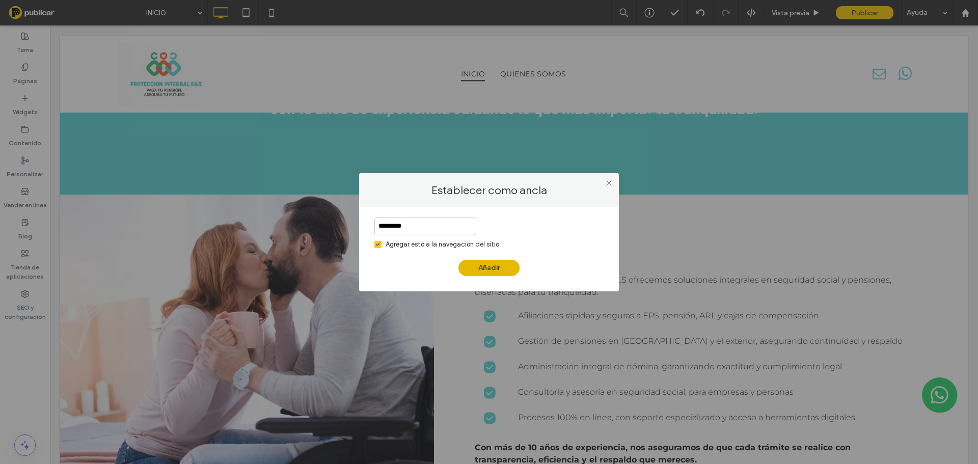
type input "*********"
click at [504, 273] on button "Añadir" at bounding box center [489, 268] width 61 height 16
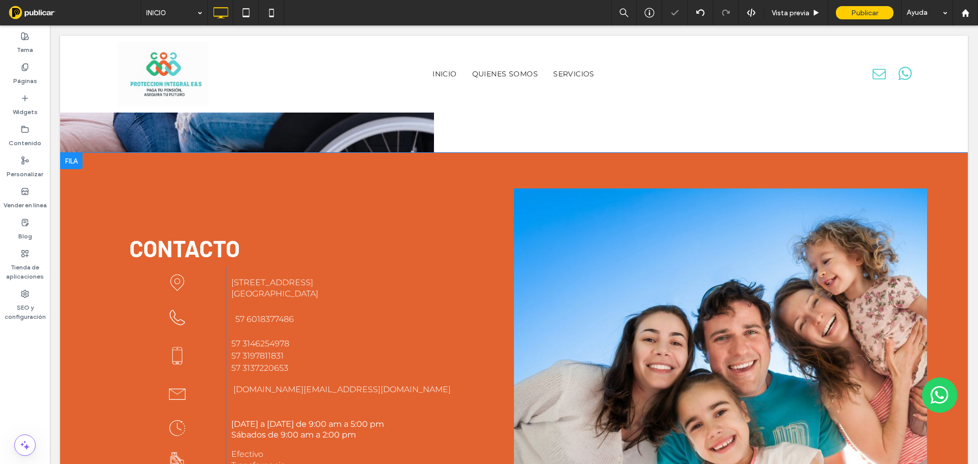
scroll to position [1668, 0]
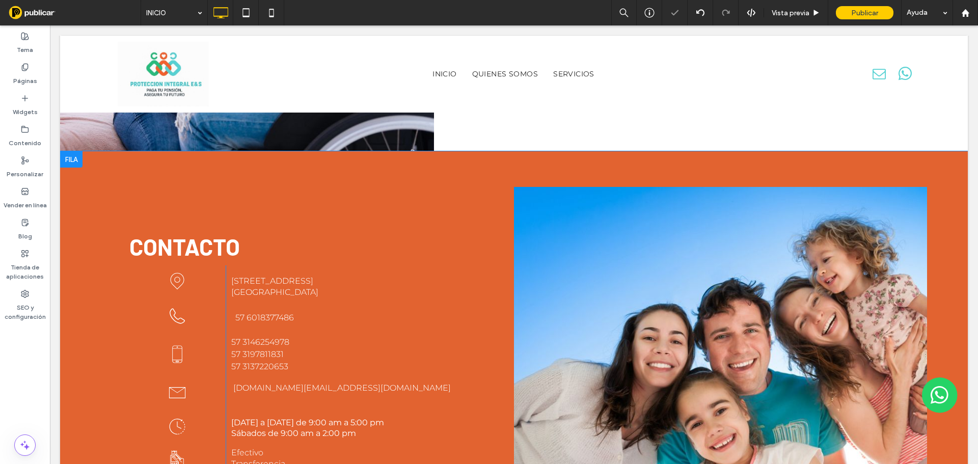
click at [226, 151] on div "CONTACTO Click To Paste Click To Paste Click To Paste [STREET_ADDRESS] Click To…" at bounding box center [514, 350] width 908 height 399
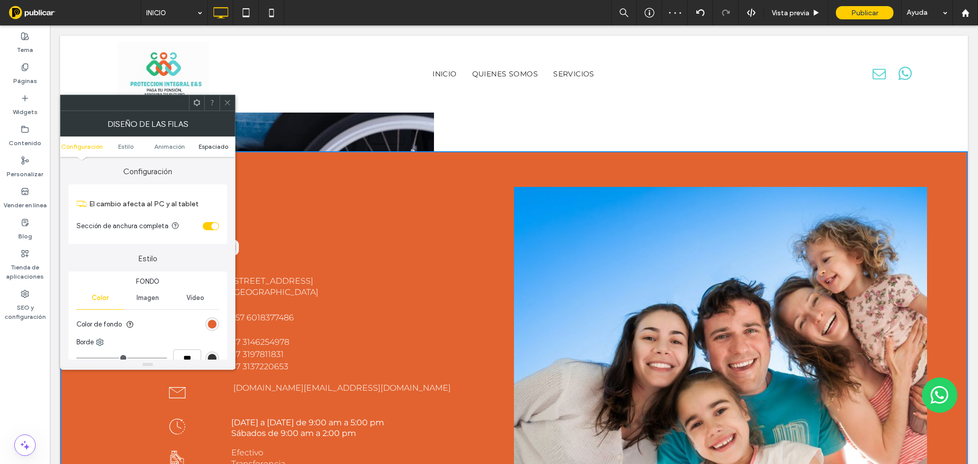
click at [225, 147] on span "Espaciado" at bounding box center [214, 147] width 30 height 8
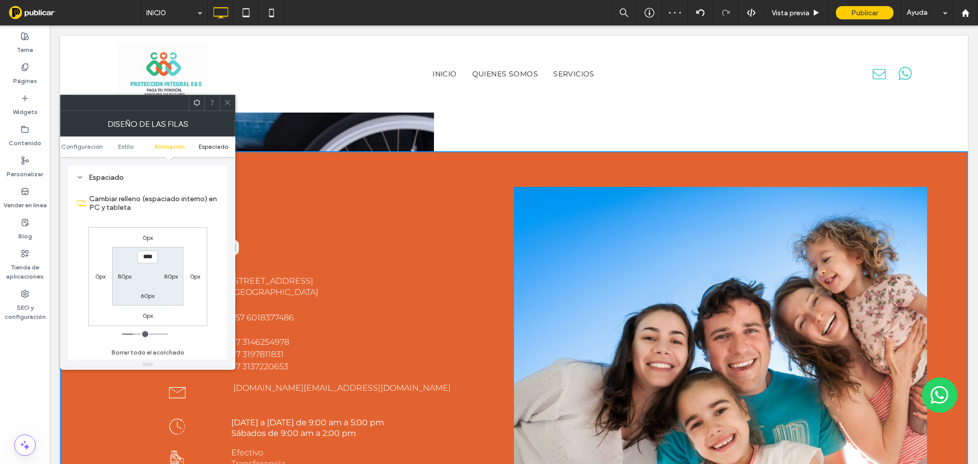
scroll to position [288, 0]
type input "****"
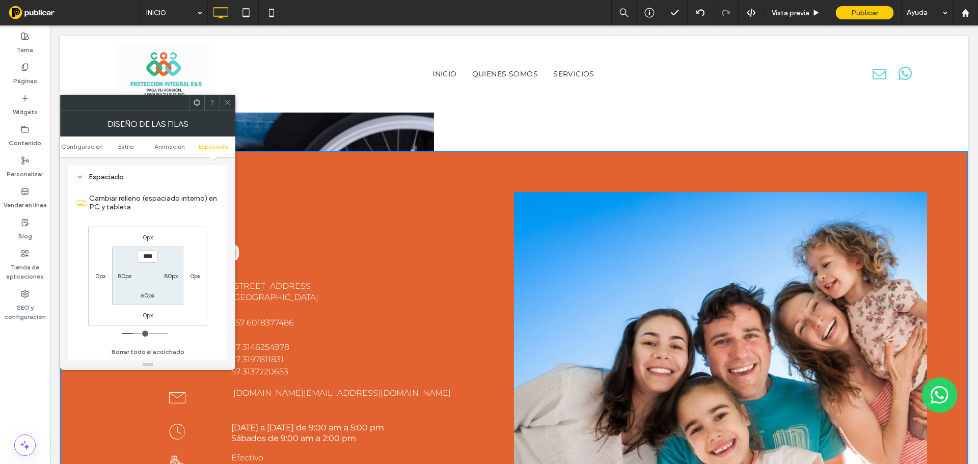
click at [151, 296] on label "60px" at bounding box center [148, 295] width 14 height 8
type input "**"
type input "****"
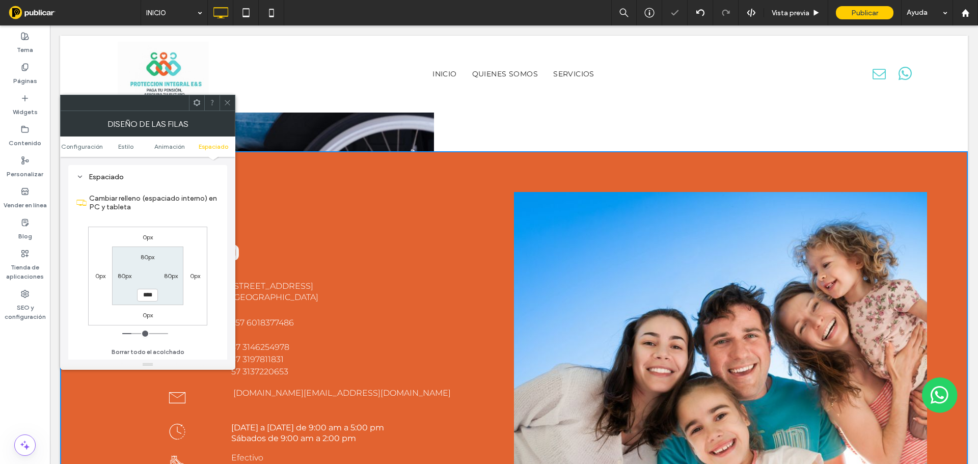
click at [184, 225] on div "Cambiar relleno (espaciado interno) en PC y tableta 0px 0px 0px 0px 80px 80px *…" at bounding box center [147, 272] width 143 height 176
click at [231, 99] on div at bounding box center [227, 102] width 15 height 15
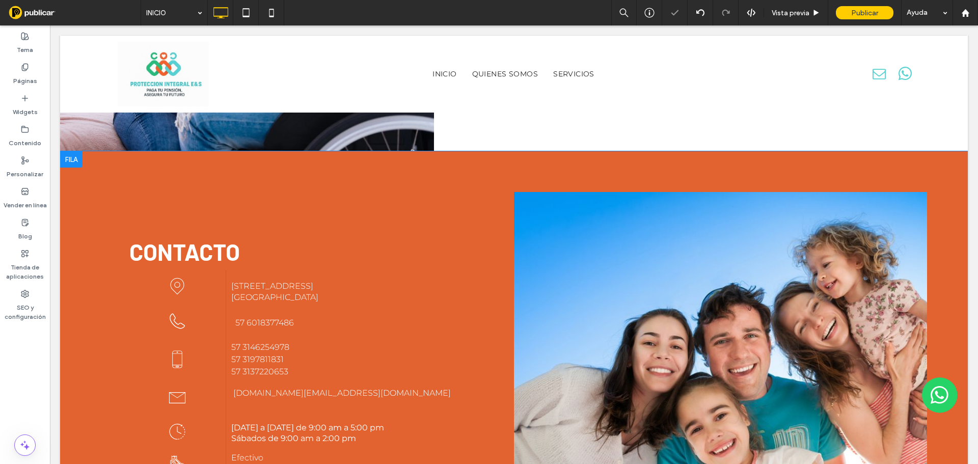
click at [252, 192] on div "CONTACTO Click To Paste Click To Paste Click To Paste [STREET_ADDRESS] Click To…" at bounding box center [307, 358] width 413 height 333
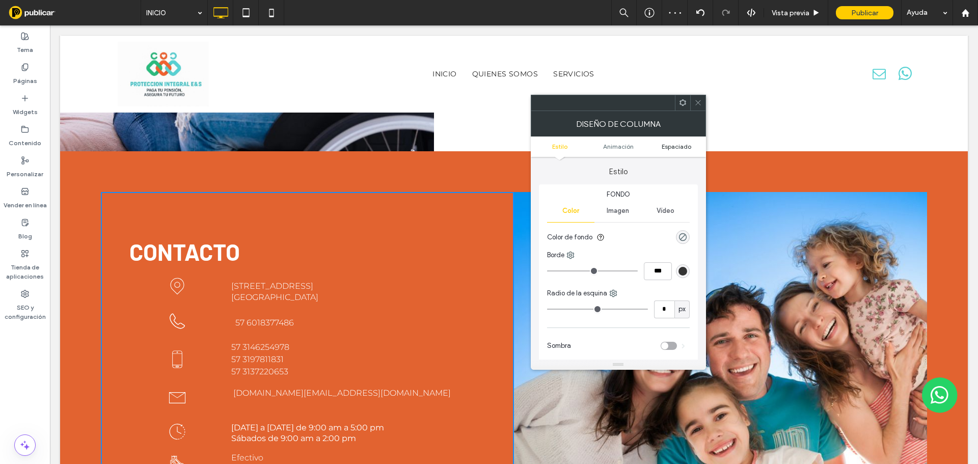
click at [684, 144] on span "Espaciado" at bounding box center [677, 147] width 30 height 8
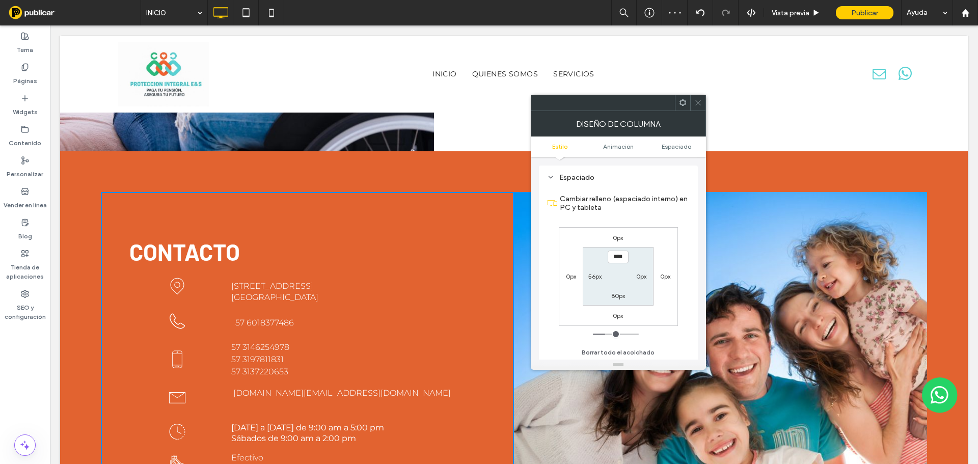
scroll to position [239, 0]
type input "***"
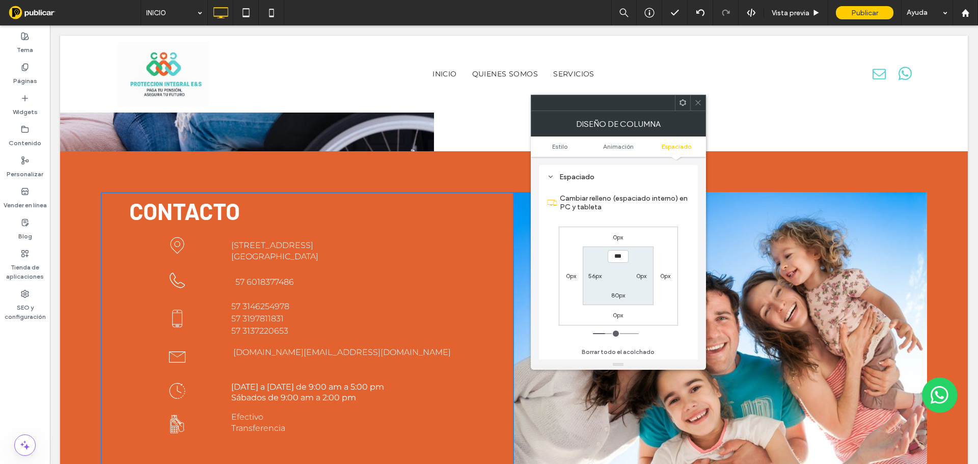
click at [597, 278] on label "56px" at bounding box center [594, 276] width 13 height 8
type input "**"
type input "*"
type input "***"
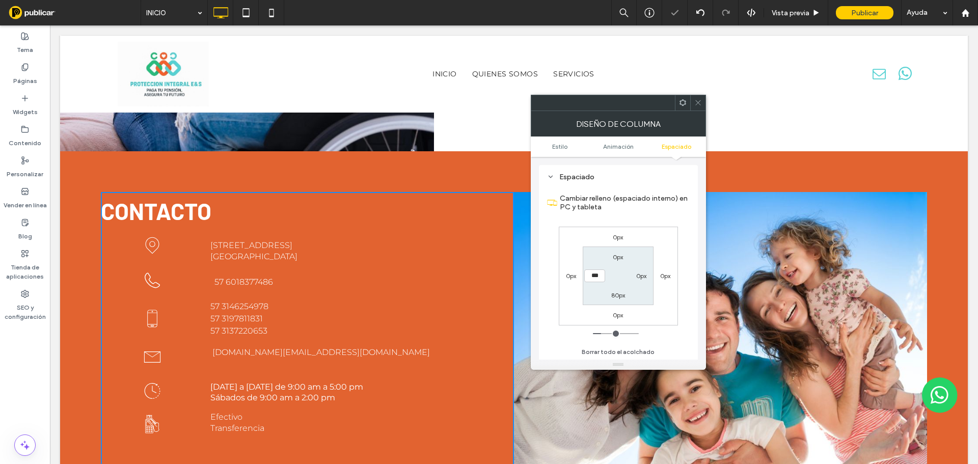
click at [669, 237] on div "0px 0px 0px 0px 0px 0px 80px ***" at bounding box center [618, 276] width 119 height 99
click at [706, 104] on div at bounding box center [618, 103] width 175 height 16
click at [702, 109] on div at bounding box center [697, 102] width 15 height 15
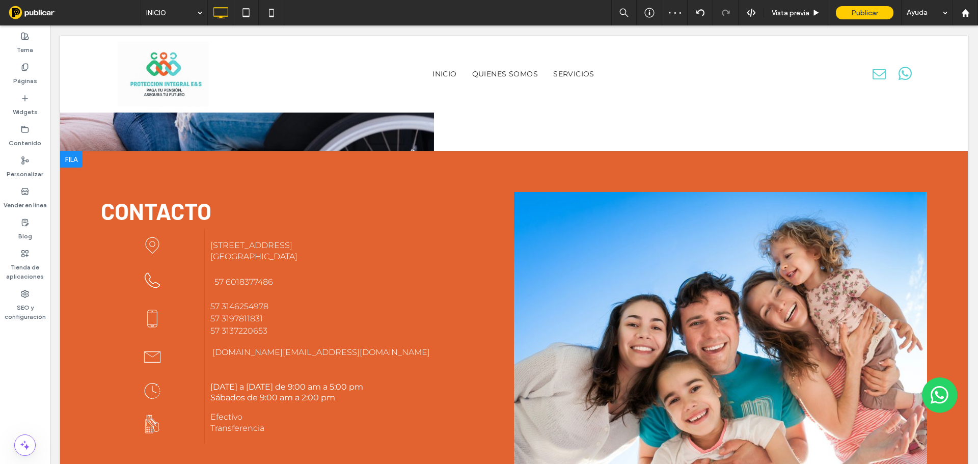
click at [71, 151] on div at bounding box center [71, 159] width 22 height 16
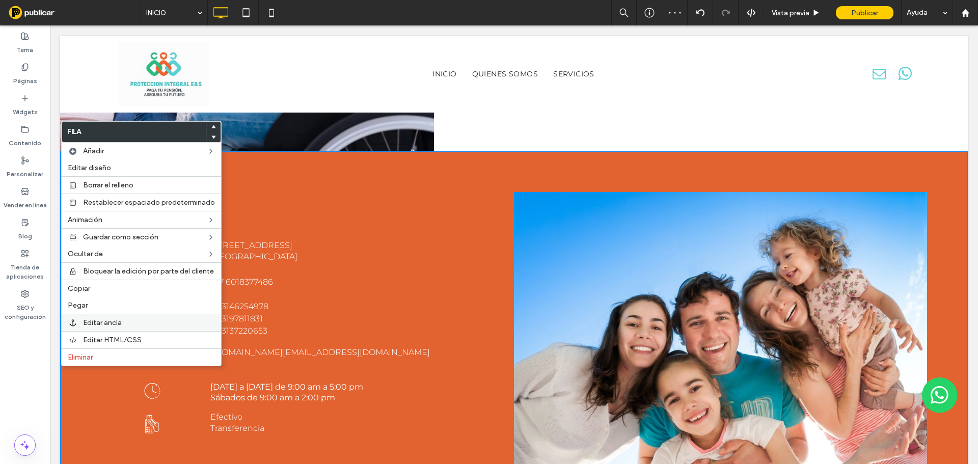
click at [103, 320] on span "Editar ancla" at bounding box center [102, 322] width 39 height 9
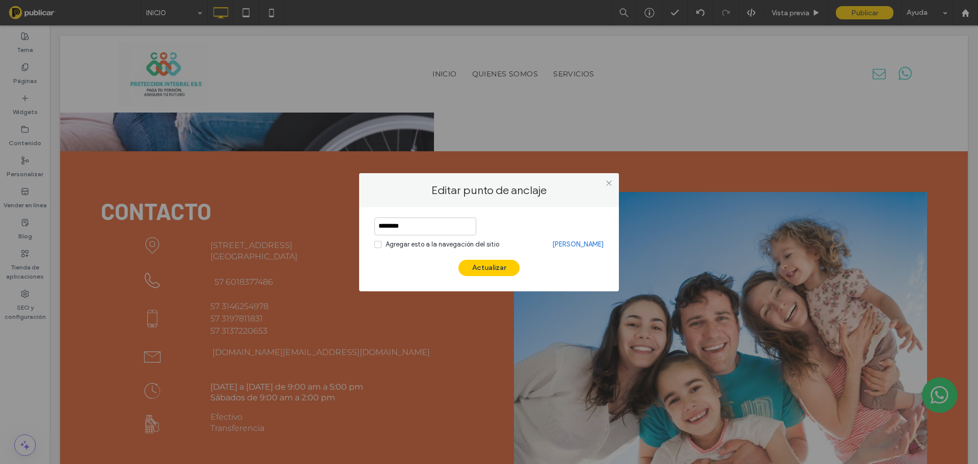
drag, startPoint x: 384, startPoint y: 229, endPoint x: 438, endPoint y: 228, distance: 53.5
click at [438, 228] on input "********" at bounding box center [425, 227] width 102 height 18
type input "********"
click at [375, 245] on span at bounding box center [377, 244] width 7 height 7
click at [487, 266] on button "Actualizar" at bounding box center [489, 268] width 61 height 16
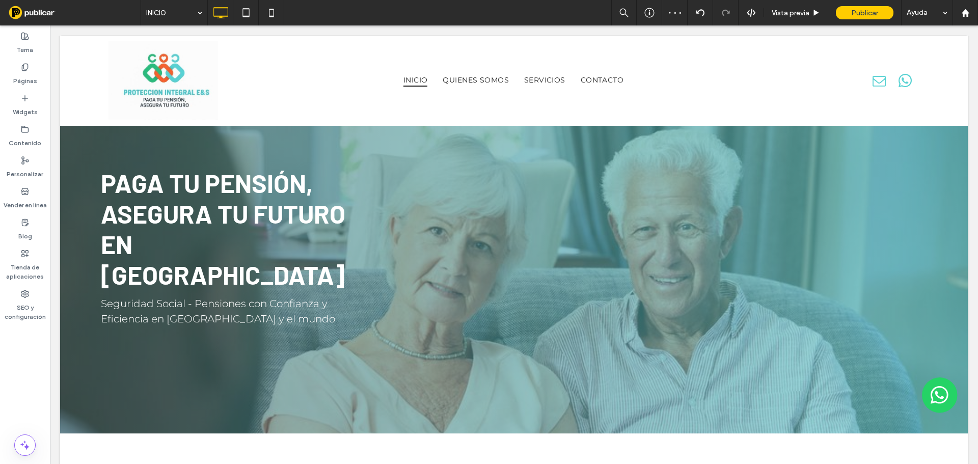
scroll to position [0, 0]
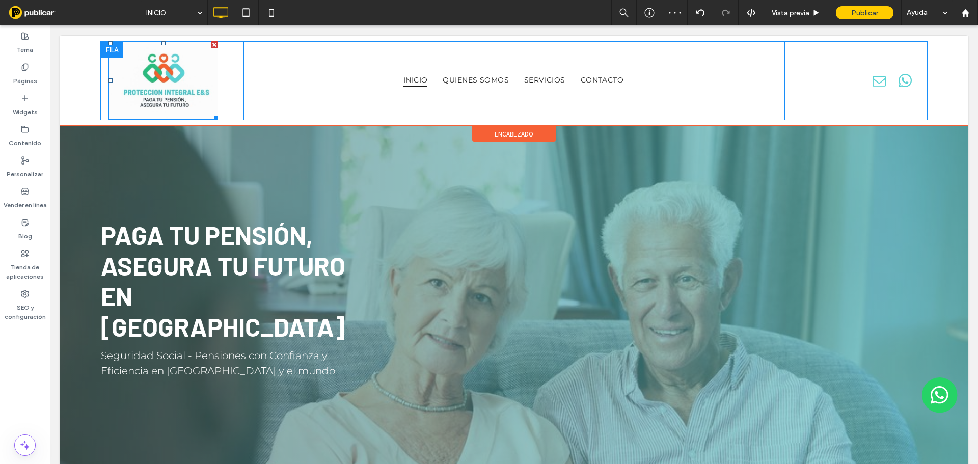
click at [145, 83] on img at bounding box center [164, 80] width 110 height 78
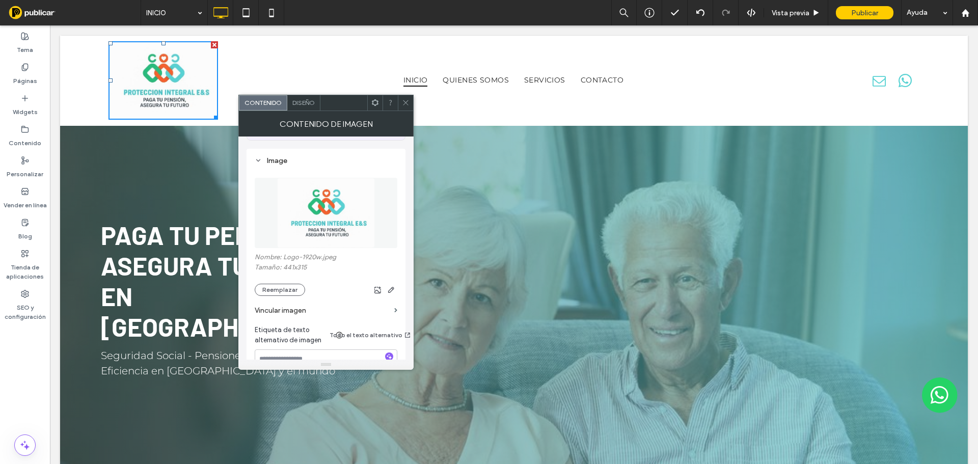
scroll to position [153, 0]
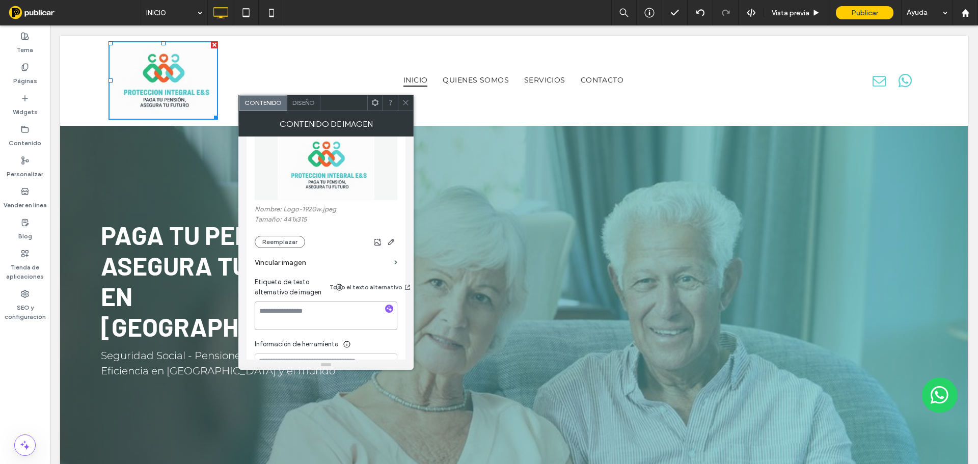
click at [318, 318] on textarea at bounding box center [326, 316] width 143 height 29
click at [318, 309] on textarea at bounding box center [326, 316] width 143 height 29
paste textarea "**********"
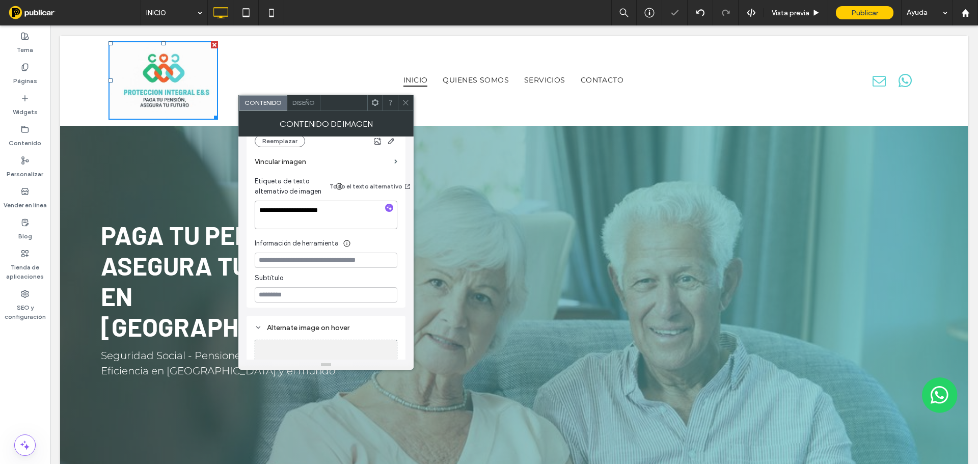
scroll to position [255, 0]
type textarea "**********"
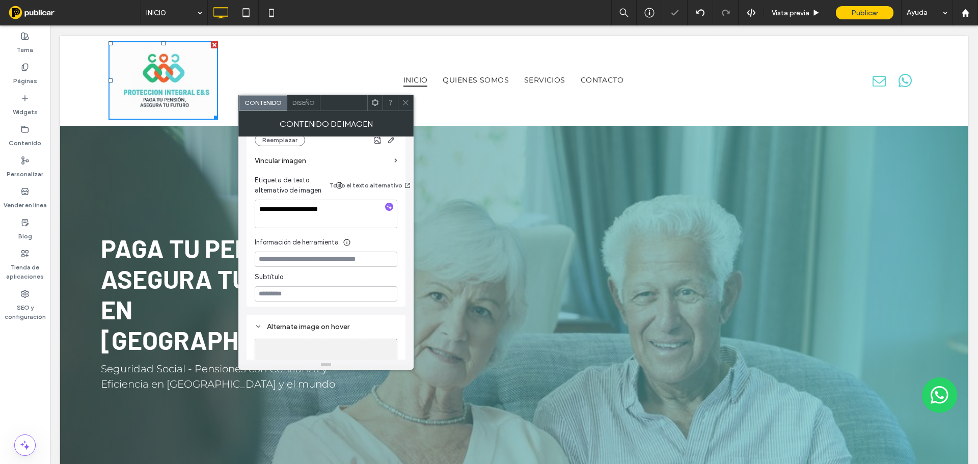
click at [405, 105] on icon at bounding box center [406, 103] width 8 height 8
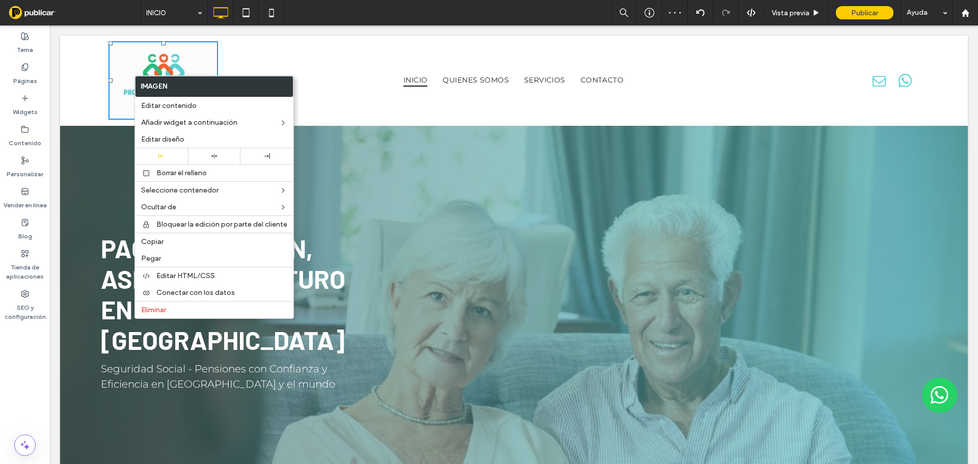
click at [69, 93] on div "Click To Paste Click To Paste INICIO QUIENES SOMOS SERVICIOS CONTACTO Click To …" at bounding box center [514, 81] width 908 height 90
click at [24, 229] on label "Blog" at bounding box center [25, 234] width 14 height 14
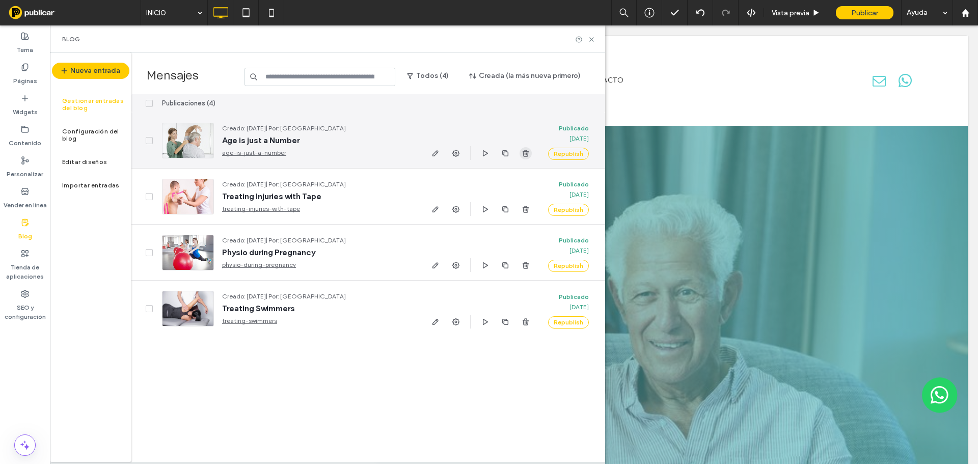
click at [527, 153] on use "button" at bounding box center [526, 153] width 6 height 7
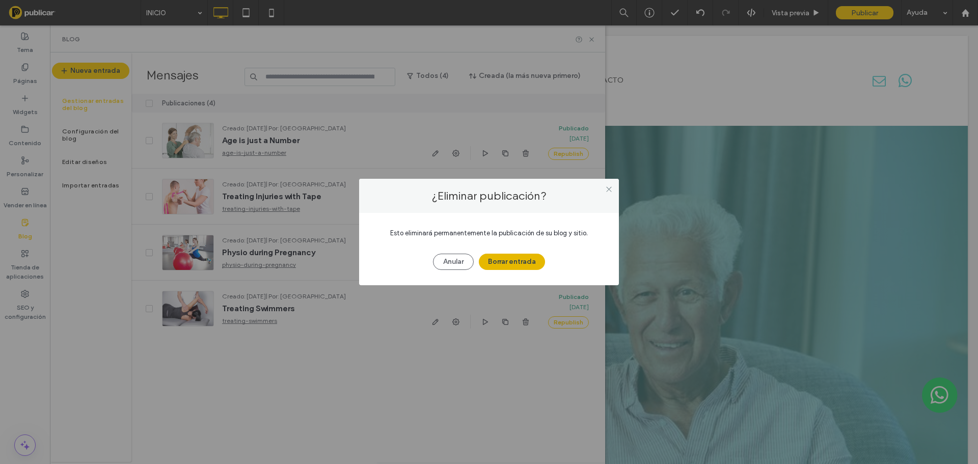
click at [532, 258] on button "Borrar entrada" at bounding box center [512, 262] width 66 height 16
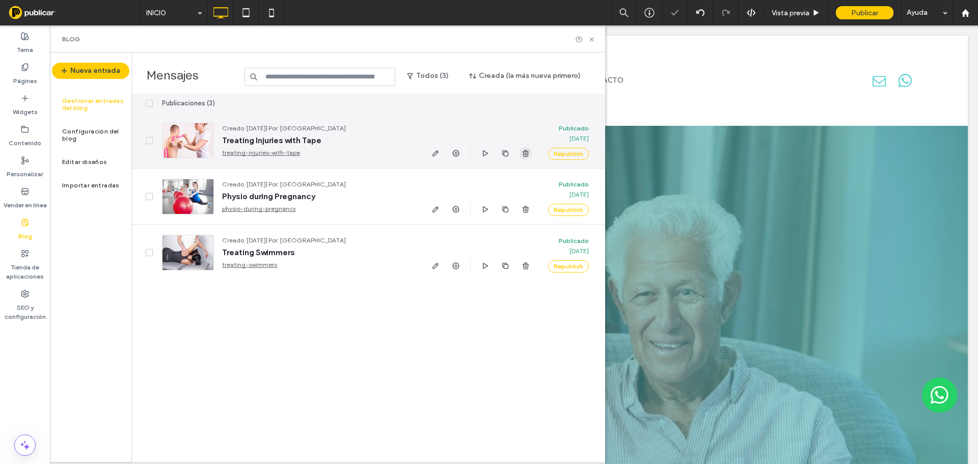
click at [525, 158] on span "button" at bounding box center [526, 153] width 12 height 12
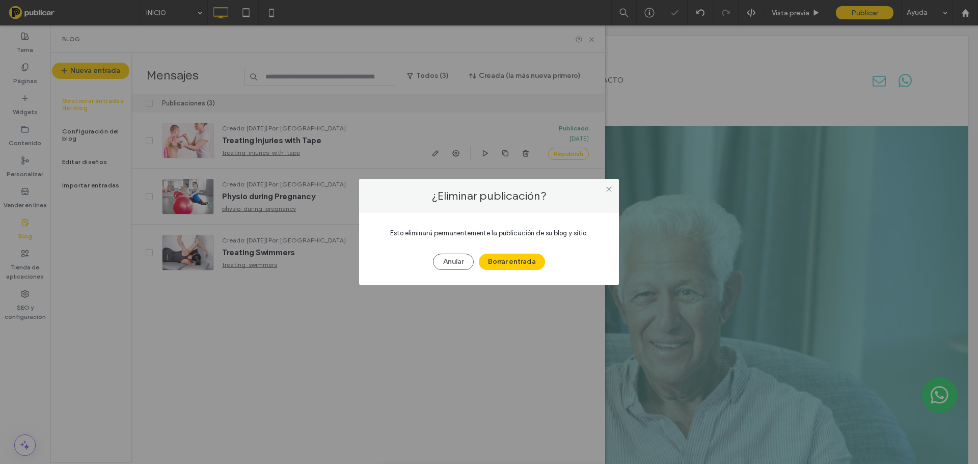
drag, startPoint x: 534, startPoint y: 255, endPoint x: 544, endPoint y: 222, distance: 34.6
click at [533, 255] on button "Borrar entrada" at bounding box center [512, 262] width 66 height 16
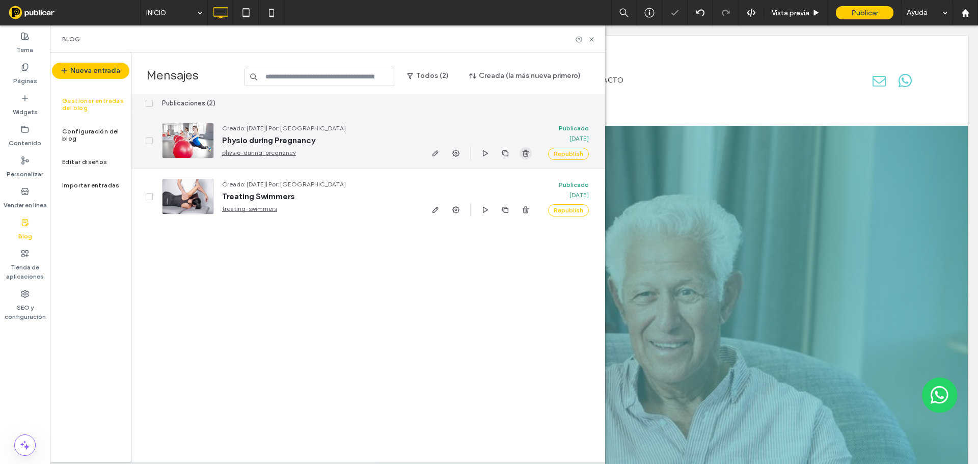
click at [527, 156] on use "button" at bounding box center [526, 153] width 6 height 7
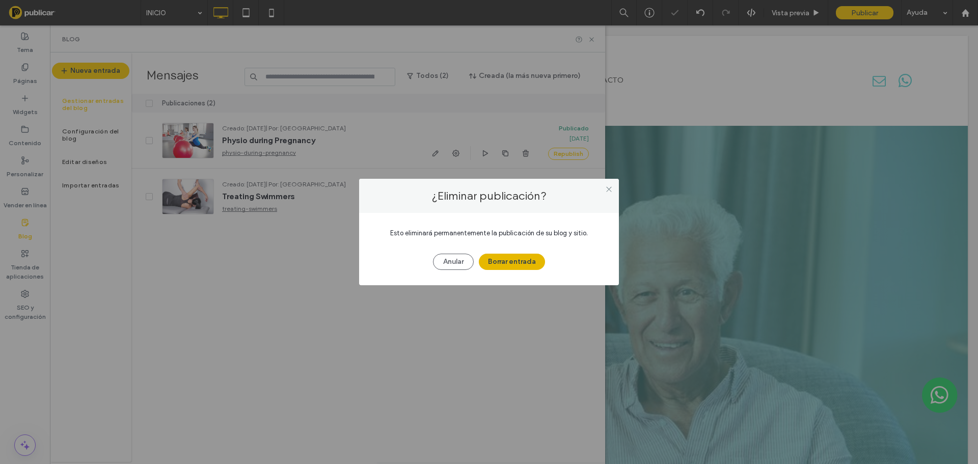
click at [525, 260] on button "Borrar entrada" at bounding box center [512, 262] width 66 height 16
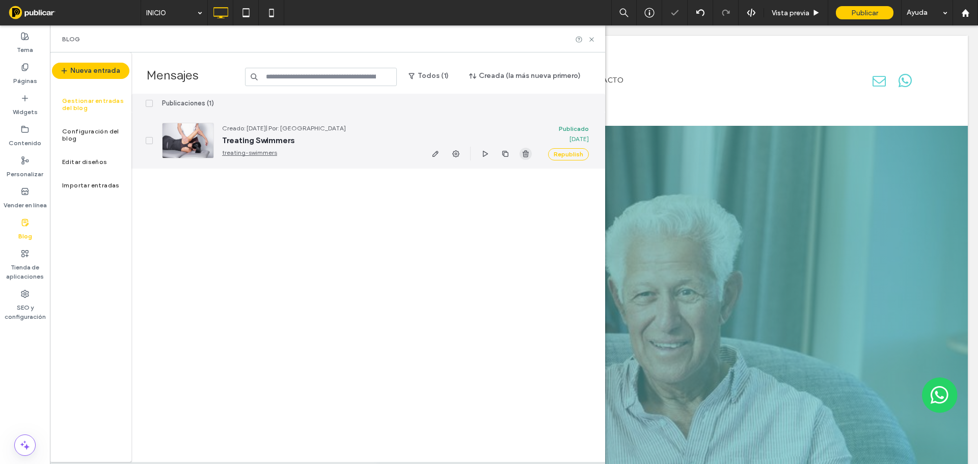
click at [524, 155] on icon "button" at bounding box center [526, 154] width 8 height 8
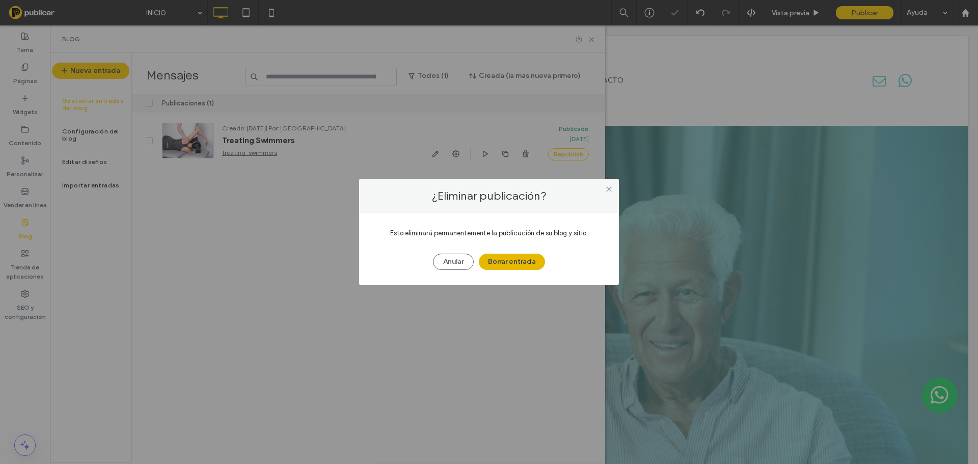
click at [531, 254] on button "Borrar entrada" at bounding box center [512, 262] width 66 height 16
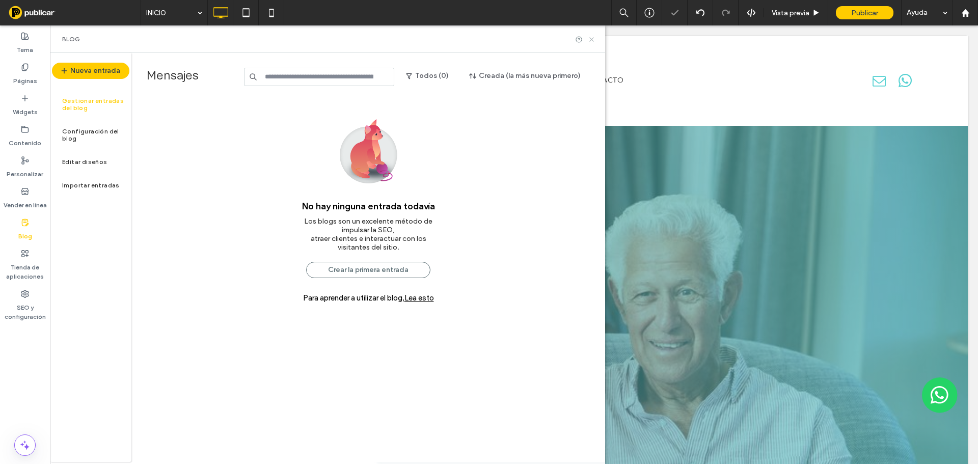
click at [594, 37] on icon at bounding box center [592, 40] width 8 height 8
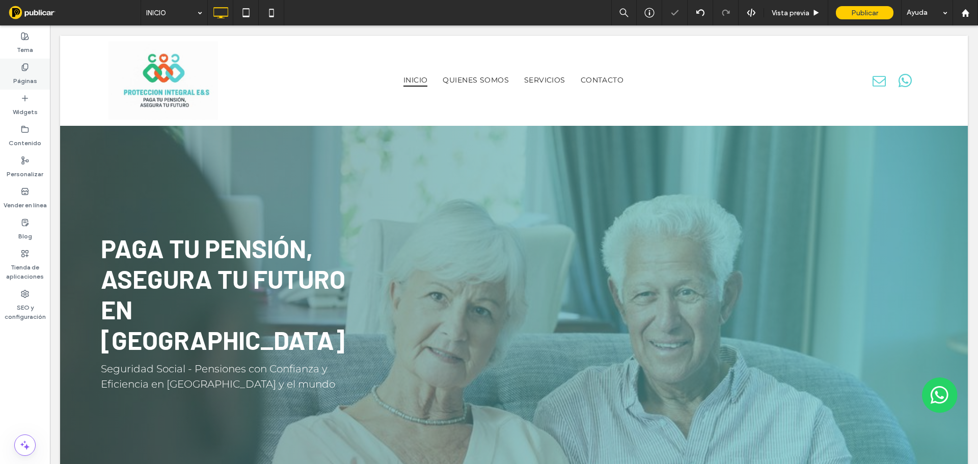
click at [28, 69] on use at bounding box center [25, 67] width 6 height 7
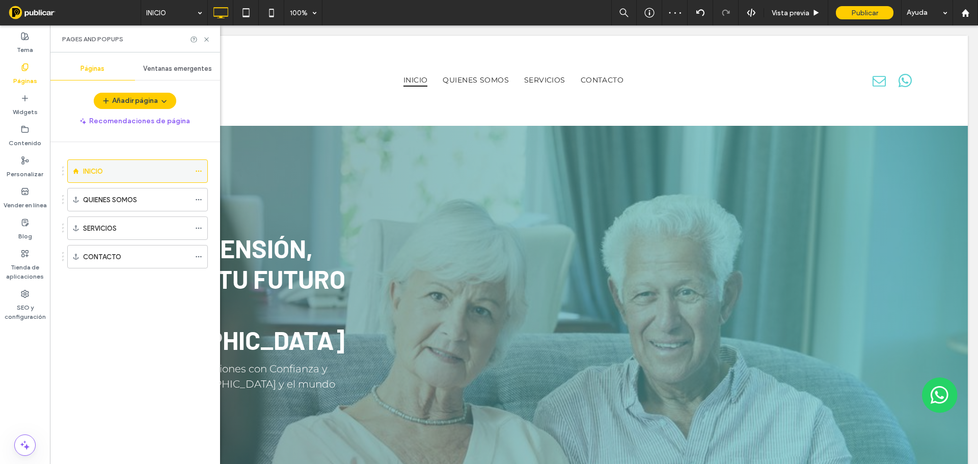
click at [204, 172] on div at bounding box center [201, 171] width 12 height 15
click at [198, 170] on icon at bounding box center [198, 171] width 7 height 7
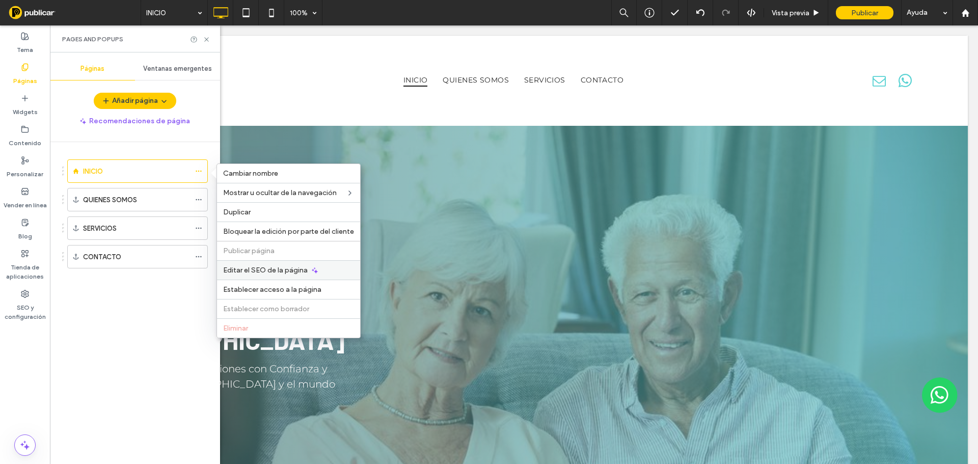
click at [293, 272] on span "Editar el SEO de la página" at bounding box center [265, 270] width 85 height 9
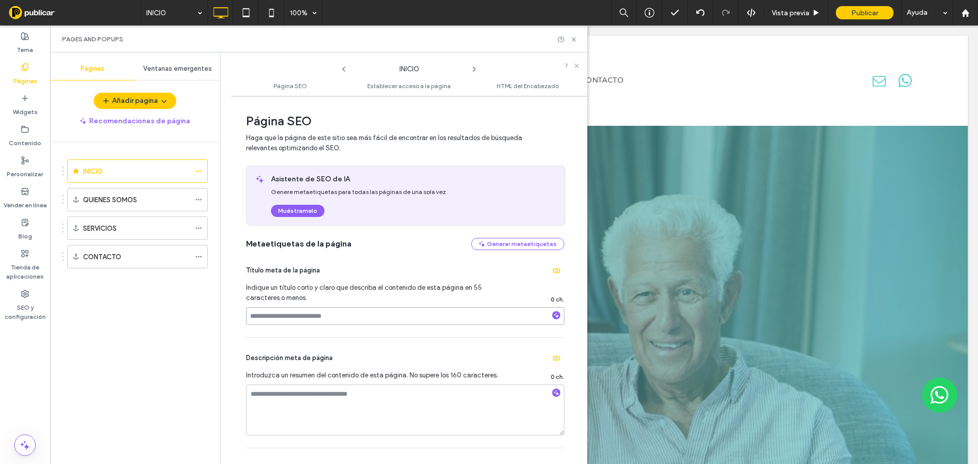
click at [367, 316] on input at bounding box center [405, 316] width 318 height 18
paste input "**********"
type input "**********"
click at [302, 383] on div "Descripción meta de página Introduzca un resumen del contenido de esta página. …" at bounding box center [405, 393] width 318 height 110
click at [305, 394] on textarea at bounding box center [405, 410] width 318 height 51
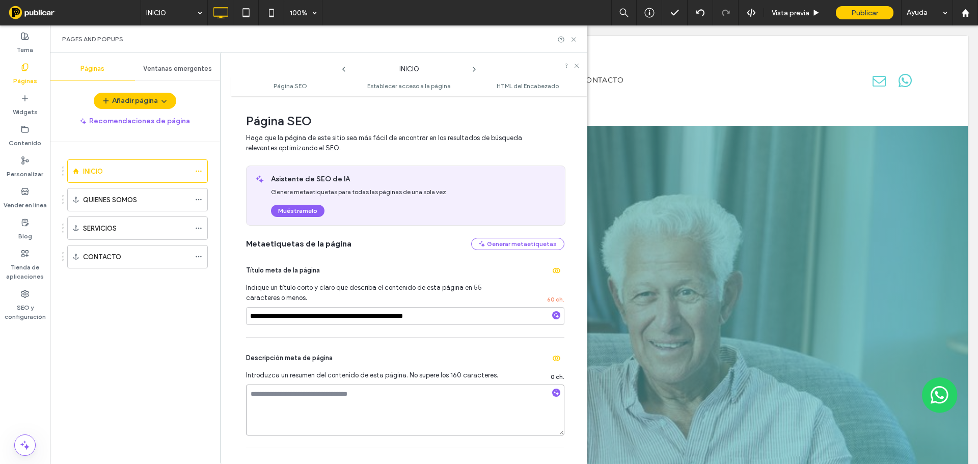
paste textarea "**********"
type textarea "**********"
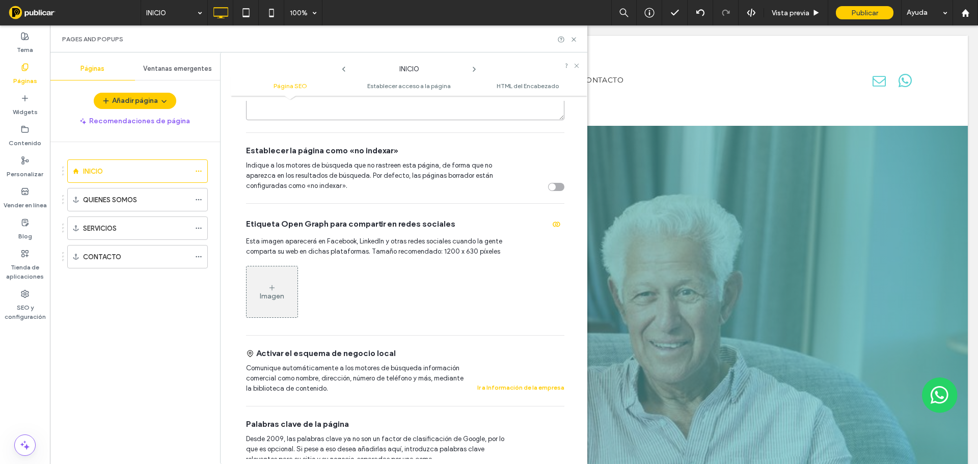
scroll to position [459, 0]
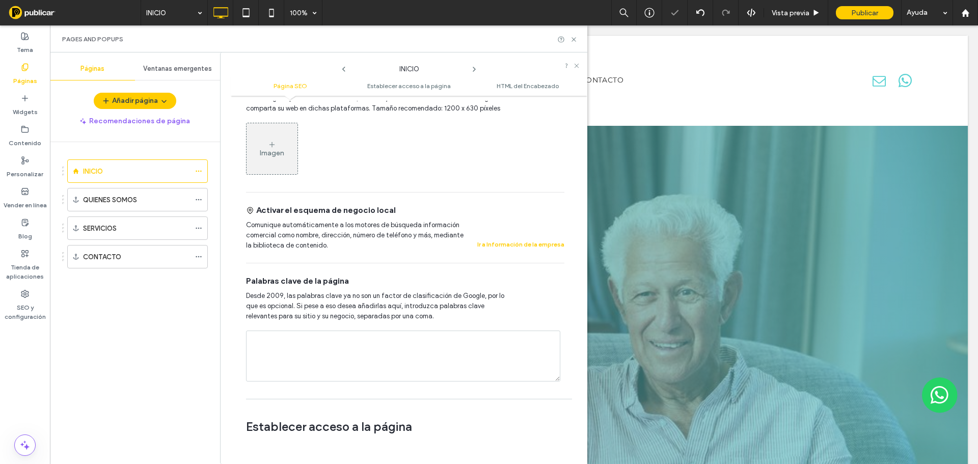
click at [298, 341] on textarea at bounding box center [403, 356] width 314 height 51
paste textarea "**********"
type textarea "**********"
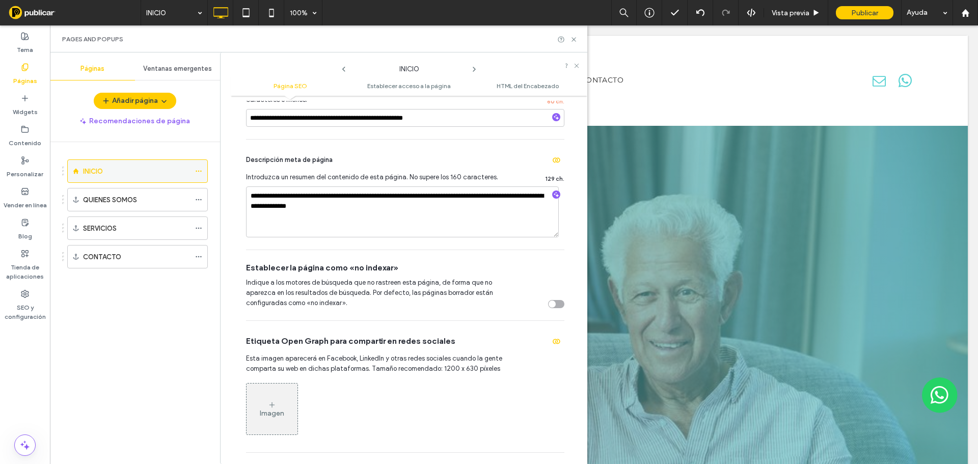
scroll to position [153, 0]
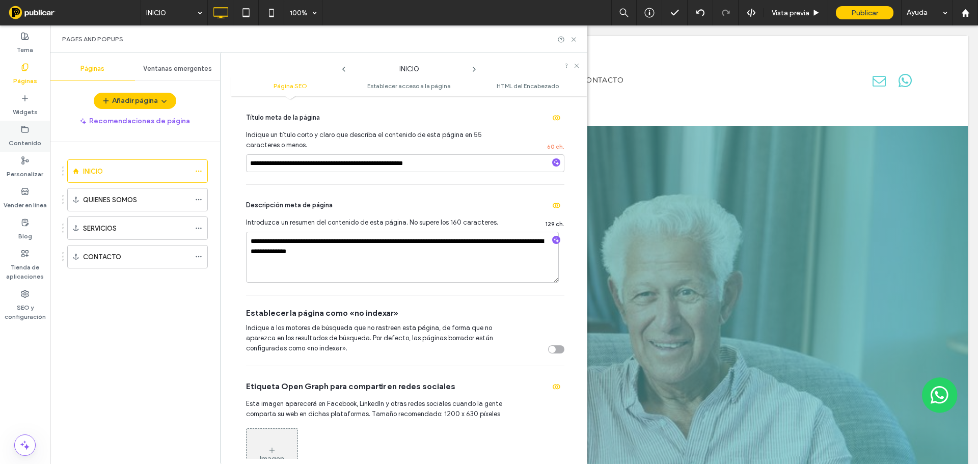
click at [33, 141] on label "Contenido" at bounding box center [25, 140] width 33 height 14
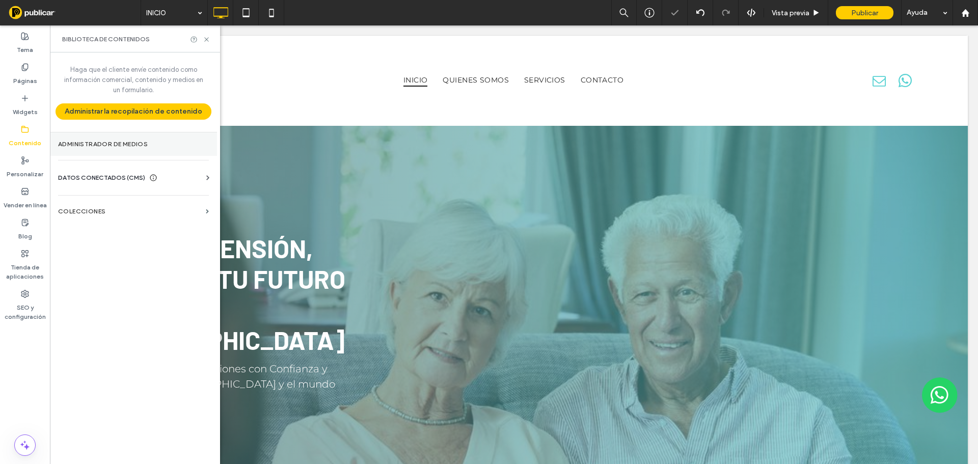
click at [118, 147] on label "Administrador de medios" at bounding box center [133, 144] width 151 height 7
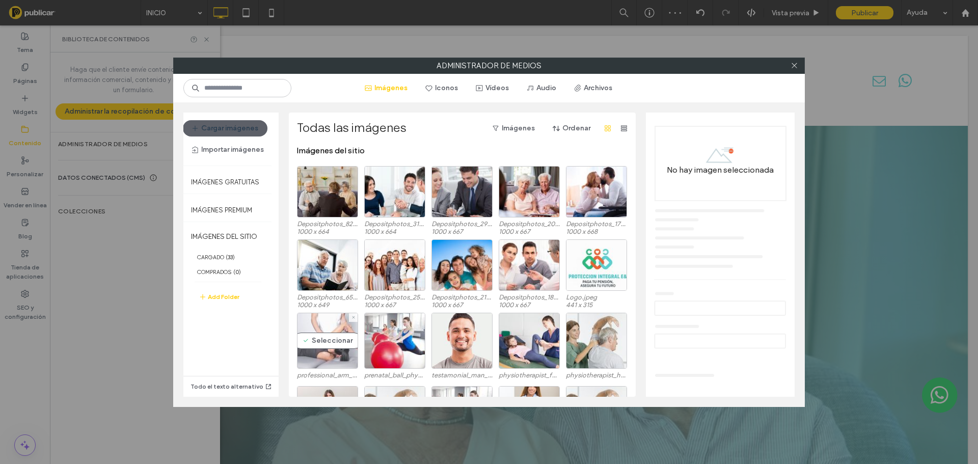
click at [337, 345] on div "Seleccionar" at bounding box center [327, 341] width 61 height 56
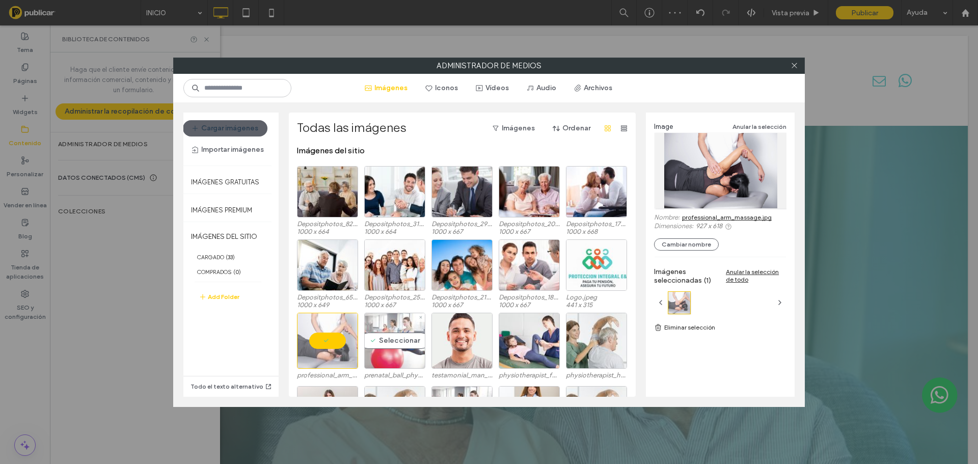
click at [375, 347] on div "Seleccionar" at bounding box center [394, 341] width 61 height 56
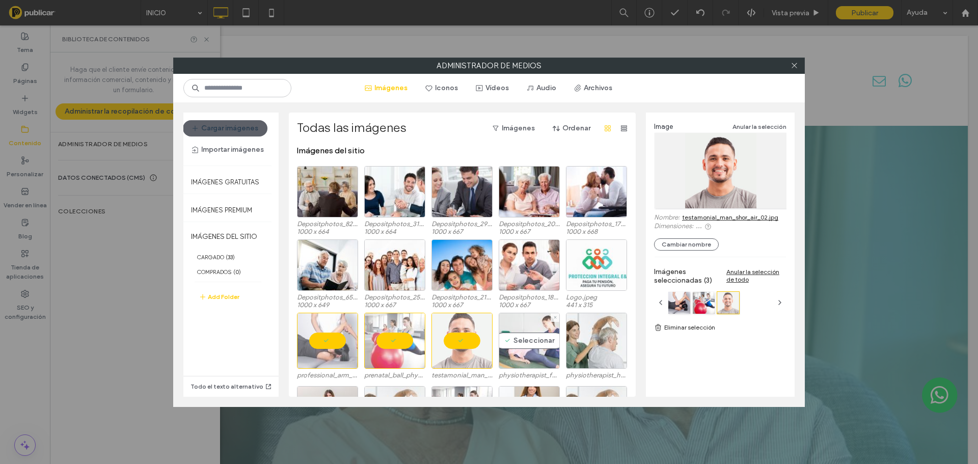
drag, startPoint x: 524, startPoint y: 365, endPoint x: 583, endPoint y: 353, distance: 59.8
click at [525, 365] on div "Seleccionar" at bounding box center [529, 341] width 61 height 56
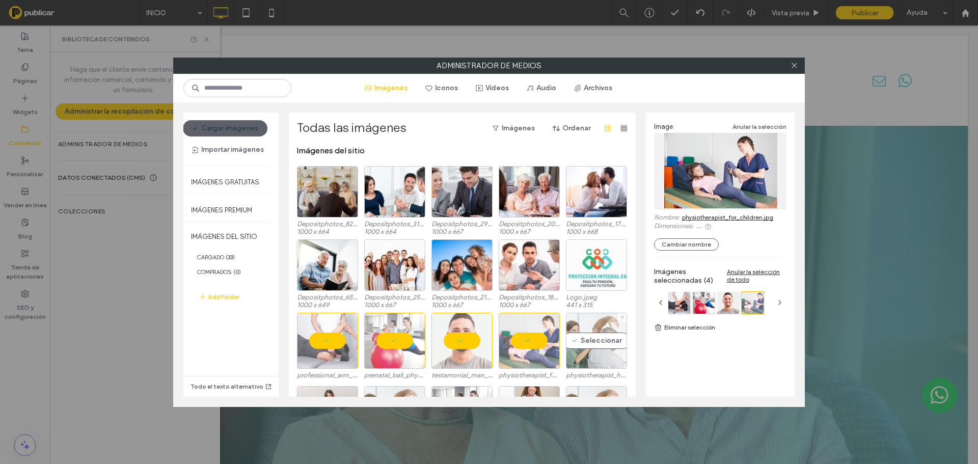
click at [583, 353] on div "Seleccionar" at bounding box center [596, 341] width 61 height 56
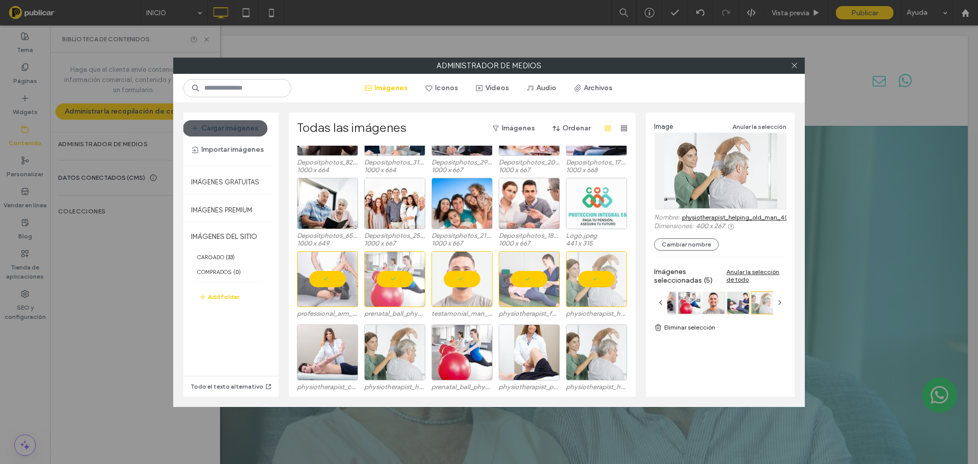
scroll to position [63, 0]
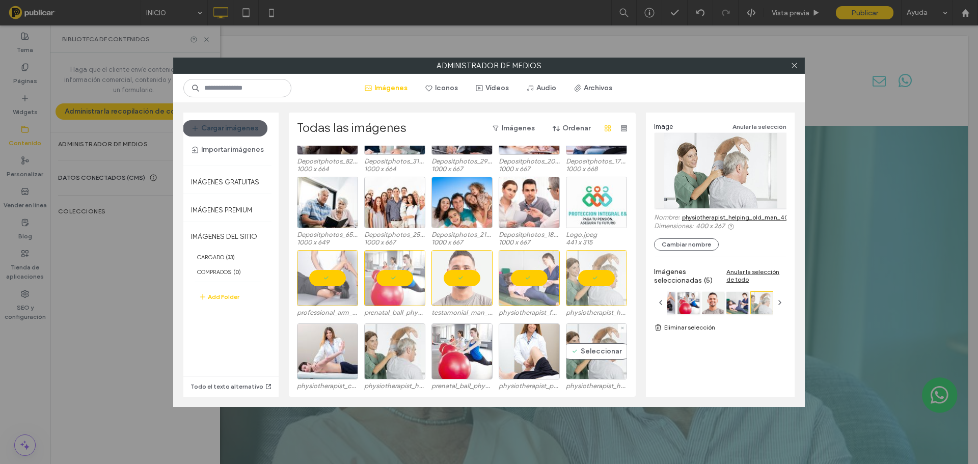
click at [586, 346] on div "Seleccionar" at bounding box center [596, 352] width 61 height 56
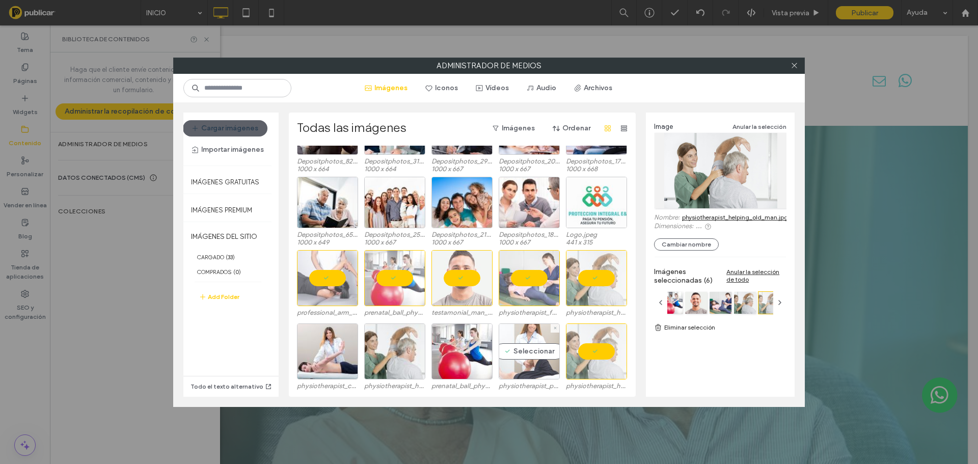
click at [538, 348] on div "Seleccionar" at bounding box center [529, 352] width 61 height 56
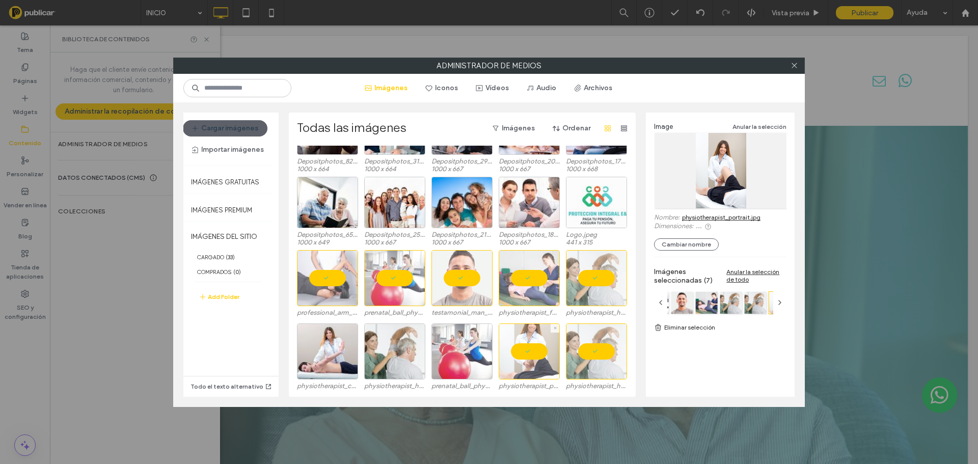
click at [465, 350] on div at bounding box center [462, 352] width 61 height 56
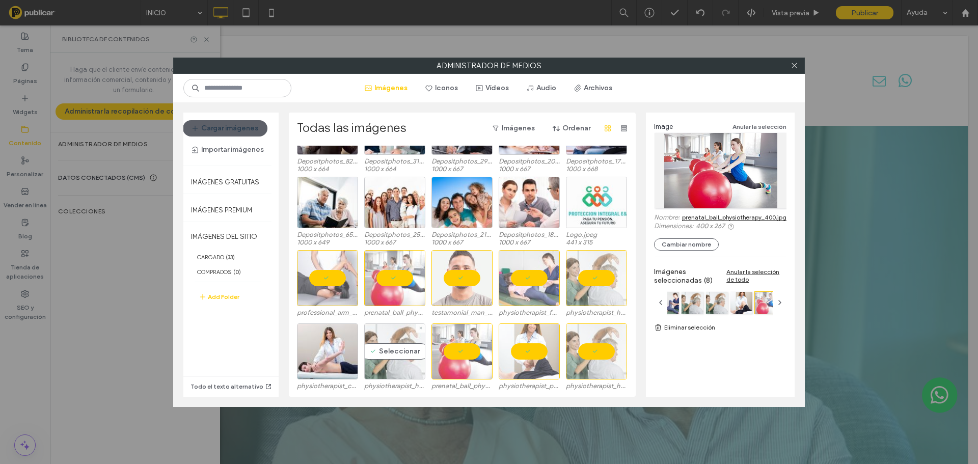
drag, startPoint x: 390, startPoint y: 350, endPoint x: 375, endPoint y: 350, distance: 14.8
click at [389, 350] on div "Seleccionar" at bounding box center [394, 352] width 61 height 56
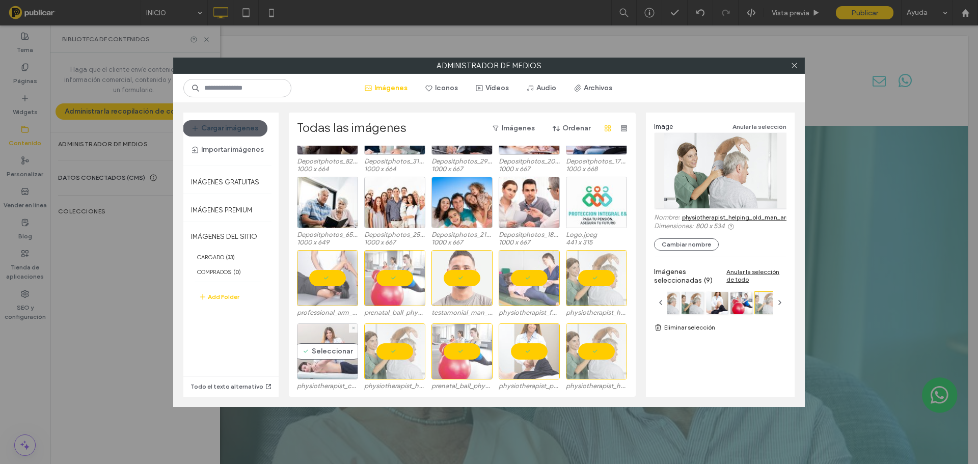
click at [340, 350] on div "Seleccionar" at bounding box center [327, 352] width 61 height 56
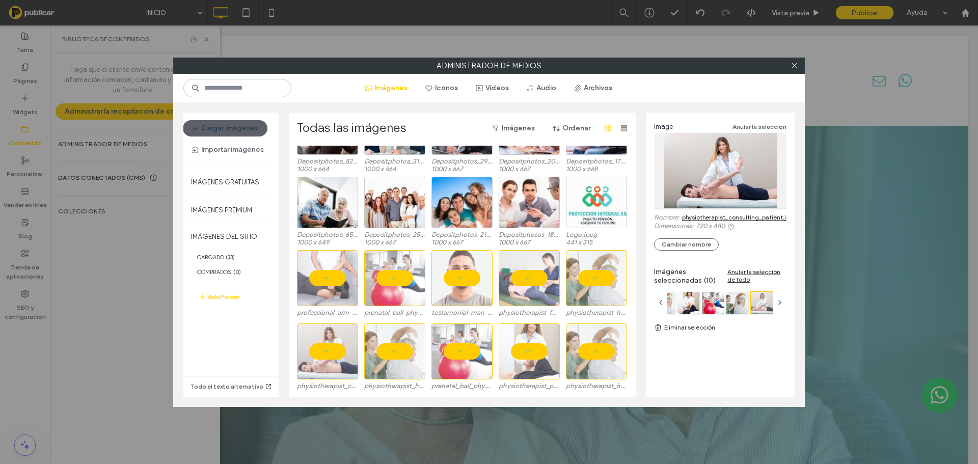
click at [690, 327] on link "Eliminar selección" at bounding box center [720, 328] width 132 height 10
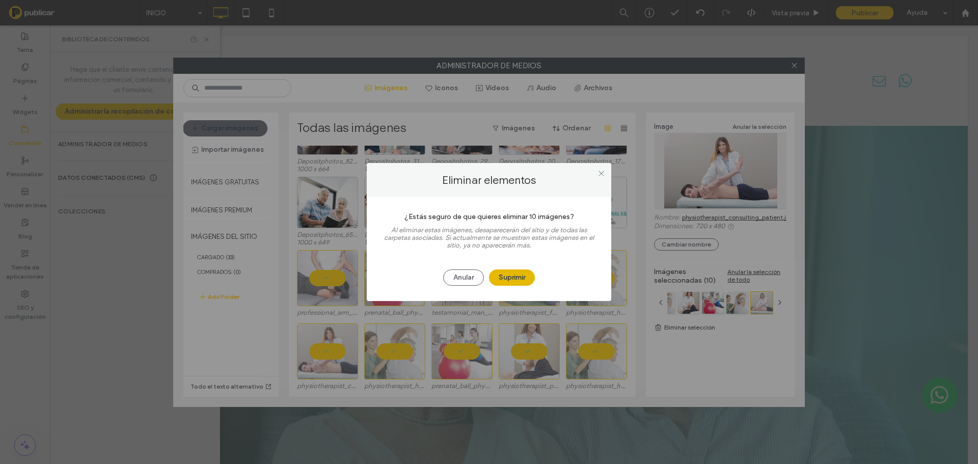
click at [522, 273] on button "Suprimir" at bounding box center [512, 278] width 46 height 16
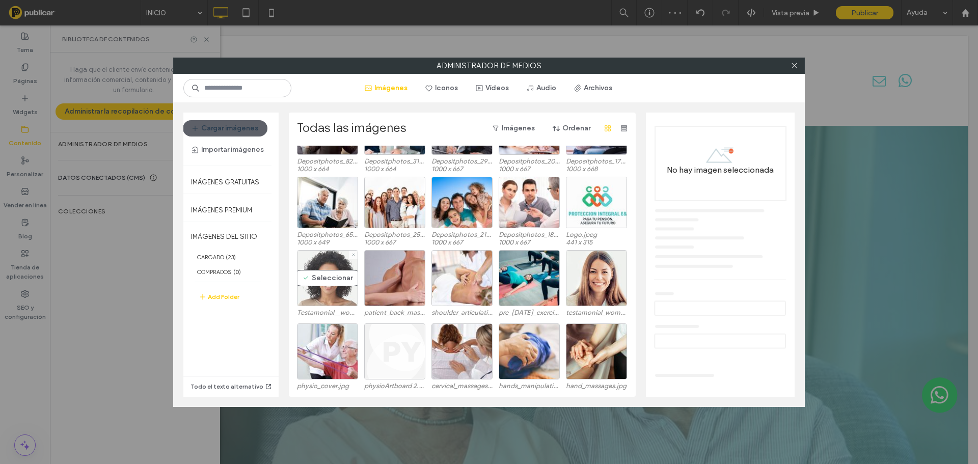
click at [336, 293] on div "Seleccionar" at bounding box center [327, 278] width 61 height 56
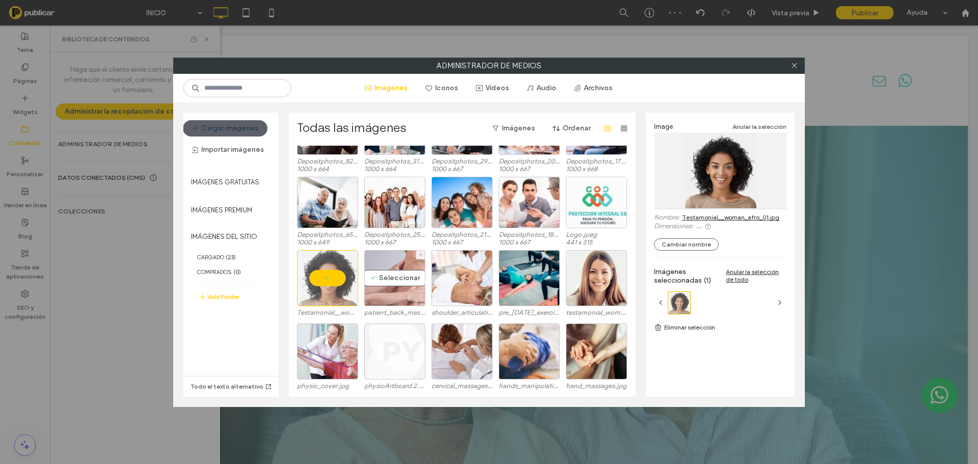
click at [381, 290] on div "Seleccionar" at bounding box center [394, 278] width 61 height 56
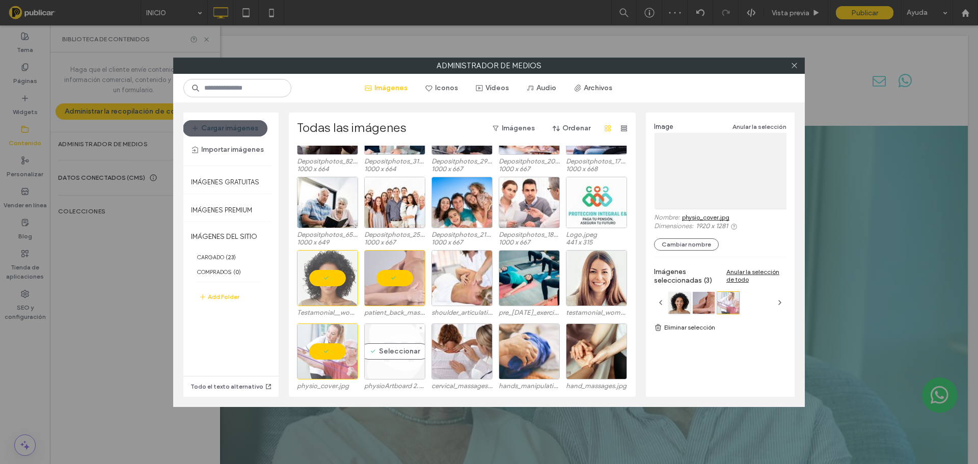
click at [406, 355] on div "Seleccionar" at bounding box center [394, 352] width 61 height 56
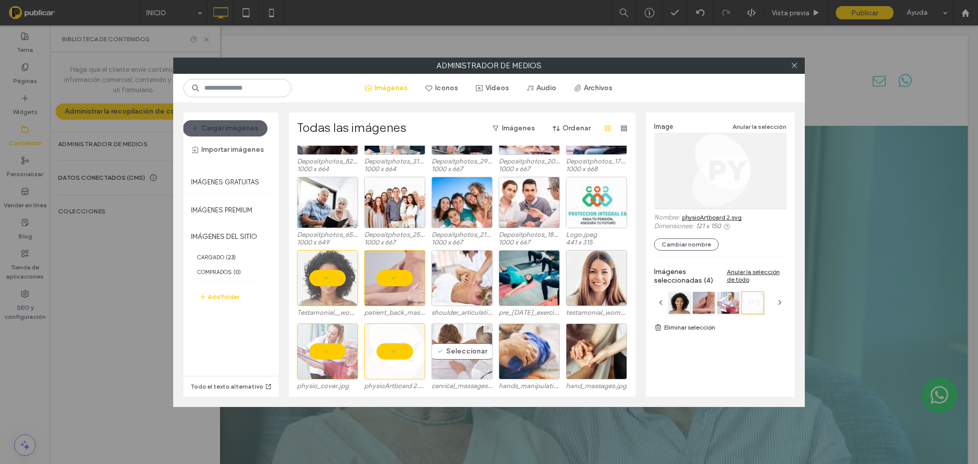
drag, startPoint x: 443, startPoint y: 361, endPoint x: 459, endPoint y: 302, distance: 61.0
click at [444, 360] on div "Seleccionar" at bounding box center [462, 352] width 61 height 56
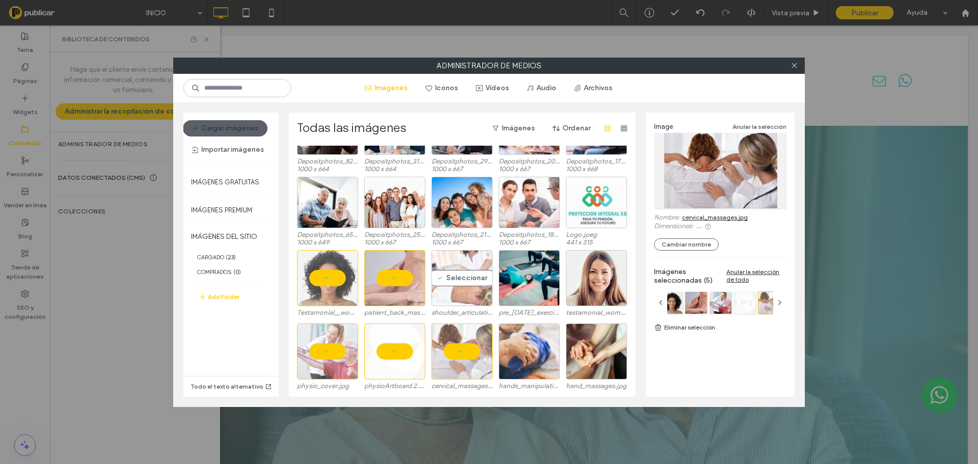
click at [462, 288] on div "Seleccionar" at bounding box center [462, 278] width 61 height 56
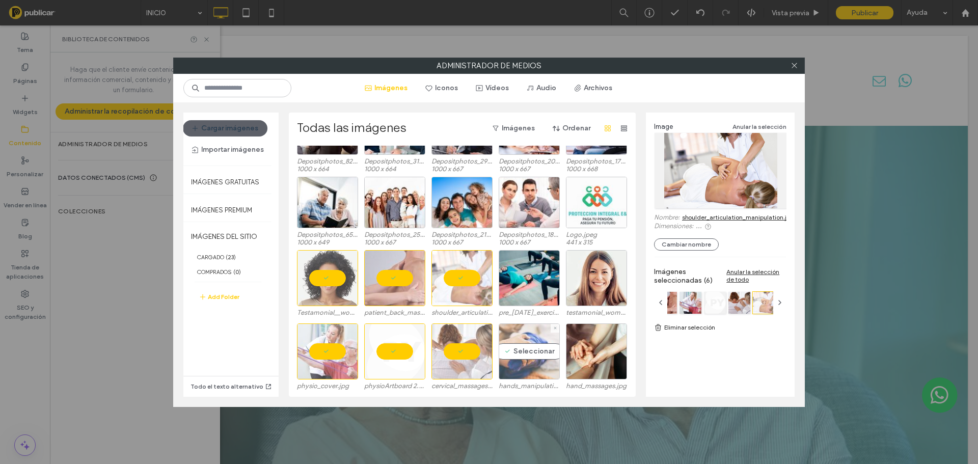
drag, startPoint x: 516, startPoint y: 347, endPoint x: 532, endPoint y: 298, distance: 52.7
click at [516, 346] on div "Seleccionar" at bounding box center [529, 352] width 61 height 56
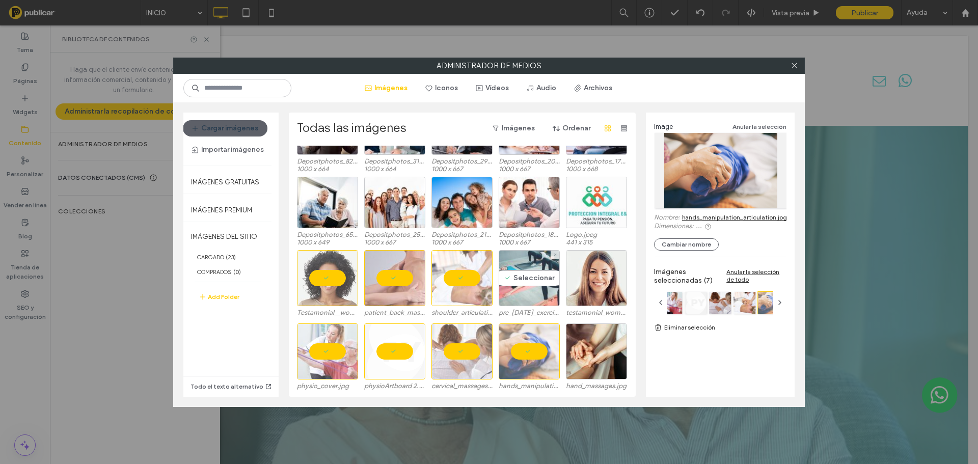
drag, startPoint x: 532, startPoint y: 298, endPoint x: 563, endPoint y: 297, distance: 31.1
click at [533, 297] on div "Seleccionar" at bounding box center [529, 278] width 61 height 56
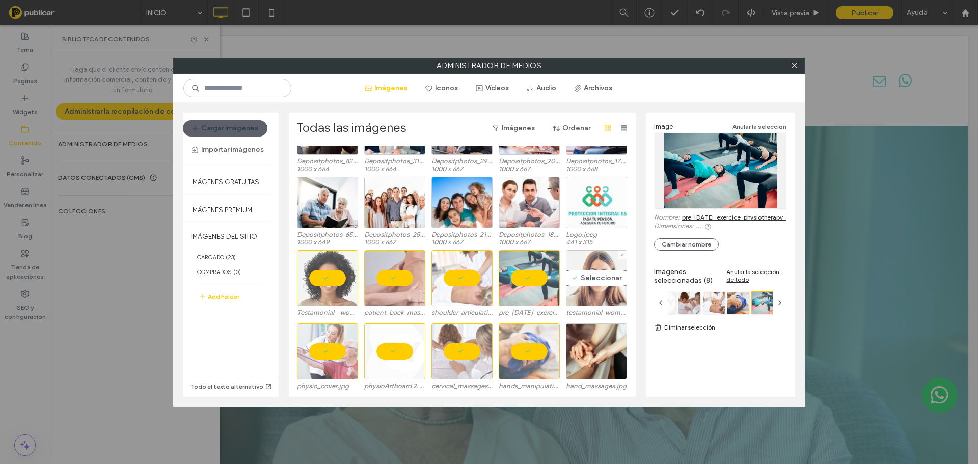
click at [582, 304] on div "Seleccionar" at bounding box center [596, 278] width 61 height 56
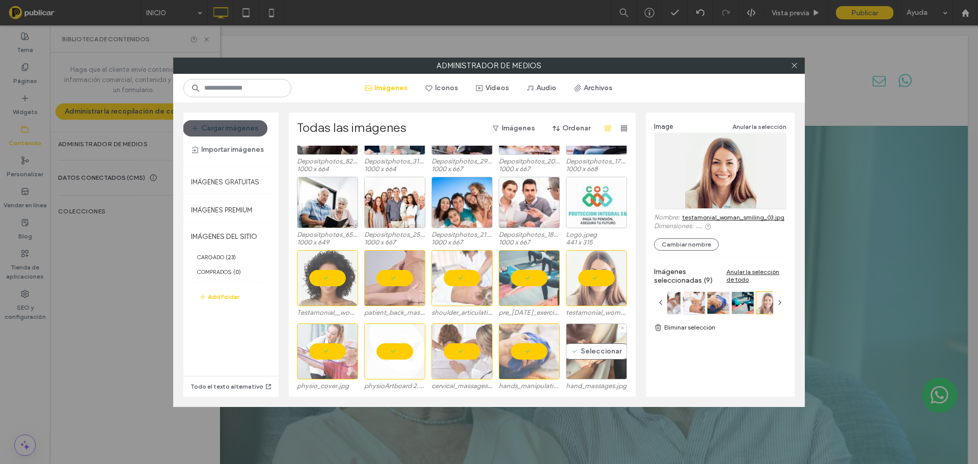
click at [592, 358] on div "Seleccionar" at bounding box center [596, 352] width 61 height 56
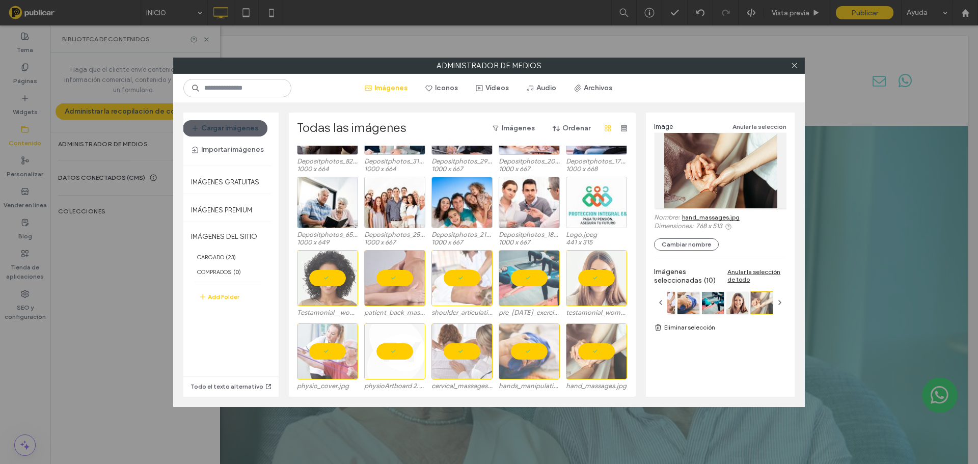
click at [682, 326] on link "Eliminar selección" at bounding box center [720, 328] width 132 height 10
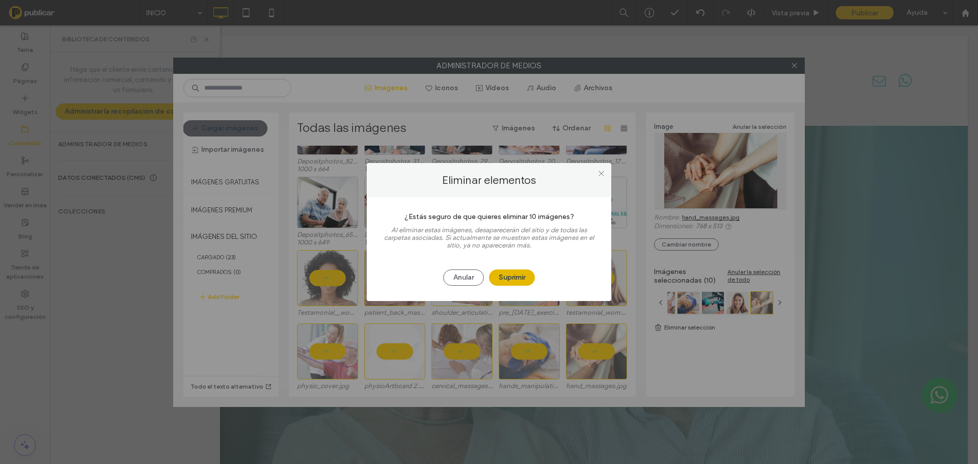
click at [503, 278] on button "Suprimir" at bounding box center [512, 278] width 46 height 16
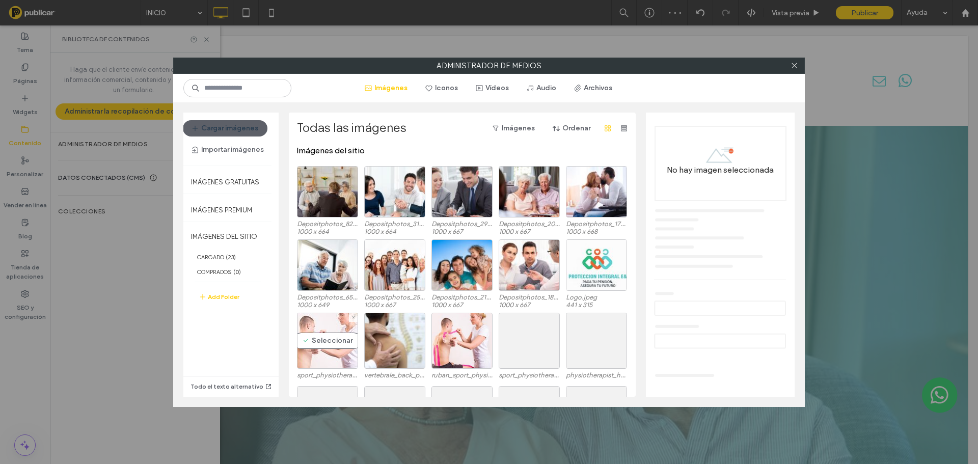
click at [318, 362] on div "Seleccionar" at bounding box center [327, 341] width 61 height 56
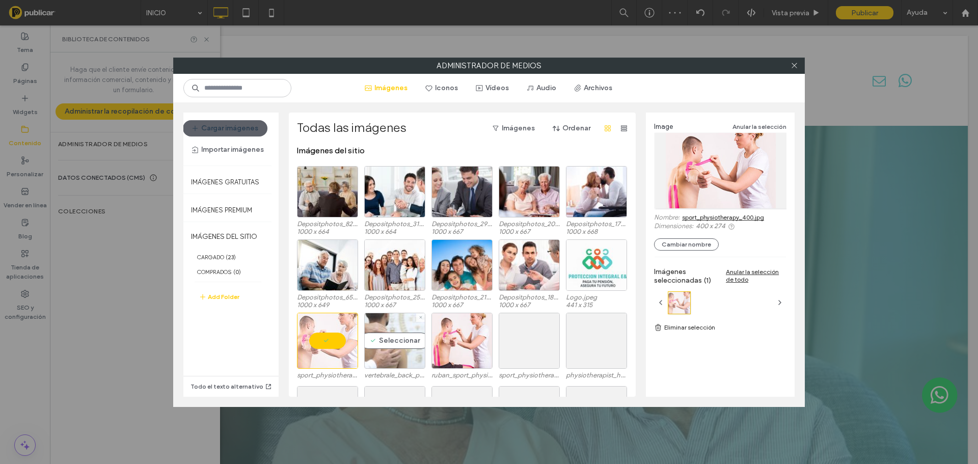
click at [384, 354] on div "Seleccionar" at bounding box center [394, 341] width 61 height 56
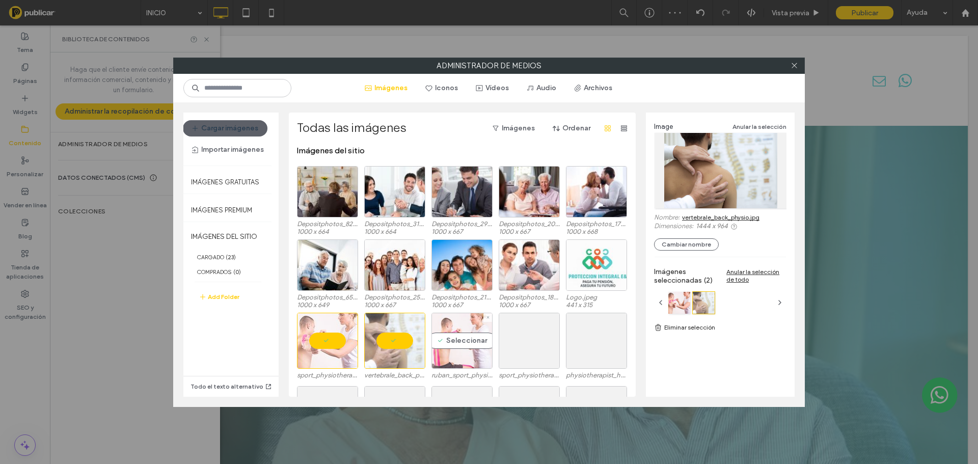
click at [462, 348] on div "Seleccionar" at bounding box center [462, 341] width 61 height 56
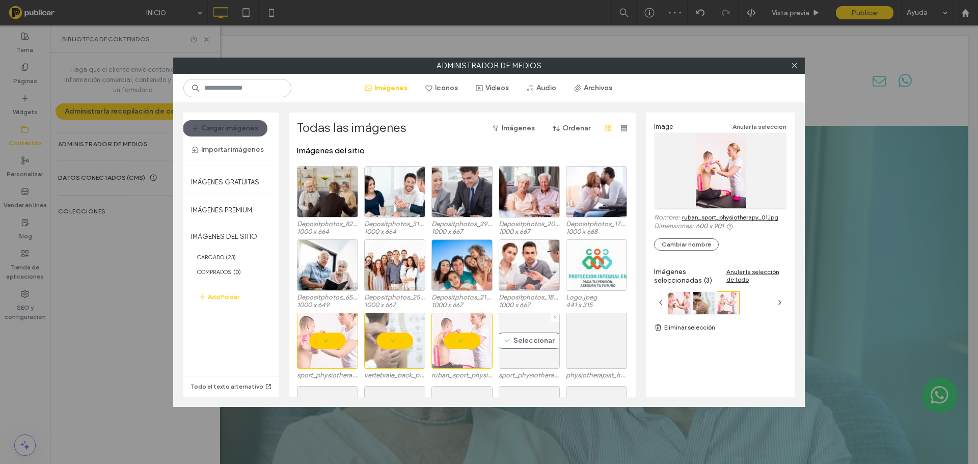
click at [526, 341] on div "Seleccionar" at bounding box center [529, 341] width 61 height 56
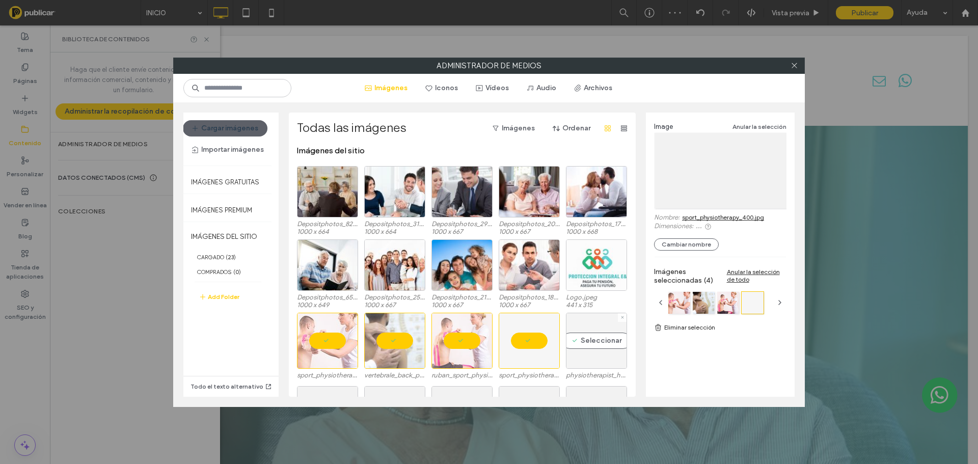
click at [577, 342] on div "Seleccionar" at bounding box center [596, 341] width 61 height 56
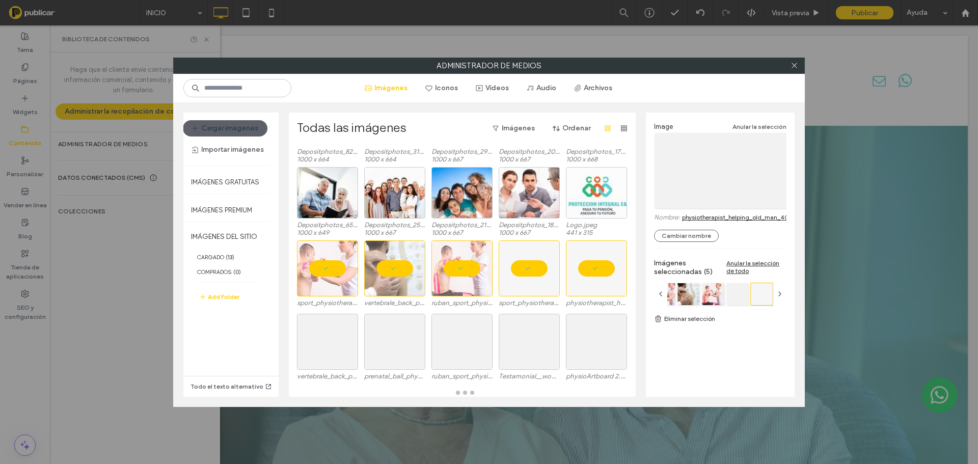
scroll to position [72, 0]
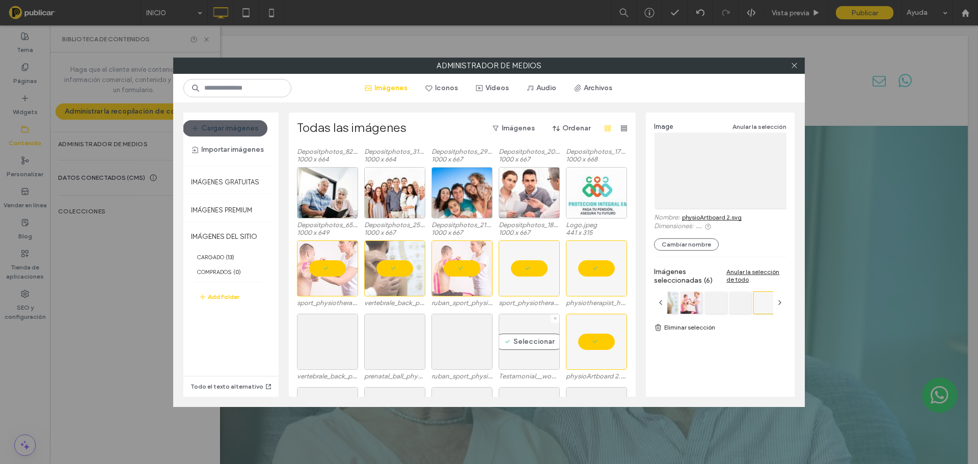
click at [534, 343] on div "Seleccionar" at bounding box center [529, 342] width 61 height 56
click at [486, 343] on div "Seleccionar" at bounding box center [462, 342] width 61 height 56
drag, startPoint x: 402, startPoint y: 333, endPoint x: 364, endPoint y: 334, distance: 37.7
click at [401, 333] on div "Seleccionar" at bounding box center [394, 342] width 61 height 56
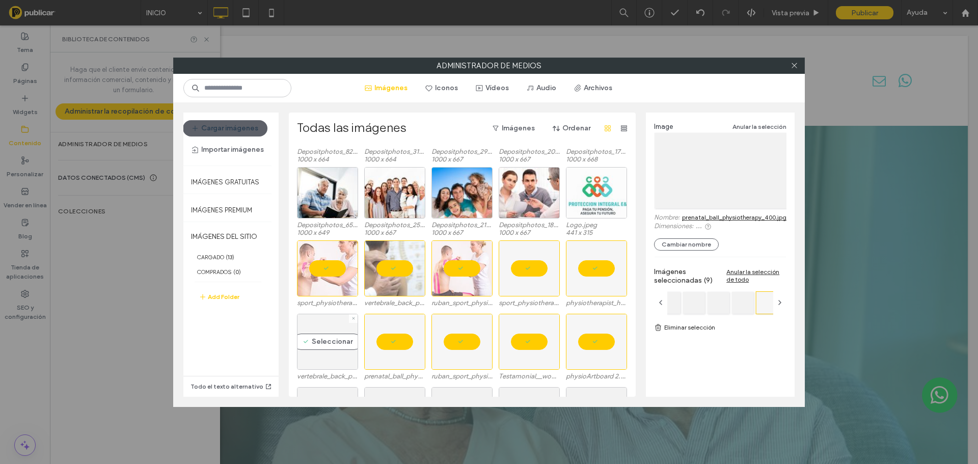
click at [345, 338] on div "Seleccionar" at bounding box center [327, 342] width 61 height 56
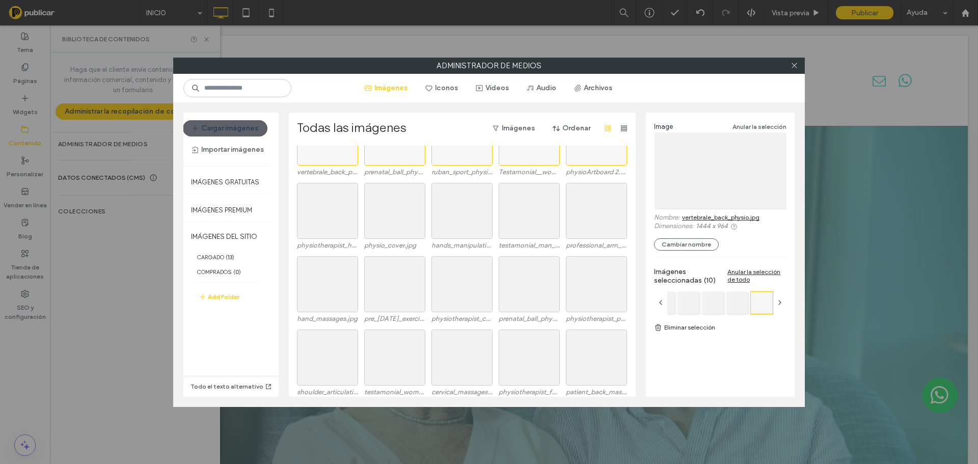
scroll to position [276, 0]
click at [340, 354] on div "Seleccionar" at bounding box center [327, 358] width 61 height 56
click at [336, 306] on div "Seleccionar" at bounding box center [327, 285] width 61 height 56
click at [327, 232] on div "Seleccionar" at bounding box center [327, 211] width 61 height 56
click at [382, 217] on div "Seleccionar" at bounding box center [394, 211] width 61 height 56
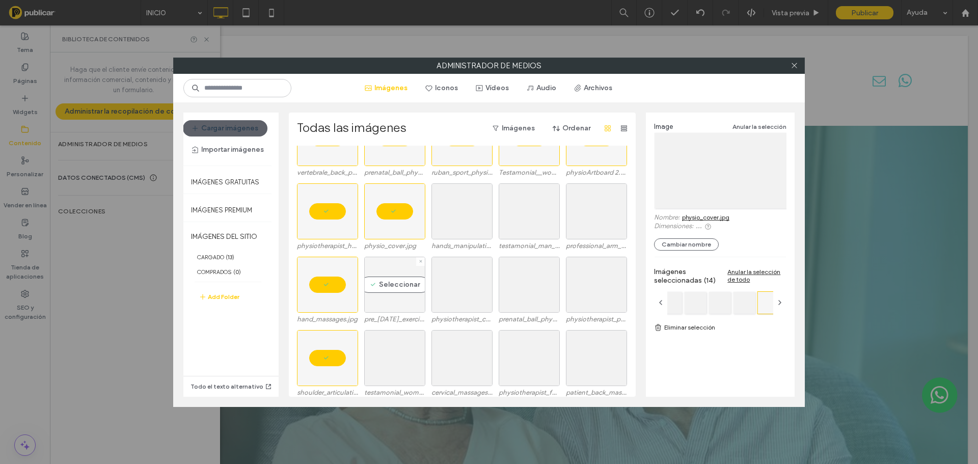
click at [407, 283] on div "Seleccionar" at bounding box center [394, 285] width 61 height 56
click at [409, 341] on div "Seleccionar" at bounding box center [394, 358] width 61 height 56
click at [473, 370] on div "Seleccionar" at bounding box center [462, 358] width 61 height 56
click at [469, 303] on div "Seleccionar" at bounding box center [462, 285] width 61 height 56
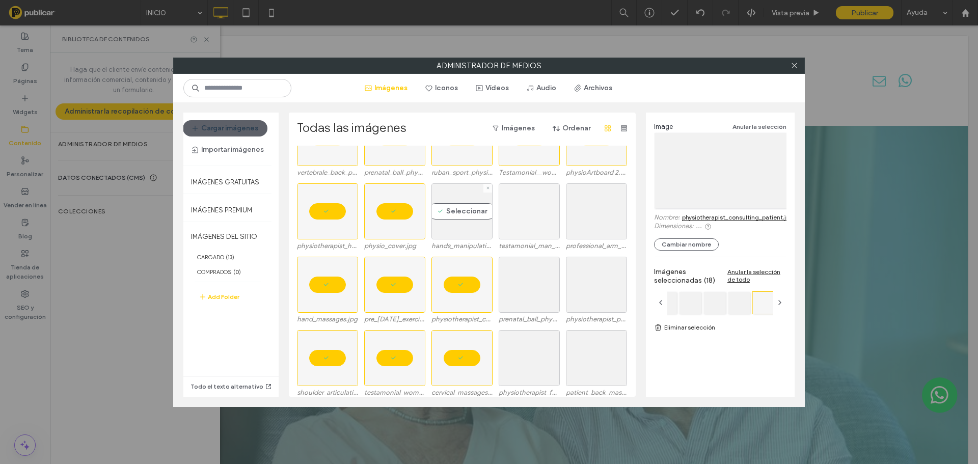
drag, startPoint x: 465, startPoint y: 228, endPoint x: 506, endPoint y: 216, distance: 42.6
click at [466, 228] on div "Seleccionar" at bounding box center [462, 211] width 61 height 56
click at [508, 215] on div "Seleccionar" at bounding box center [529, 211] width 61 height 56
drag, startPoint x: 531, startPoint y: 309, endPoint x: 529, endPoint y: 316, distance: 7.3
click at [530, 310] on div "Seleccionar" at bounding box center [529, 285] width 61 height 56
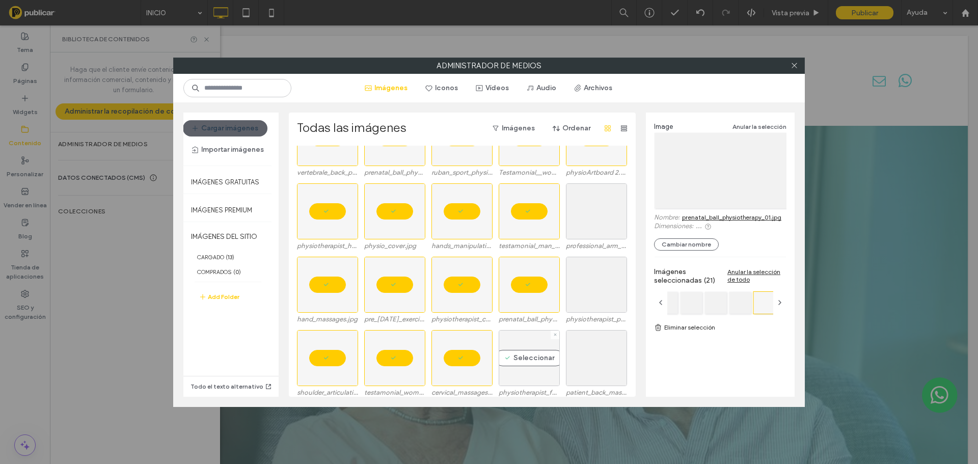
click at [526, 350] on div "Seleccionar" at bounding box center [529, 358] width 61 height 56
drag, startPoint x: 597, startPoint y: 371, endPoint x: 597, endPoint y: 316, distance: 54.5
click at [597, 370] on div "Seleccionar" at bounding box center [596, 358] width 61 height 56
click at [590, 221] on div "Seleccionar" at bounding box center [596, 211] width 61 height 56
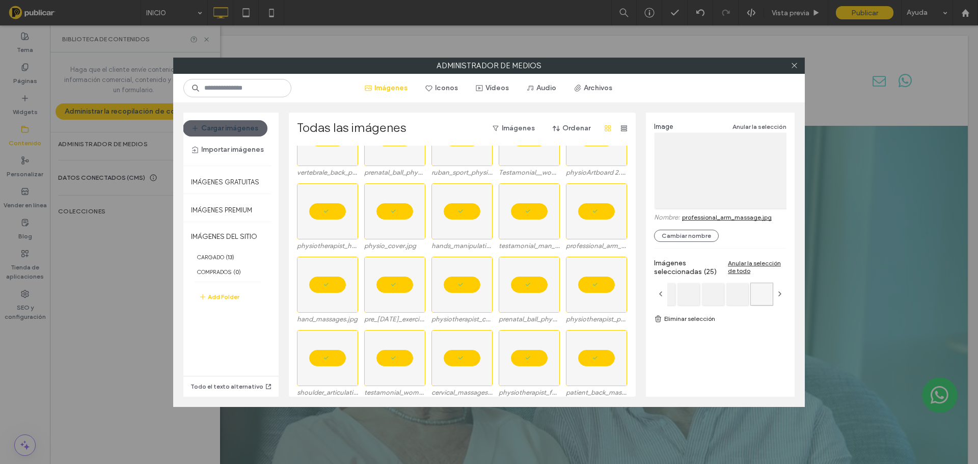
click at [662, 315] on icon at bounding box center [658, 319] width 8 height 8
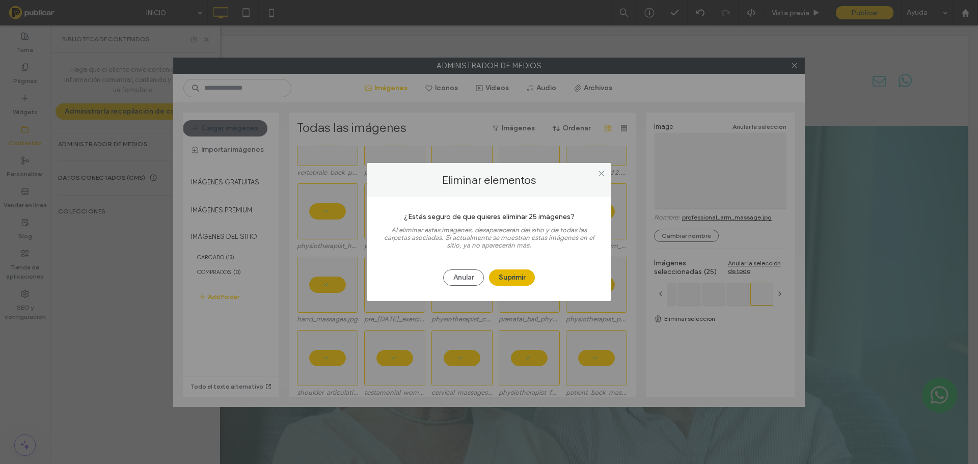
click at [528, 283] on button "Suprimir" at bounding box center [512, 278] width 46 height 16
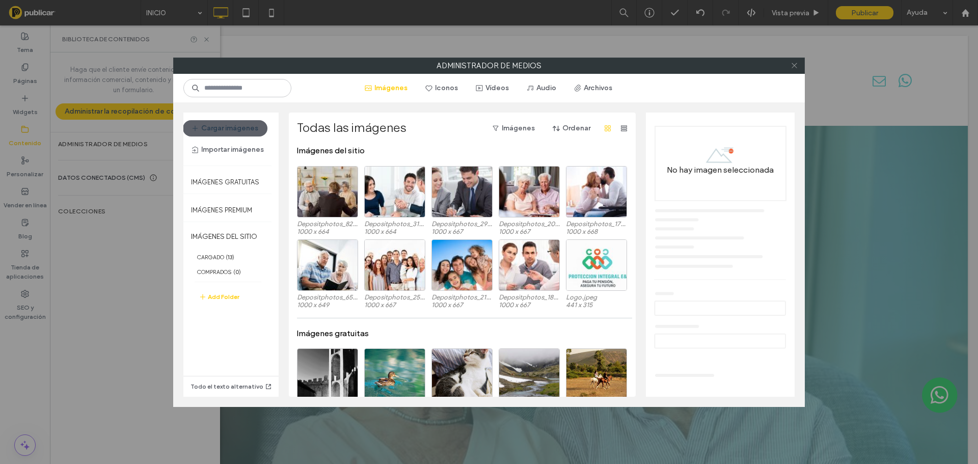
click at [795, 67] on icon at bounding box center [795, 66] width 8 height 8
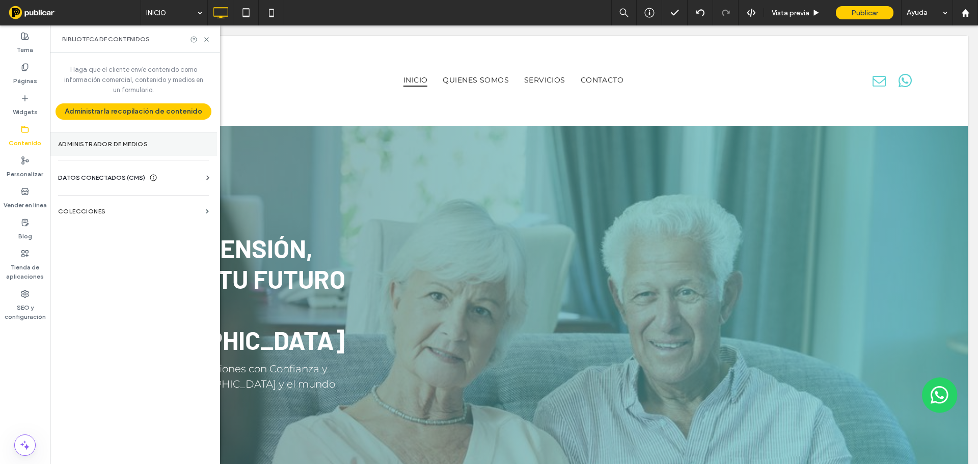
click at [166, 142] on label "Administrador de medios" at bounding box center [133, 144] width 151 height 7
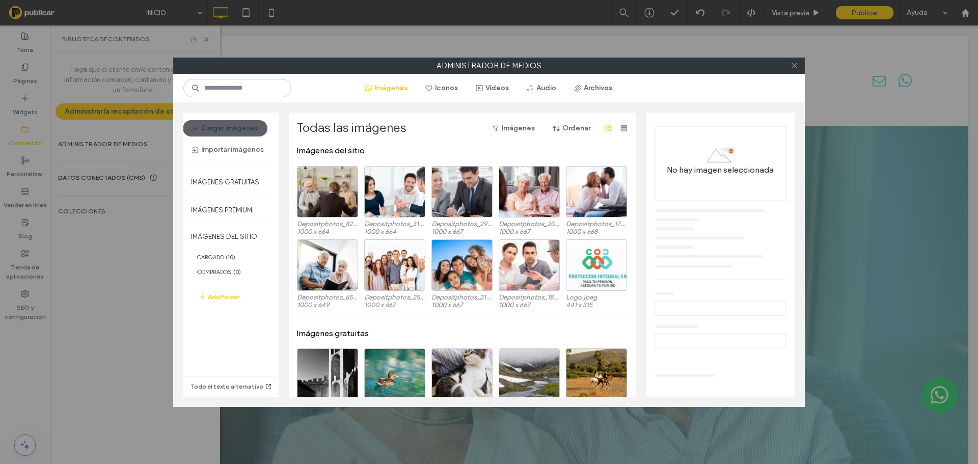
click at [793, 69] on span at bounding box center [795, 65] width 8 height 15
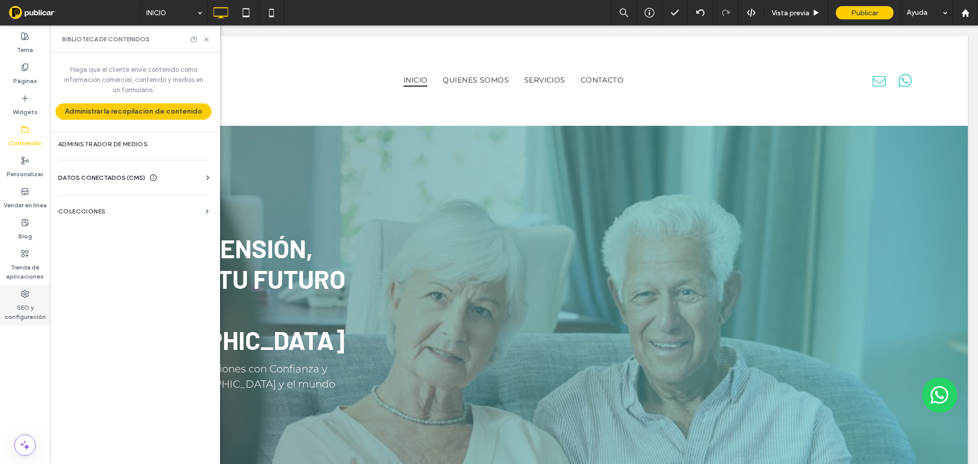
click at [19, 308] on label "SEO y configuración" at bounding box center [25, 309] width 50 height 23
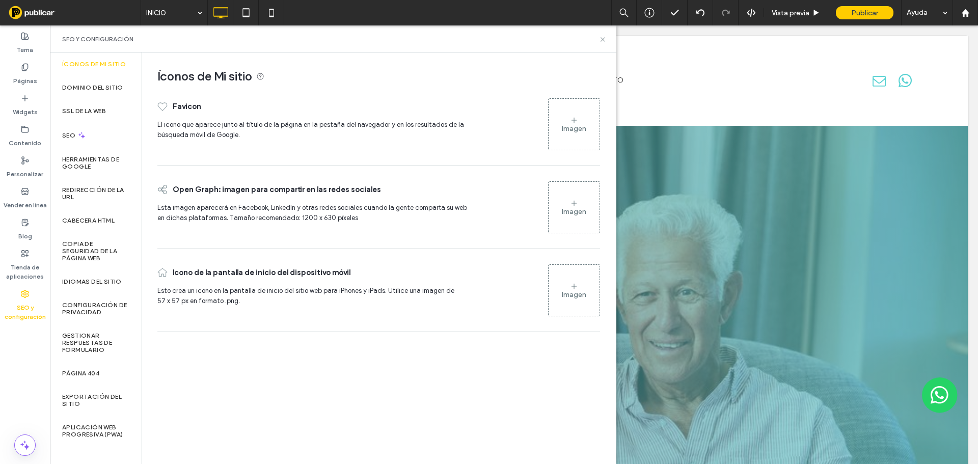
click at [579, 124] on div "Imagen" at bounding box center [574, 128] width 24 height 9
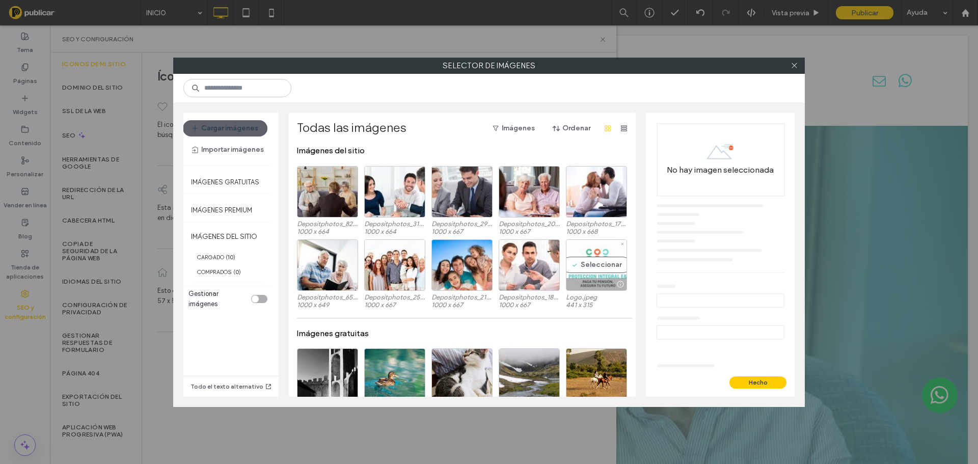
click at [585, 267] on div "Seleccionar" at bounding box center [596, 264] width 61 height 51
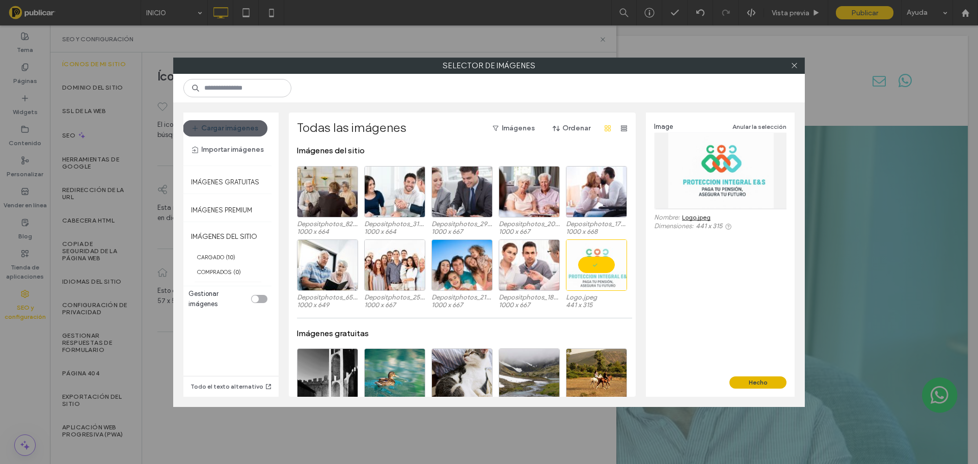
click at [777, 388] on button "Hecho" at bounding box center [758, 383] width 57 height 12
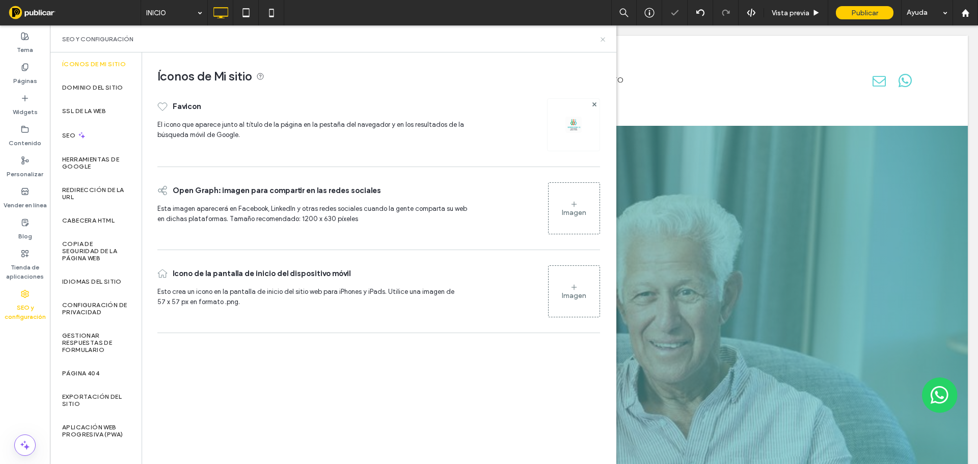
click at [604, 41] on icon at bounding box center [603, 40] width 8 height 8
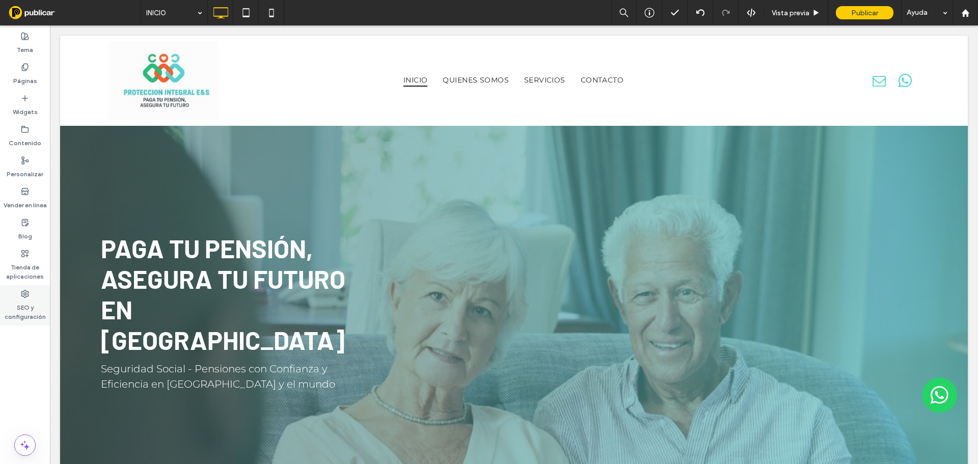
click at [34, 311] on label "SEO y configuración" at bounding box center [25, 309] width 50 height 23
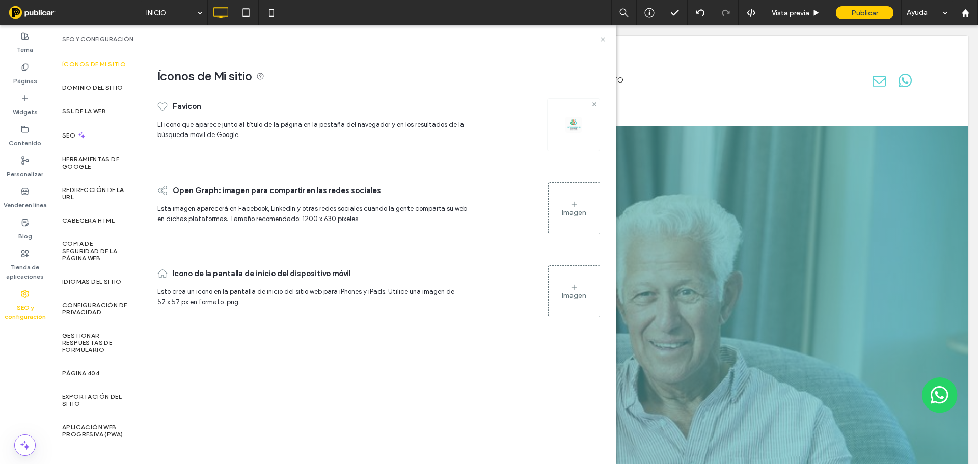
click at [594, 104] on use at bounding box center [594, 104] width 4 height 4
click at [571, 138] on div "Imagen" at bounding box center [574, 124] width 51 height 49
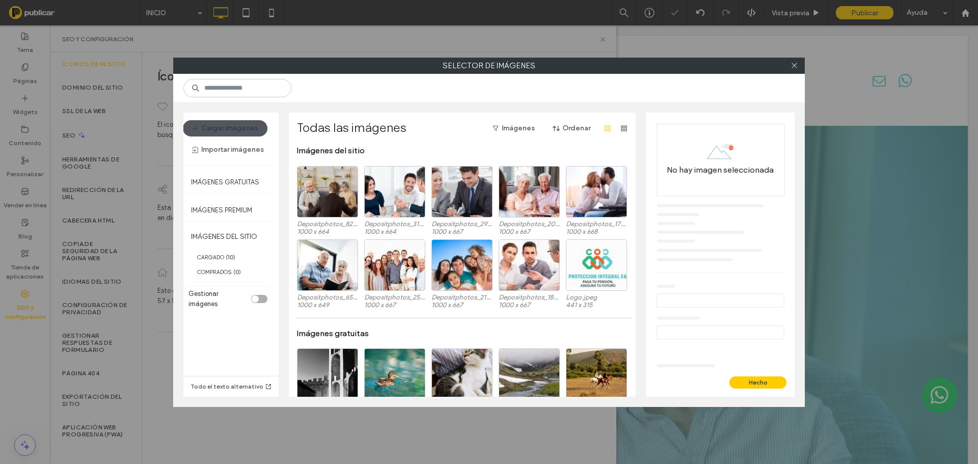
click at [239, 126] on button "Cargar imágenes" at bounding box center [225, 128] width 85 height 16
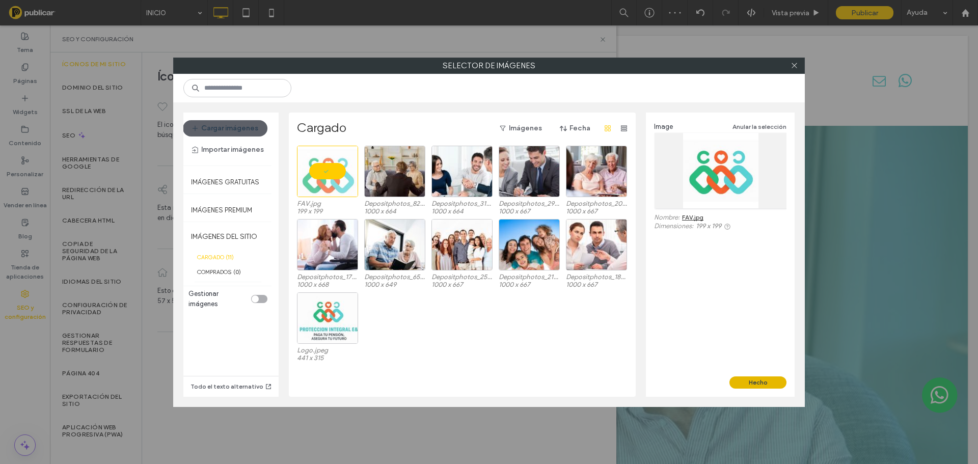
click at [760, 384] on button "Hecho" at bounding box center [758, 383] width 57 height 12
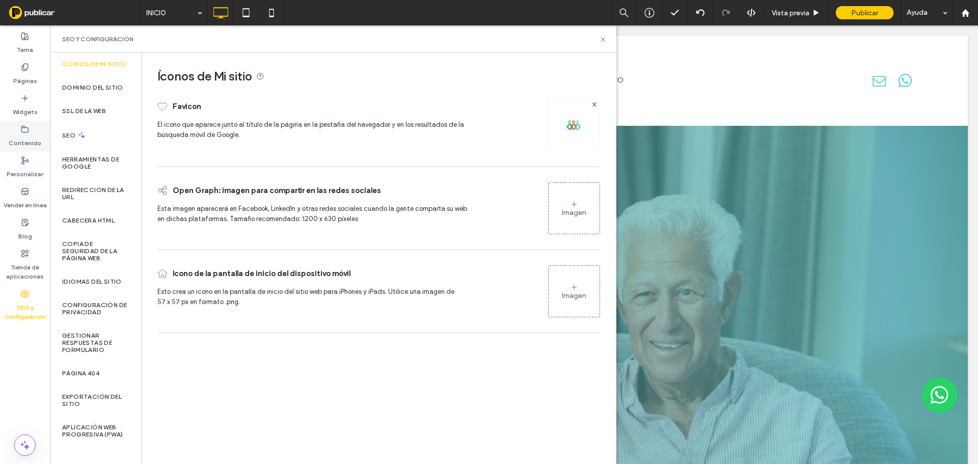
click at [33, 148] on div "Contenido" at bounding box center [25, 136] width 50 height 31
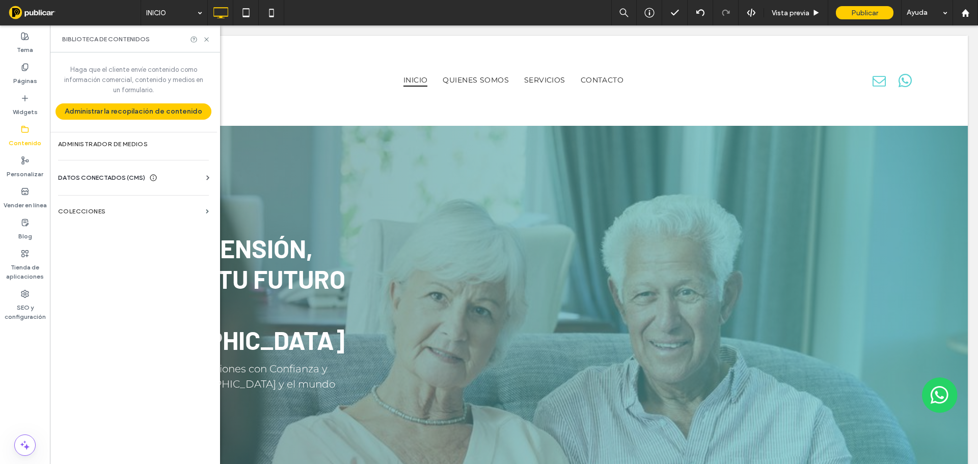
click at [118, 180] on span "DATOS CONECTADOS (CMS)" at bounding box center [101, 178] width 87 height 10
click at [120, 196] on section "Información empresarial" at bounding box center [135, 202] width 155 height 23
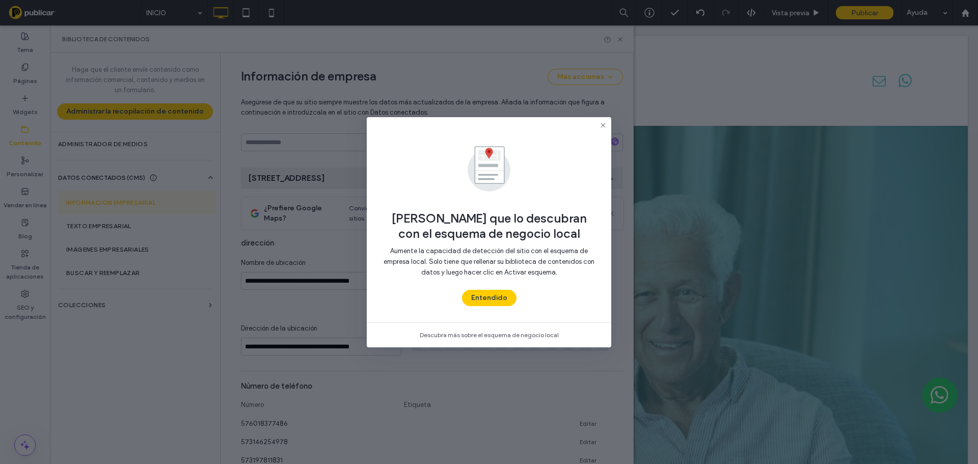
scroll to position [118, 0]
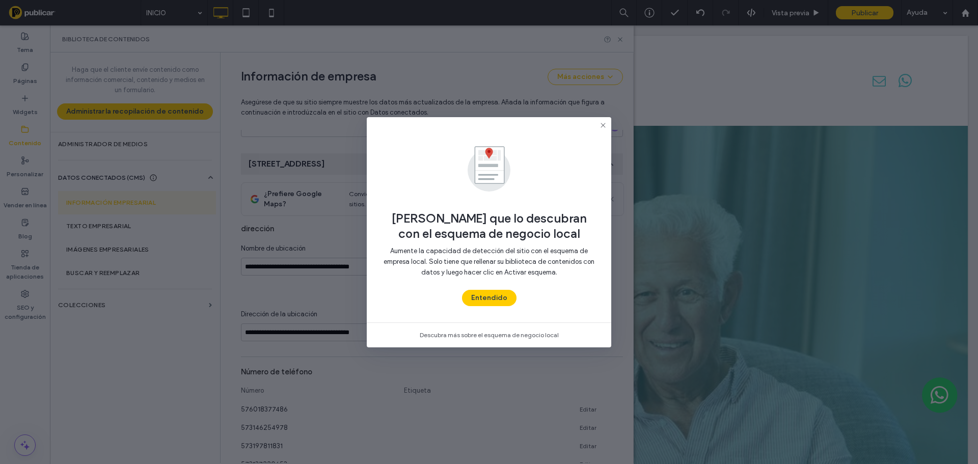
click at [605, 123] on use at bounding box center [603, 125] width 5 height 5
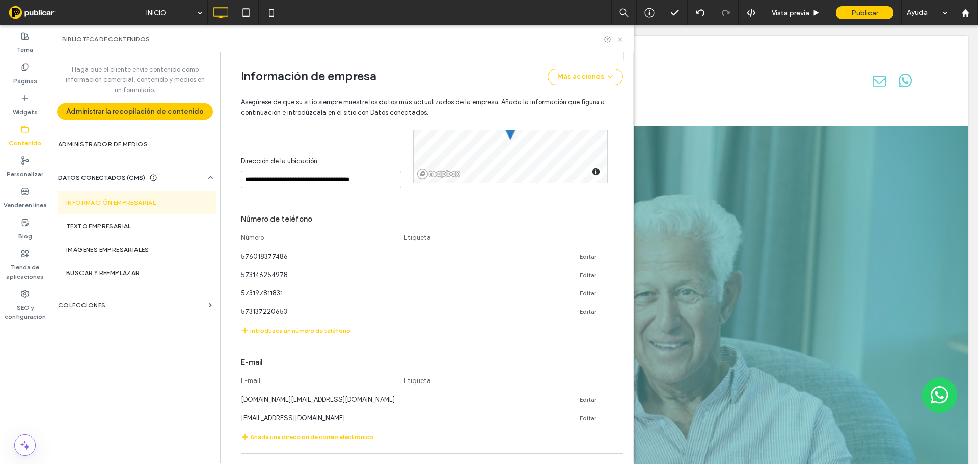
scroll to position [321, 0]
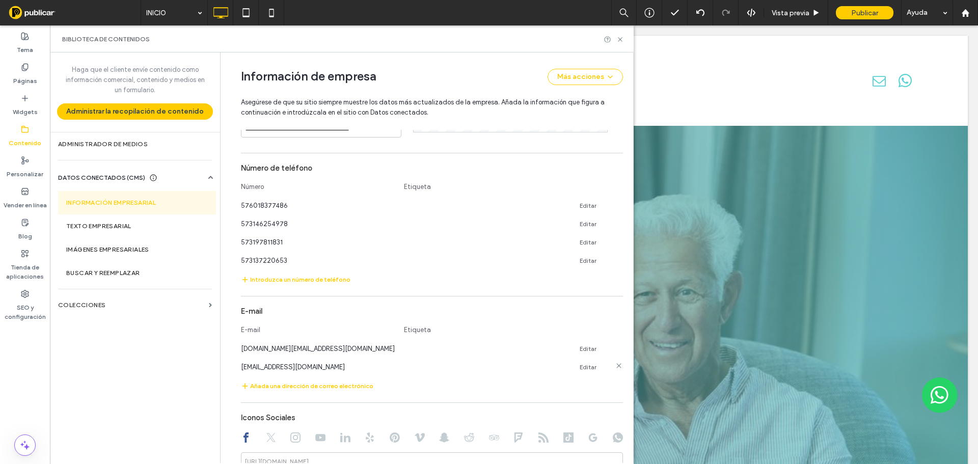
click at [615, 362] on icon at bounding box center [619, 366] width 8 height 8
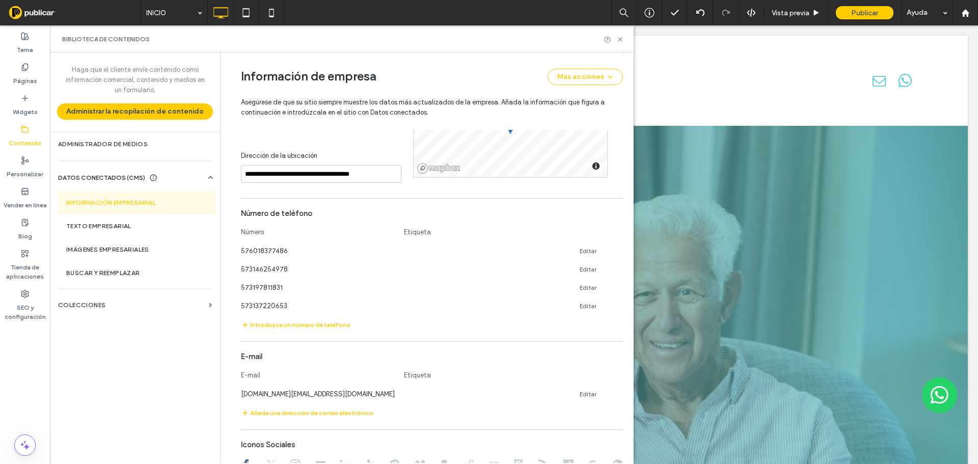
scroll to position [503, 0]
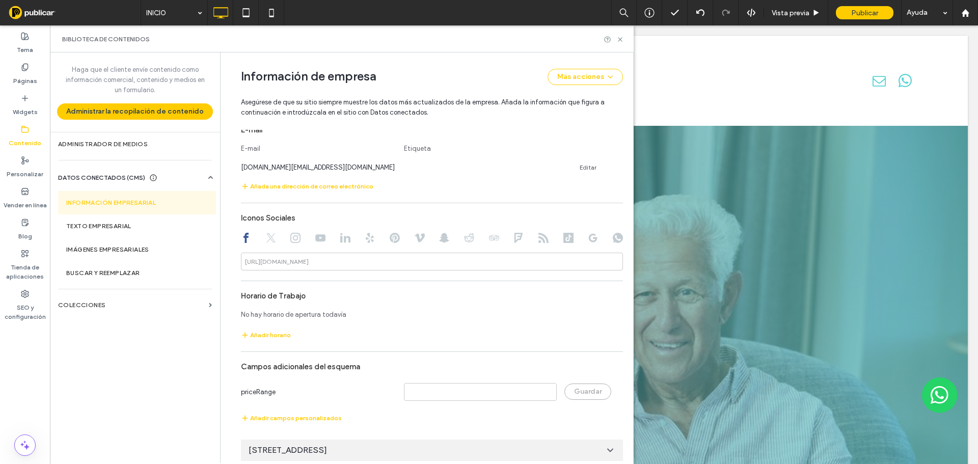
click at [562, 440] on div "[STREET_ADDRESS]" at bounding box center [432, 450] width 382 height 21
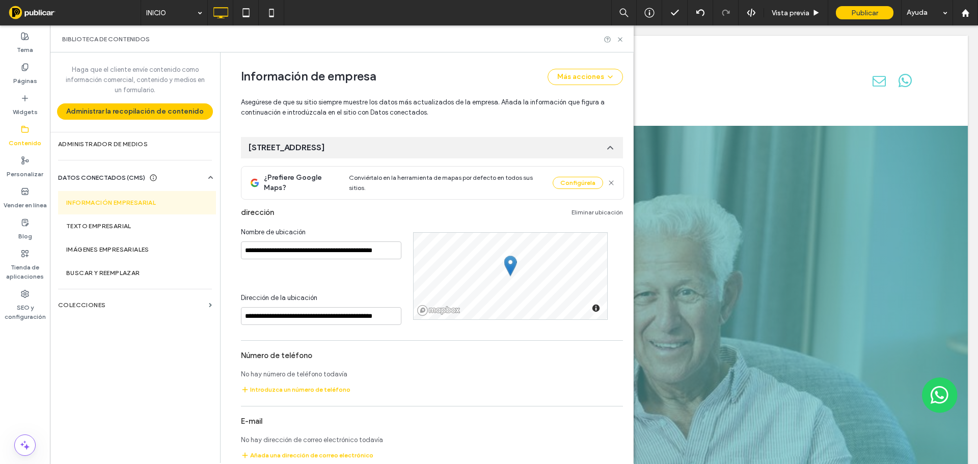
scroll to position [809, 0]
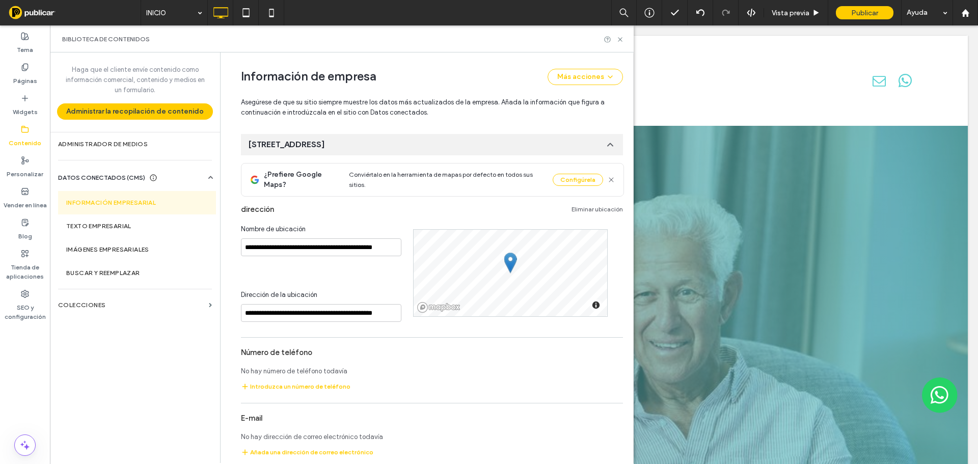
click at [608, 205] on link "Eliminar ubicación" at bounding box center [597, 209] width 51 height 8
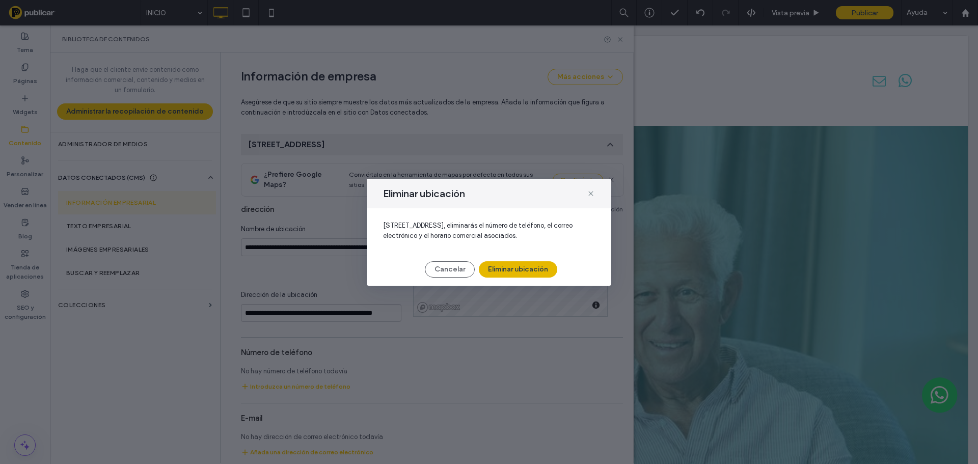
click at [541, 272] on button "Eliminar ubicación" at bounding box center [518, 269] width 78 height 16
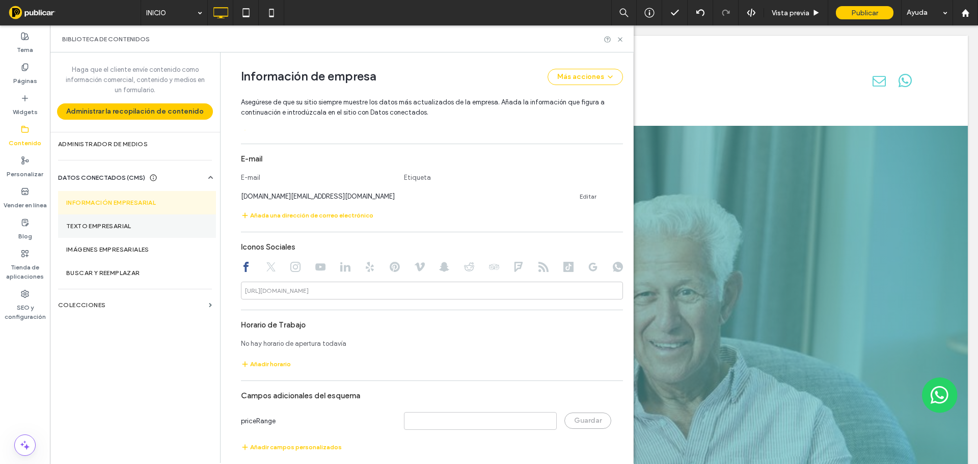
click at [146, 231] on section "Texto empresarial" at bounding box center [137, 225] width 158 height 23
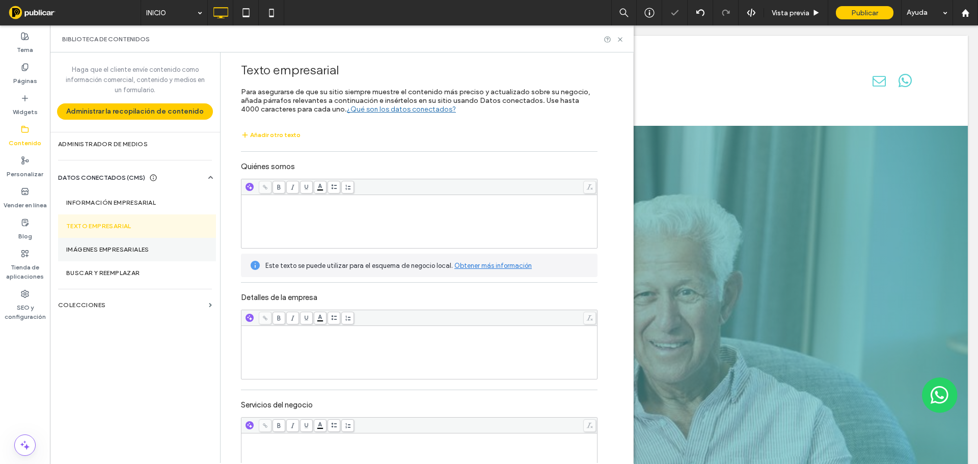
click at [148, 258] on section "Imágenes empresariales" at bounding box center [137, 249] width 158 height 23
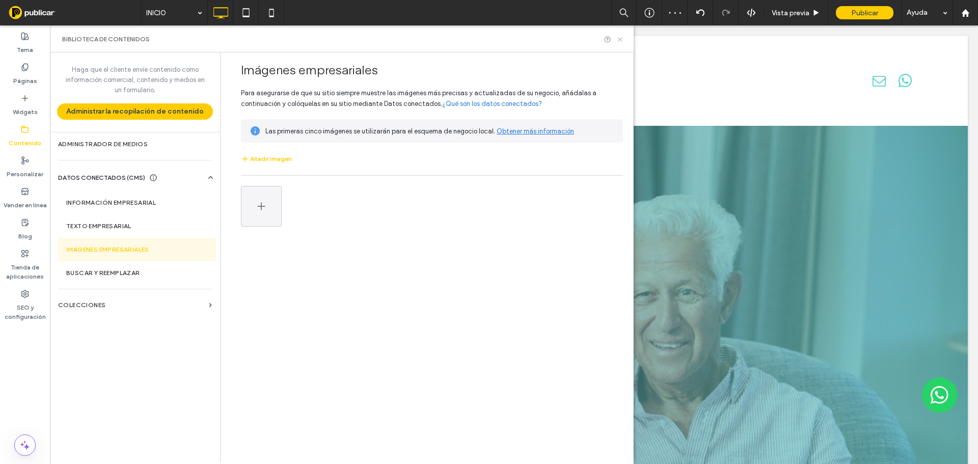
click at [617, 42] on icon at bounding box center [620, 40] width 8 height 8
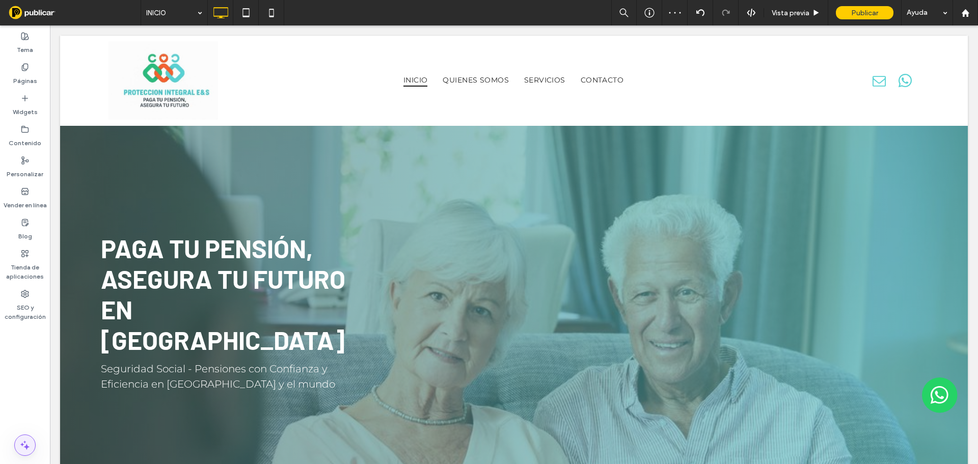
click at [18, 446] on span at bounding box center [25, 445] width 20 height 20
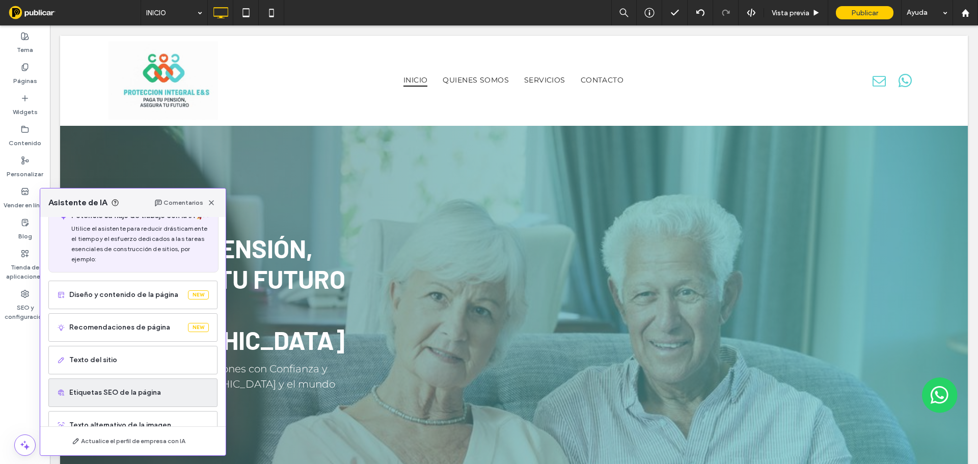
scroll to position [51, 0]
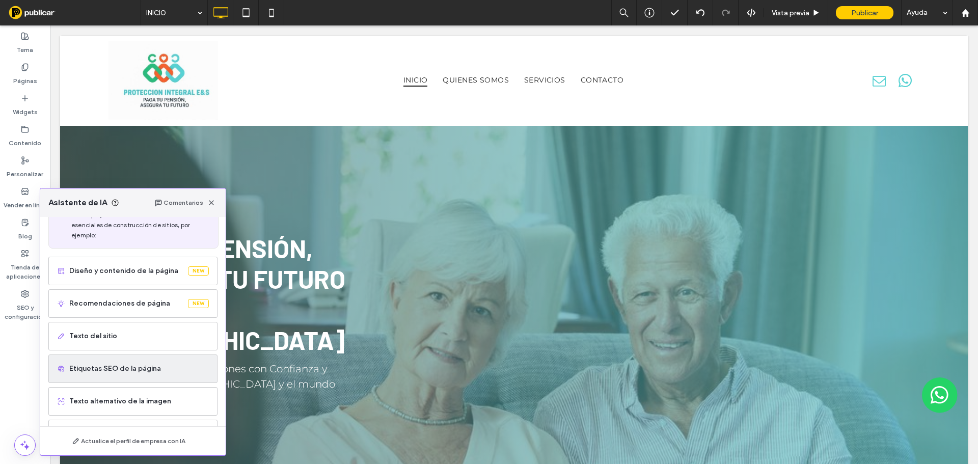
click at [106, 375] on div "Etiquetas SEO de la página" at bounding box center [132, 369] width 169 height 29
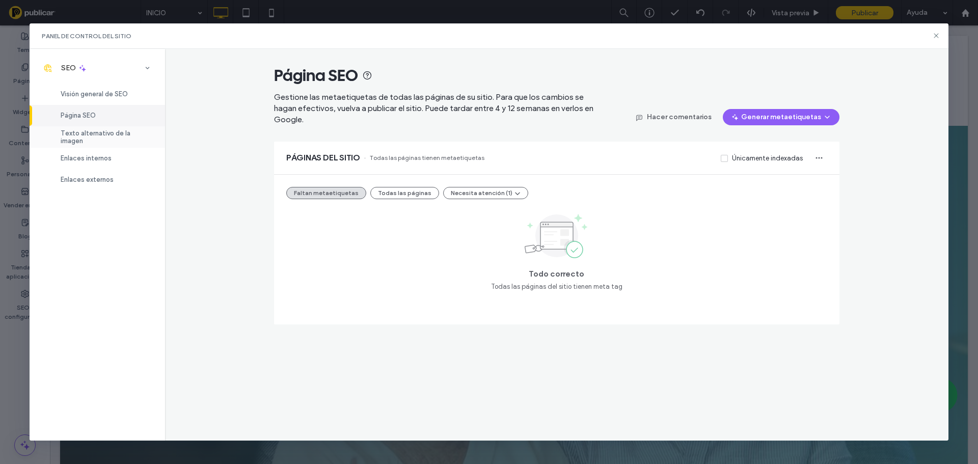
click at [89, 135] on span "Texto alternativo de la imagen" at bounding box center [107, 136] width 92 height 15
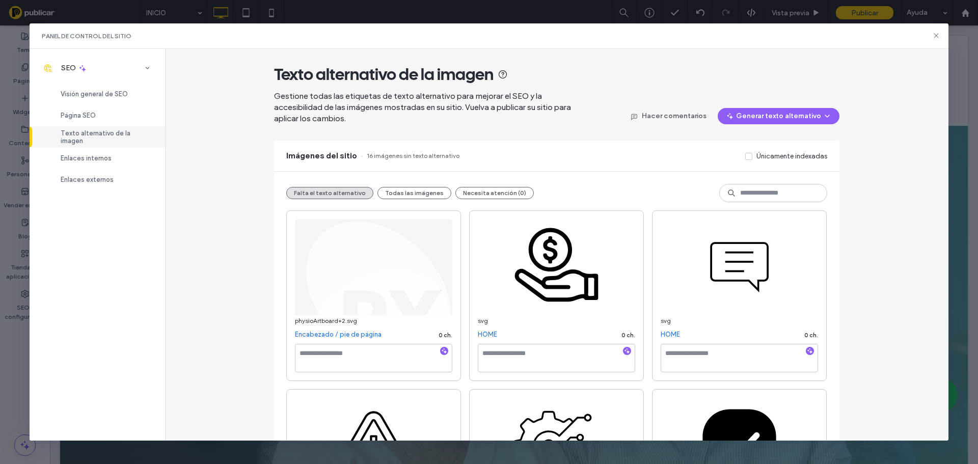
scroll to position [0, 0]
click at [939, 36] on icon at bounding box center [936, 36] width 8 height 8
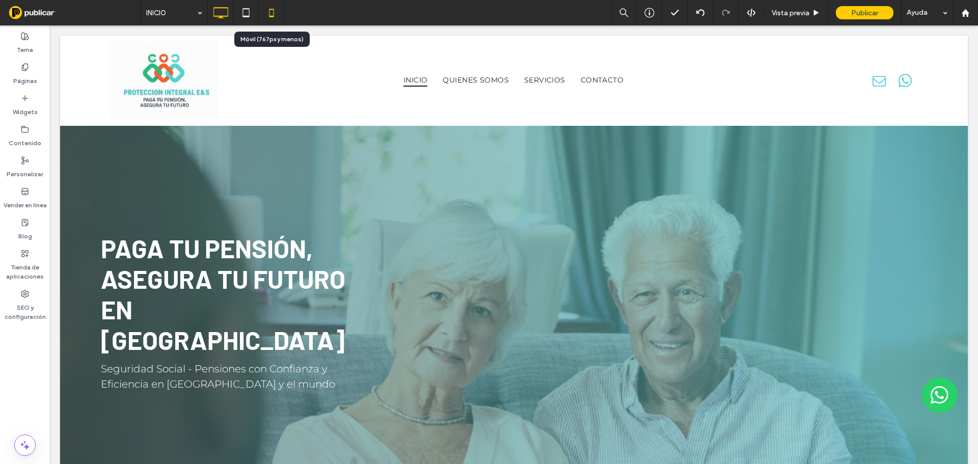
click at [267, 14] on icon at bounding box center [271, 13] width 20 height 20
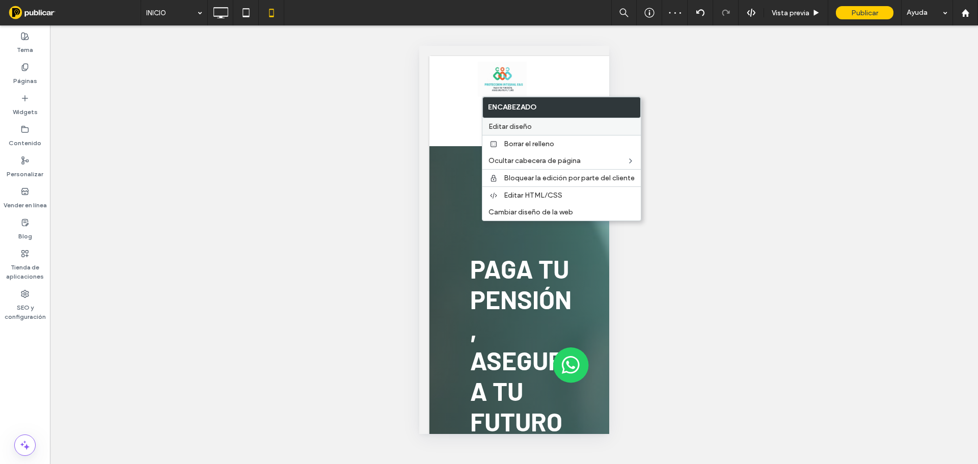
click at [527, 125] on span "Editar diseño" at bounding box center [510, 126] width 43 height 9
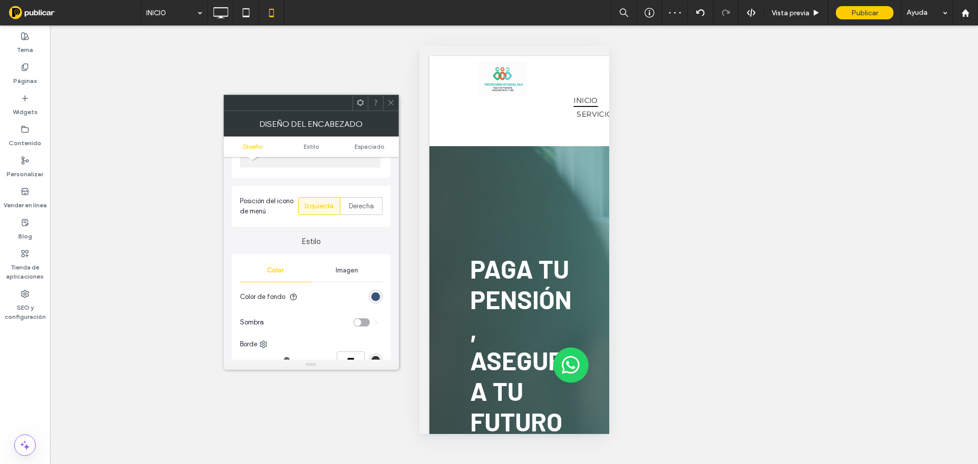
scroll to position [102, 0]
click at [373, 300] on div "rgb(57, 81, 116)" at bounding box center [375, 295] width 9 height 9
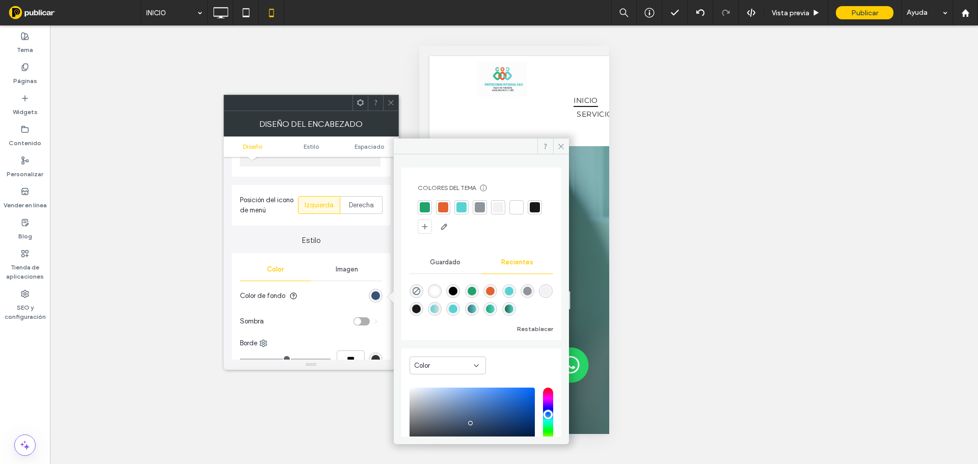
click at [518, 204] on div at bounding box center [517, 207] width 10 height 10
click at [563, 140] on span at bounding box center [561, 146] width 16 height 15
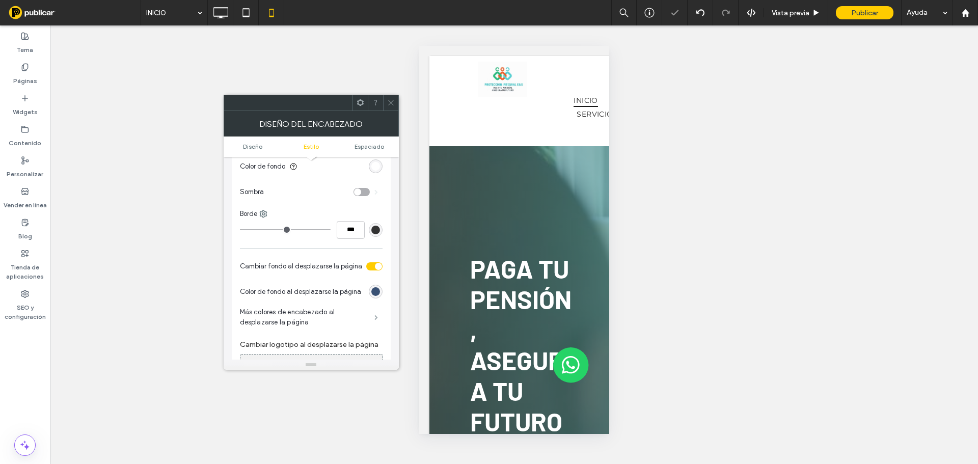
scroll to position [255, 0]
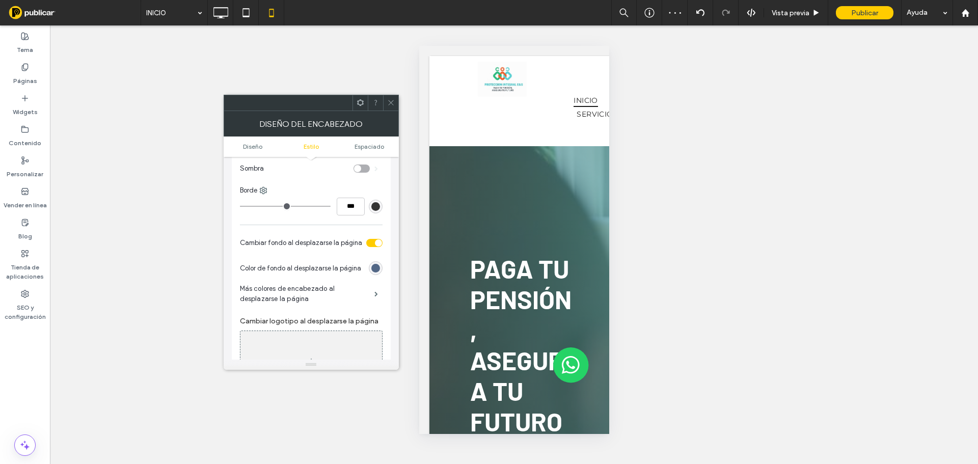
click at [377, 266] on div "rgb(57, 81, 116)" at bounding box center [375, 268] width 9 height 9
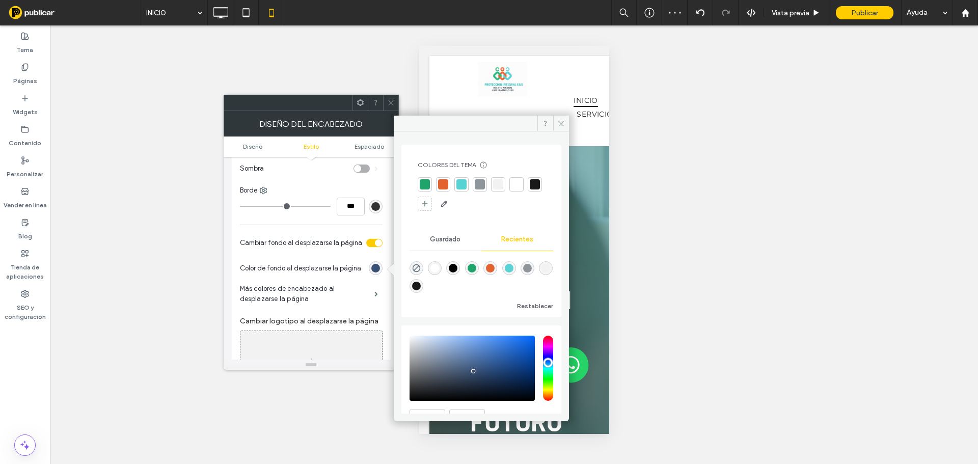
click at [518, 184] on div at bounding box center [517, 184] width 10 height 10
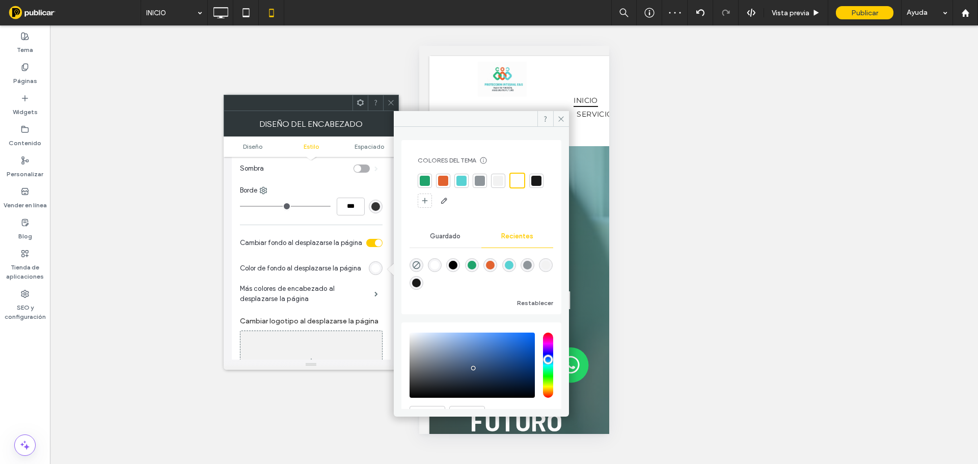
click at [374, 242] on div "toggle" at bounding box center [374, 243] width 16 height 8
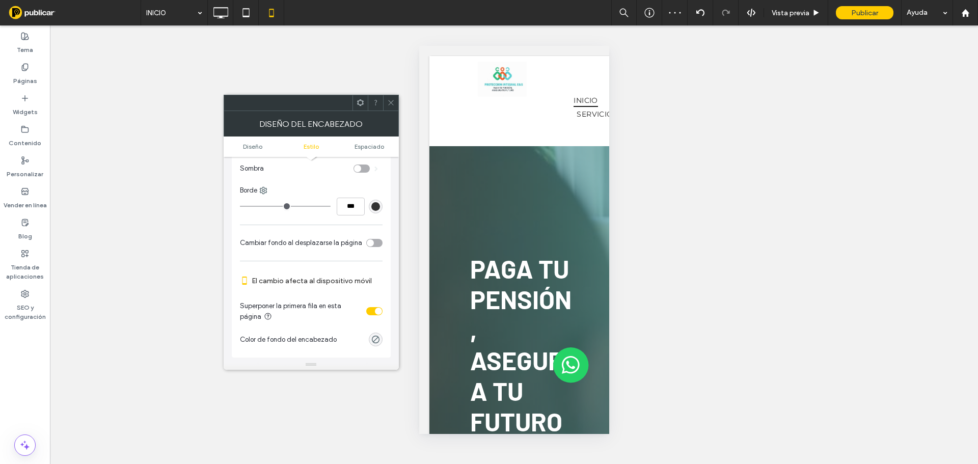
scroll to position [306, 0]
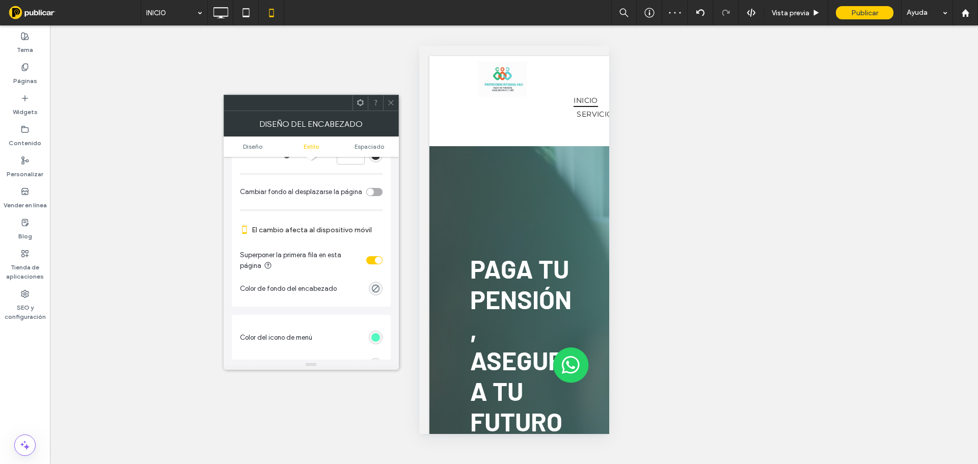
click at [373, 262] on div "toggle" at bounding box center [374, 260] width 16 height 8
drag, startPoint x: 393, startPoint y: 103, endPoint x: 418, endPoint y: 95, distance: 25.8
click at [396, 102] on div at bounding box center [390, 102] width 15 height 15
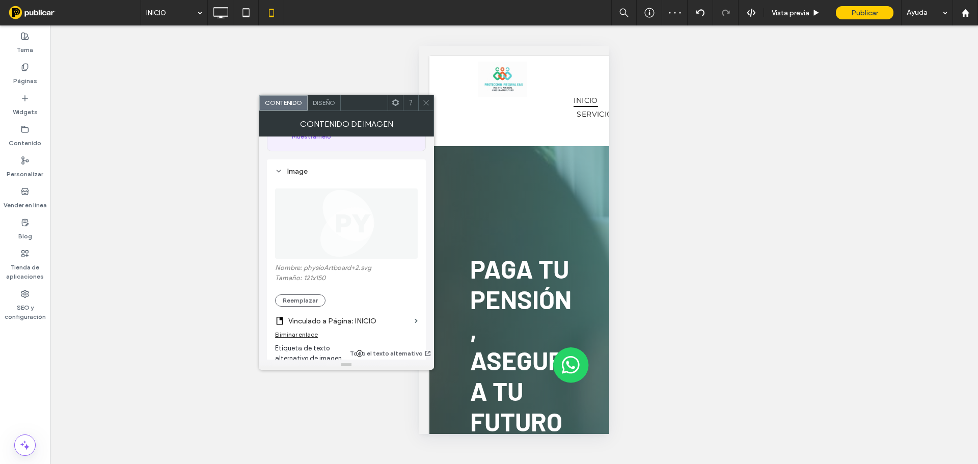
scroll to position [102, 0]
click at [319, 292] on button "Reemplazar" at bounding box center [300, 293] width 50 height 12
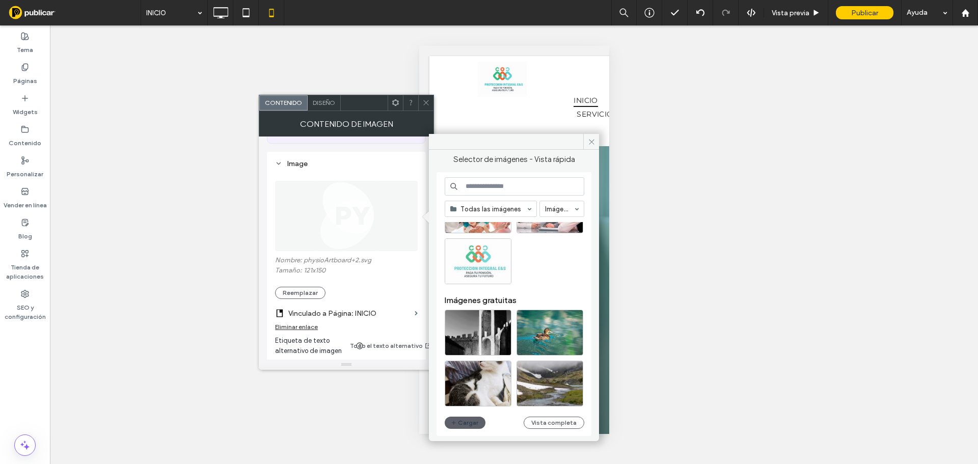
scroll to position [255, 0]
click at [485, 256] on div "Seleccionar" at bounding box center [478, 260] width 67 height 46
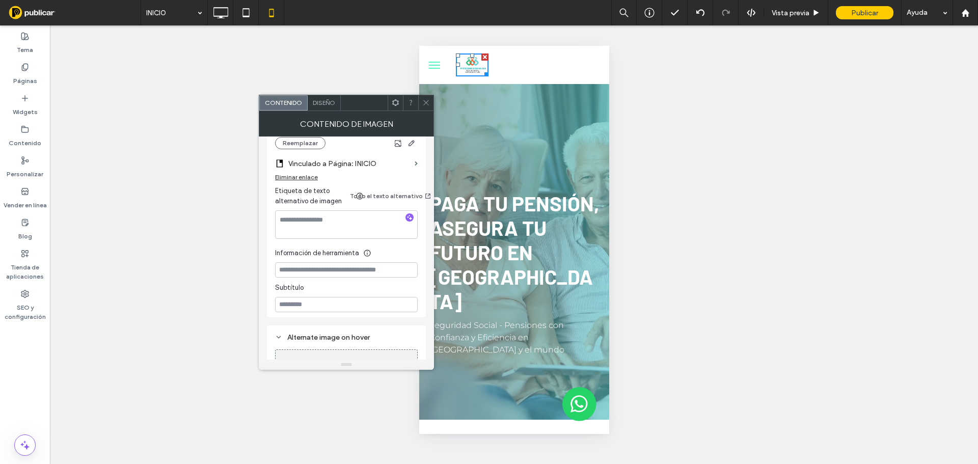
scroll to position [255, 0]
click at [330, 217] on textarea at bounding box center [346, 221] width 143 height 29
paste textarea "**********"
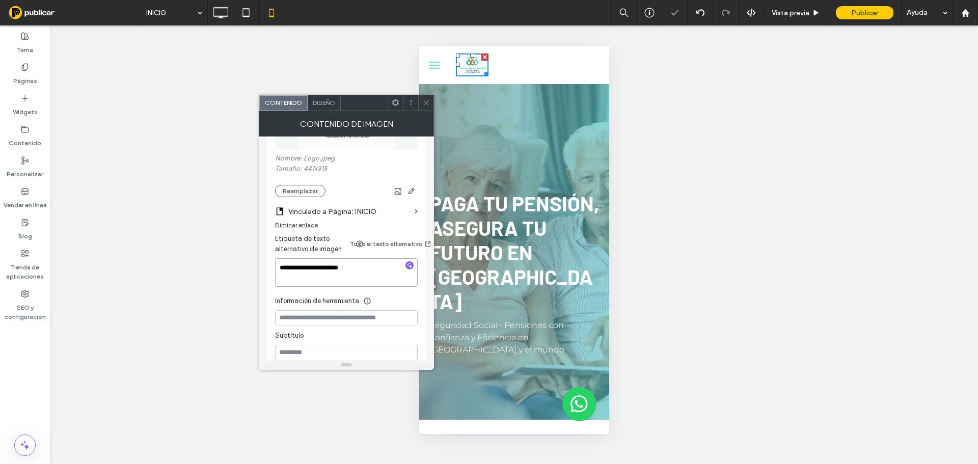
type textarea "**********"
click at [428, 107] on span at bounding box center [426, 102] width 8 height 15
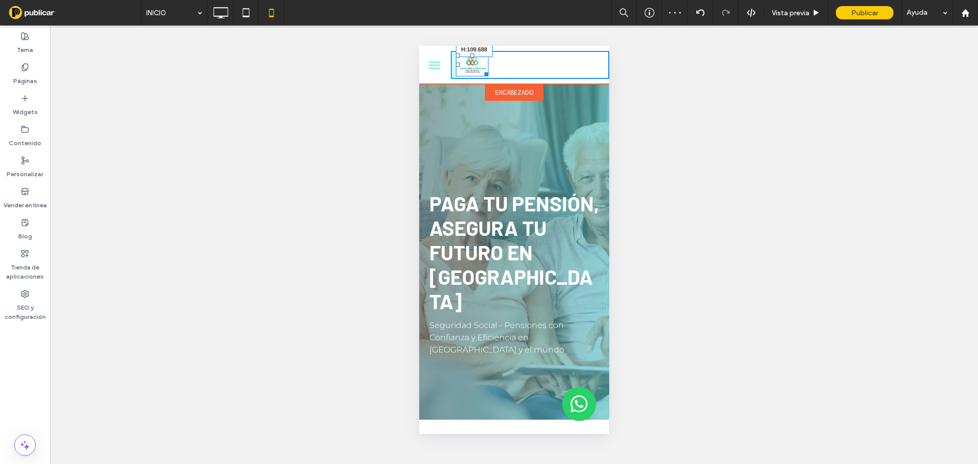
drag, startPoint x: 481, startPoint y: 74, endPoint x: 539, endPoint y: 108, distance: 67.1
click at [539, 84] on div "W:153.609 H:109.688" at bounding box center [514, 65] width 190 height 38
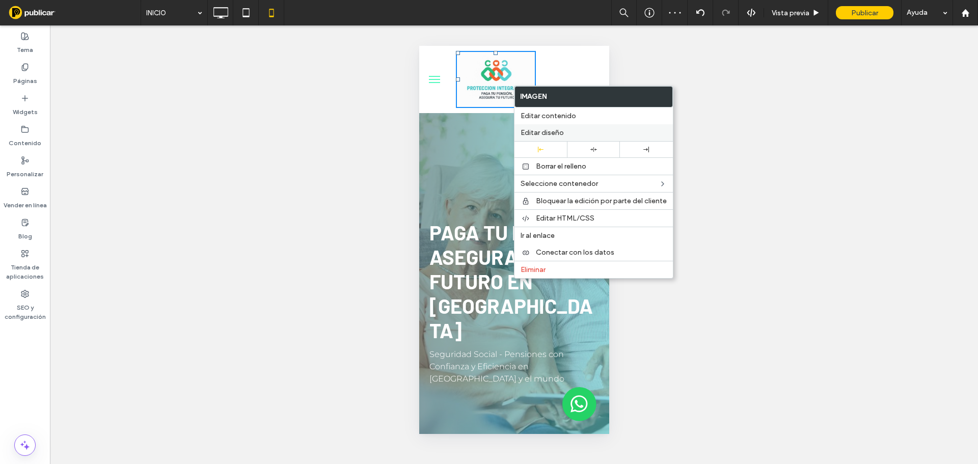
drag, startPoint x: 586, startPoint y: 146, endPoint x: 519, endPoint y: 126, distance: 69.5
click at [586, 146] on div at bounding box center [593, 150] width 53 height 16
drag, startPoint x: 864, startPoint y: 132, endPoint x: 446, endPoint y: 87, distance: 420.8
click at [445, 87] on div at bounding box center [435, 79] width 32 height 57
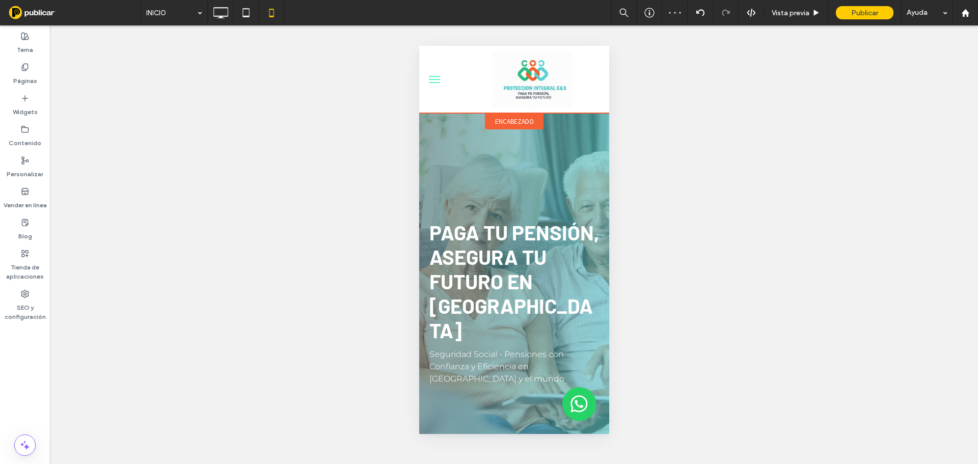
click at [506, 124] on span "encabezado" at bounding box center [514, 121] width 39 height 9
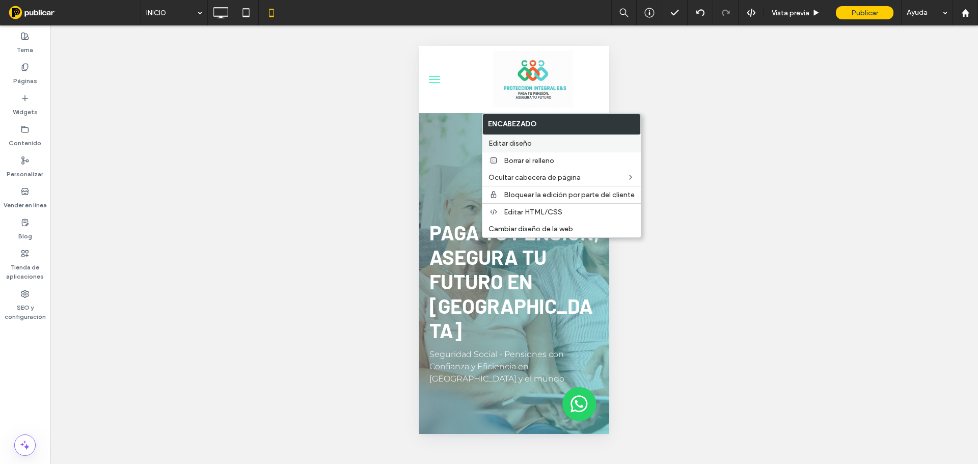
click at [515, 139] on span "Editar diseño" at bounding box center [510, 143] width 43 height 9
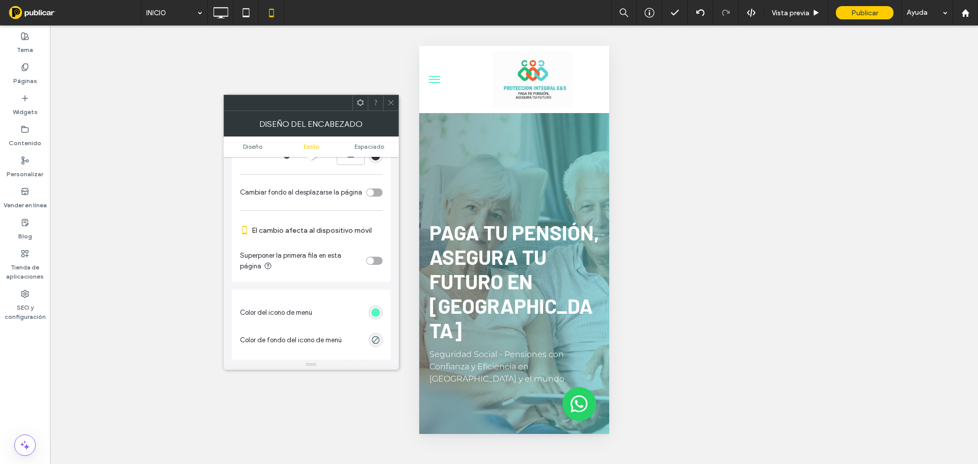
scroll to position [306, 0]
click at [379, 313] on div "rgb(85, 249, 191)" at bounding box center [375, 312] width 9 height 9
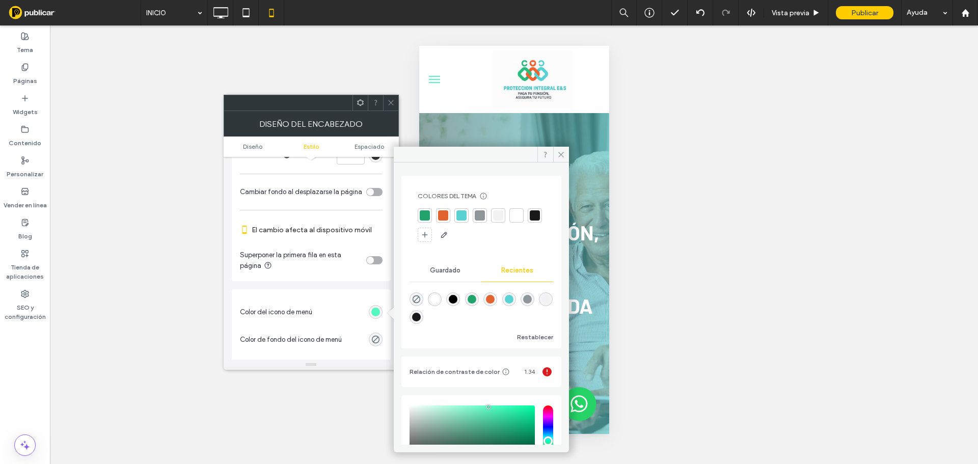
click at [462, 211] on div at bounding box center [461, 215] width 10 height 10
click at [555, 153] on span at bounding box center [561, 154] width 16 height 15
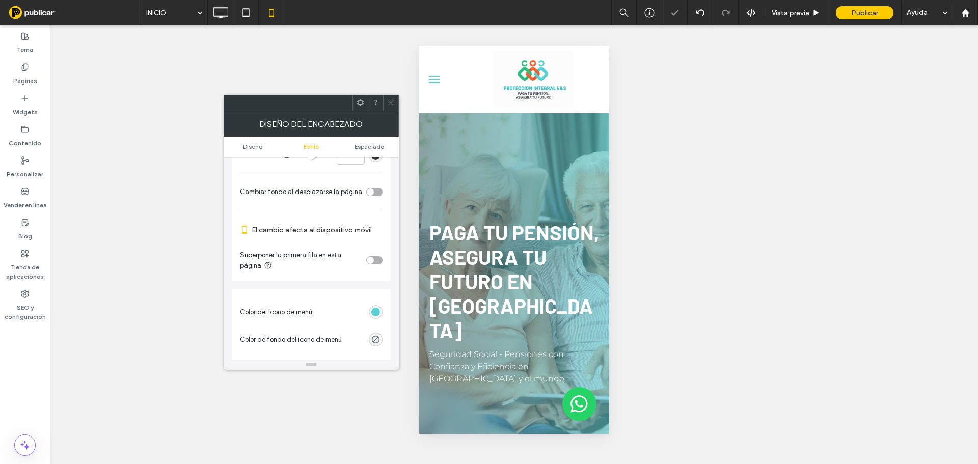
drag, startPoint x: 390, startPoint y: 102, endPoint x: 417, endPoint y: 102, distance: 27.0
click at [392, 102] on icon at bounding box center [391, 103] width 8 height 8
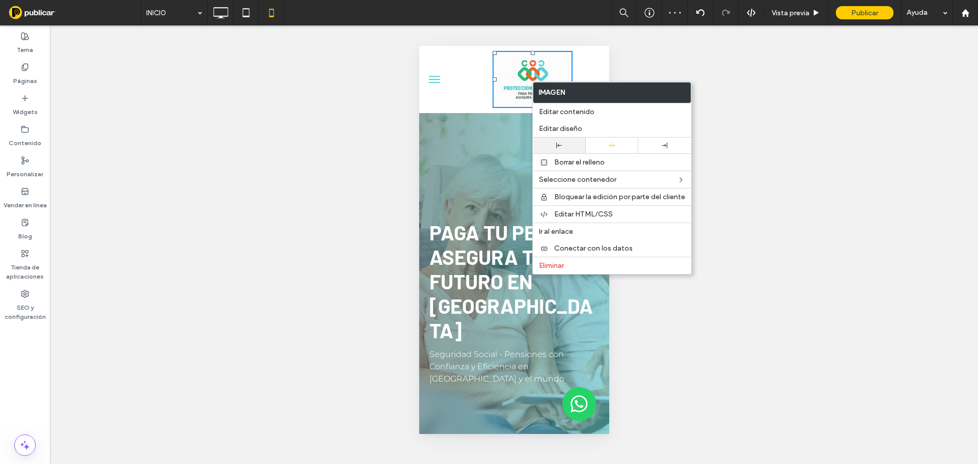
click at [560, 142] on div at bounding box center [559, 146] width 53 height 16
click at [488, 97] on img at bounding box center [494, 79] width 79 height 57
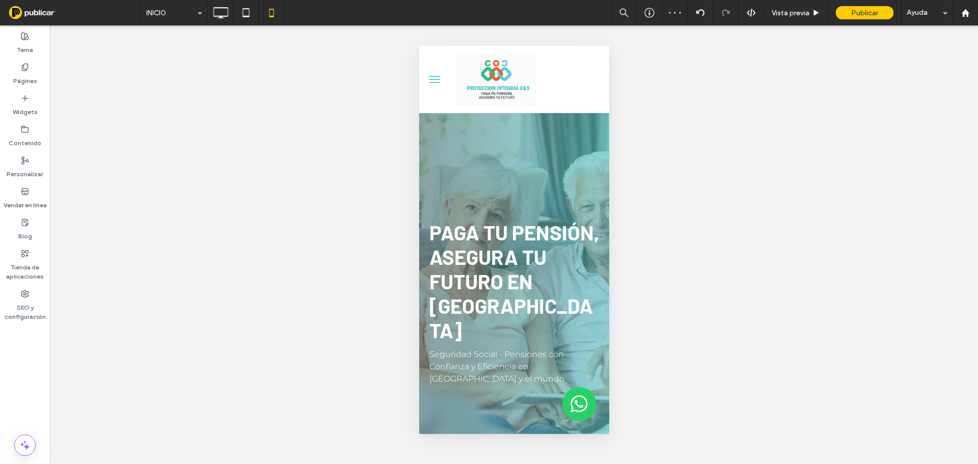
click at [782, 111] on div "¿Hacer visible? Sí" at bounding box center [514, 244] width 928 height 439
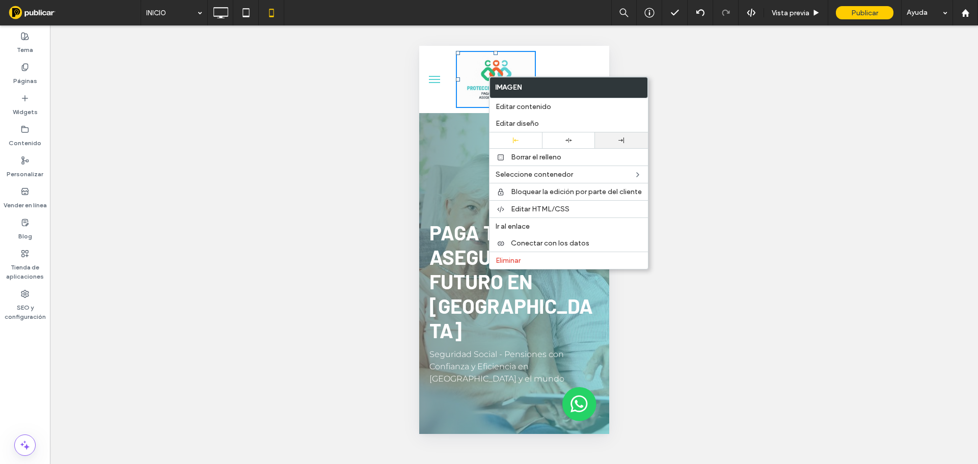
click at [607, 135] on div at bounding box center [621, 140] width 53 height 16
click at [751, 159] on div "¿Hacer visible? Sí" at bounding box center [514, 244] width 928 height 439
click at [769, 192] on div "¿Hacer visible? Sí" at bounding box center [514, 244] width 928 height 439
click at [438, 74] on button "menu" at bounding box center [434, 79] width 20 height 20
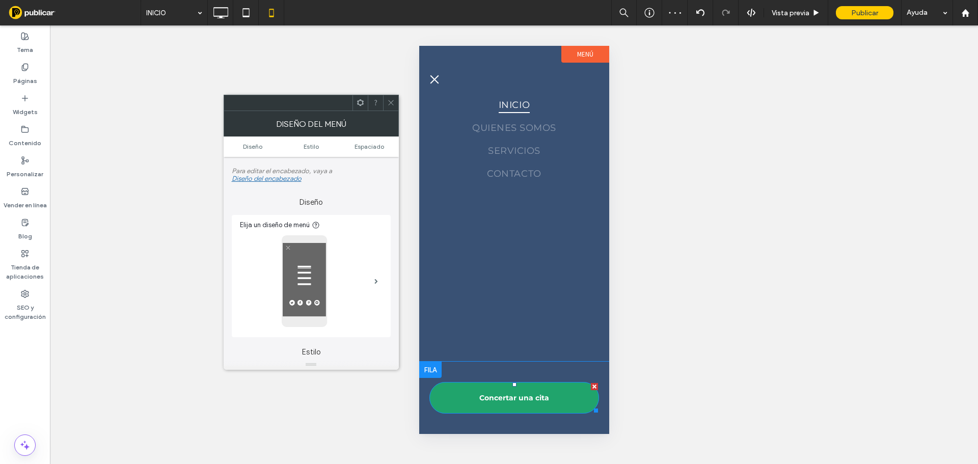
click at [592, 387] on div at bounding box center [593, 386] width 7 height 7
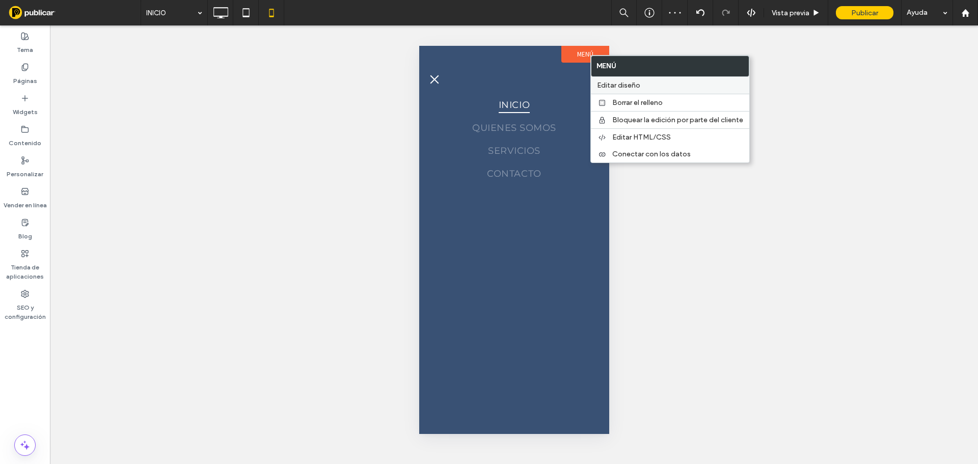
click at [609, 79] on div "Editar diseño" at bounding box center [670, 85] width 158 height 17
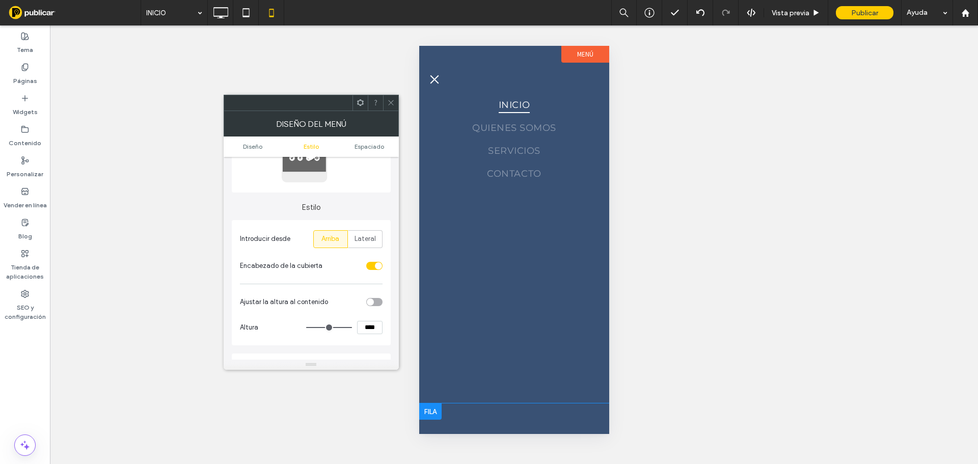
scroll to position [255, 0]
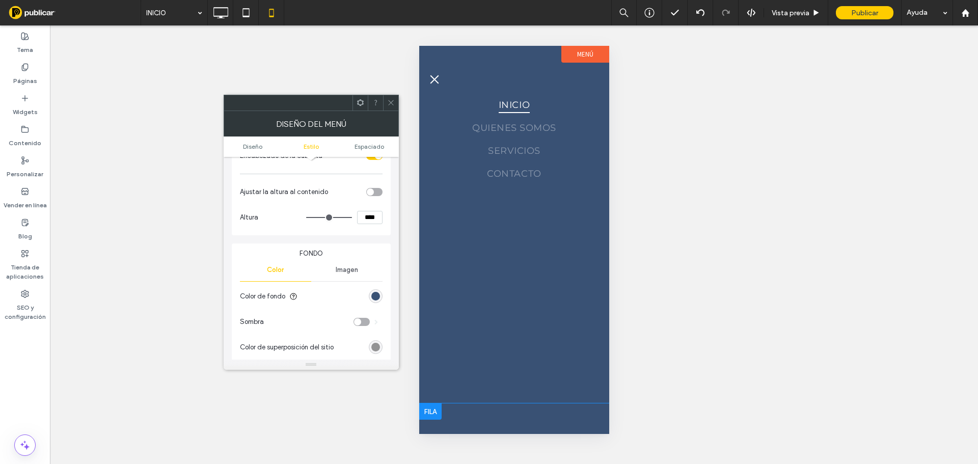
click at [369, 189] on div "toggle" at bounding box center [370, 192] width 7 height 7
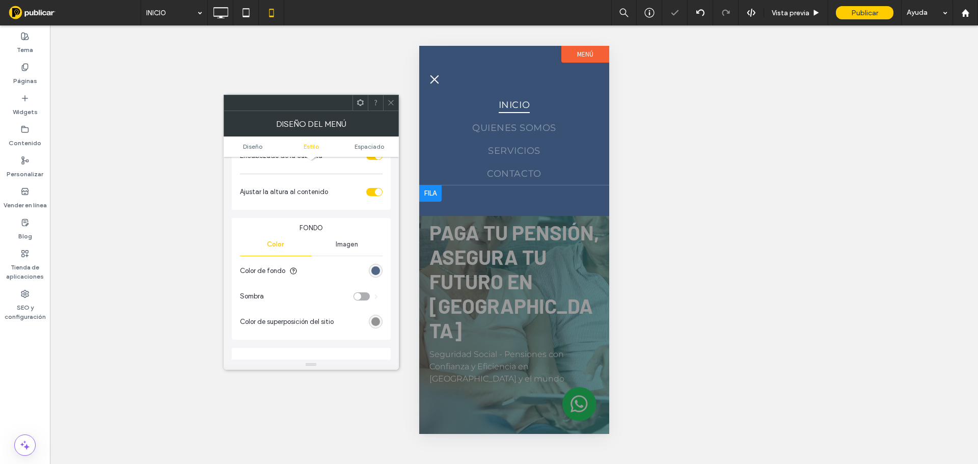
click at [378, 270] on div "rgb(57, 81, 116)" at bounding box center [375, 270] width 9 height 9
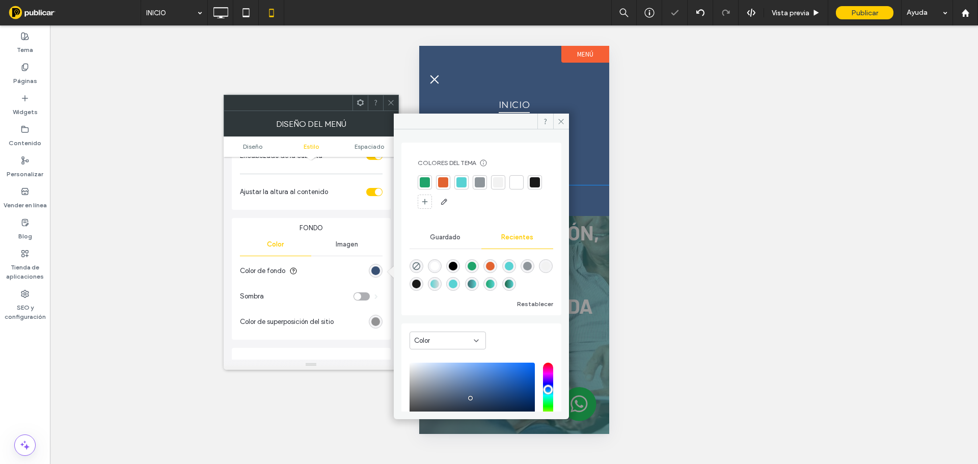
click at [461, 181] on div at bounding box center [461, 182] width 10 height 10
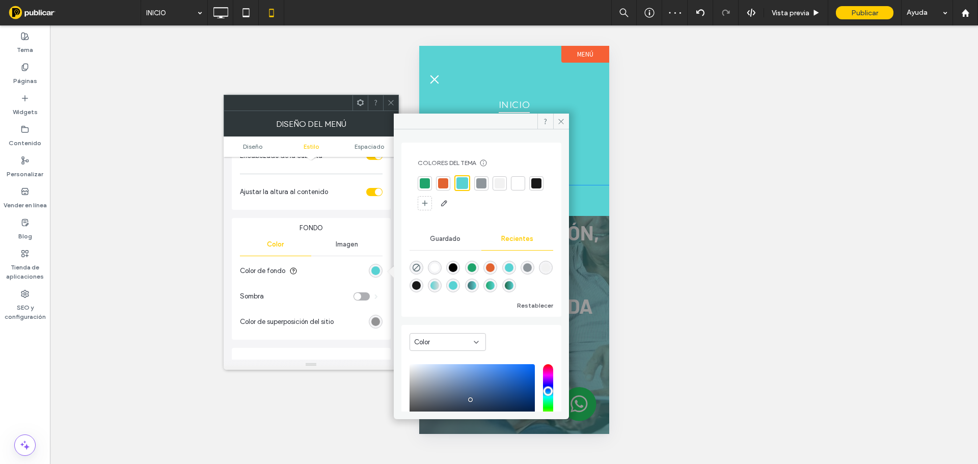
click at [445, 184] on div at bounding box center [443, 183] width 10 height 10
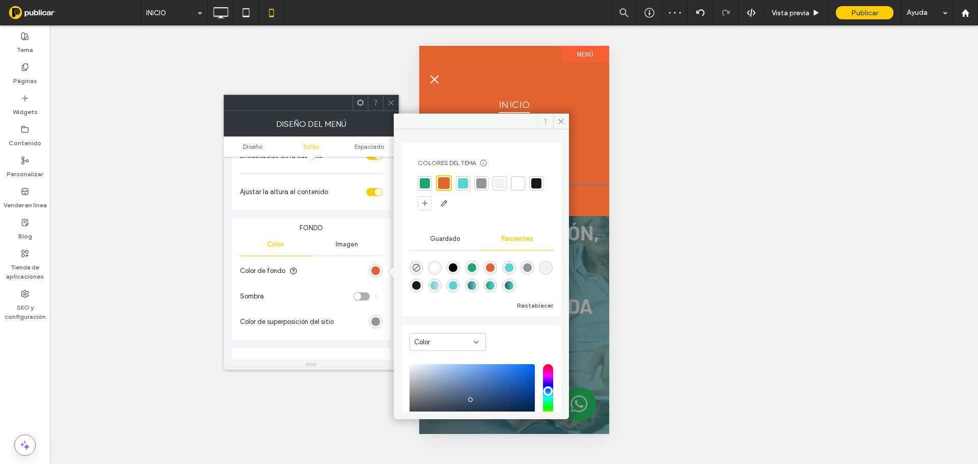
drag, startPoint x: 560, startPoint y: 120, endPoint x: 546, endPoint y: 120, distance: 14.3
click at [552, 120] on div at bounding box center [481, 122] width 175 height 16
click at [387, 102] on icon at bounding box center [391, 103] width 8 height 8
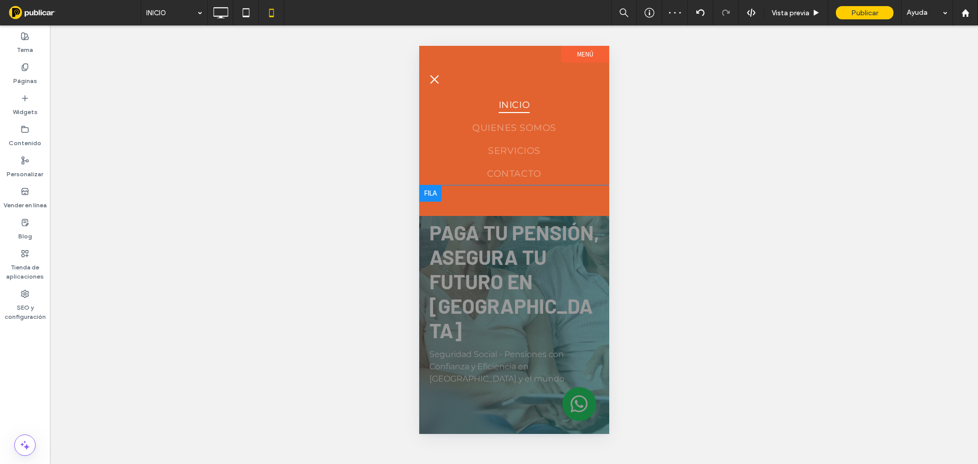
click at [433, 79] on span "menu" at bounding box center [434, 79] width 9 height 9
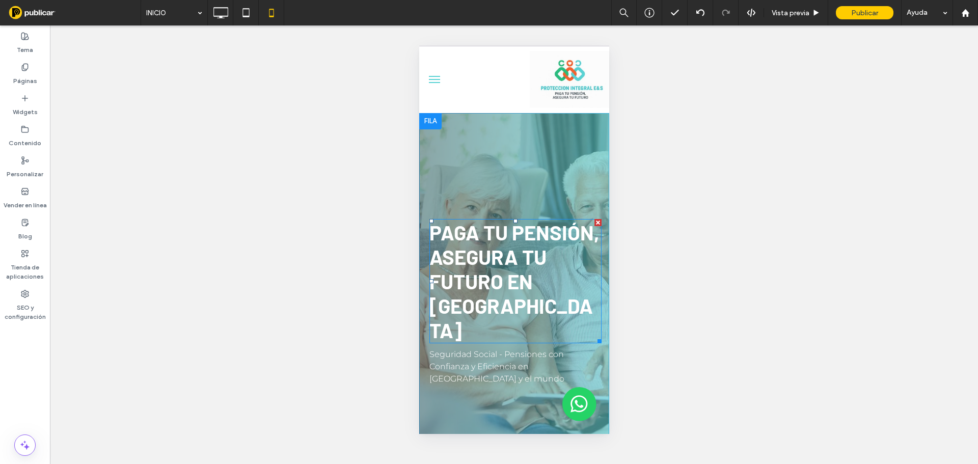
click at [489, 259] on span "Paga tu pensión, asegura tu futuro en [GEOGRAPHIC_DATA]" at bounding box center [514, 281] width 170 height 122
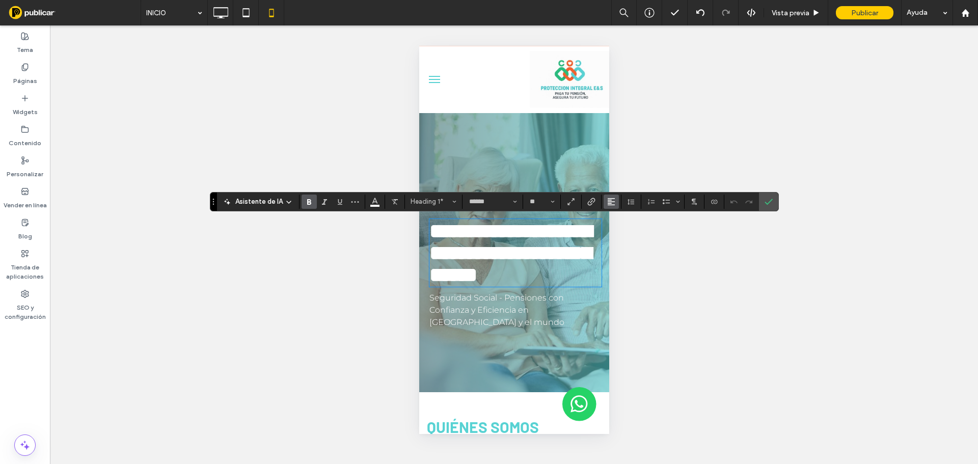
click at [612, 202] on icon "Alineación" at bounding box center [611, 202] width 8 height 8
click at [633, 236] on label "ui.textEditor.alignment.center" at bounding box center [622, 233] width 36 height 15
click at [772, 206] on span "Confirmar" at bounding box center [769, 201] width 8 height 17
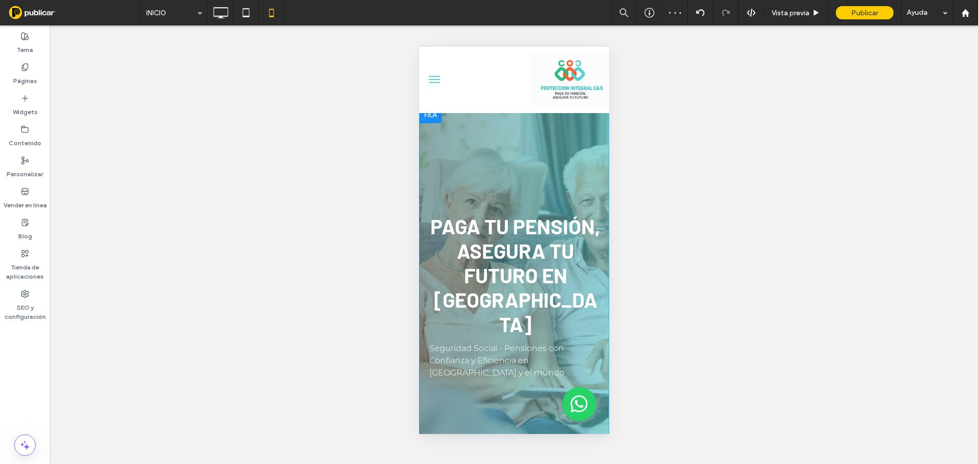
scroll to position [0, 0]
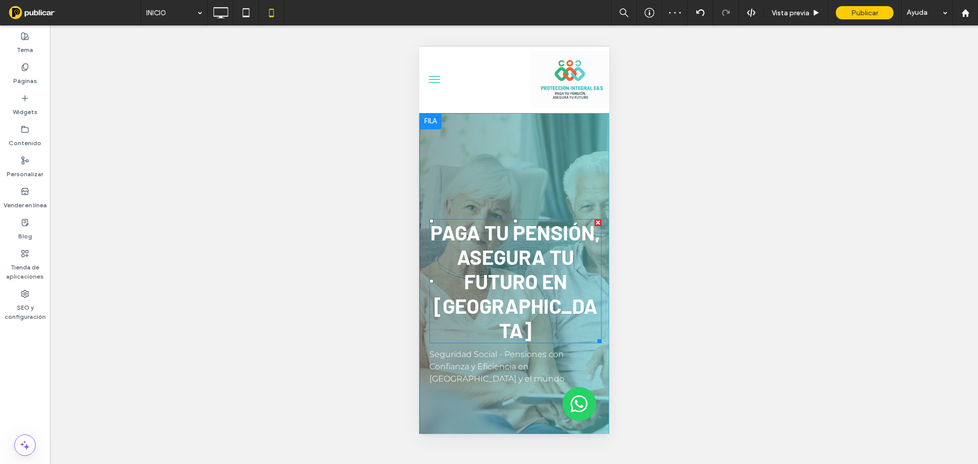
click at [535, 267] on span "Paga tu pensión, asegura tu futuro en [GEOGRAPHIC_DATA]" at bounding box center [515, 281] width 170 height 122
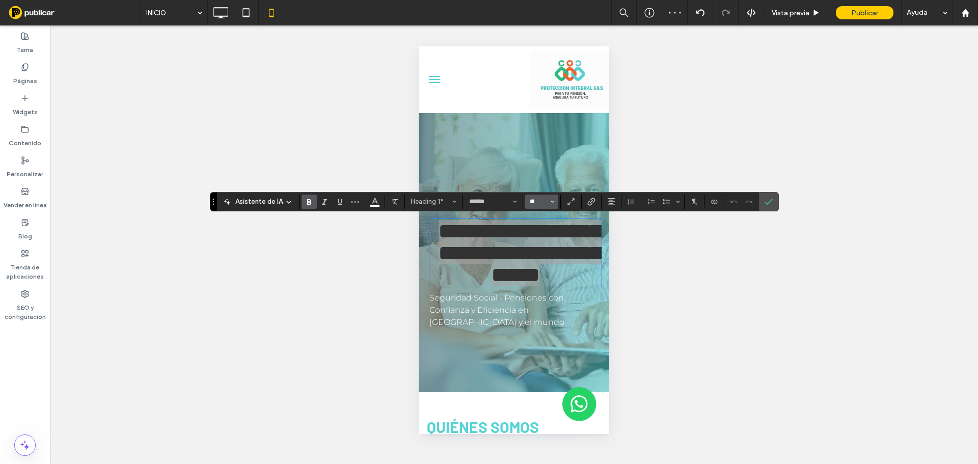
click at [538, 199] on input "**" at bounding box center [539, 202] width 20 height 8
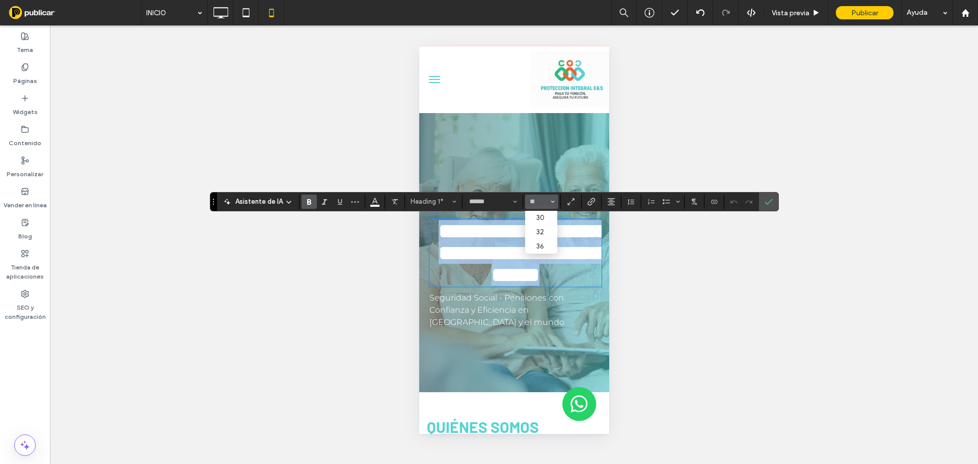
type input "**"
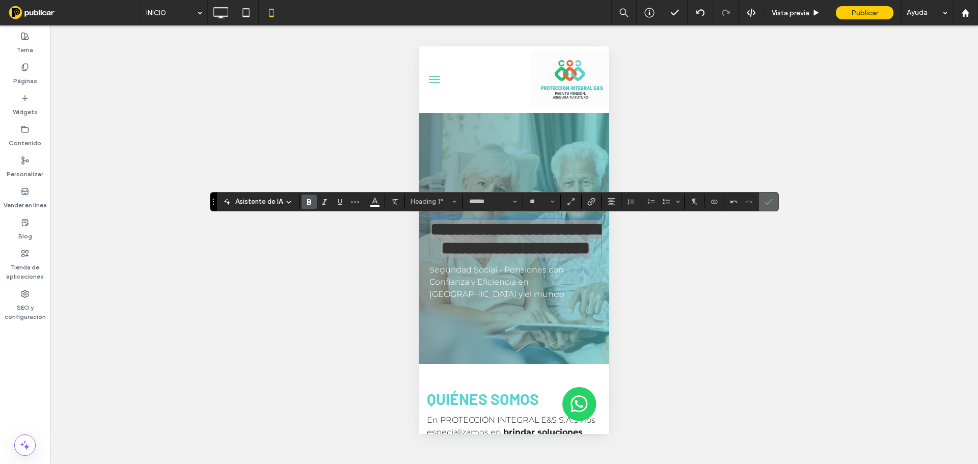
click at [769, 202] on icon "Confirmar" at bounding box center [769, 202] width 8 height 8
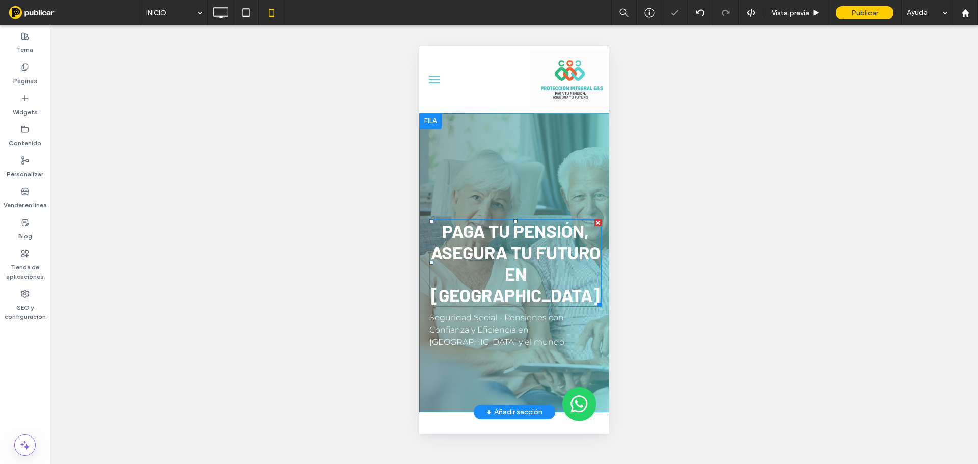
click at [514, 221] on span "Paga tu pensión, asegura tu futuro en [GEOGRAPHIC_DATA]" at bounding box center [516, 263] width 170 height 86
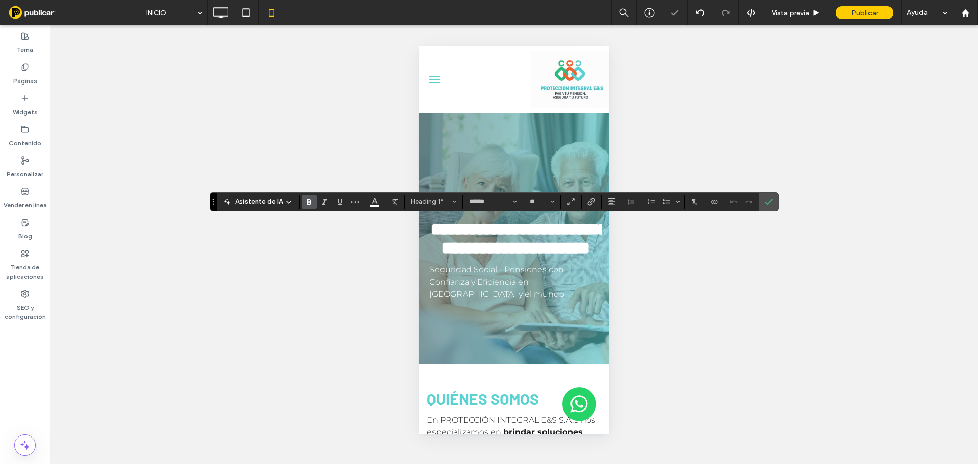
drag, startPoint x: 765, startPoint y: 201, endPoint x: 686, endPoint y: 201, distance: 79.5
click at [762, 201] on label "Confirmar" at bounding box center [768, 202] width 15 height 18
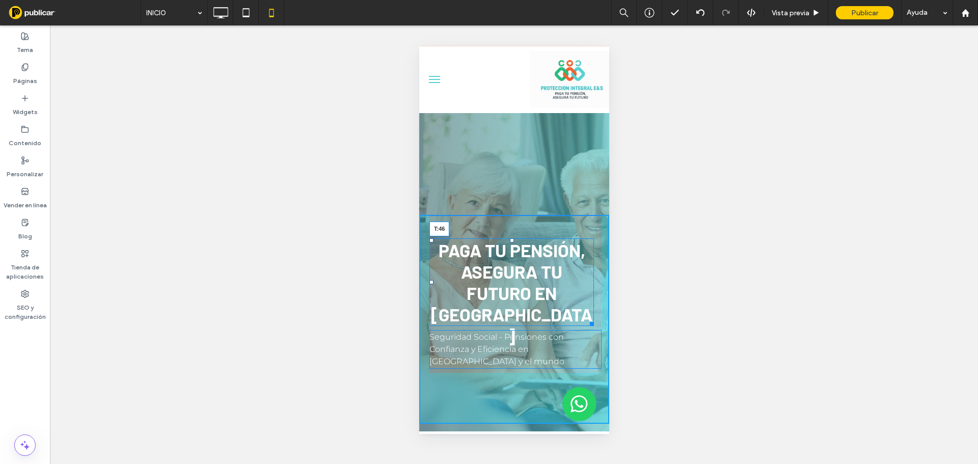
drag, startPoint x: 510, startPoint y: 222, endPoint x: 929, endPoint y: 287, distance: 423.8
click at [509, 241] on div at bounding box center [511, 240] width 4 height 4
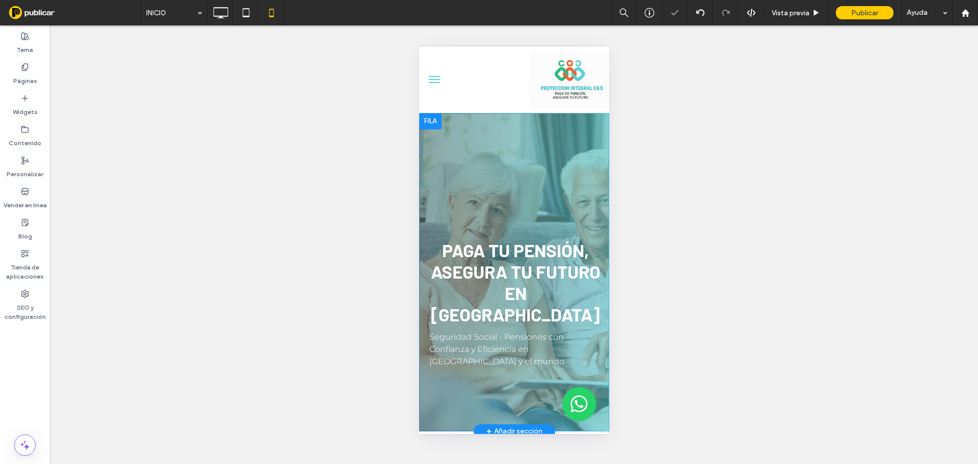
click at [504, 155] on div "Paga tu pensión, asegura tu futuro en Colombia Seguridad Social - Pensiones con…" at bounding box center [514, 272] width 190 height 318
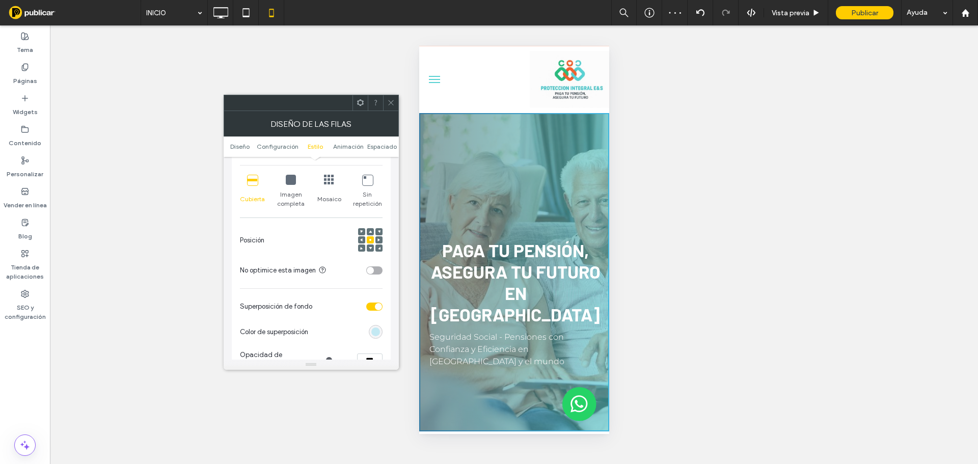
scroll to position [408, 0]
click at [378, 236] on use at bounding box center [379, 235] width 3 height 3
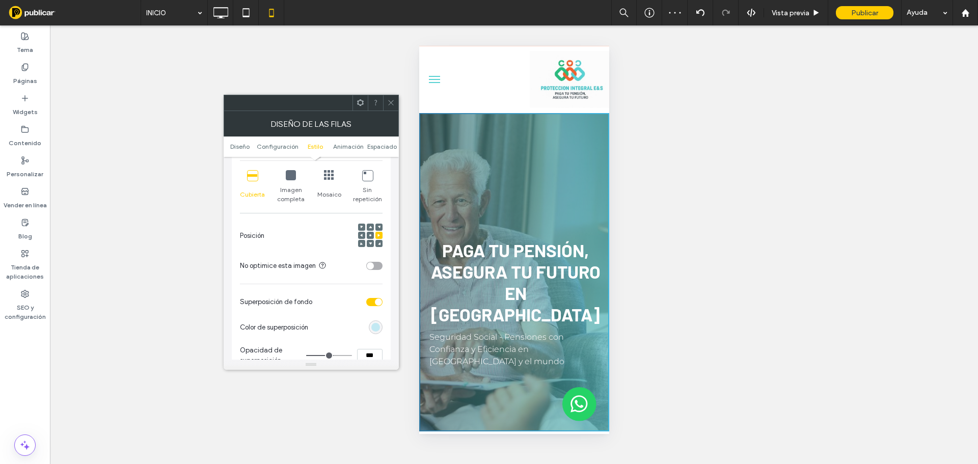
click at [369, 234] on icon at bounding box center [370, 235] width 3 height 3
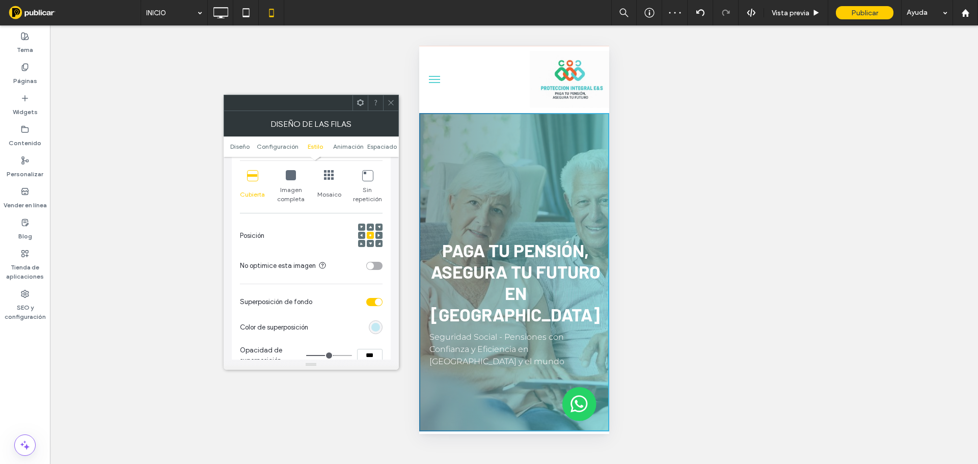
click at [393, 109] on span at bounding box center [391, 102] width 8 height 15
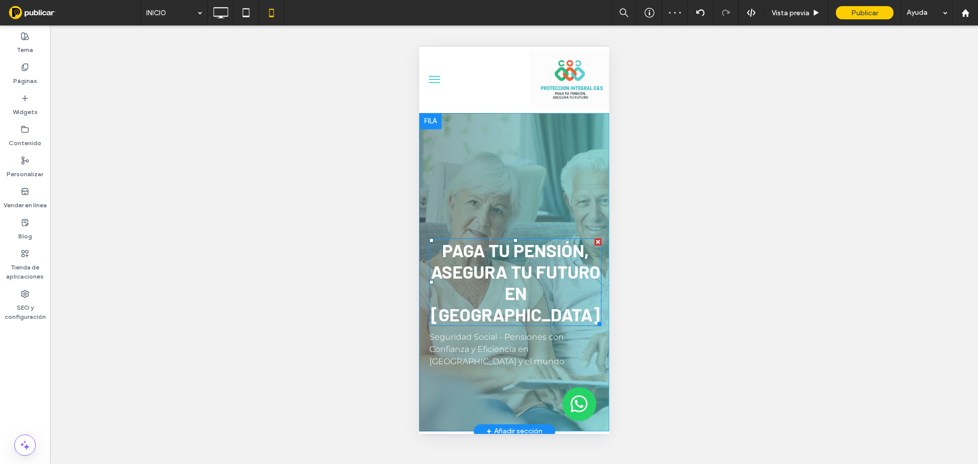
click at [558, 306] on h1 "Paga tu pensión, asegura tu futuro en [GEOGRAPHIC_DATA]" at bounding box center [515, 282] width 172 height 86
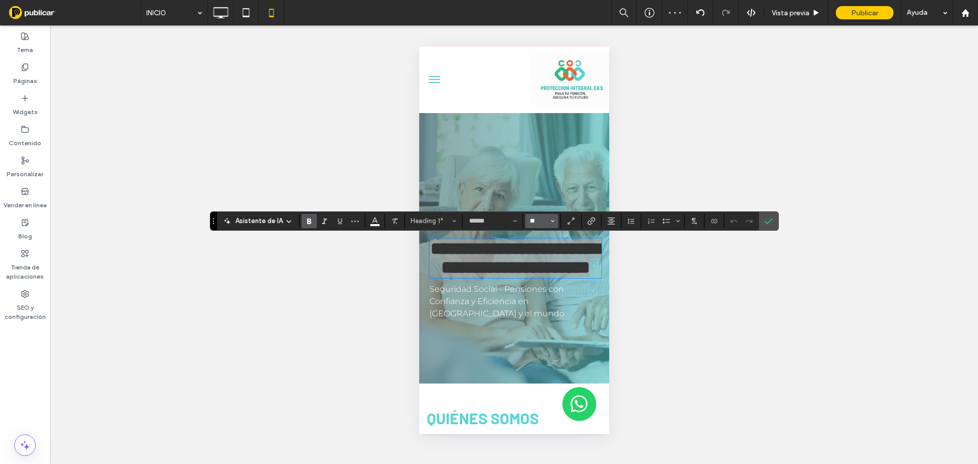
click at [546, 219] on input "**" at bounding box center [539, 221] width 20 height 8
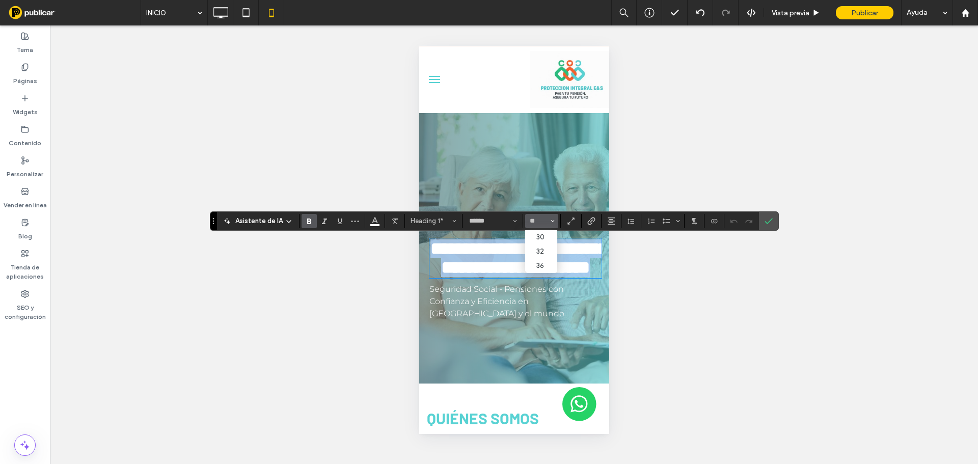
type input "**"
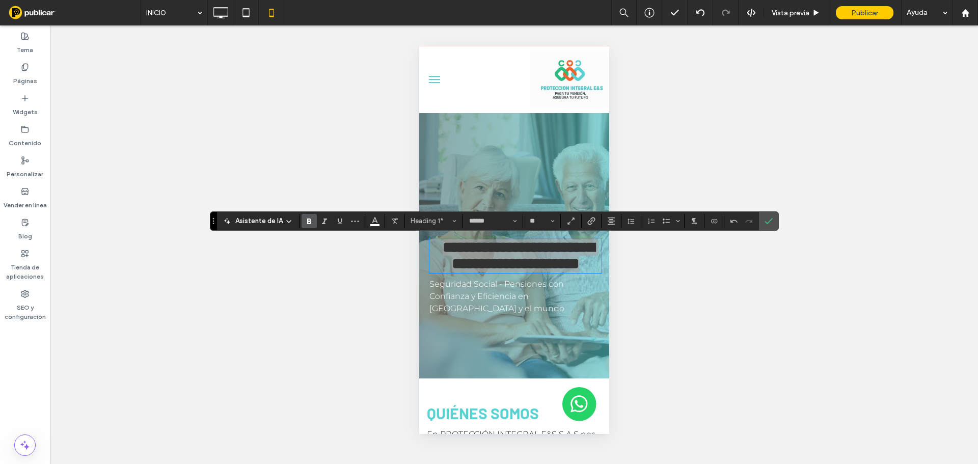
drag, startPoint x: 763, startPoint y: 223, endPoint x: 753, endPoint y: 230, distance: 11.7
click at [762, 225] on label "Confirmar" at bounding box center [768, 221] width 15 height 18
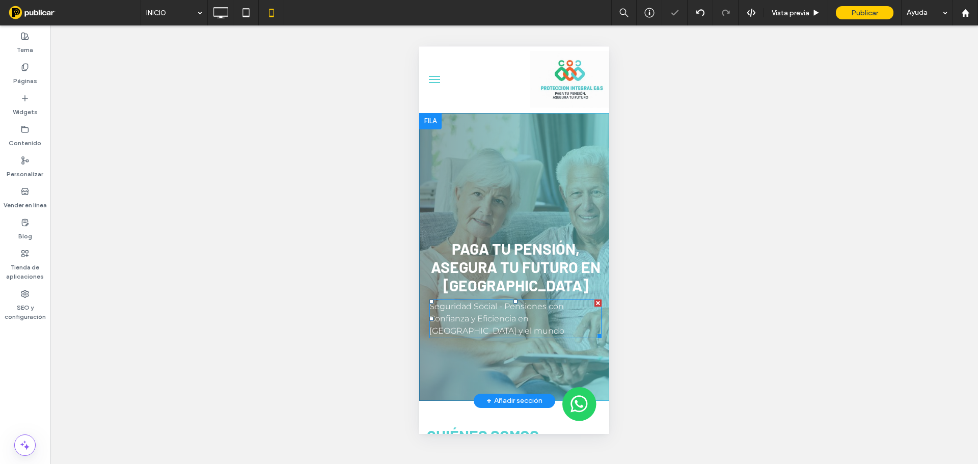
click at [518, 321] on span "Seguridad Social - Pensiones con Confianza y Eficiencia en [GEOGRAPHIC_DATA] y …" at bounding box center [496, 319] width 135 height 34
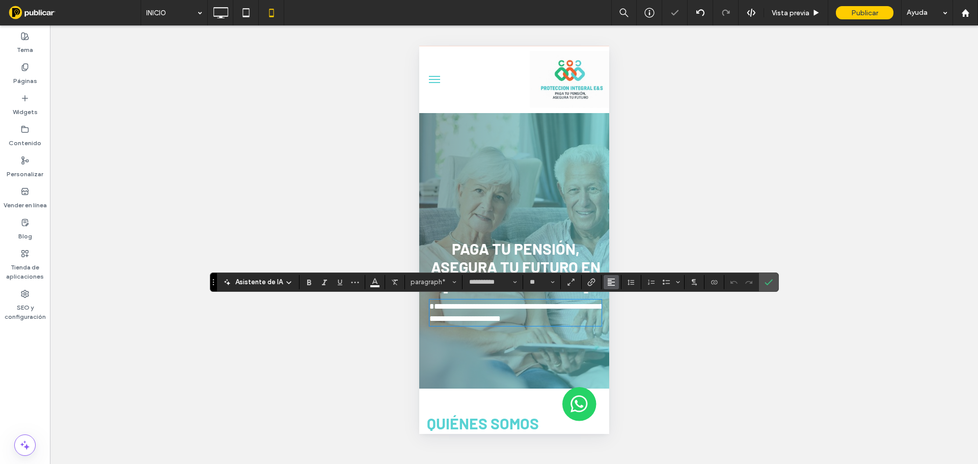
click at [610, 285] on use "Alineación" at bounding box center [611, 282] width 7 height 7
click at [628, 312] on label "ui.textEditor.alignment.center" at bounding box center [622, 313] width 36 height 15
click at [308, 283] on icon "Negrita" at bounding box center [309, 282] width 8 height 8
click at [768, 280] on icon "Confirmar" at bounding box center [769, 282] width 8 height 8
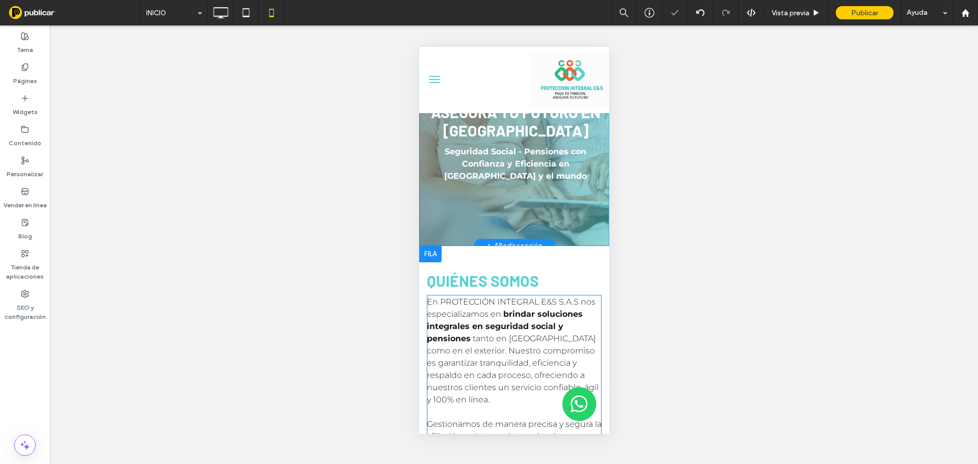
scroll to position [204, 0]
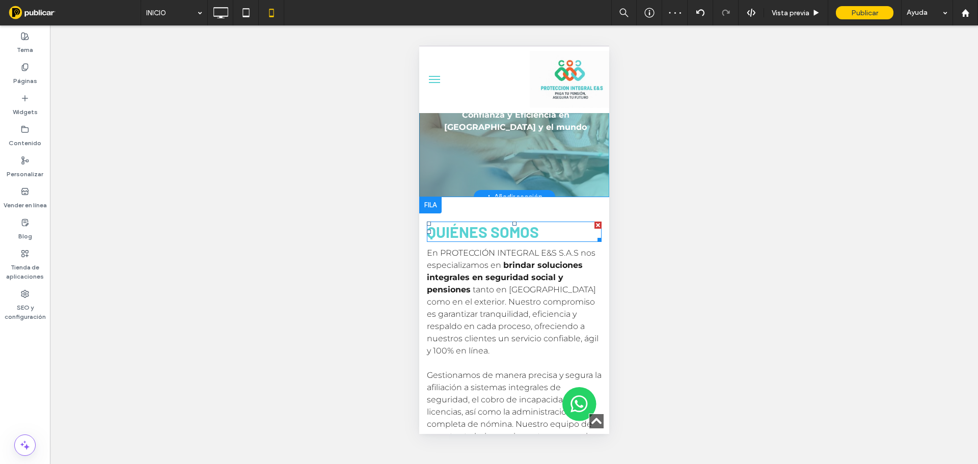
click at [515, 226] on span "QUIÉNES SOMOS" at bounding box center [482, 232] width 112 height 18
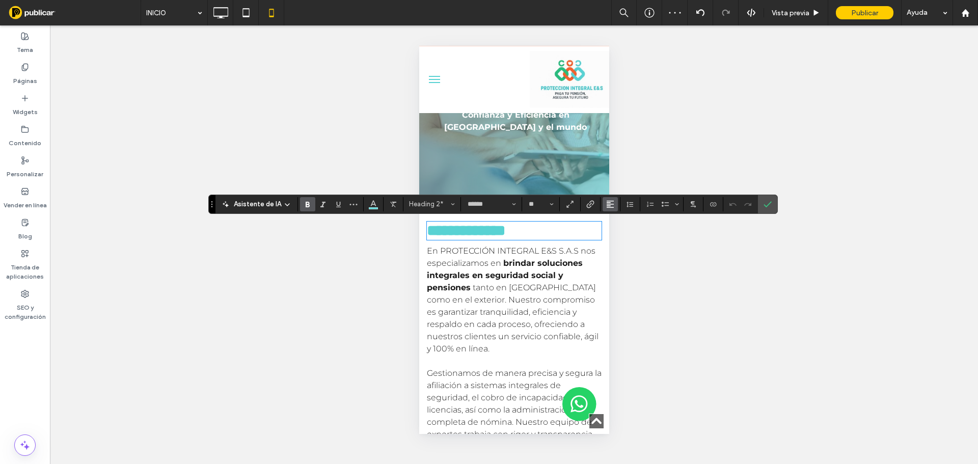
click at [610, 202] on icon "Alineación" at bounding box center [610, 204] width 8 height 8
click at [629, 233] on label "ui.textEditor.alignment.center" at bounding box center [621, 235] width 36 height 15
click at [515, 292] on span "tanto en [GEOGRAPHIC_DATA] como en el exterior. Nuestro compromiso es garantiza…" at bounding box center [512, 318] width 172 height 71
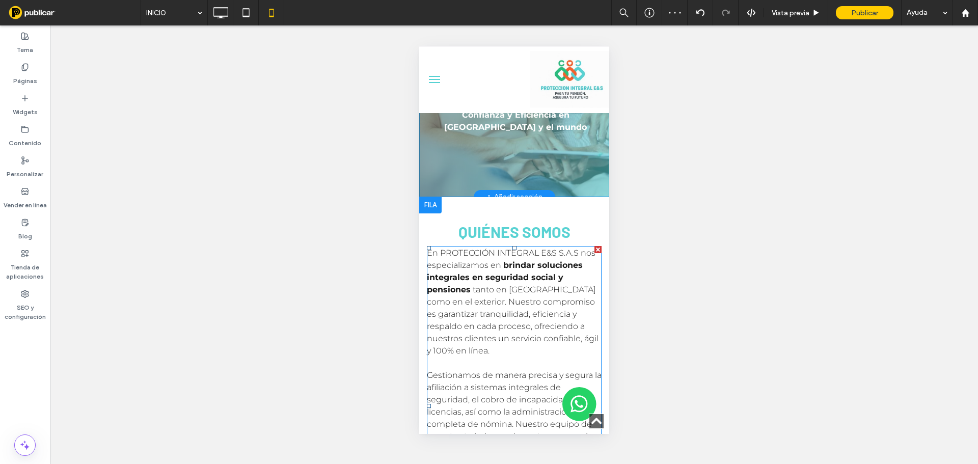
click at [515, 292] on span "tanto en [GEOGRAPHIC_DATA] como en el exterior. Nuestro compromiso es garantiza…" at bounding box center [512, 320] width 172 height 71
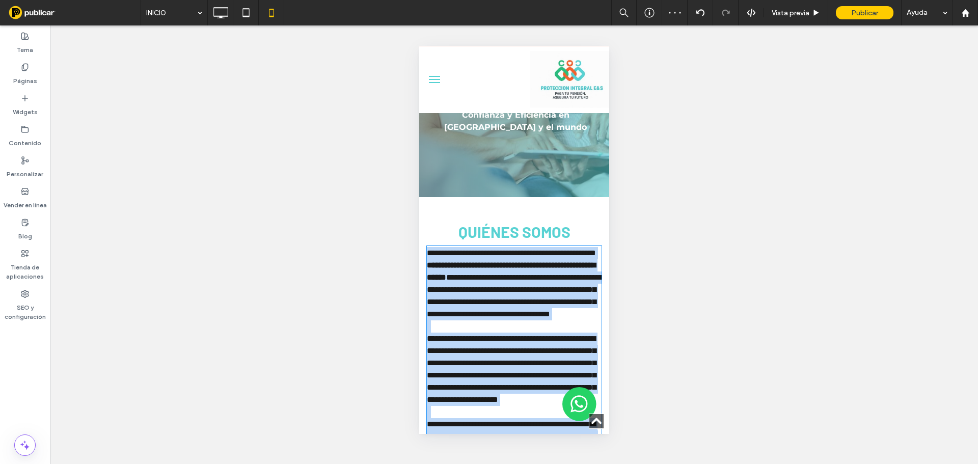
scroll to position [376, 0]
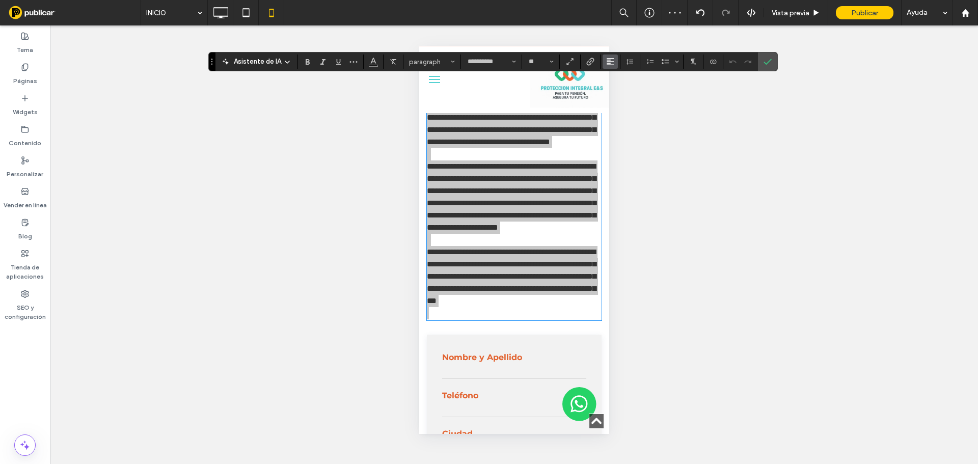
click at [612, 60] on icon "Alineación" at bounding box center [610, 62] width 8 height 8
click at [624, 95] on div "ui.textEditor.alignment.center" at bounding box center [620, 93] width 13 height 8
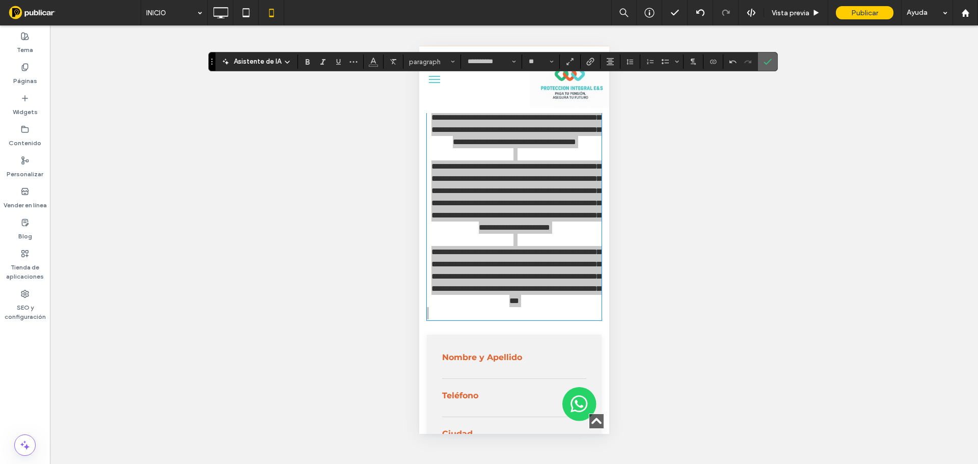
click at [766, 62] on icon "Confirmar" at bounding box center [768, 62] width 8 height 8
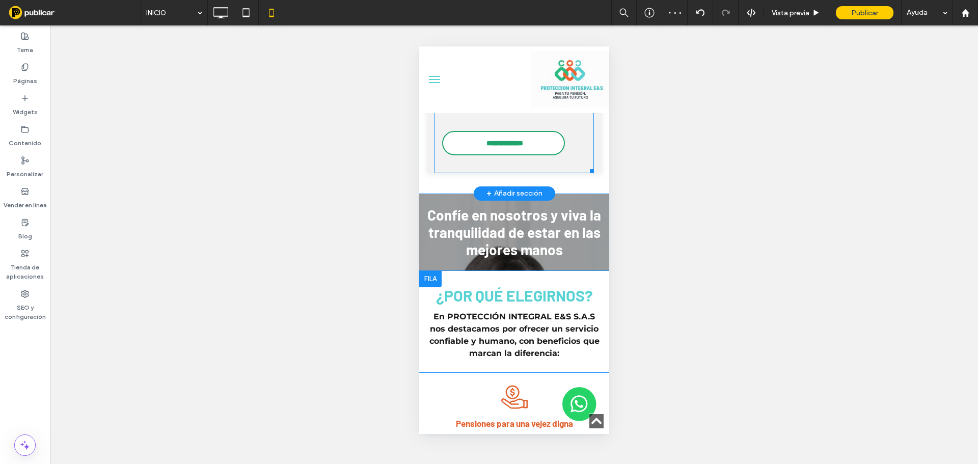
scroll to position [885, 0]
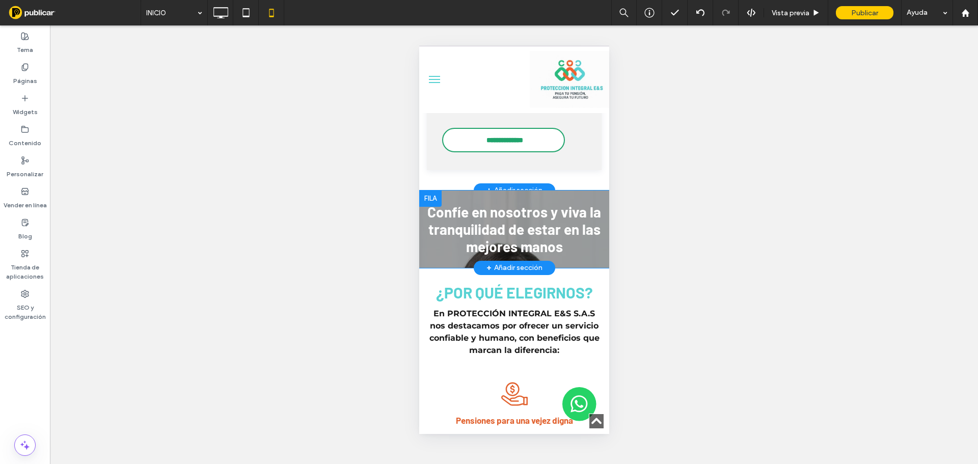
click at [566, 207] on div "Confíe en nosotros y viva la tranquilidad de estar en las mejores manos Click T…" at bounding box center [514, 229] width 190 height 77
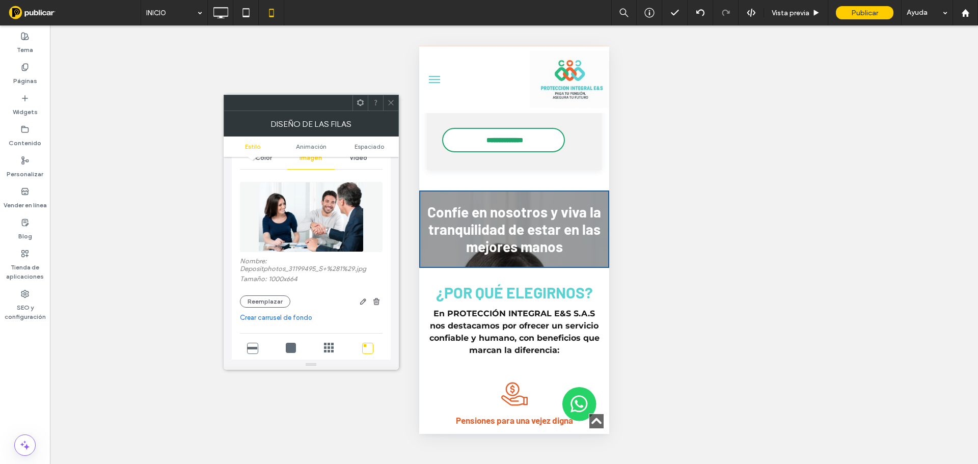
scroll to position [102, 0]
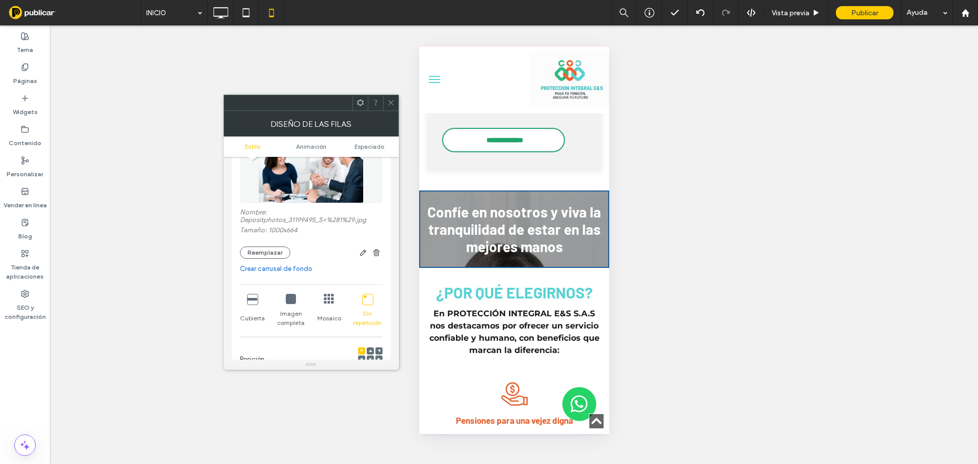
click at [256, 299] on icon at bounding box center [252, 299] width 10 height 10
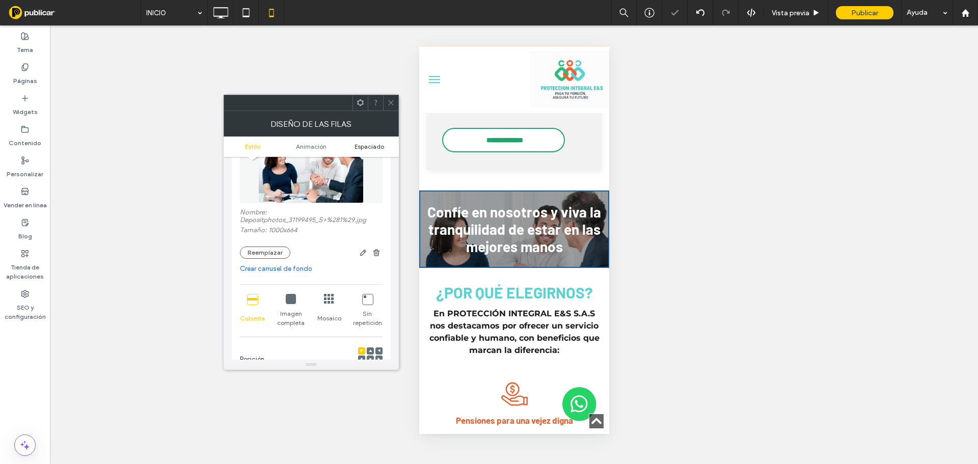
click at [369, 143] on span "Espaciado" at bounding box center [370, 147] width 30 height 8
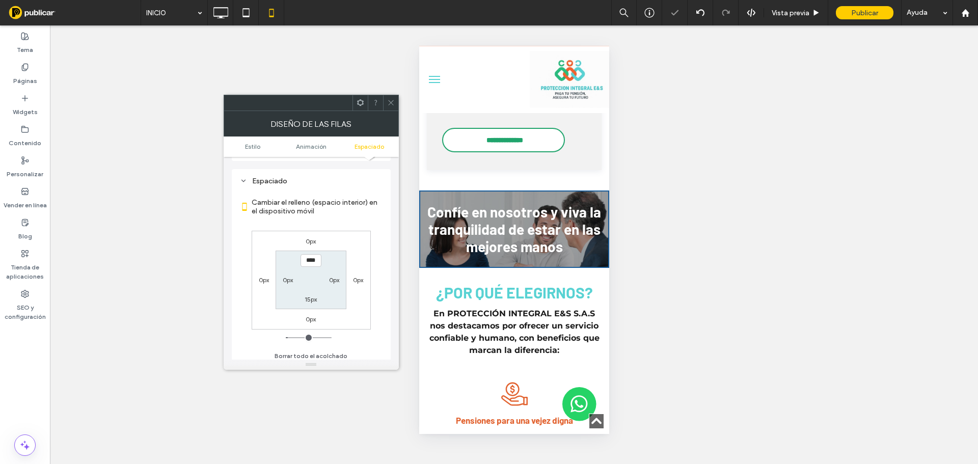
scroll to position [558, 0]
type input "****"
click at [314, 295] on label "15px" at bounding box center [311, 295] width 12 height 8
type input "**"
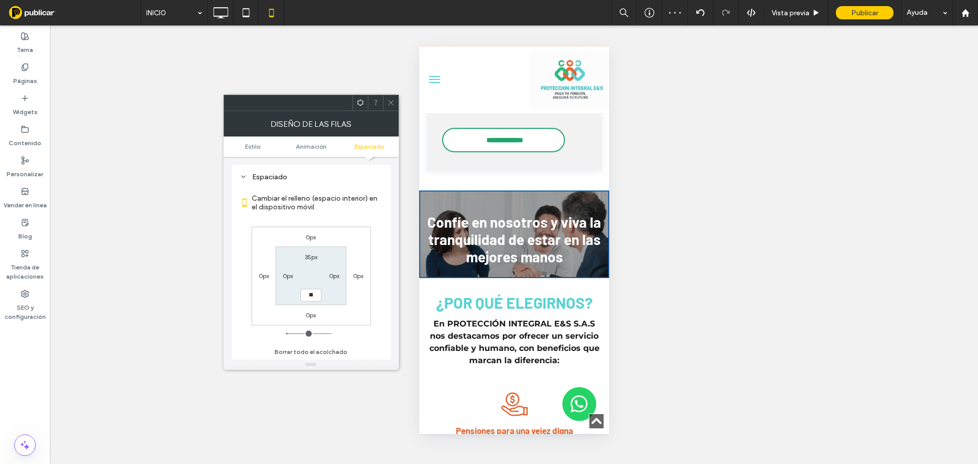
type input "**"
click at [335, 314] on div "0px 0px 0px 0px 35px 0px **** 0px" at bounding box center [311, 276] width 119 height 99
click at [312, 299] on input "****" at bounding box center [311, 295] width 21 height 13
type input "**"
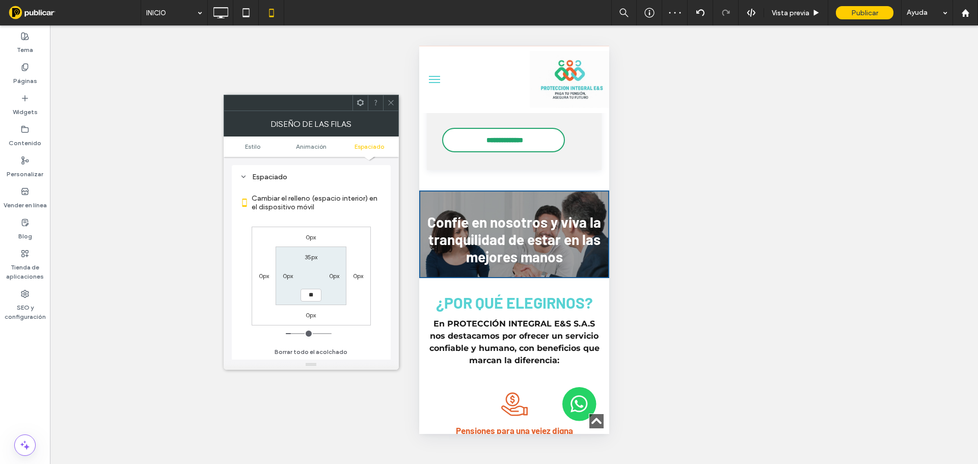
click at [333, 319] on div "0px 0px 0px 0px 35px 0px ** 0px" at bounding box center [311, 276] width 119 height 99
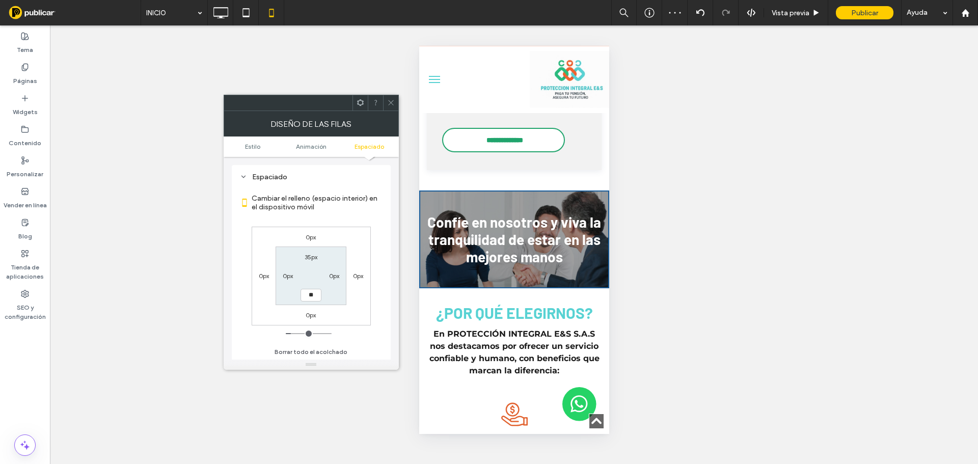
drag, startPoint x: 388, startPoint y: 100, endPoint x: 414, endPoint y: 130, distance: 39.7
click at [388, 100] on icon at bounding box center [391, 103] width 8 height 8
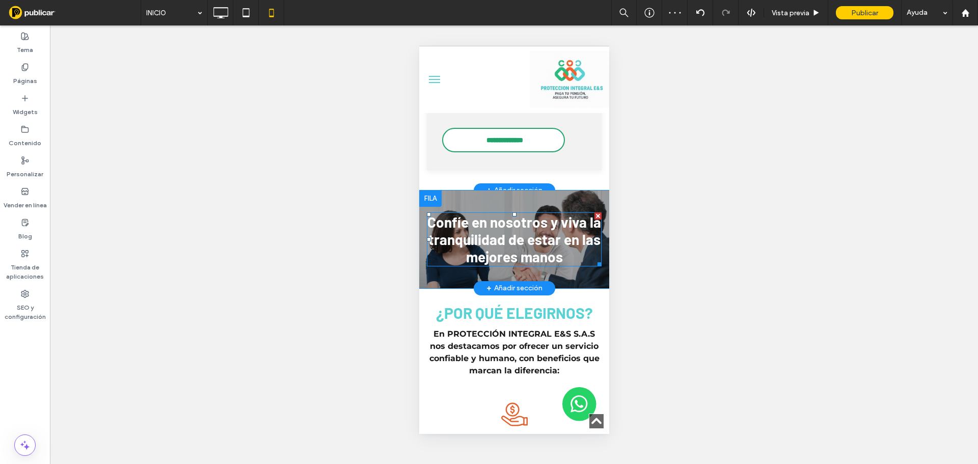
click at [547, 264] on span "Confíe en nosotros y viva la tranquilidad de estar en las mejores manos" at bounding box center [514, 239] width 174 height 52
type input "******"
type input "**"
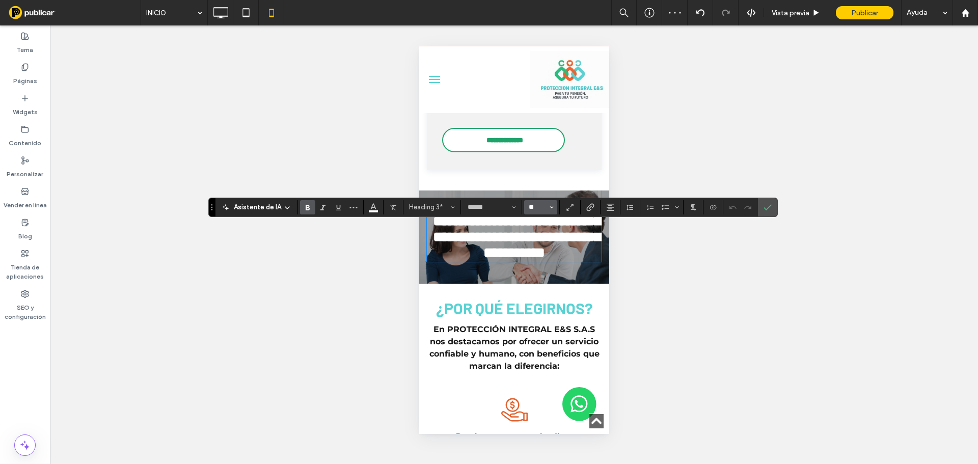
click at [533, 205] on input "**" at bounding box center [538, 207] width 20 height 8
type input "**"
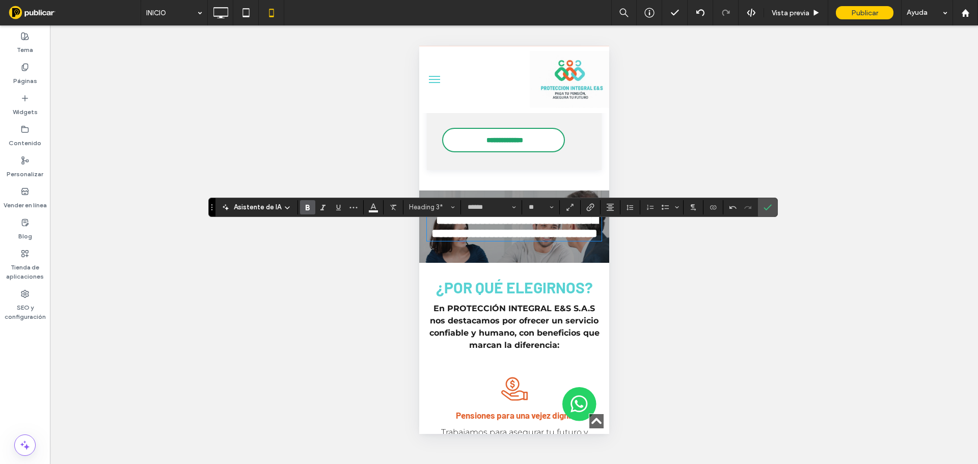
click at [773, 206] on label "Confirmar" at bounding box center [767, 207] width 15 height 18
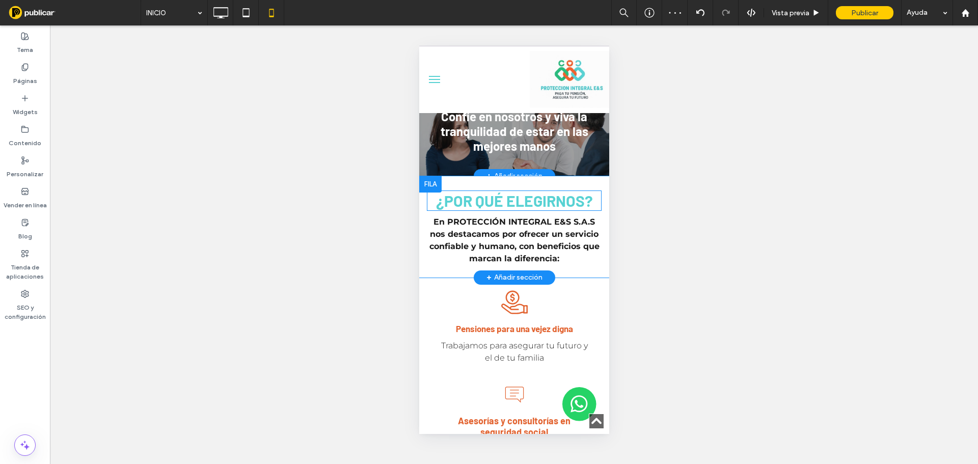
scroll to position [987, 0]
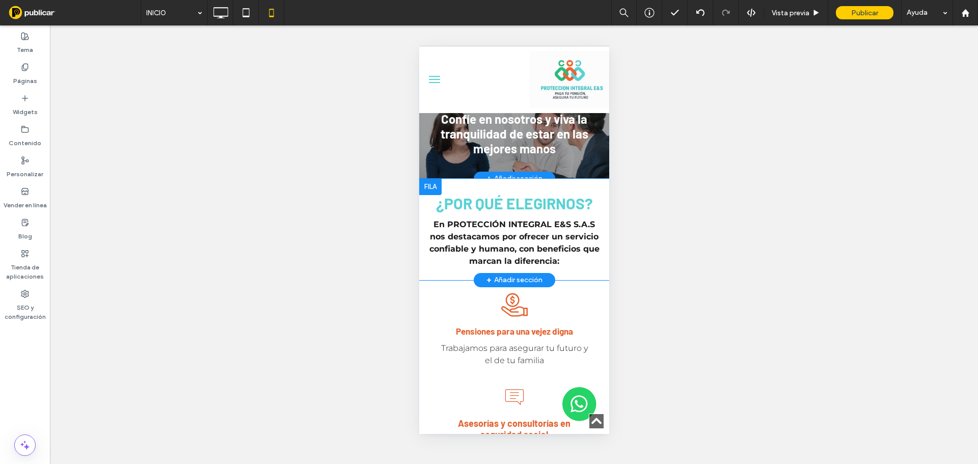
click at [562, 193] on div "¿Por qué elegirnos? En PROTECCIÓN INTEGRAL E&S S.A.S nos destacamos por ofrecer…" at bounding box center [514, 229] width 190 height 101
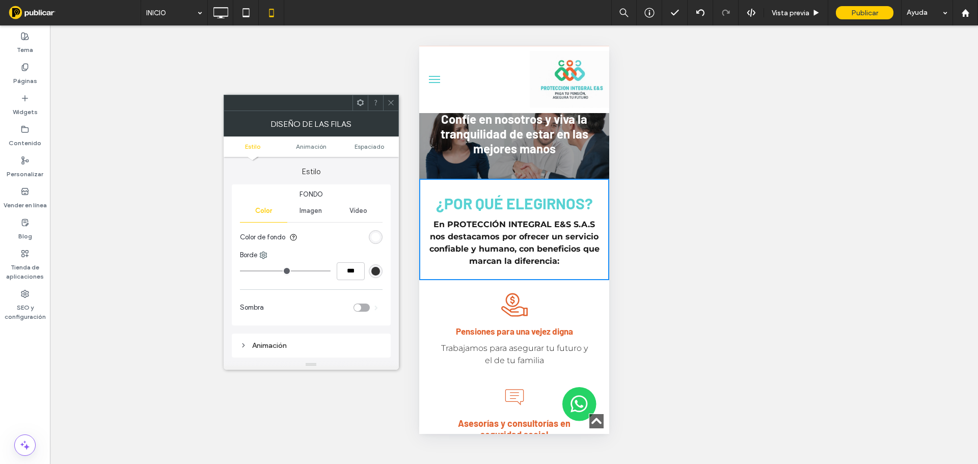
click at [370, 142] on ul "Estilo Animación Espaciado" at bounding box center [311, 147] width 175 height 20
click at [375, 143] on span "Espaciado" at bounding box center [370, 147] width 30 height 8
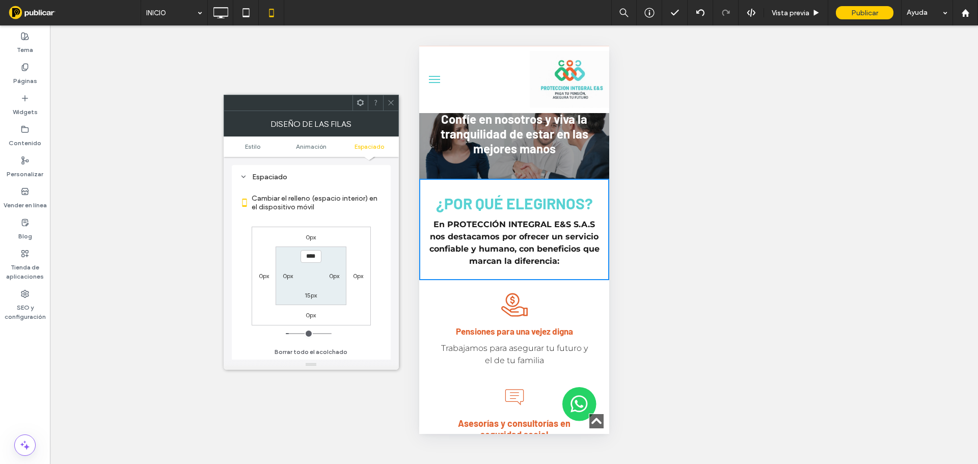
scroll to position [201, 0]
type input "****"
type input "**"
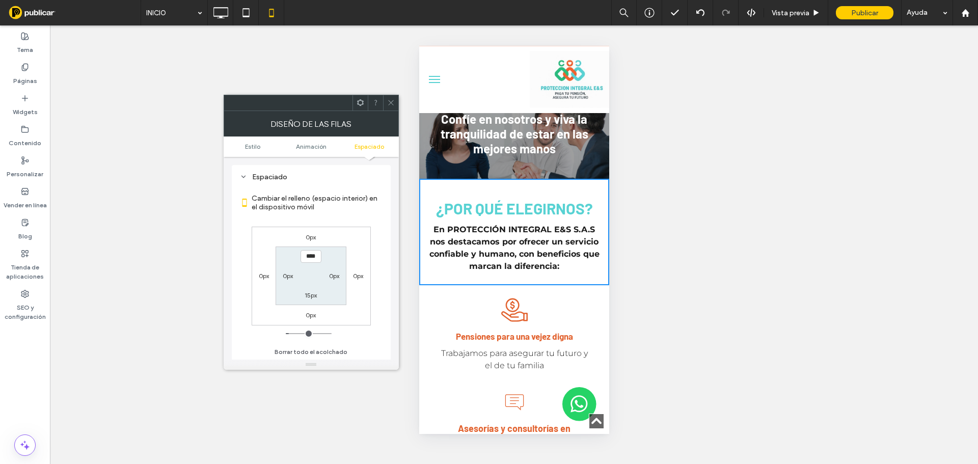
click at [362, 218] on section "Cambiar el relleno (espacio interior) en el dispositivo móvil" at bounding box center [311, 203] width 143 height 38
click at [393, 105] on use at bounding box center [390, 102] width 5 height 5
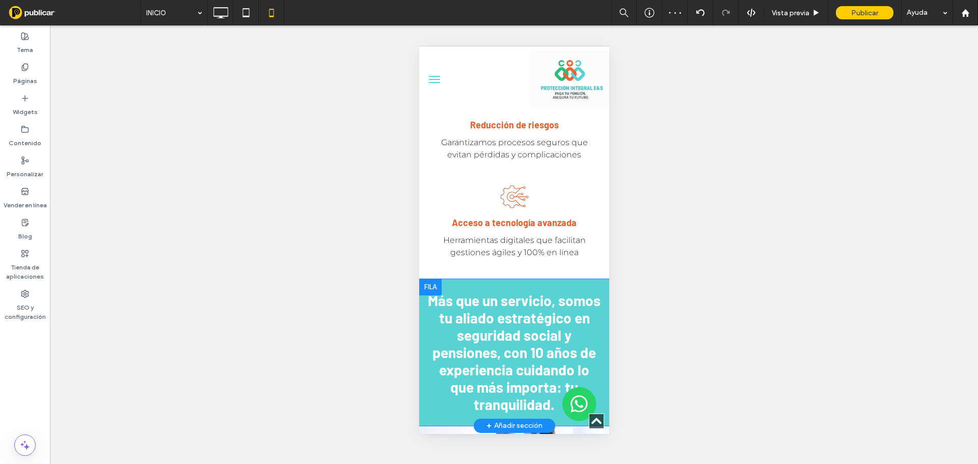
scroll to position [1497, 0]
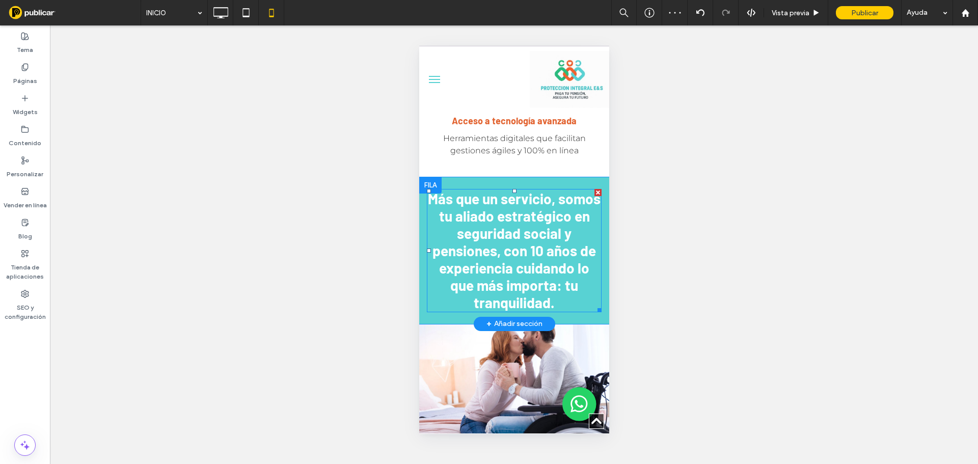
click at [571, 288] on strong "Más que un servicio, somos tu aliado estratégico en seguridad social y pensione…" at bounding box center [513, 250] width 173 height 121
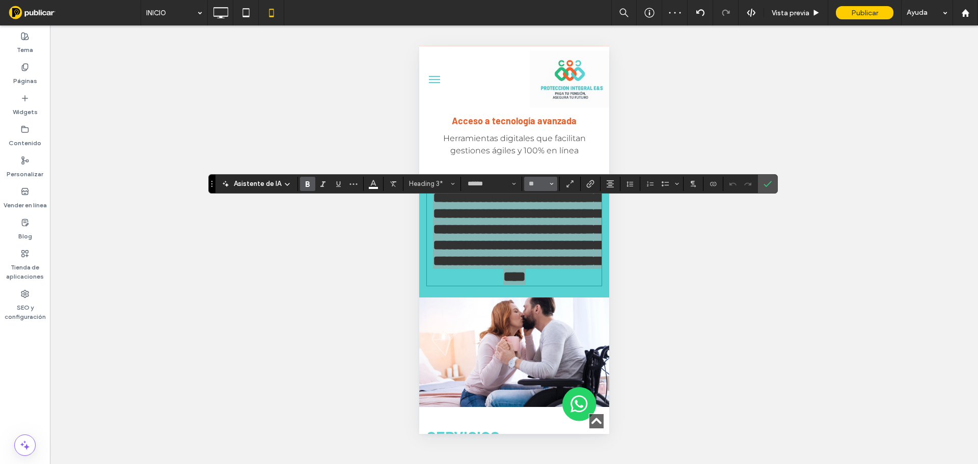
click at [538, 180] on input "**" at bounding box center [538, 184] width 20 height 8
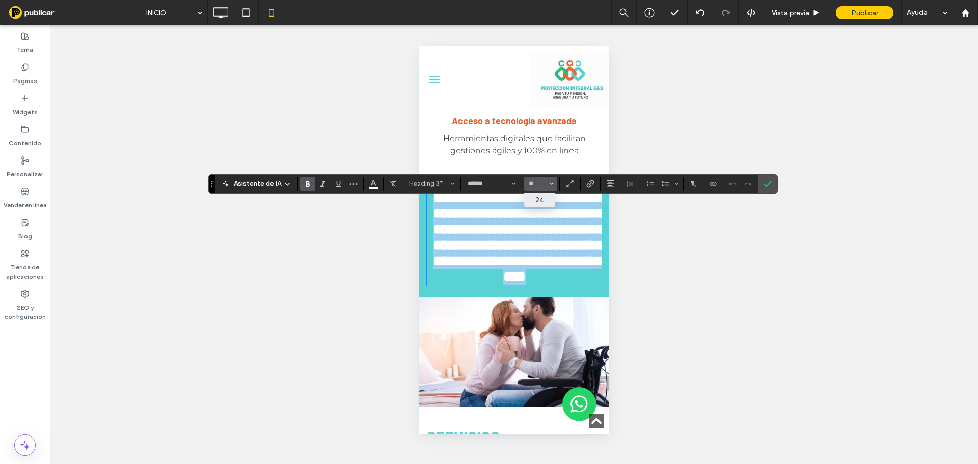
type input "**"
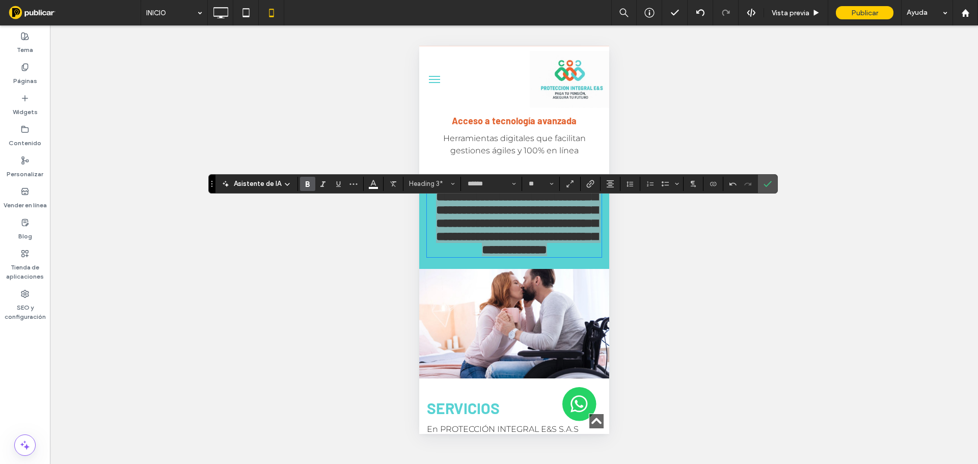
drag, startPoint x: 770, startPoint y: 181, endPoint x: 621, endPoint y: 187, distance: 148.9
click at [769, 182] on icon "Confirmar" at bounding box center [768, 184] width 8 height 8
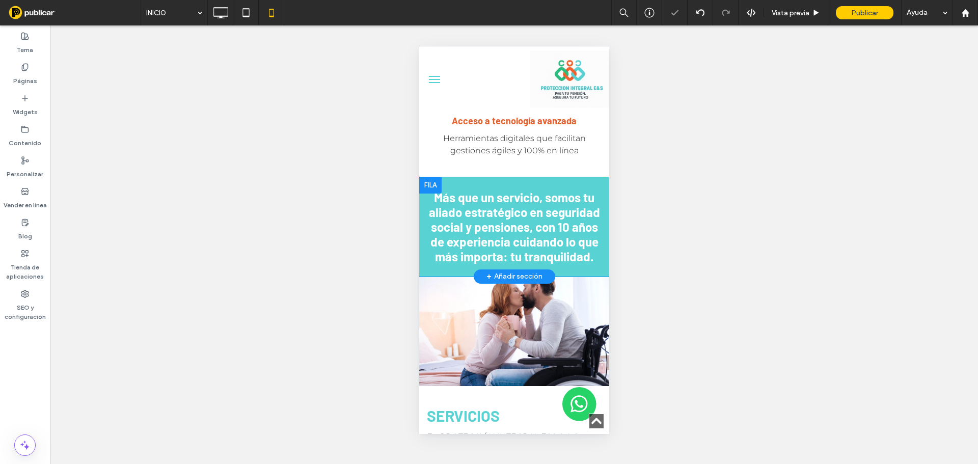
click at [570, 193] on div "Más que un servicio, somos tu aliado estratégico en seguridad social y pensione…" at bounding box center [514, 226] width 190 height 99
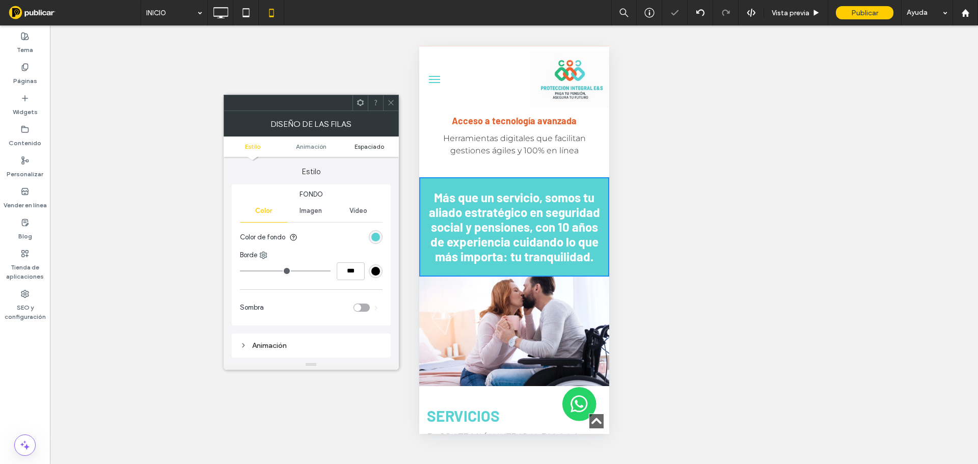
click at [367, 146] on span "Espaciado" at bounding box center [370, 147] width 30 height 8
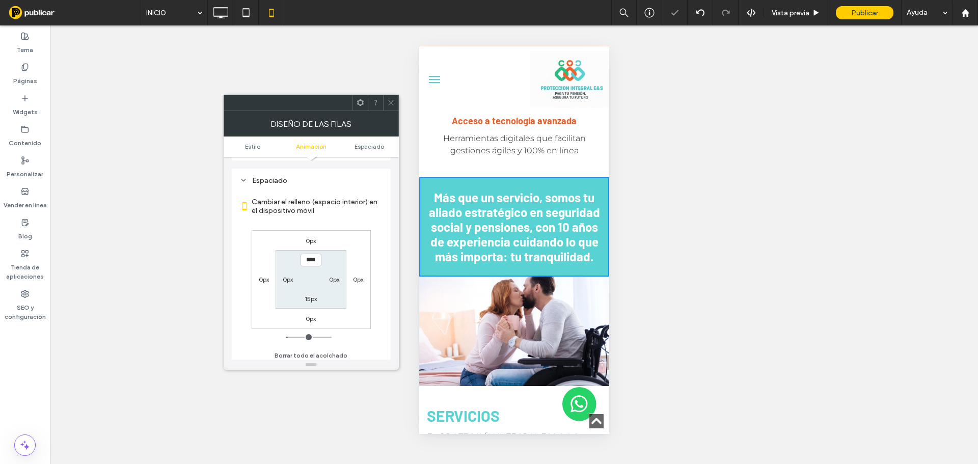
scroll to position [201, 0]
type input "****"
click at [308, 297] on label "15px" at bounding box center [311, 295] width 12 height 8
type input "**"
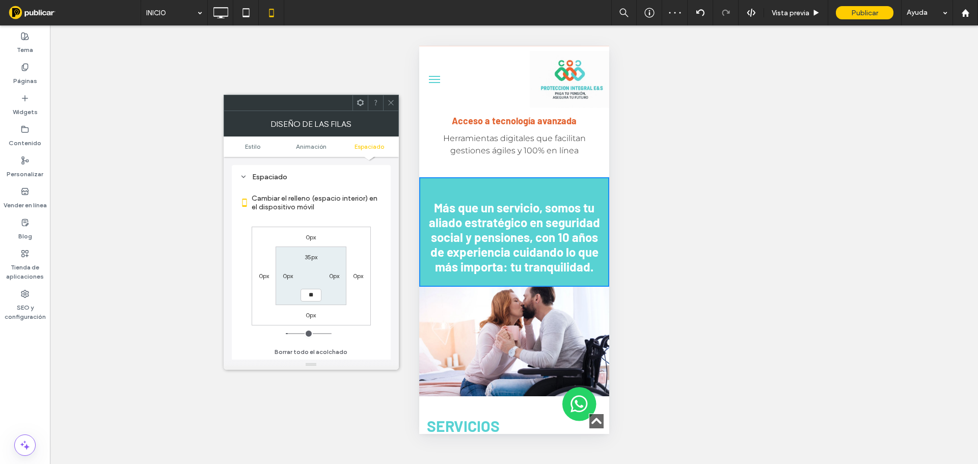
type input "**"
type input "****"
click at [345, 319] on div "0px 0px 0px 0px 35px 0px **** 0px" at bounding box center [311, 276] width 119 height 99
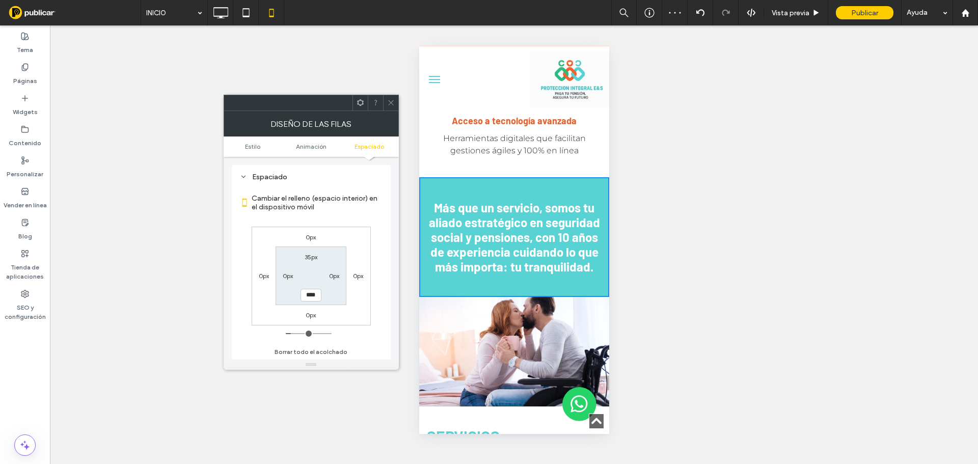
click at [392, 104] on use at bounding box center [390, 102] width 5 height 5
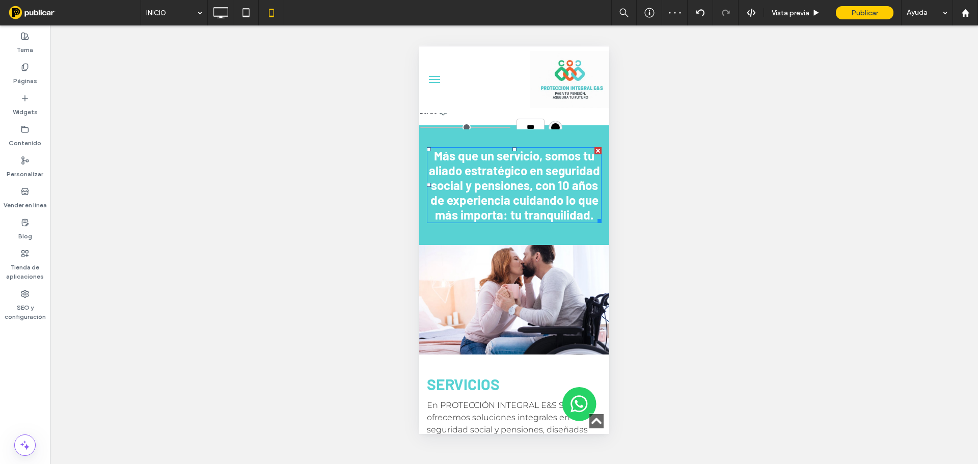
scroll to position [1701, 0]
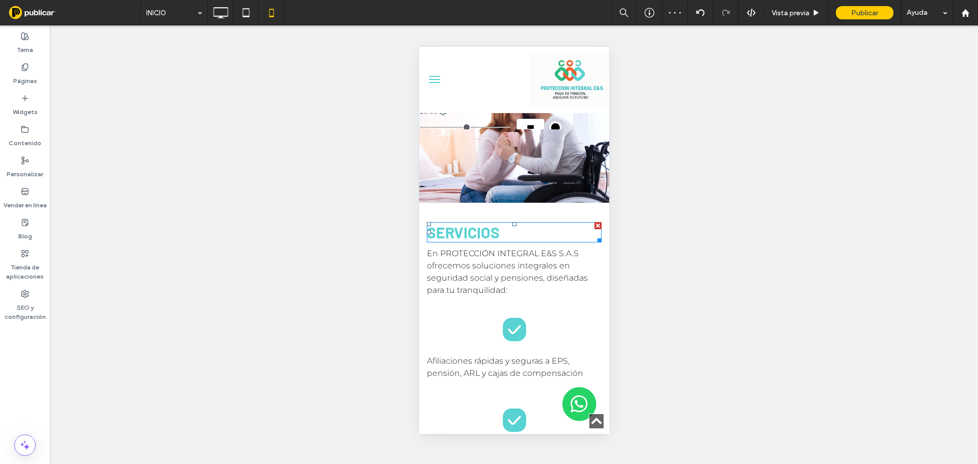
click at [507, 241] on h2 "SERVICIOS" at bounding box center [513, 232] width 175 height 18
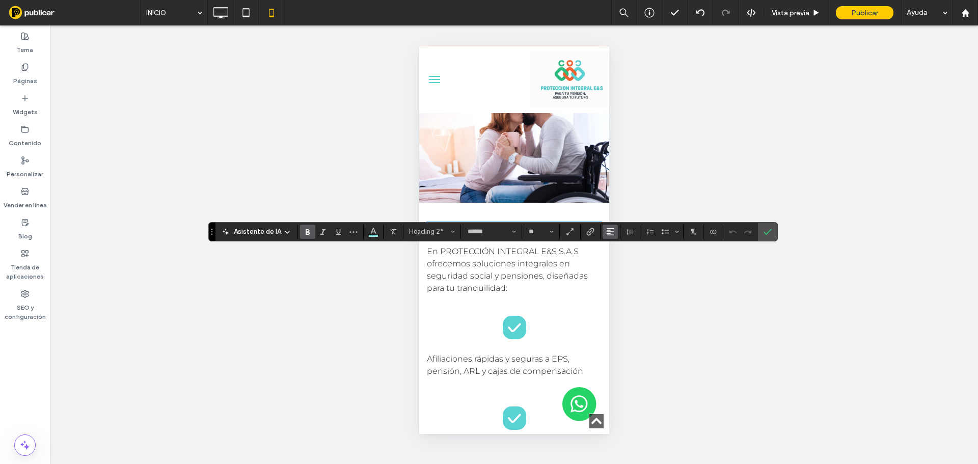
click at [607, 233] on icon "Alineación" at bounding box center [610, 232] width 8 height 8
click at [618, 258] on label "ui.textEditor.alignment.center" at bounding box center [621, 263] width 36 height 15
click at [538, 293] on span "En PROTECCIÓN INTEGRAL E&S S.A.S ofrecemos soluciones integrales en seguridad s…" at bounding box center [506, 270] width 161 height 46
click at [538, 293] on span "En PROTECCIÓN INTEGRAL E&S S.A.S ofrecemos soluciones integrales en seguridad s…" at bounding box center [506, 272] width 161 height 46
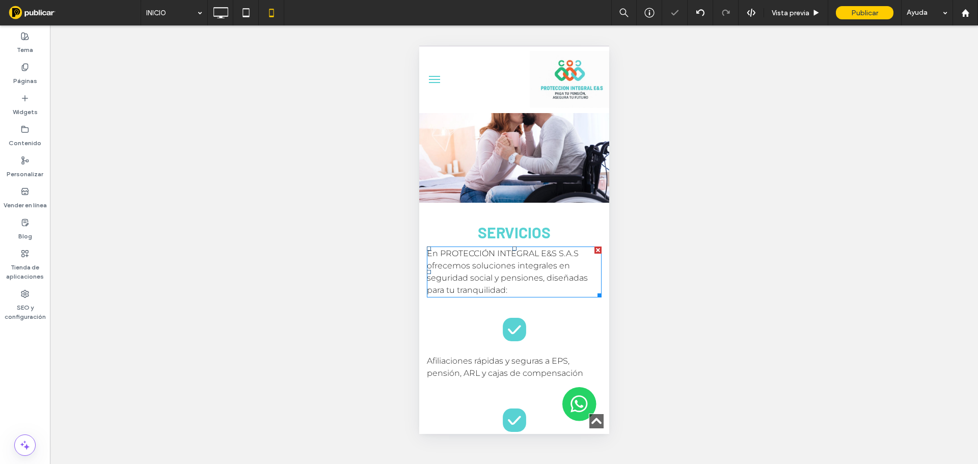
type input "**********"
type input "**"
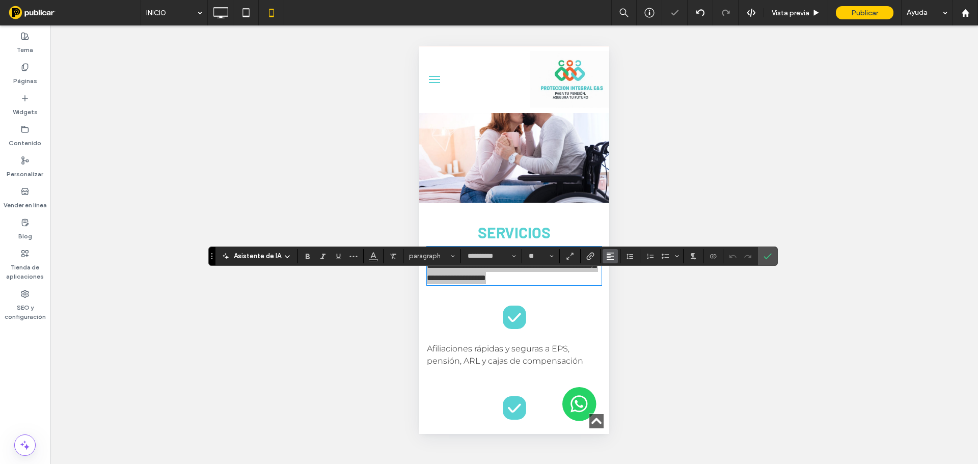
click at [615, 257] on button "Alineación" at bounding box center [610, 256] width 15 height 14
click at [626, 285] on div "ui.textEditor.alignment.center" at bounding box center [620, 287] width 13 height 8
click at [304, 258] on icon "Negrita" at bounding box center [308, 256] width 8 height 8
click at [771, 256] on label "Confirmar" at bounding box center [767, 256] width 15 height 18
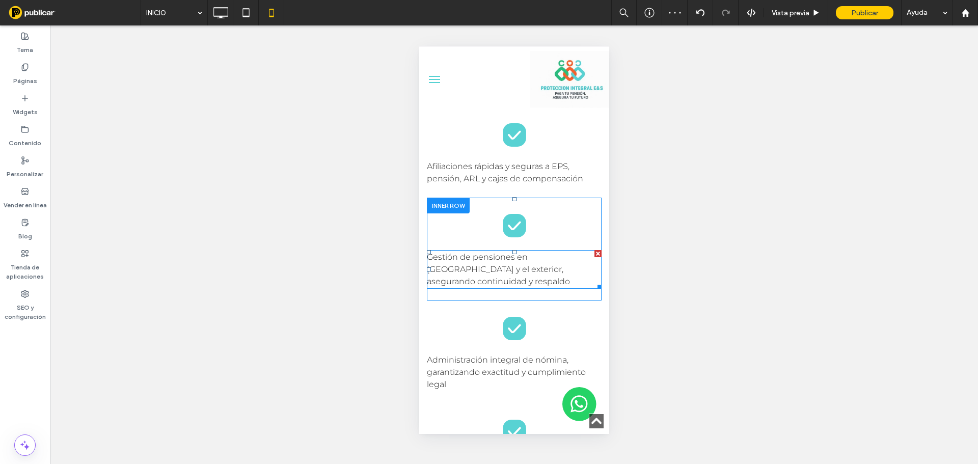
scroll to position [1904, 0]
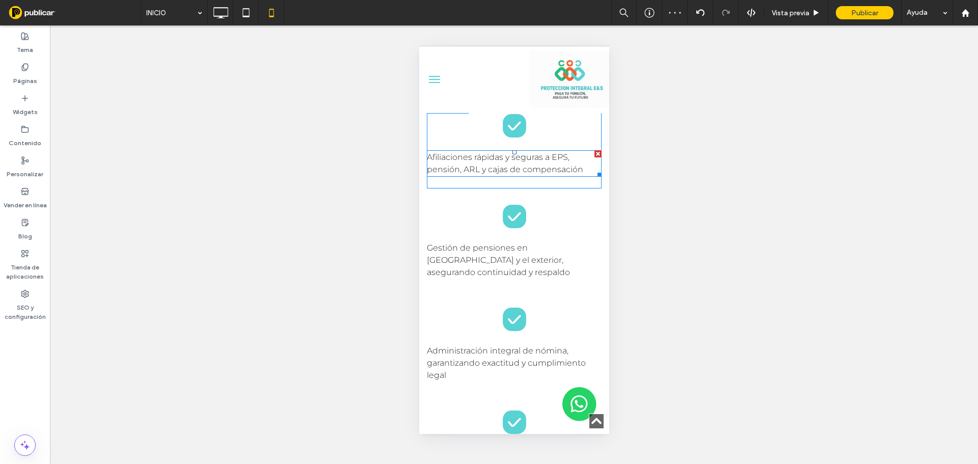
click at [548, 174] on span "Afiliaciones rápidas y seguras a EPS, pensión, ARL y cajas de compensación" at bounding box center [504, 163] width 156 height 22
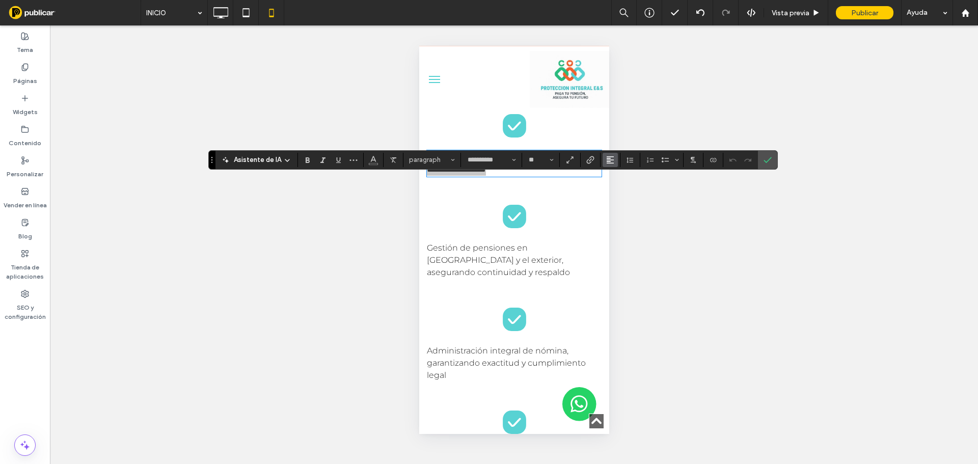
click at [606, 163] on icon "Alineación" at bounding box center [610, 160] width 8 height 8
drag, startPoint x: 608, startPoint y: 202, endPoint x: 610, endPoint y: 197, distance: 6.2
click at [610, 197] on section at bounding box center [621, 198] width 36 height 59
click at [612, 195] on label "ui.textEditor.alignment.center" at bounding box center [621, 191] width 36 height 15
click at [559, 279] on p "Gestión de pensiones en [GEOGRAPHIC_DATA] y el exterior, asegurando continuidad…" at bounding box center [513, 260] width 175 height 37
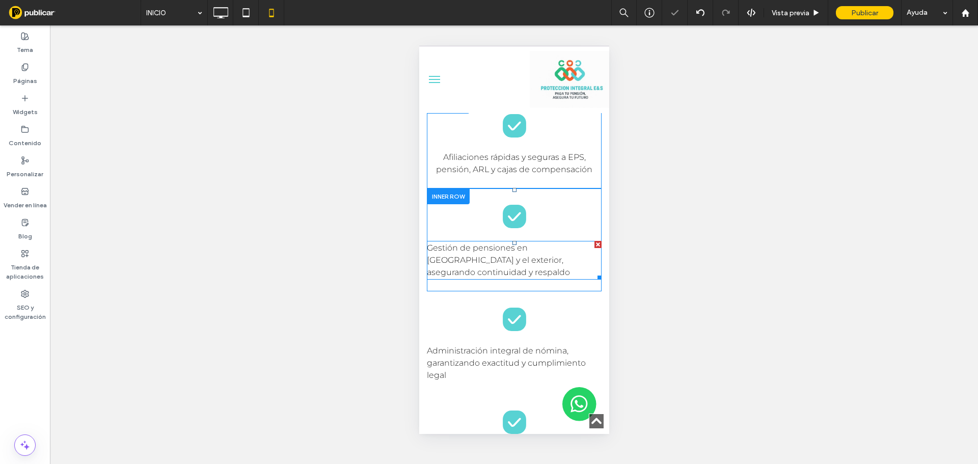
click at [542, 277] on span "Gestión de pensiones en [GEOGRAPHIC_DATA] y el exterior, asegurando continuidad…" at bounding box center [497, 260] width 143 height 34
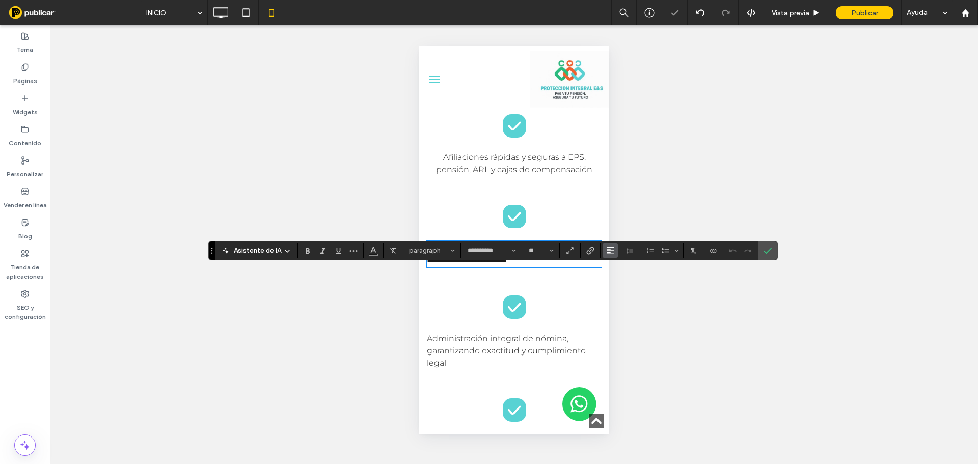
click at [610, 248] on icon "Alineación" at bounding box center [610, 251] width 8 height 8
click at [616, 282] on icon "ui.textEditor.alignment.center" at bounding box center [618, 282] width 8 height 8
click at [498, 368] on span "Administración integral de nómina, garantizando exactitud y cumplimiento legal" at bounding box center [505, 351] width 159 height 34
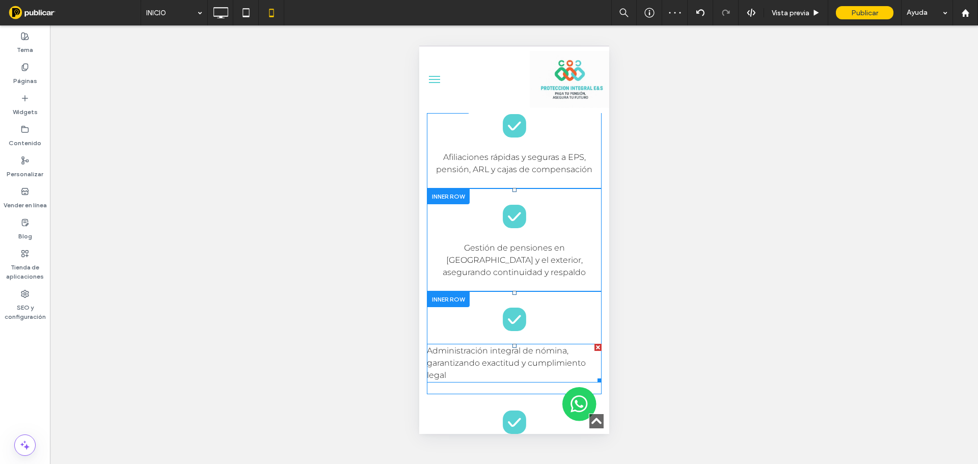
click at [478, 380] on span "Administración integral de nómina, garantizando exactitud y cumplimiento legal" at bounding box center [505, 363] width 159 height 34
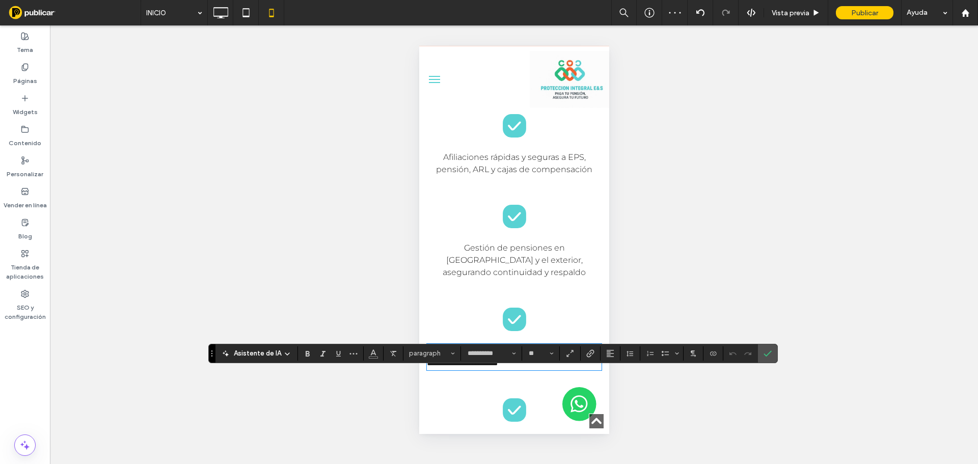
click at [617, 355] on section at bounding box center [611, 353] width 20 height 14
click at [609, 355] on icon "Alineación" at bounding box center [610, 354] width 8 height 8
click at [617, 304] on use "ui.textEditor.alignment.center" at bounding box center [617, 307] width 7 height 7
click at [770, 355] on icon "Confirmar" at bounding box center [768, 354] width 8 height 8
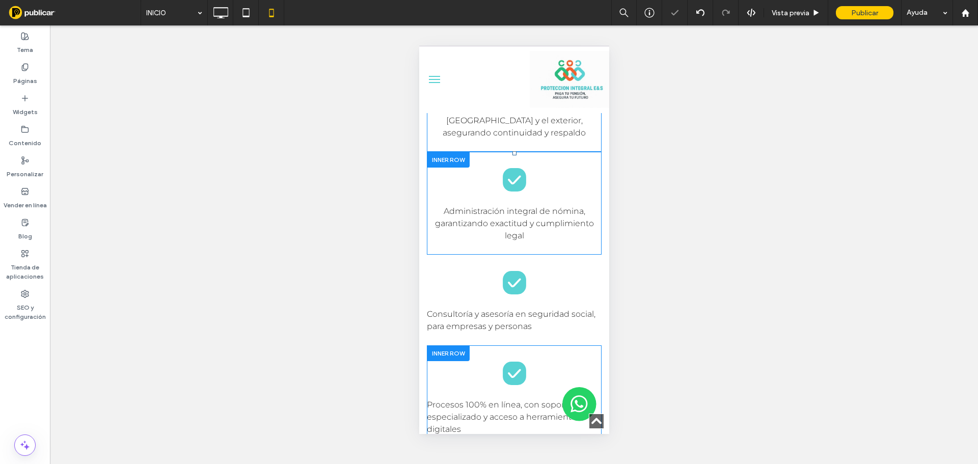
scroll to position [2108, 0]
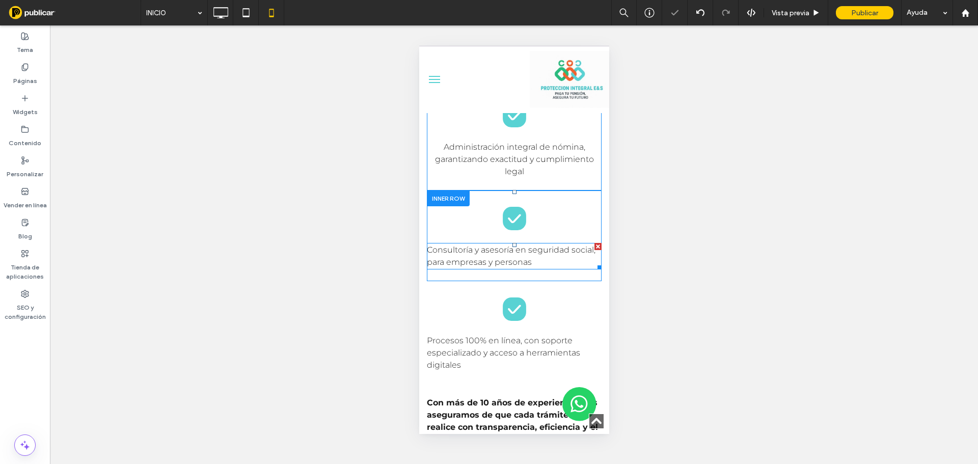
click at [533, 267] on span "Consultoría y asesoría en seguridad social, para empresas y personas" at bounding box center [510, 256] width 169 height 22
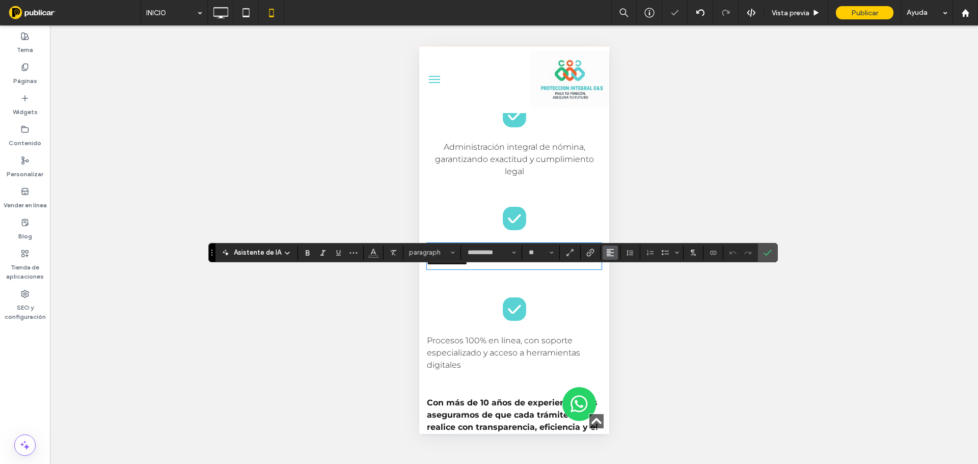
click at [609, 255] on icon "Alineación" at bounding box center [610, 253] width 8 height 8
click at [617, 290] on label "ui.textEditor.alignment.center" at bounding box center [621, 284] width 36 height 15
click at [515, 364] on span "Procesos 100% en línea, con soporte especializado y acceso a herramientas digit…" at bounding box center [502, 353] width 153 height 34
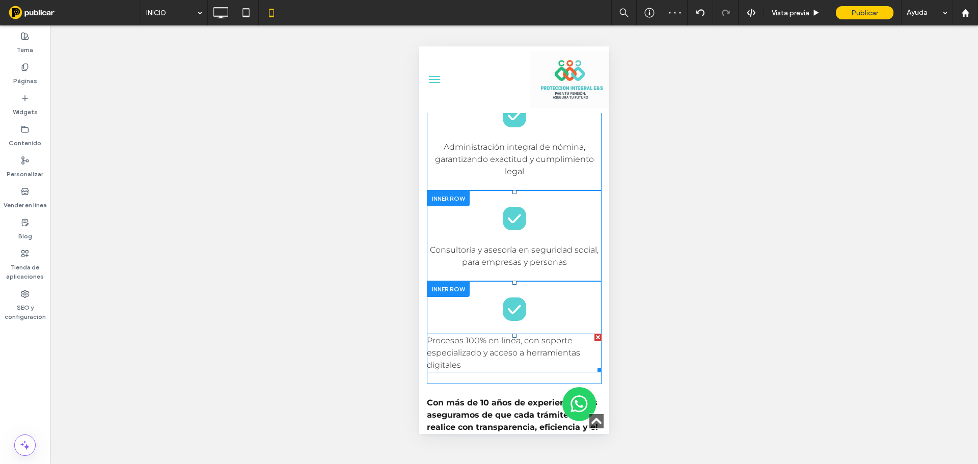
click at [515, 364] on span "Procesos 100% en línea, con soporte especializado y acceso a herramientas digit…" at bounding box center [502, 353] width 153 height 34
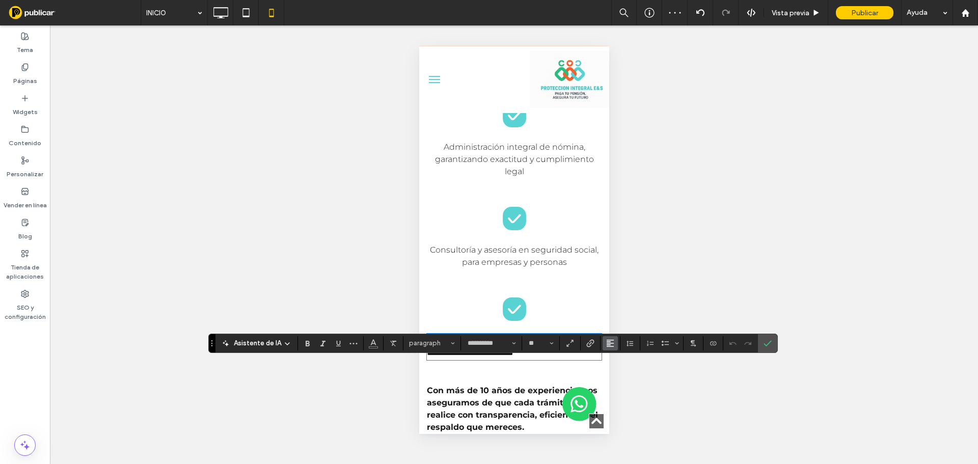
click at [611, 341] on icon "Alineación" at bounding box center [610, 343] width 8 height 8
click at [620, 293] on icon "ui.textEditor.alignment.center" at bounding box center [618, 297] width 8 height 8
drag, startPoint x: 768, startPoint y: 346, endPoint x: 754, endPoint y: 349, distance: 15.0
click at [768, 346] on icon "Confirmar" at bounding box center [768, 343] width 8 height 8
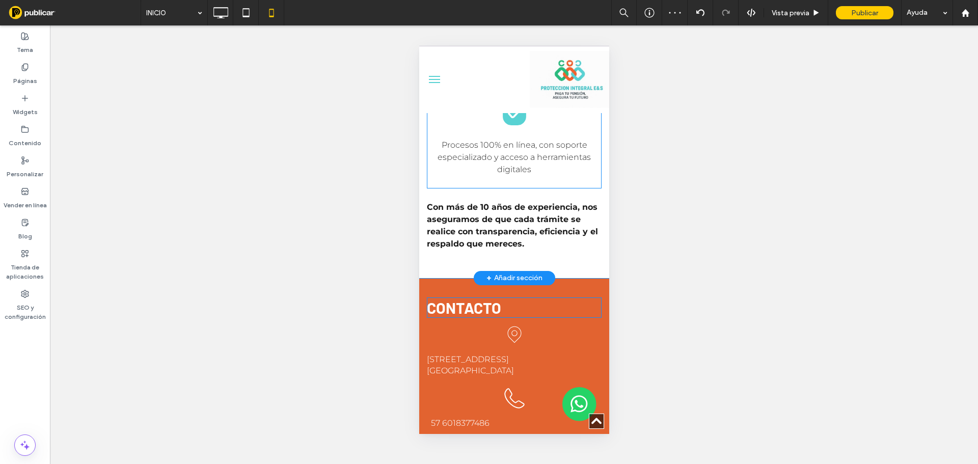
scroll to position [2312, 0]
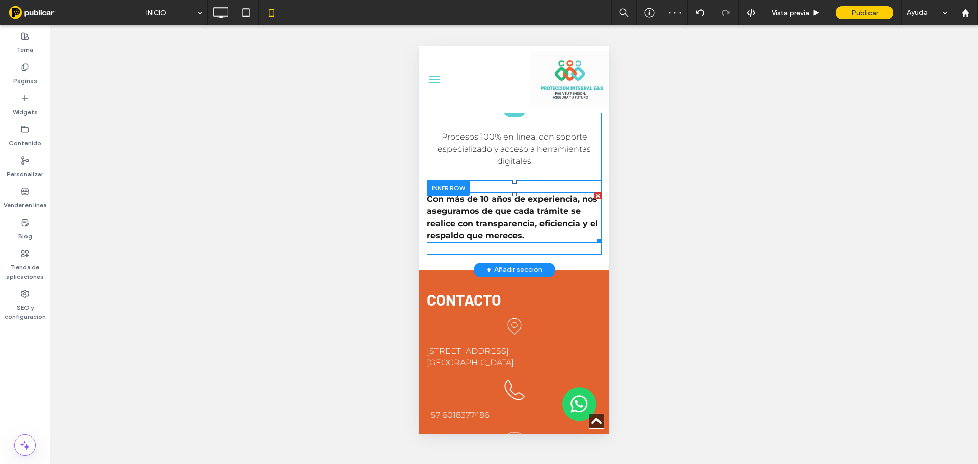
click at [512, 242] on p "Con más de 10 años de experiencia, nos aseguramos de que cada trámite se realic…" at bounding box center [513, 217] width 175 height 49
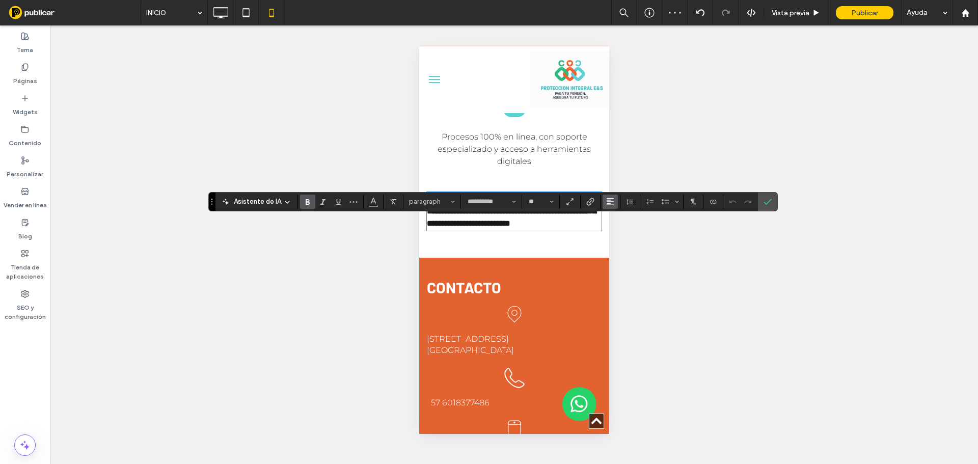
click at [606, 199] on icon "Alineación" at bounding box center [610, 202] width 8 height 8
click at [616, 235] on icon "ui.textEditor.alignment.center" at bounding box center [618, 233] width 8 height 8
click at [496, 297] on strong "CONTACTO" at bounding box center [463, 287] width 74 height 18
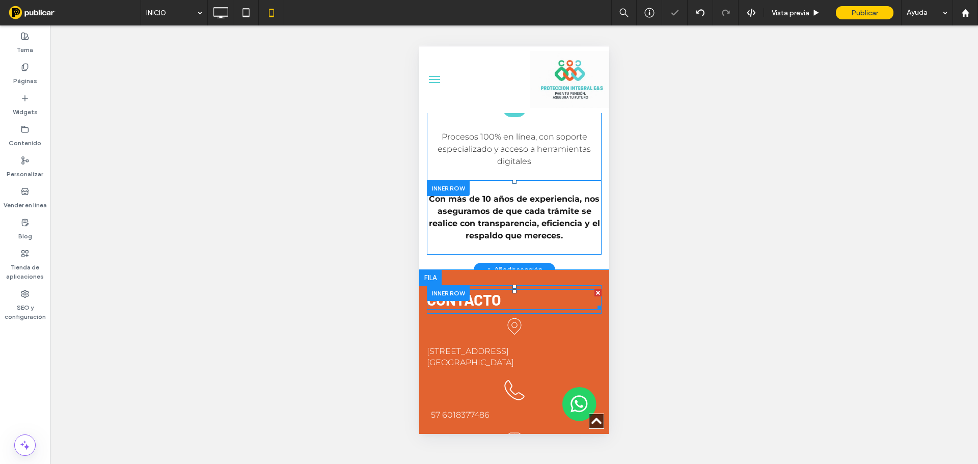
click at [482, 309] on strong "CONTACTO" at bounding box center [463, 299] width 74 height 18
type input "******"
type input "**"
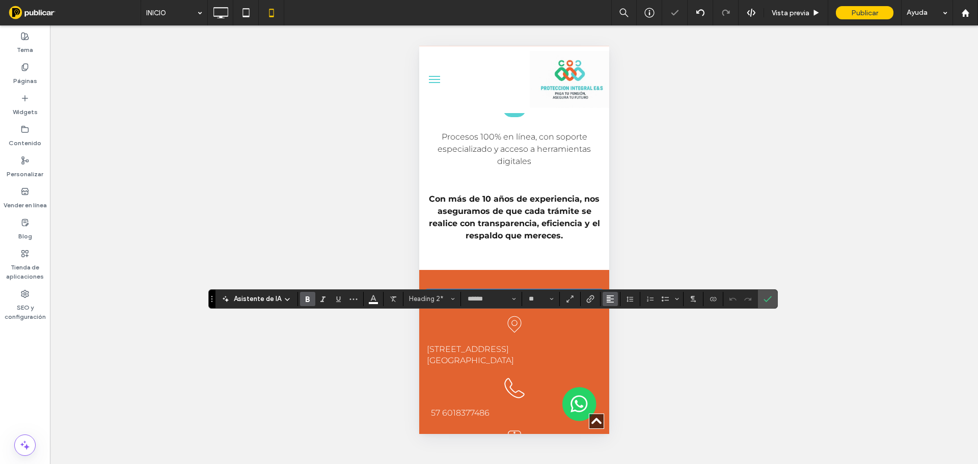
click at [603, 298] on button "Alineación" at bounding box center [610, 299] width 15 height 14
drag, startPoint x: 626, startPoint y: 246, endPoint x: 553, endPoint y: 295, distance: 88.0
click at [625, 246] on label "ui.textEditor.alignment.center" at bounding box center [621, 253] width 36 height 15
click at [428, 365] on span "[GEOGRAPHIC_DATA]" at bounding box center [469, 361] width 87 height 10
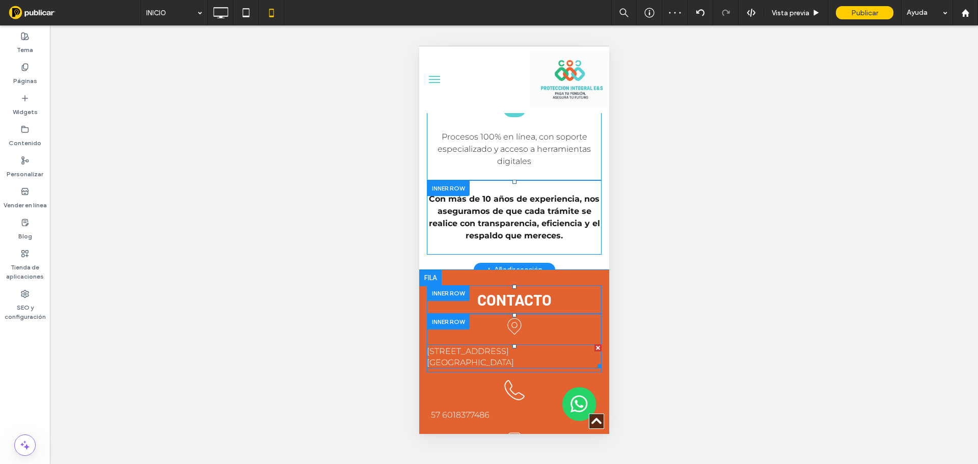
click at [431, 367] on span "[GEOGRAPHIC_DATA]" at bounding box center [469, 363] width 87 height 10
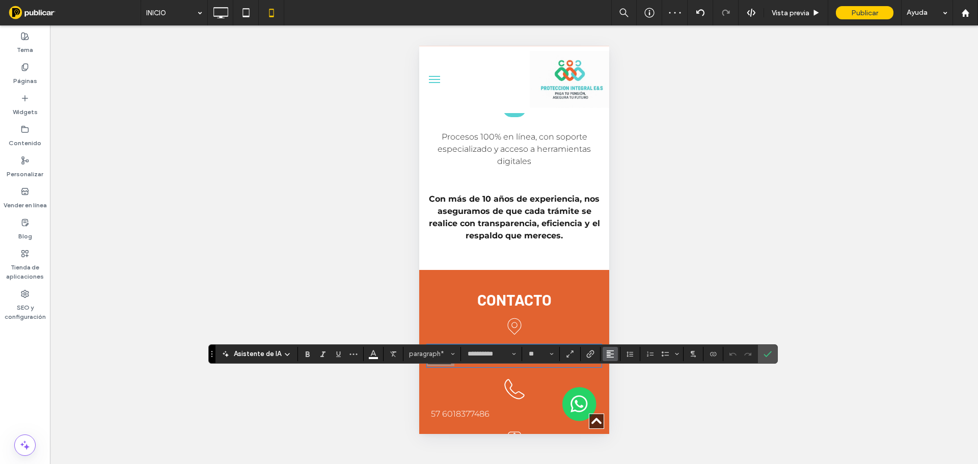
click at [604, 353] on button "Alineación" at bounding box center [610, 354] width 15 height 14
click at [627, 302] on label "ui.textEditor.alignment.center" at bounding box center [621, 308] width 36 height 15
click at [768, 349] on span "Confirmar" at bounding box center [768, 353] width 8 height 17
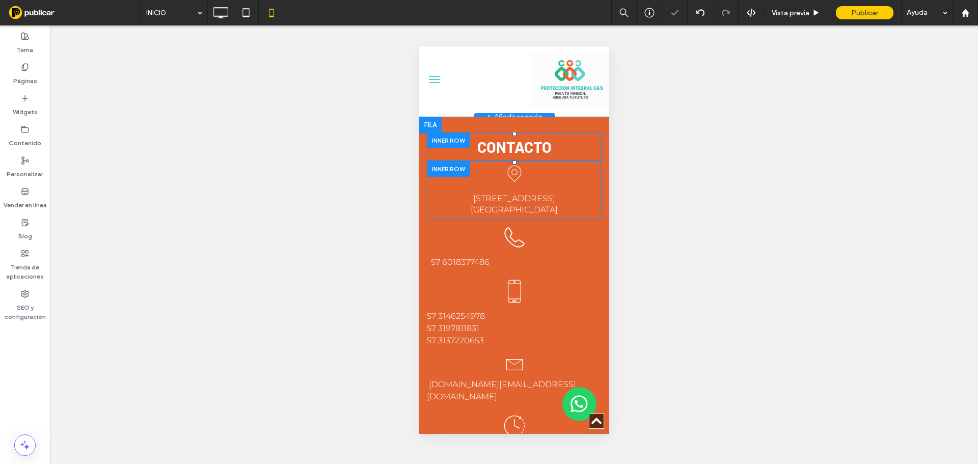
scroll to position [2516, 0]
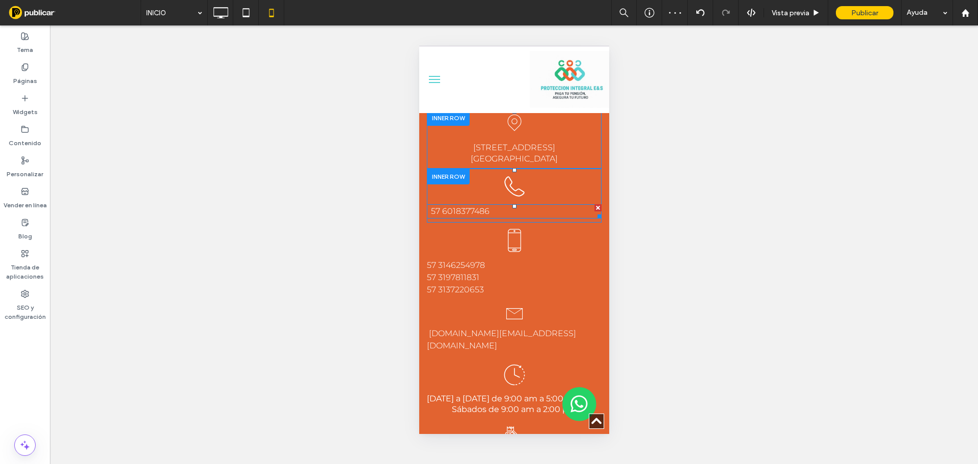
click at [493, 218] on p "57 6018377486" at bounding box center [513, 211] width 175 height 12
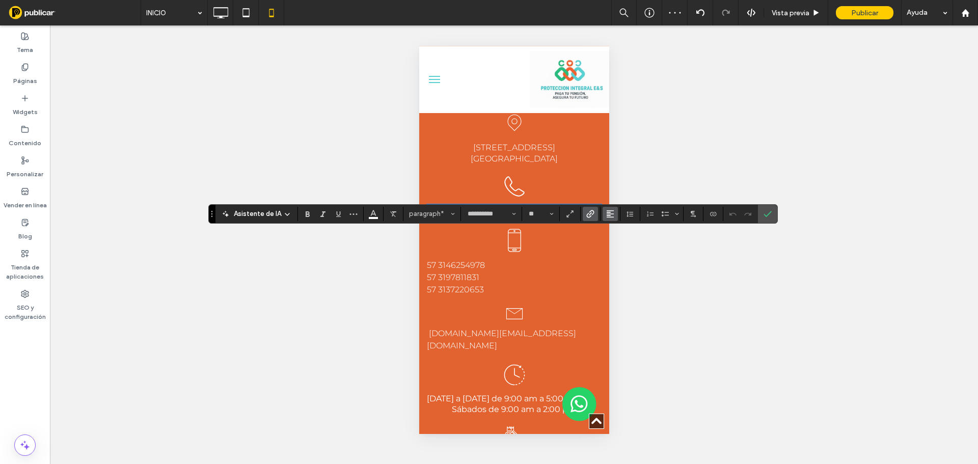
click at [611, 216] on icon "Alineación" at bounding box center [610, 214] width 8 height 8
drag, startPoint x: 621, startPoint y: 241, endPoint x: 614, endPoint y: 247, distance: 9.1
click at [620, 243] on div "ui.textEditor.alignment.center" at bounding box center [620, 245] width 13 height 8
click at [475, 282] on link "57 3197811831" at bounding box center [452, 278] width 52 height 10
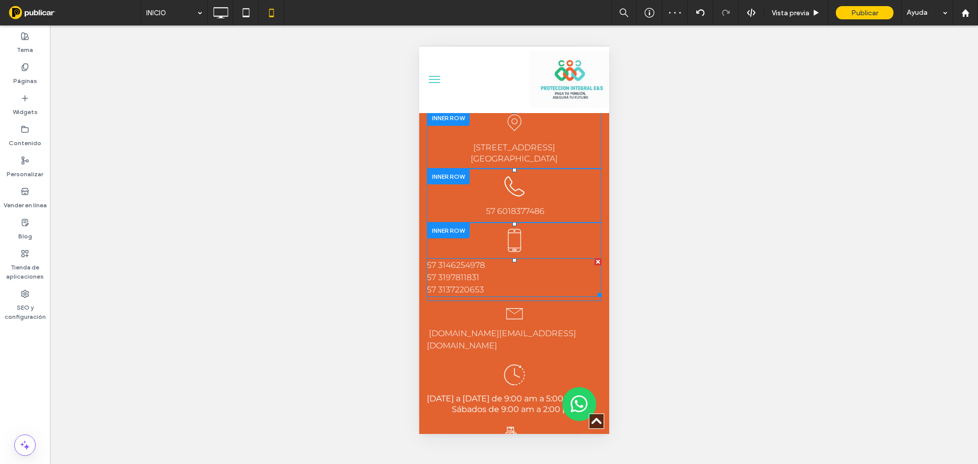
click at [475, 282] on link "57 3197811831" at bounding box center [452, 278] width 52 height 10
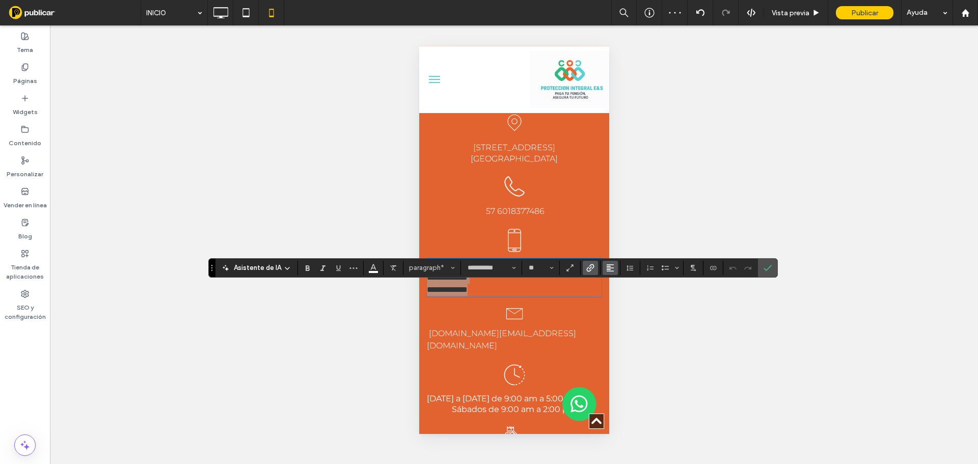
click at [612, 266] on icon "Alineación" at bounding box center [610, 268] width 8 height 8
drag, startPoint x: 627, startPoint y: 302, endPoint x: 619, endPoint y: 303, distance: 8.3
click at [625, 301] on label "ui.textEditor.alignment.center" at bounding box center [621, 299] width 36 height 15
click at [553, 351] on link "[DOMAIN_NAME][EMAIL_ADDRESS][DOMAIN_NAME]" at bounding box center [500, 340] width 149 height 22
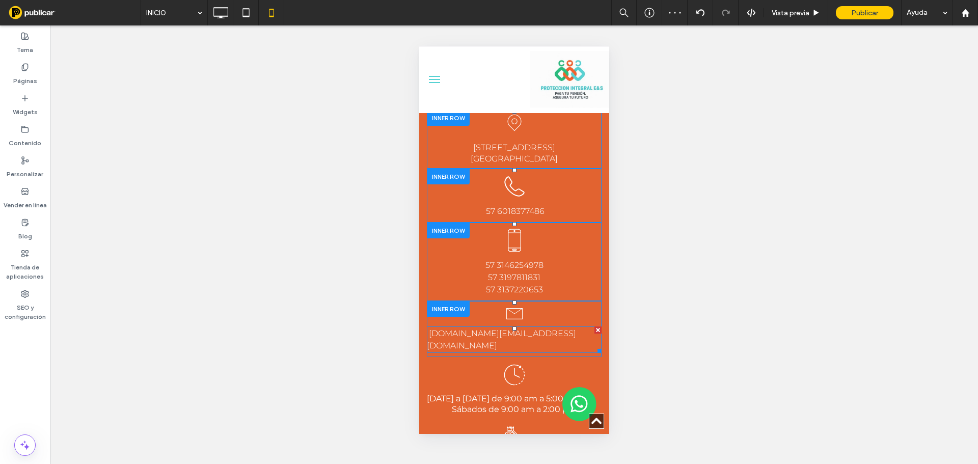
click at [552, 351] on link "[DOMAIN_NAME][EMAIL_ADDRESS][DOMAIN_NAME]" at bounding box center [500, 340] width 149 height 22
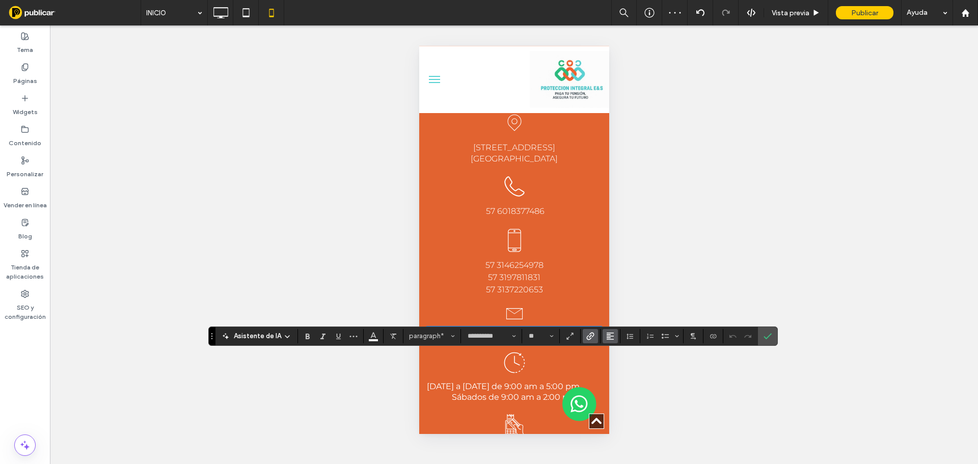
click at [610, 336] on use "Alineación" at bounding box center [610, 336] width 7 height 7
click at [620, 287] on label "ui.textEditor.alignment.center" at bounding box center [621, 290] width 36 height 15
click at [769, 336] on icon "Confirmar" at bounding box center [768, 336] width 8 height 8
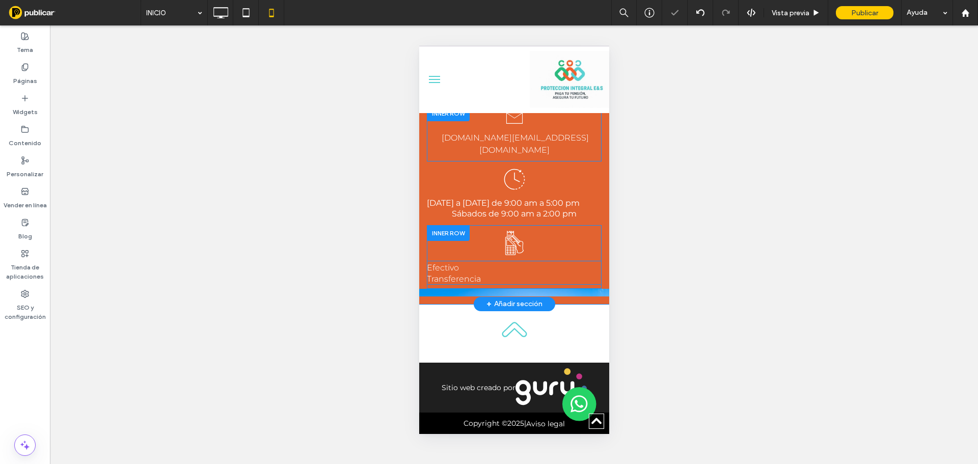
scroll to position [2720, 0]
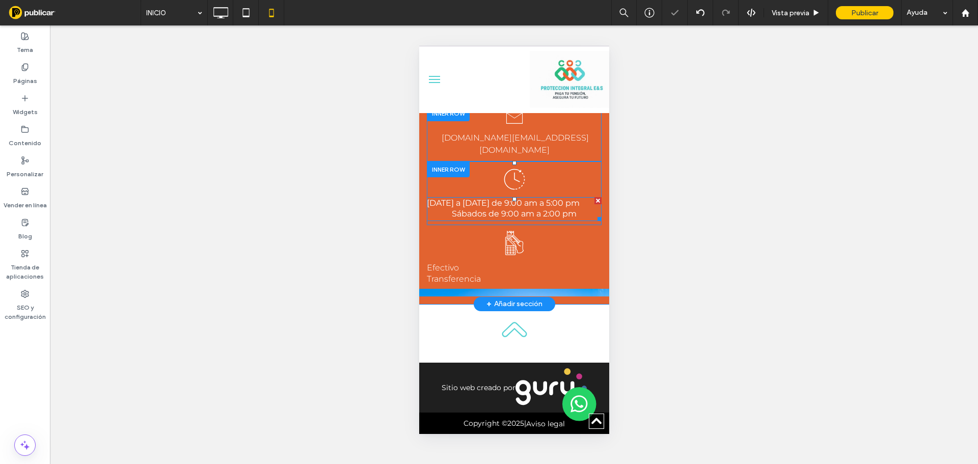
click at [555, 219] on strong "Sábados de 9:00 am a 2:00 pm" at bounding box center [513, 214] width 125 height 10
type input "**********"
type input "**"
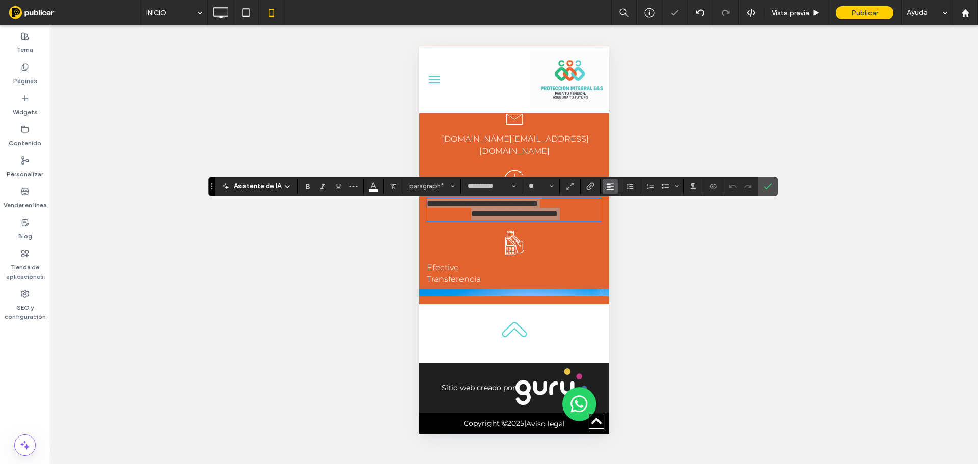
click at [607, 186] on use "Alineación" at bounding box center [610, 186] width 7 height 7
click at [622, 222] on div "ui.textEditor.alignment.center" at bounding box center [620, 217] width 13 height 8
click at [769, 189] on icon "Confirmar" at bounding box center [768, 186] width 8 height 8
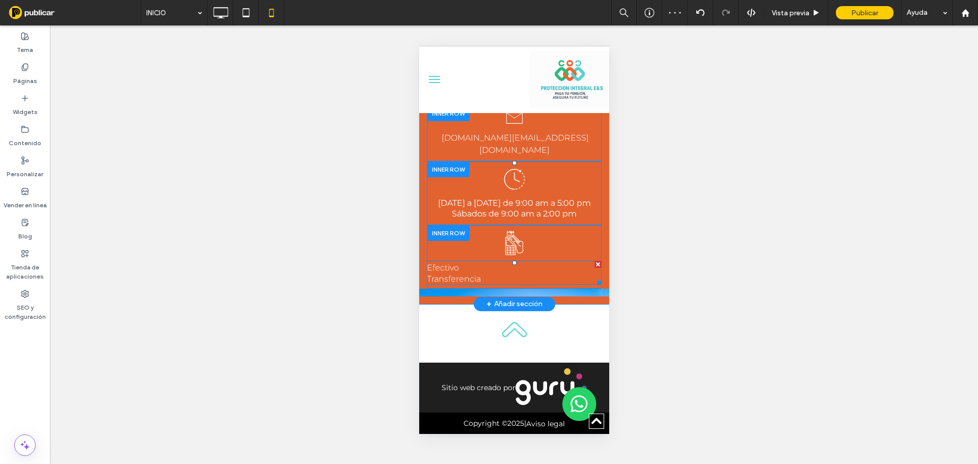
click at [441, 284] on span "Transferencia" at bounding box center [453, 279] width 54 height 10
type input "**********"
type input "**"
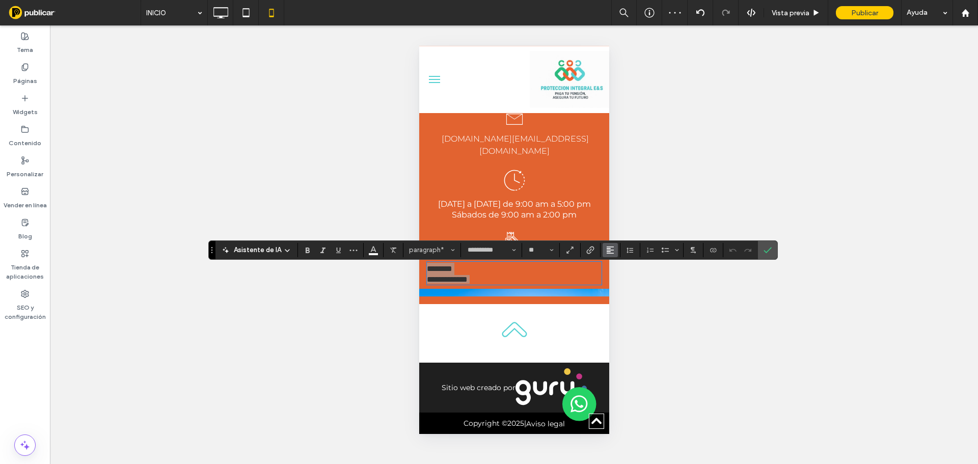
click at [610, 249] on icon "Alineación" at bounding box center [610, 250] width 8 height 8
drag, startPoint x: 622, startPoint y: 277, endPoint x: 708, endPoint y: 277, distance: 86.6
click at [622, 278] on div "ui.textEditor.alignment.center" at bounding box center [620, 281] width 13 height 8
drag, startPoint x: 769, startPoint y: 252, endPoint x: 637, endPoint y: 291, distance: 137.8
click at [767, 253] on icon "Confirmar" at bounding box center [768, 250] width 8 height 8
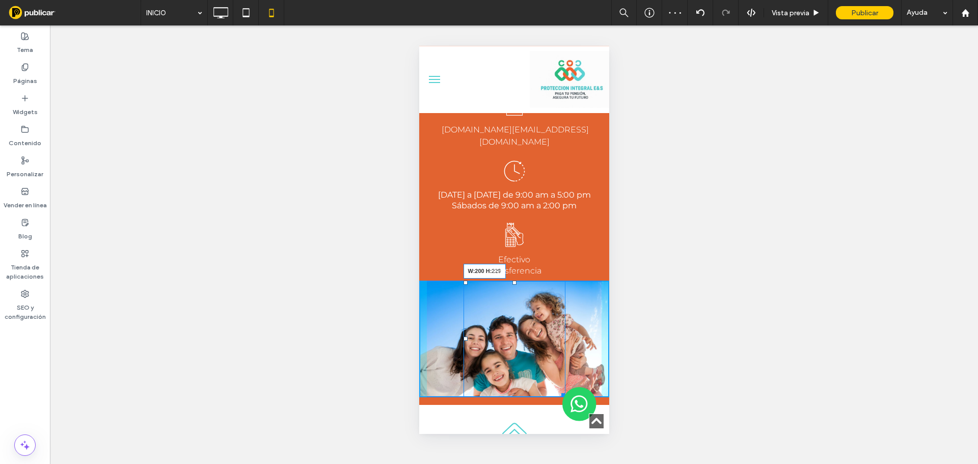
drag, startPoint x: 588, startPoint y: 298, endPoint x: 975, endPoint y: 453, distance: 416.6
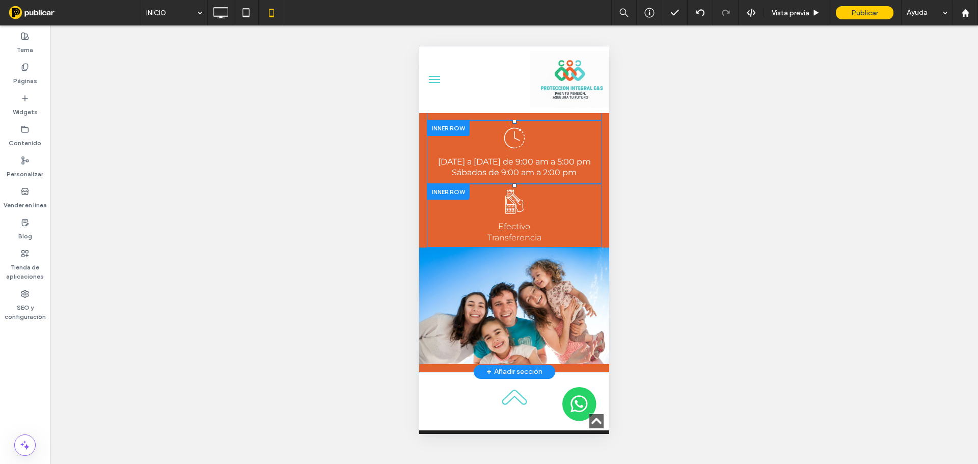
scroll to position [2771, 0]
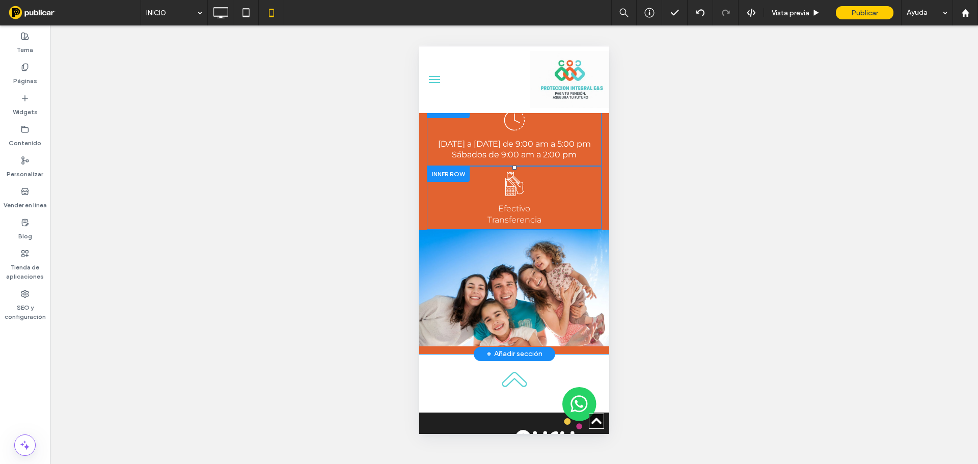
click at [593, 262] on div "Click To Paste" at bounding box center [514, 288] width 190 height 117
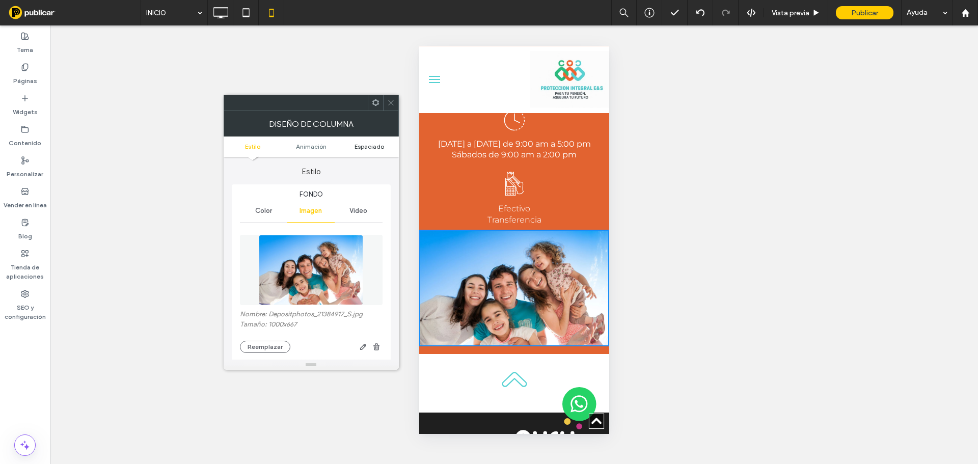
click at [370, 149] on span "Espaciado" at bounding box center [370, 147] width 30 height 8
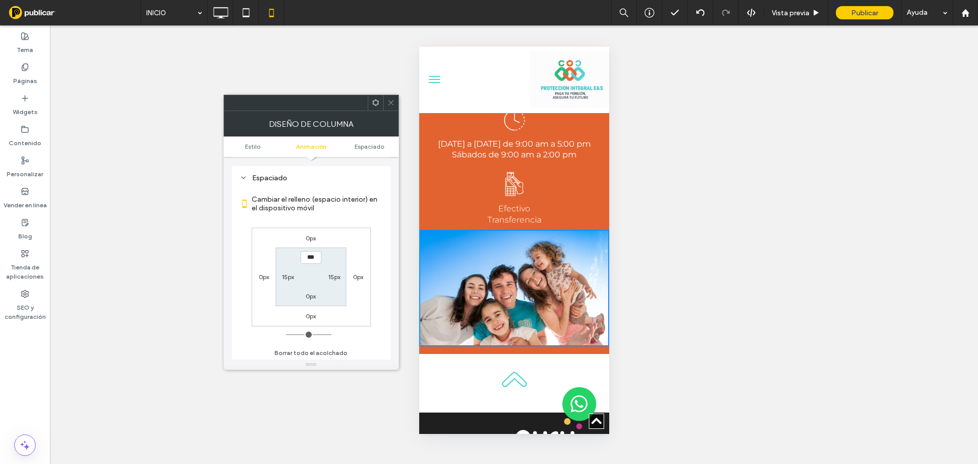
scroll to position [532, 0]
click at [310, 239] on label "0px" at bounding box center [311, 237] width 10 height 8
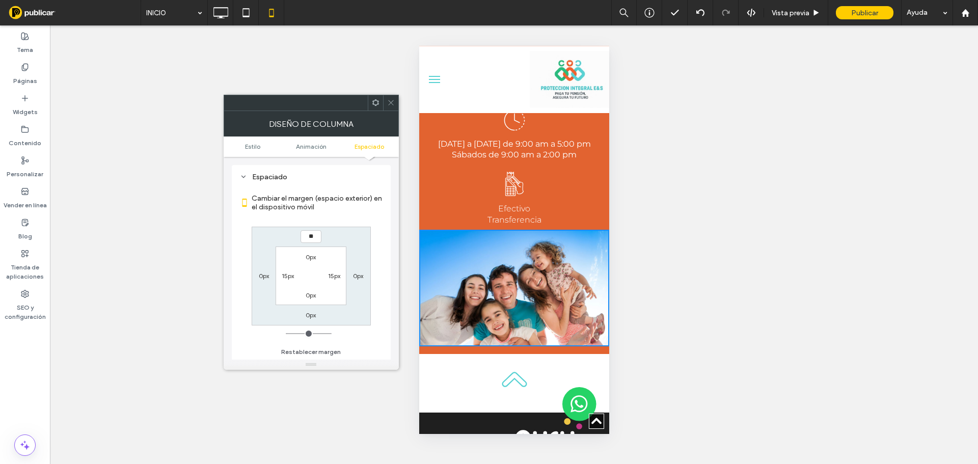
type input "**"
type input "****"
click at [361, 215] on label "Cambiar el margen (espacio exterior) en el dispositivo móvil" at bounding box center [317, 203] width 131 height 28
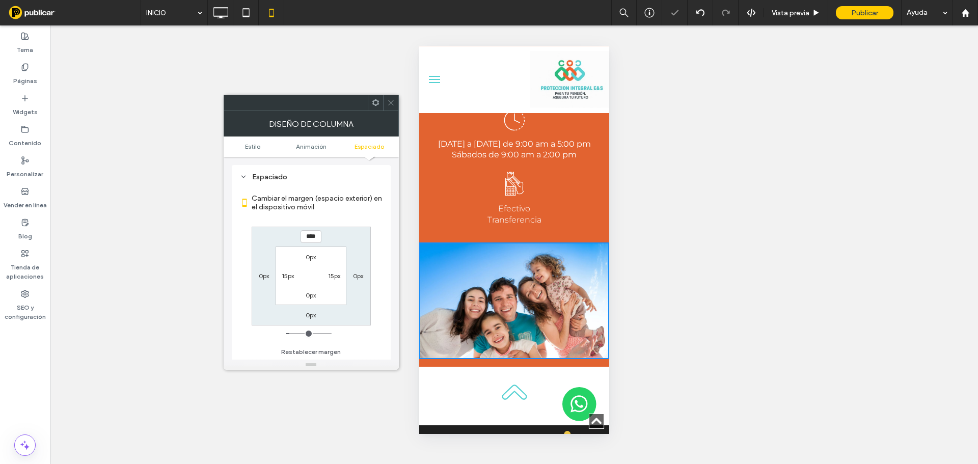
click at [392, 101] on icon at bounding box center [391, 103] width 8 height 8
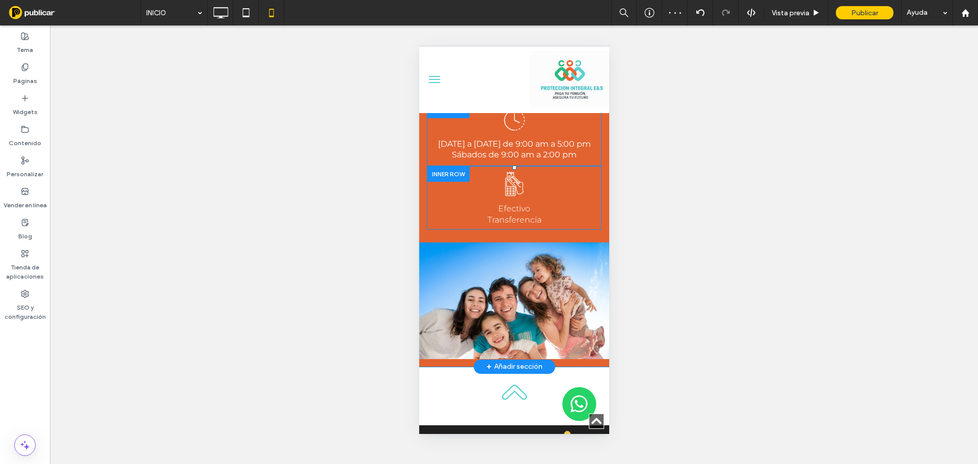
click at [451, 367] on div "CONTACTO Click To Paste Click To Paste Carrera 71 79ª 92, oficina 202, Bogotá C…" at bounding box center [514, 88] width 190 height 555
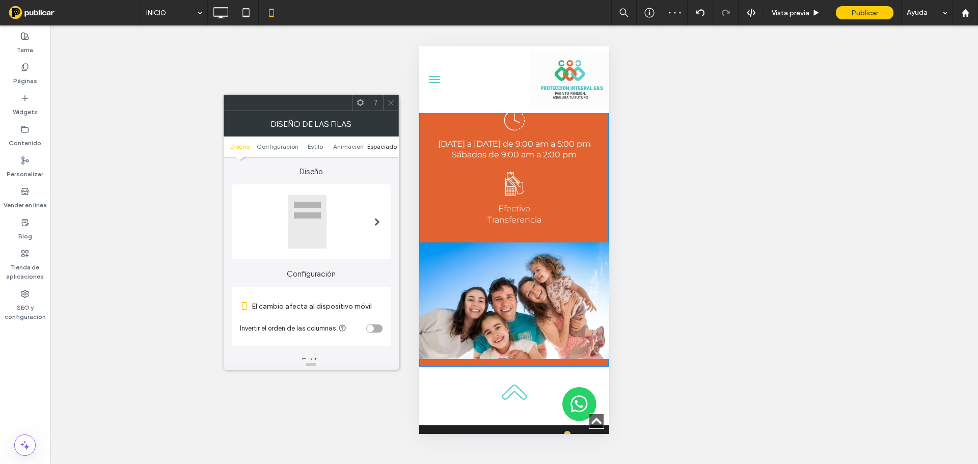
click at [377, 148] on span "Espaciado" at bounding box center [382, 147] width 30 height 8
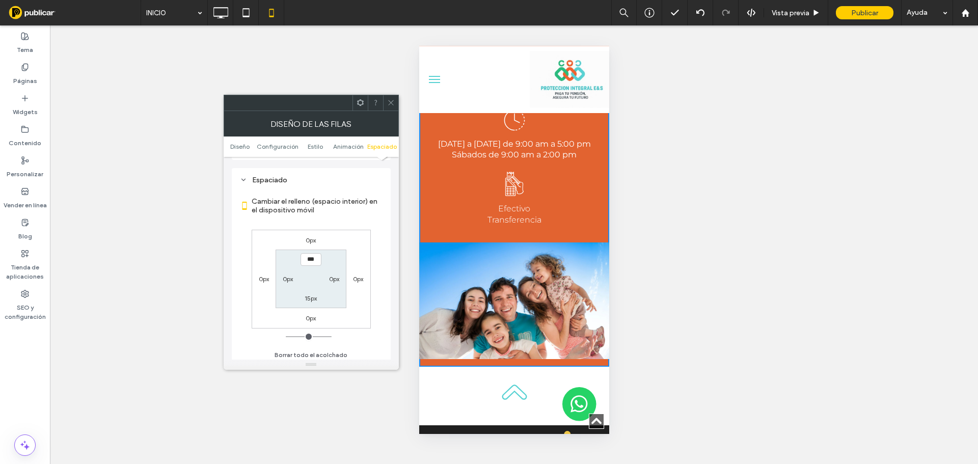
scroll to position [390, 0]
click at [311, 293] on label "15px" at bounding box center [311, 295] width 12 height 8
type input "**"
type input "*"
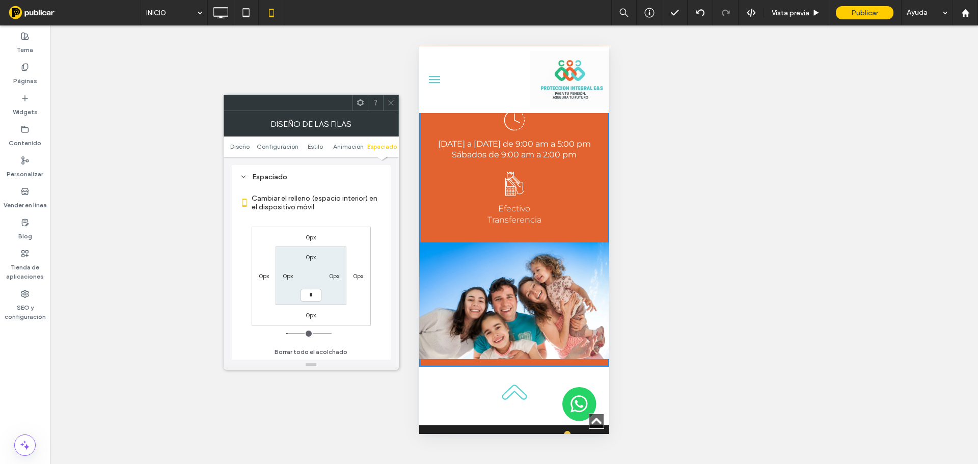
type input "***"
click at [331, 254] on section "0px 0px *** 0px" at bounding box center [311, 276] width 71 height 59
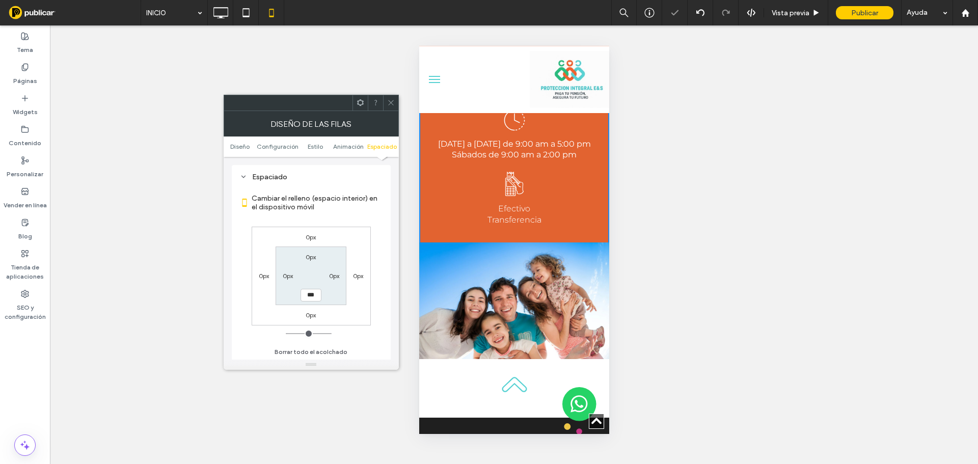
click at [389, 105] on icon at bounding box center [391, 103] width 8 height 8
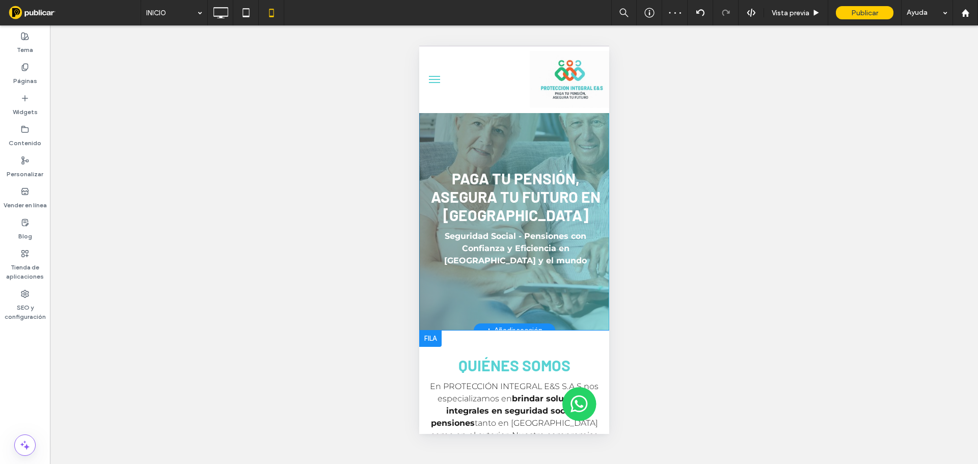
scroll to position [0, 0]
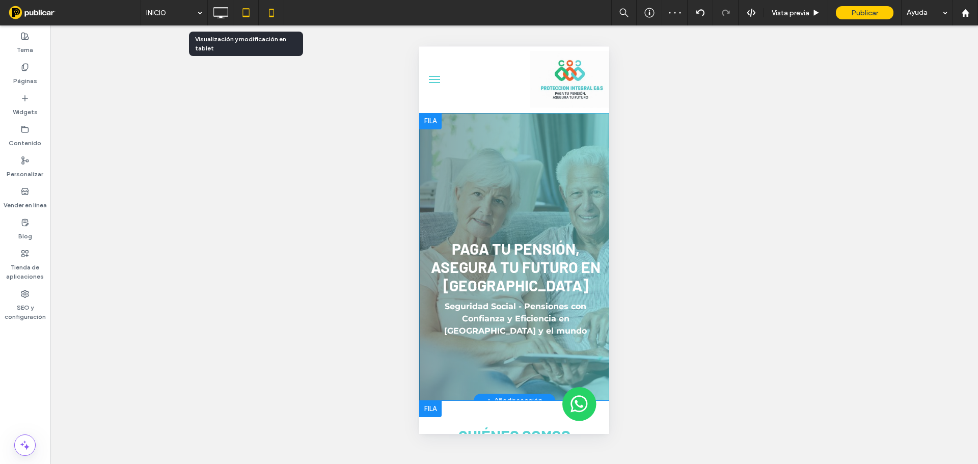
click at [246, 9] on use at bounding box center [246, 12] width 7 height 9
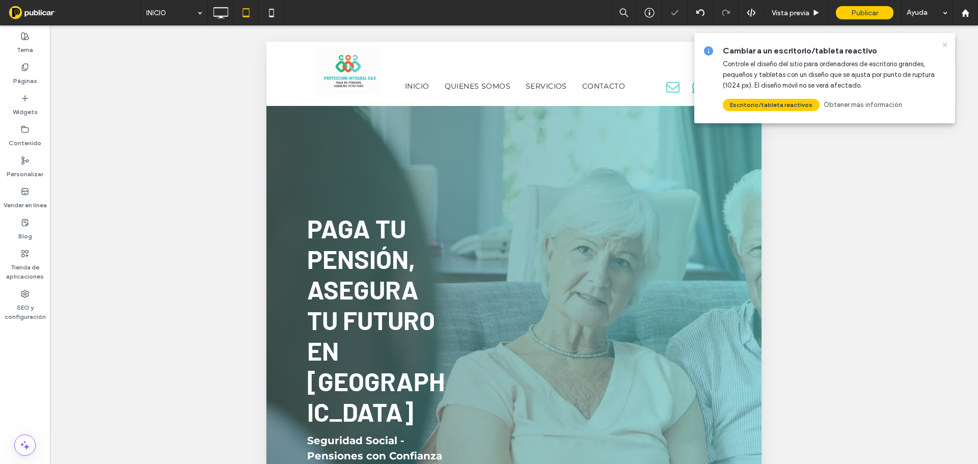
click at [943, 41] on icon at bounding box center [945, 45] width 8 height 8
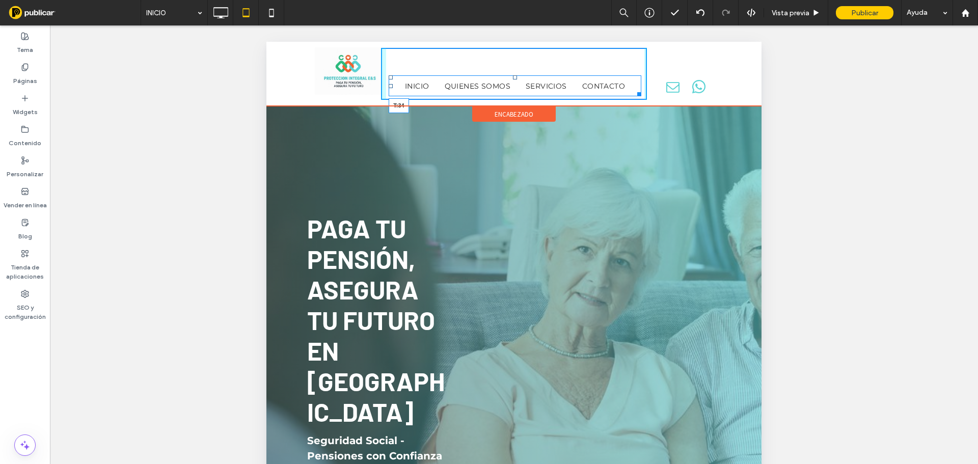
drag, startPoint x: 511, startPoint y: 76, endPoint x: 919, endPoint y: 127, distance: 410.7
click at [513, 75] on div at bounding box center [515, 77] width 4 height 4
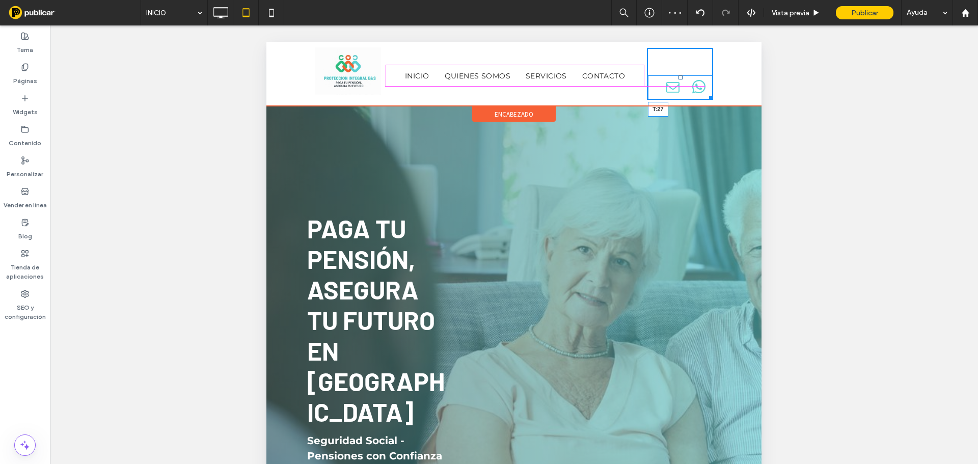
drag, startPoint x: 674, startPoint y: 78, endPoint x: 671, endPoint y: 64, distance: 14.0
click at [679, 75] on div at bounding box center [681, 77] width 4 height 4
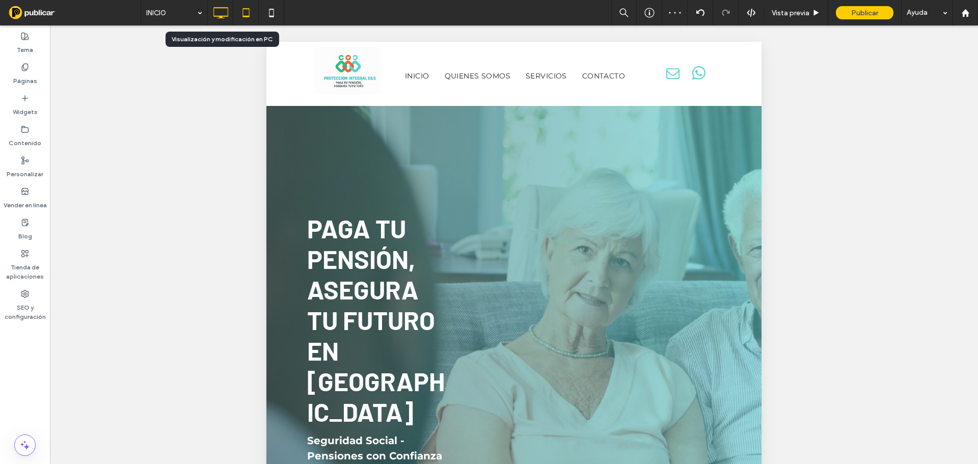
click at [219, 9] on icon at bounding box center [220, 13] width 20 height 20
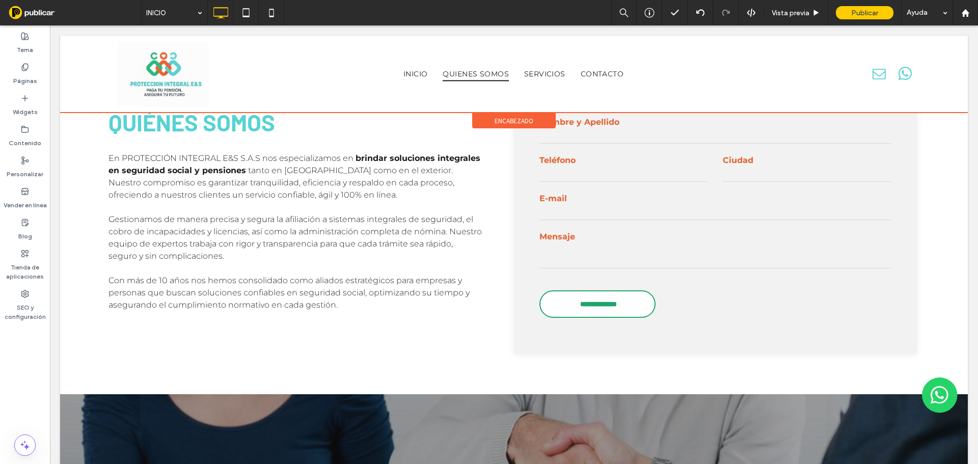
scroll to position [459, 0]
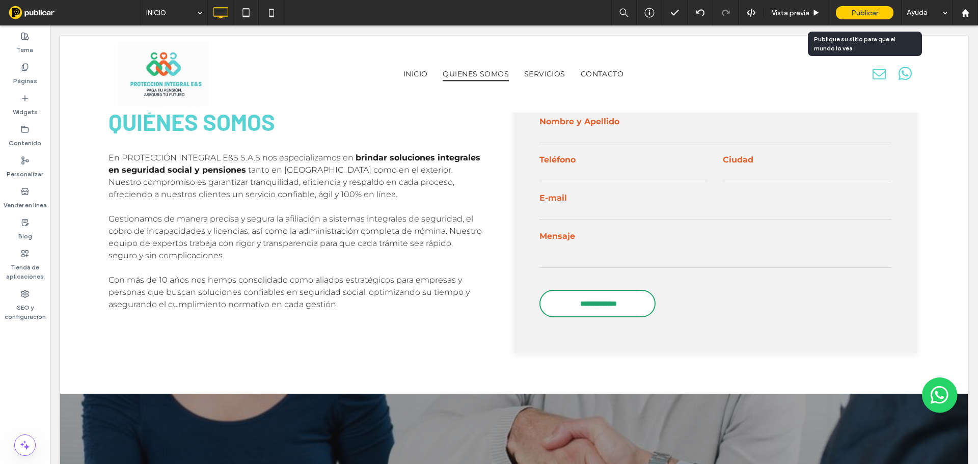
click at [876, 12] on span "Publicar" at bounding box center [864, 13] width 27 height 9
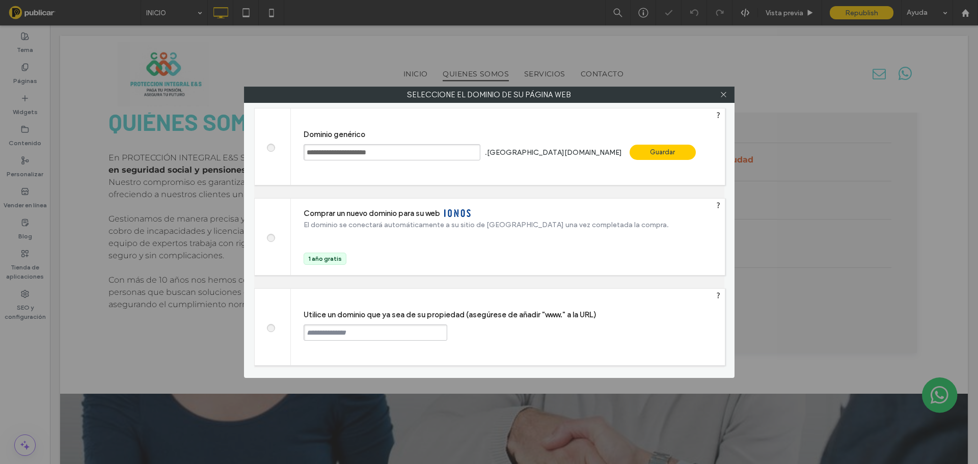
click at [630, 149] on div "Guardar" at bounding box center [663, 152] width 66 height 15
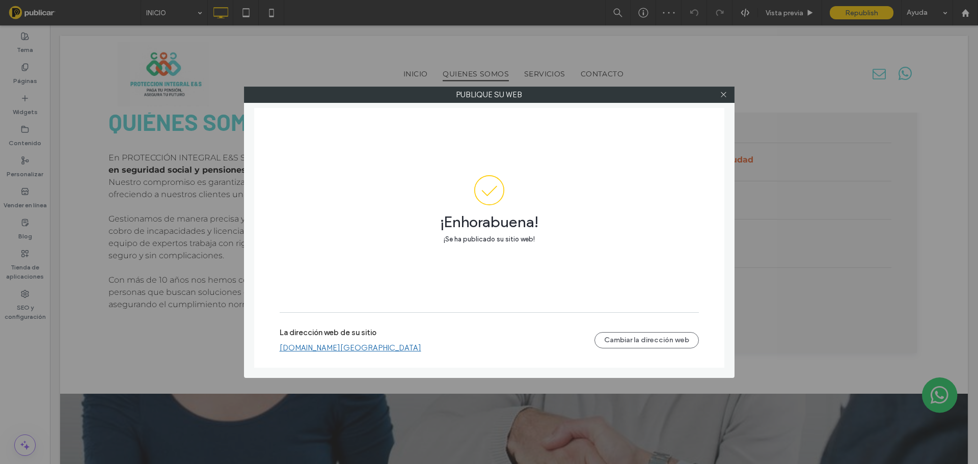
click at [406, 349] on link "proteccion-integral-eys.colombia.publicar.guru" at bounding box center [351, 347] width 142 height 9
click at [730, 98] on div at bounding box center [723, 94] width 15 height 15
click at [725, 96] on icon at bounding box center [724, 95] width 8 height 8
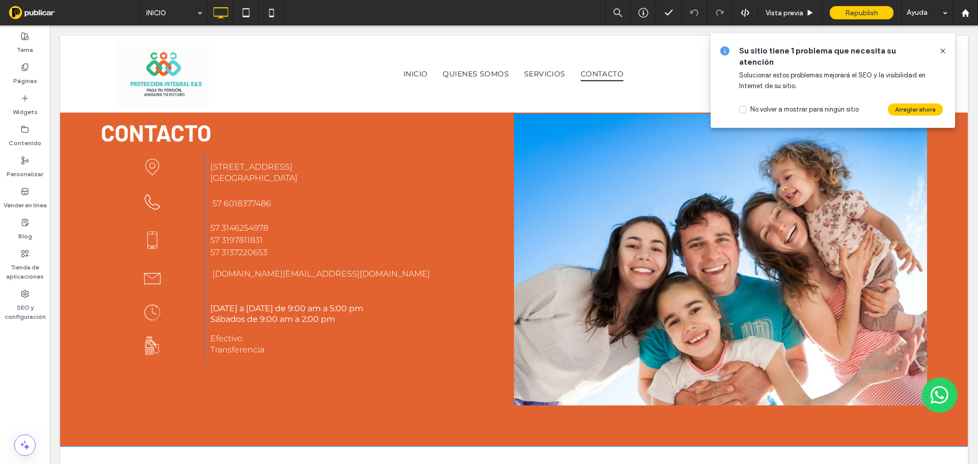
scroll to position [1783, 0]
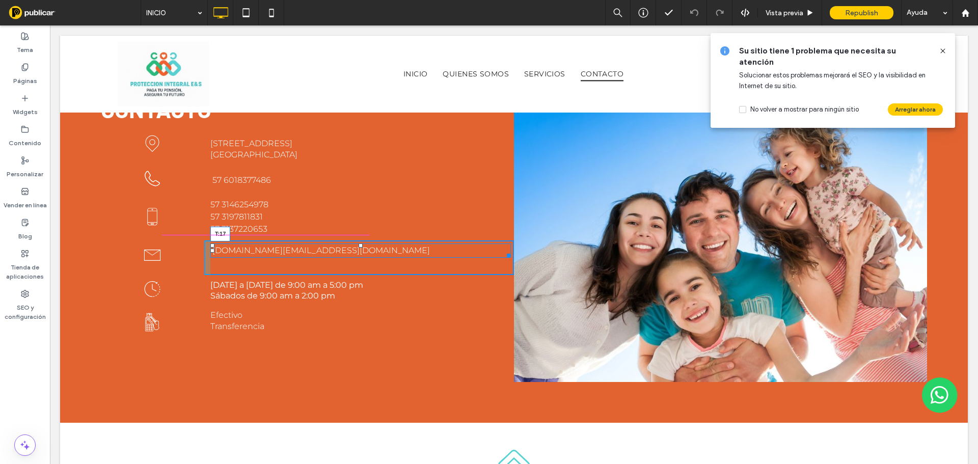
drag, startPoint x: 359, startPoint y: 213, endPoint x: 412, endPoint y: 244, distance: 61.4
click at [362, 244] on div at bounding box center [361, 246] width 4 height 4
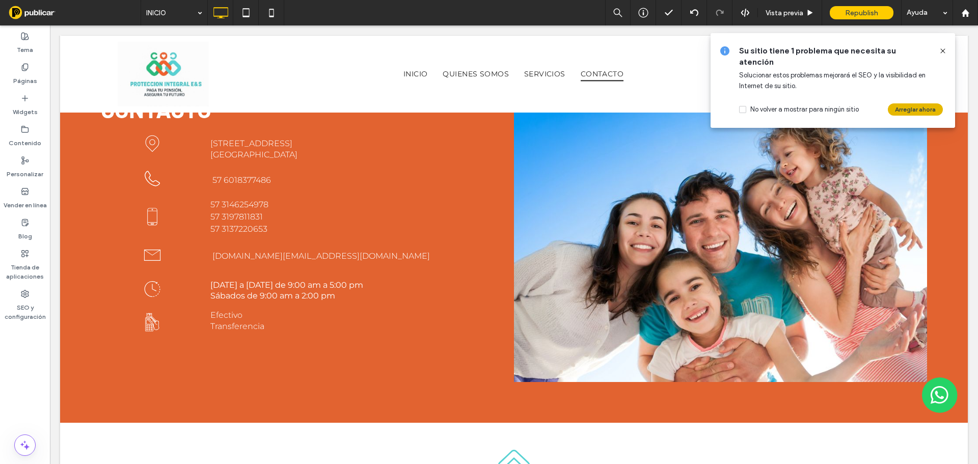
click at [916, 103] on button "Arreglar ahora" at bounding box center [915, 109] width 55 height 12
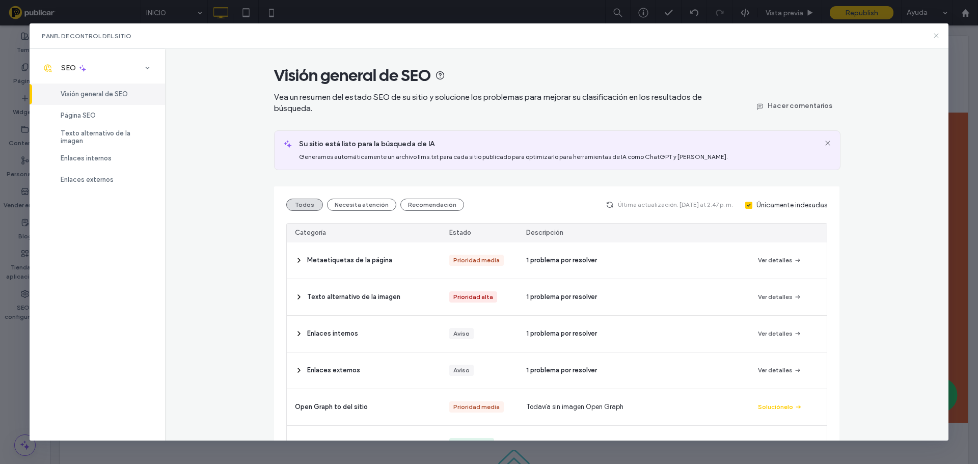
click at [932, 36] on icon at bounding box center [936, 36] width 8 height 8
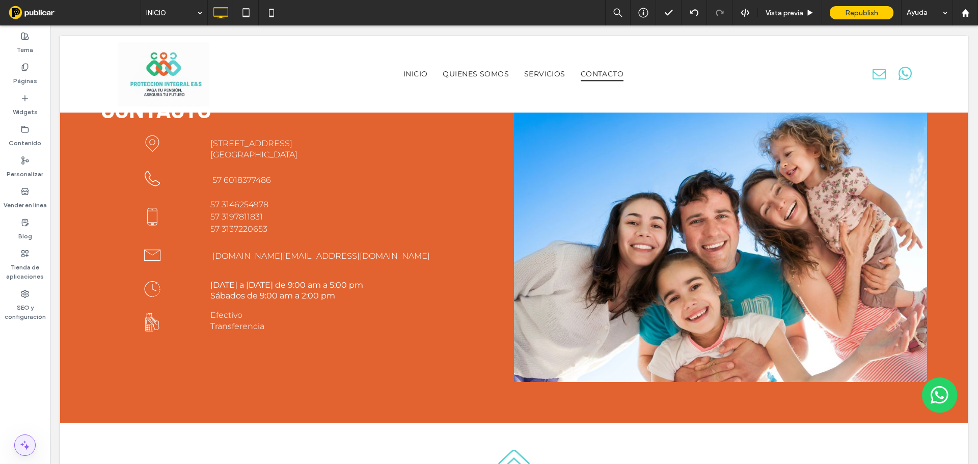
click at [23, 453] on span at bounding box center [25, 445] width 20 height 20
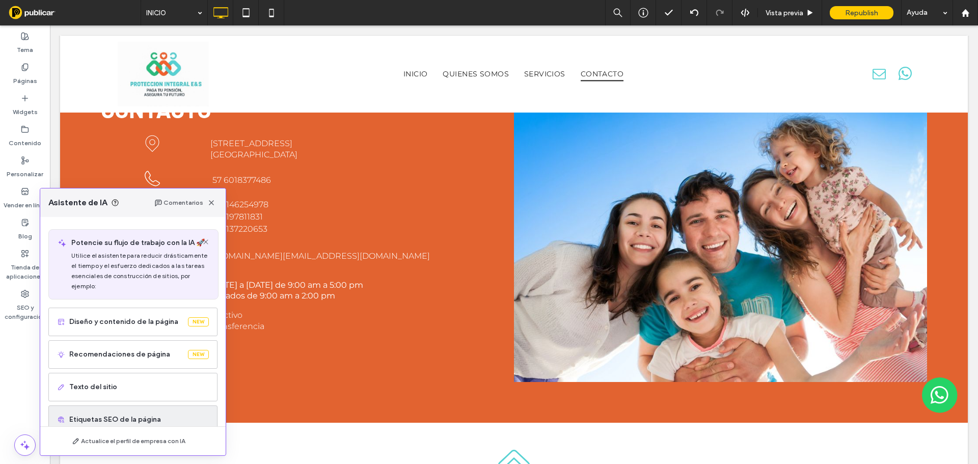
click at [112, 410] on div "Etiquetas SEO de la página" at bounding box center [132, 420] width 169 height 29
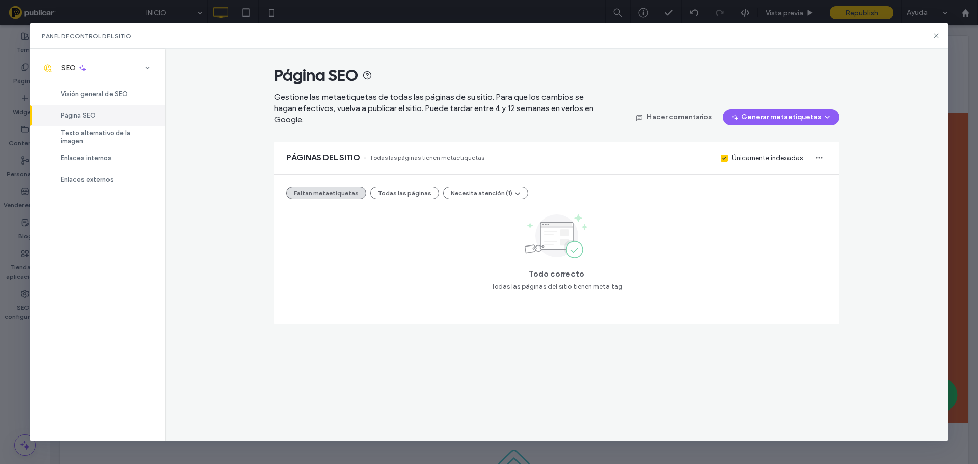
click at [140, 125] on div "Página SEO" at bounding box center [98, 115] width 136 height 21
click at [140, 135] on span "Texto alternativo de la imagen" at bounding box center [107, 136] width 92 height 15
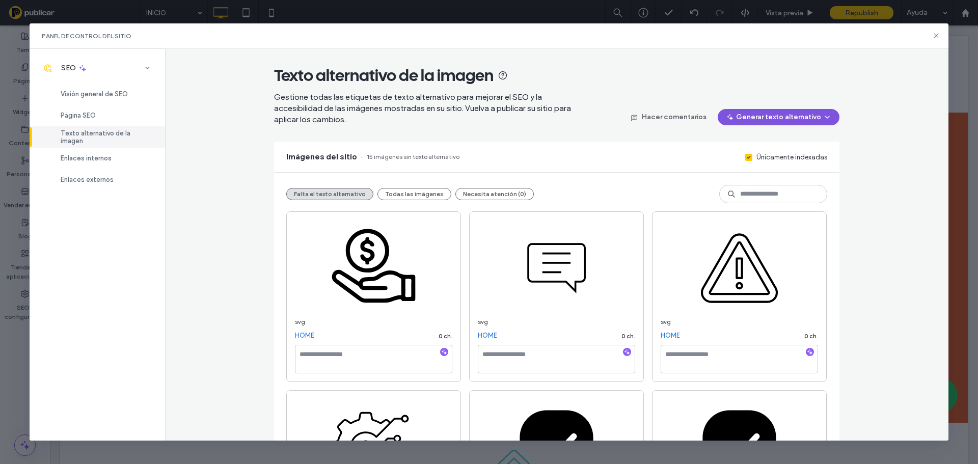
click at [763, 112] on button "Generar texto alternativo" at bounding box center [779, 117] width 122 height 16
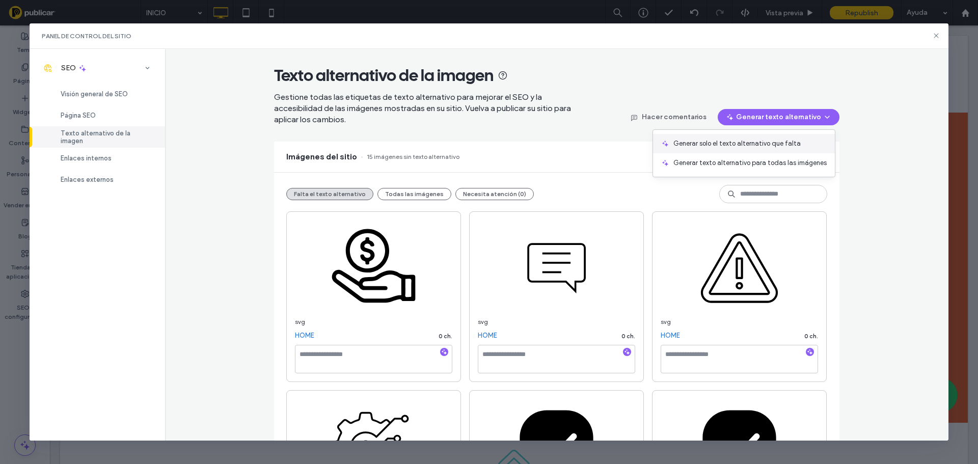
click at [767, 138] on div "Generar solo el texto alternativo que falta" at bounding box center [744, 143] width 182 height 19
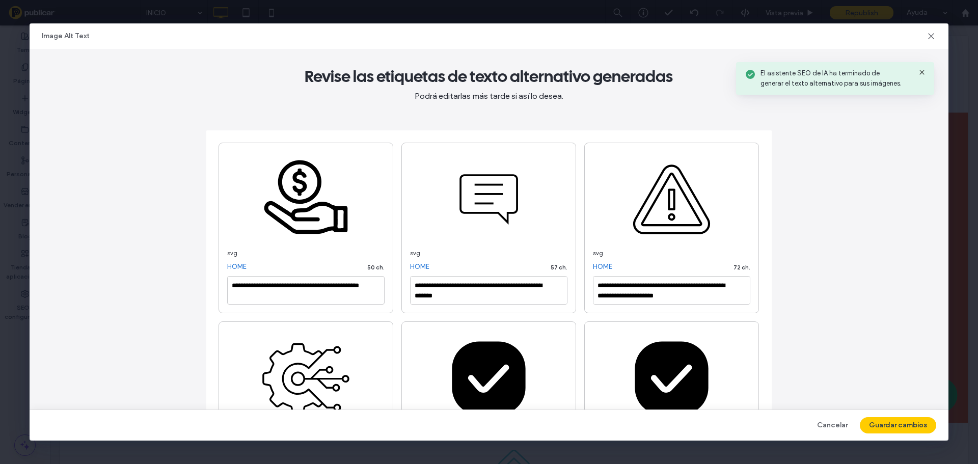
type textarea "**********"
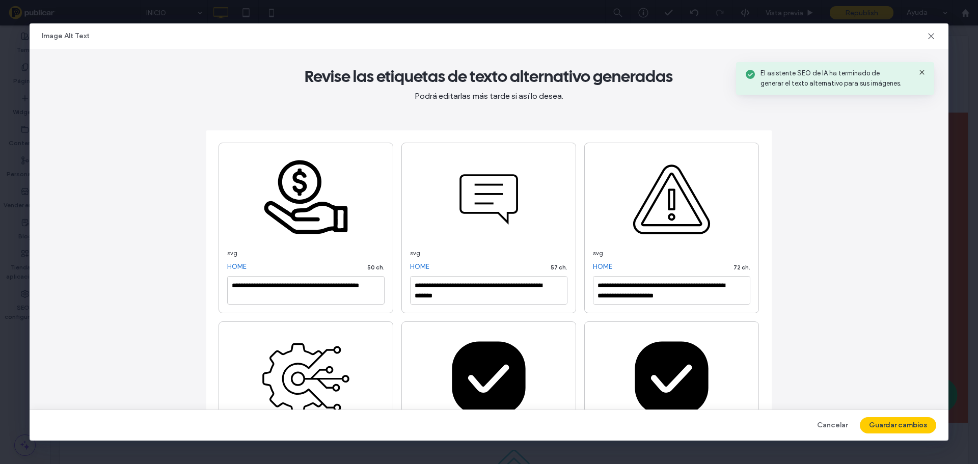
type textarea "**********"
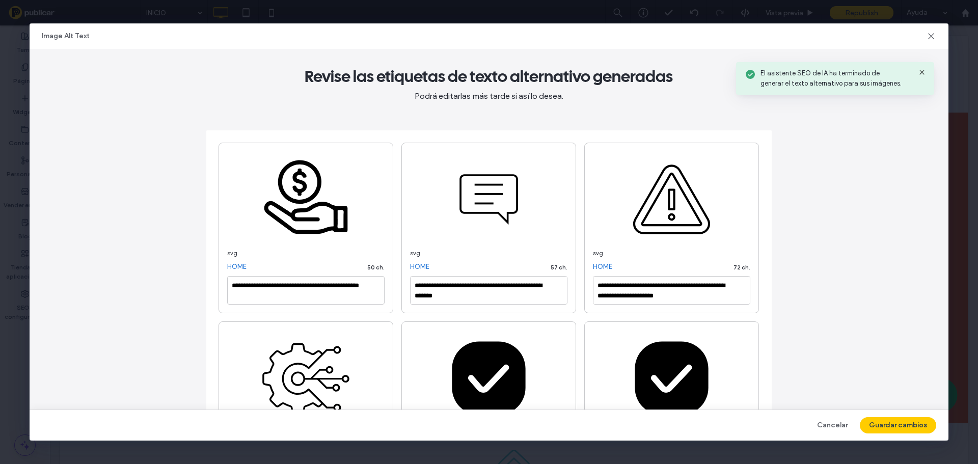
type textarea "**********"
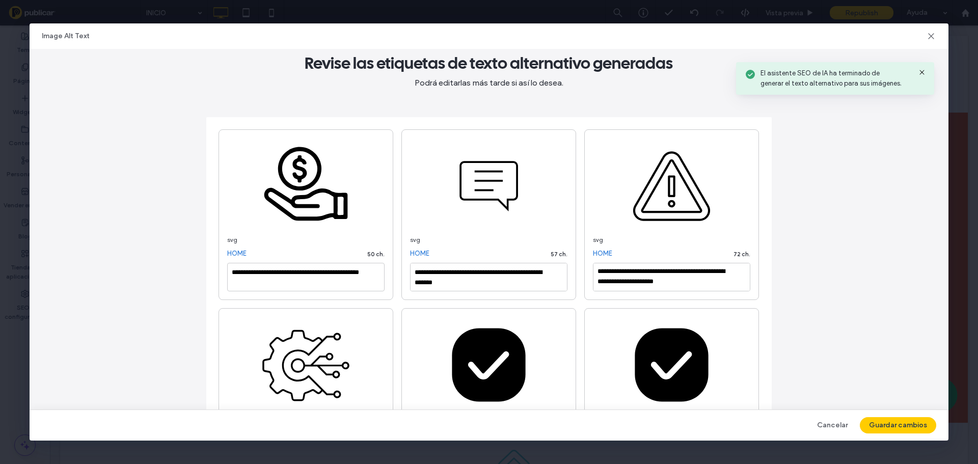
scroll to position [51, 0]
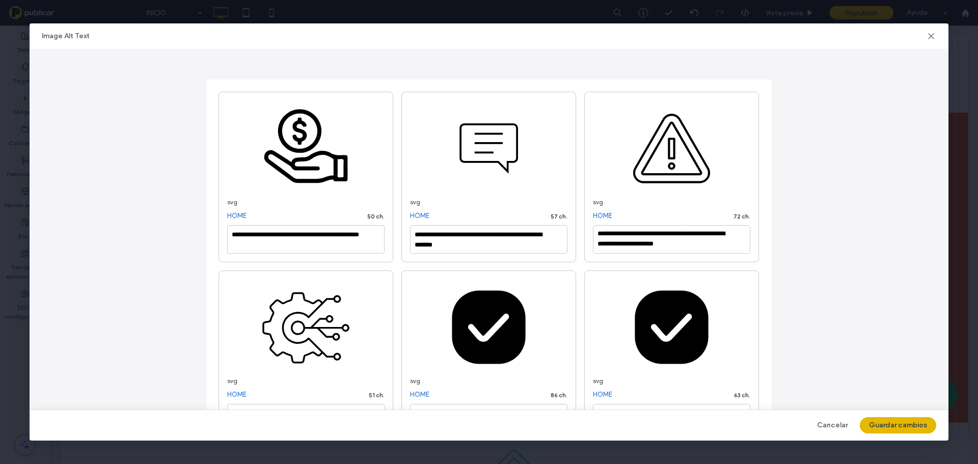
click at [894, 428] on button "Guardar cambios" at bounding box center [898, 425] width 76 height 16
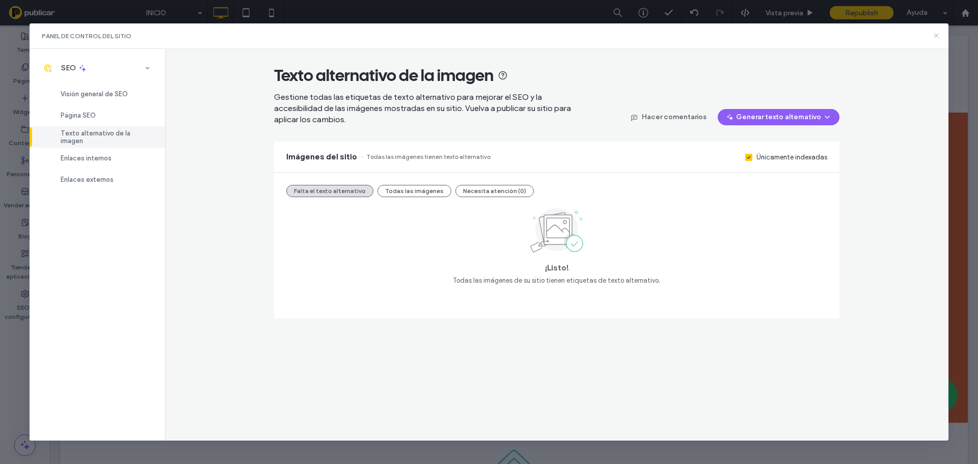
click at [937, 32] on icon at bounding box center [936, 36] width 8 height 8
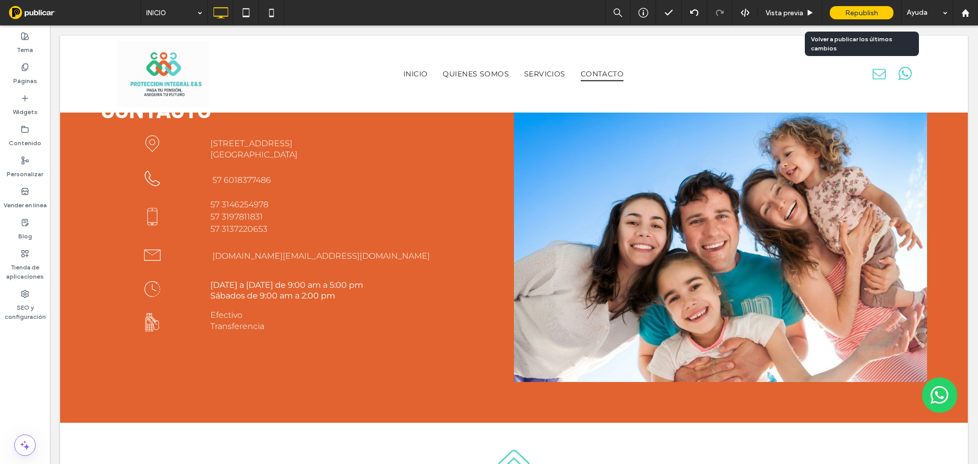
click at [881, 16] on div "Republish" at bounding box center [862, 12] width 64 height 13
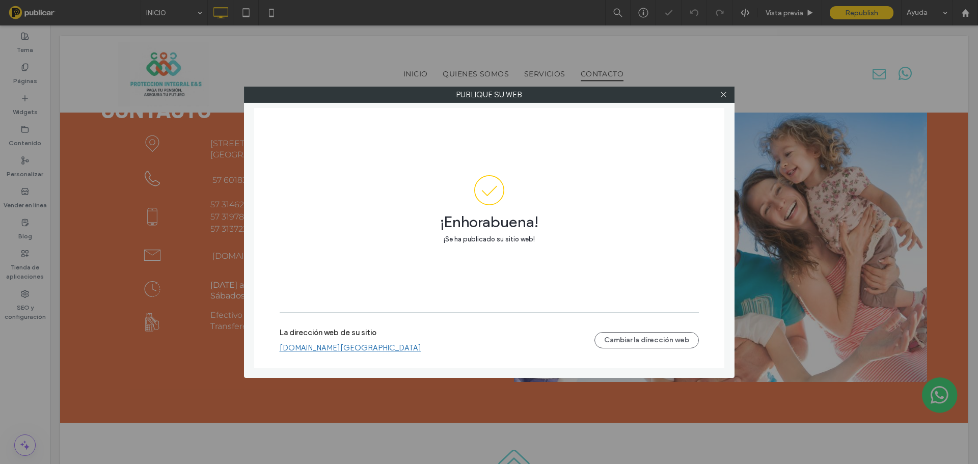
click at [421, 345] on link "proteccion-integral-eys.colombia.publicar.guru" at bounding box center [351, 347] width 142 height 9
click at [729, 93] on div at bounding box center [723, 94] width 15 height 15
drag, startPoint x: 723, startPoint y: 95, endPoint x: 463, endPoint y: 2, distance: 276.8
click at [718, 93] on div at bounding box center [723, 94] width 15 height 15
